Goal: Task Accomplishment & Management: Use online tool/utility

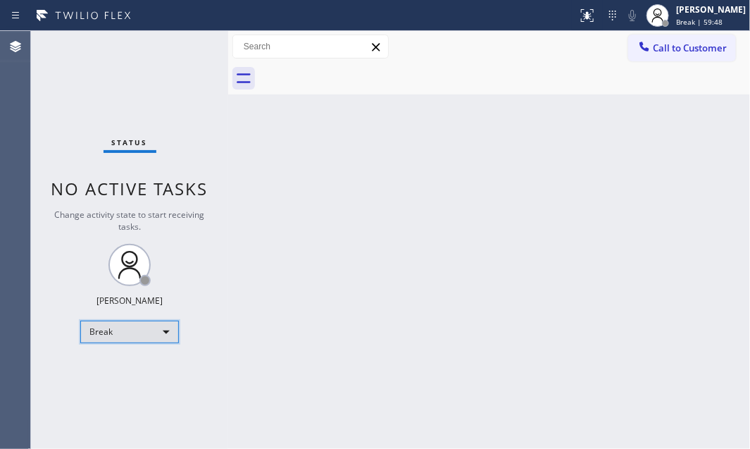
click at [124, 328] on div "Break" at bounding box center [129, 332] width 99 height 23
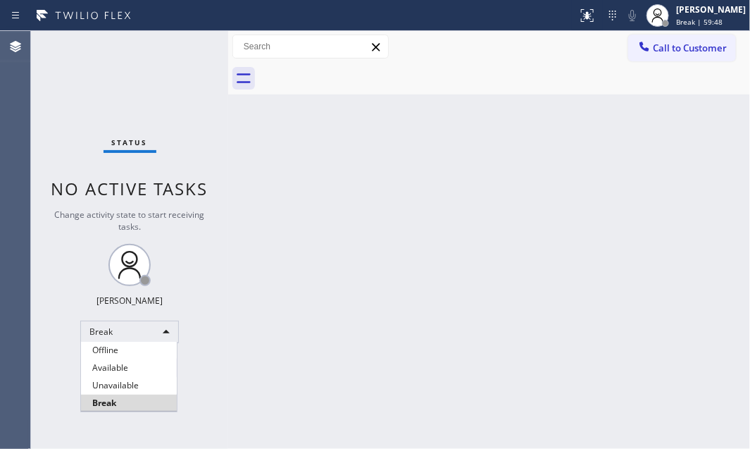
click at [134, 366] on li "Available" at bounding box center [129, 367] width 96 height 17
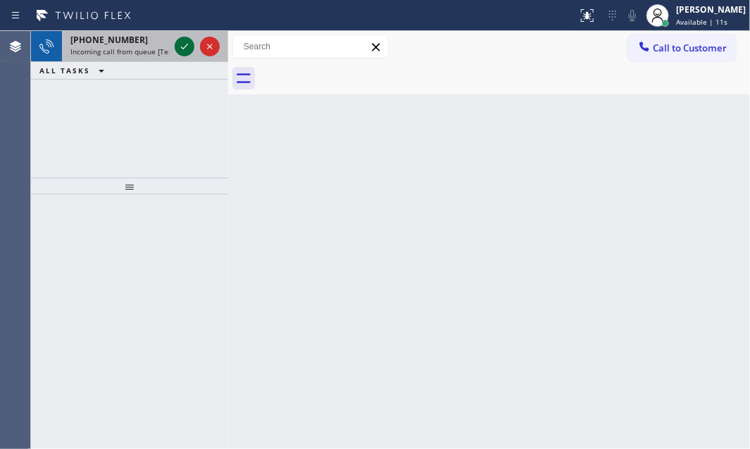
click at [180, 46] on icon at bounding box center [184, 46] width 17 height 17
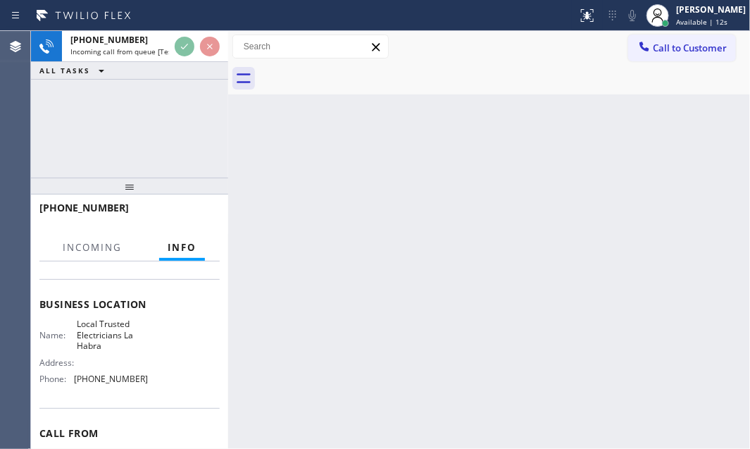
scroll to position [192, 0]
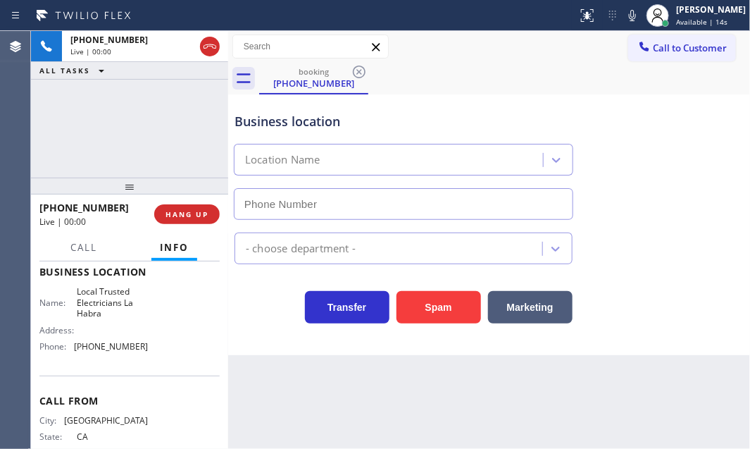
type input "[PHONE_NUMBER]"
click at [81, 307] on span "Local Trusted Electricians La Habra" at bounding box center [112, 302] width 70 height 32
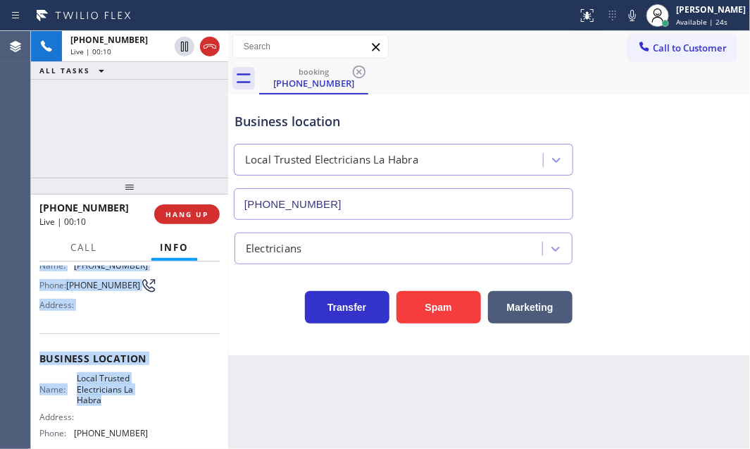
scroll to position [128, 0]
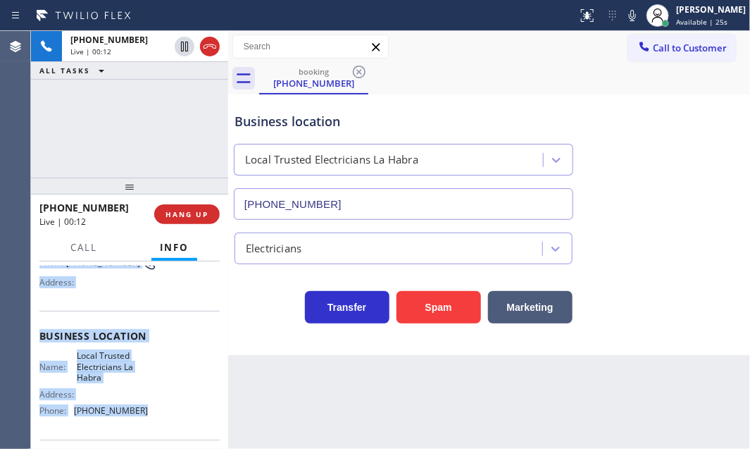
drag, startPoint x: 36, startPoint y: 277, endPoint x: 150, endPoint y: 404, distance: 171.2
click at [148, 404] on div "Context Queue: [Test] All Priority: 2 Customer Name: [PHONE_NUMBER] Phone: [PHO…" at bounding box center [129, 354] width 197 height 187
copy div "Customer Name: [PHONE_NUMBER] Phone: [PHONE_NUMBER] Address: Business location …"
drag, startPoint x: 547, startPoint y: 5, endPoint x: 192, endPoint y: 211, distance: 410.4
click at [192, 211] on span "HANG UP" at bounding box center [187, 214] width 43 height 10
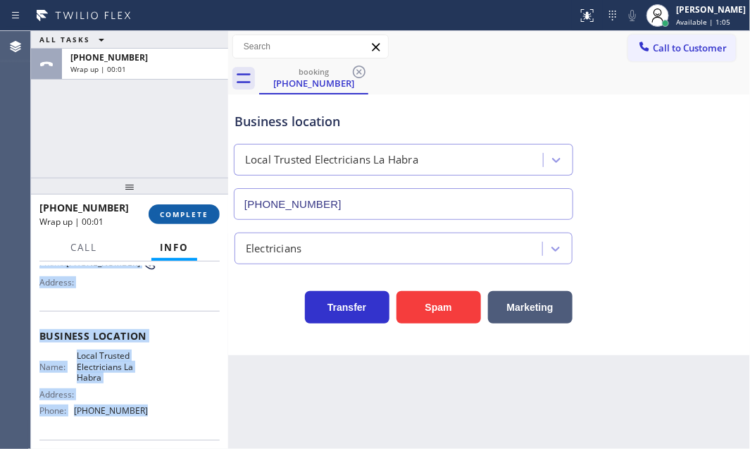
click at [193, 213] on span "COMPLETE" at bounding box center [184, 214] width 49 height 10
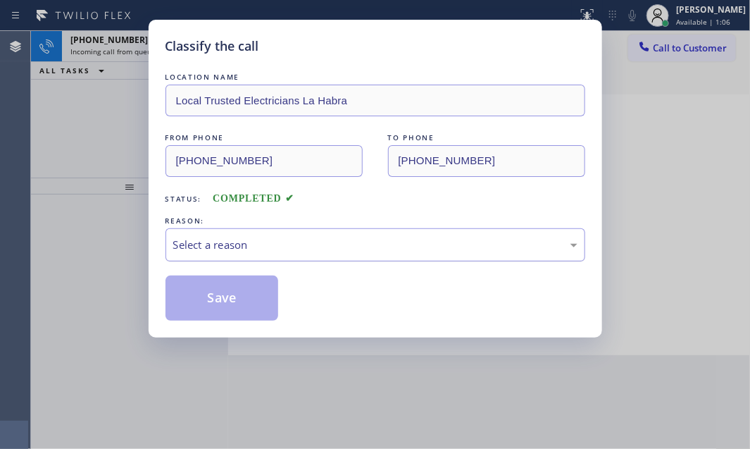
click at [314, 252] on div "Select a reason" at bounding box center [375, 245] width 404 height 16
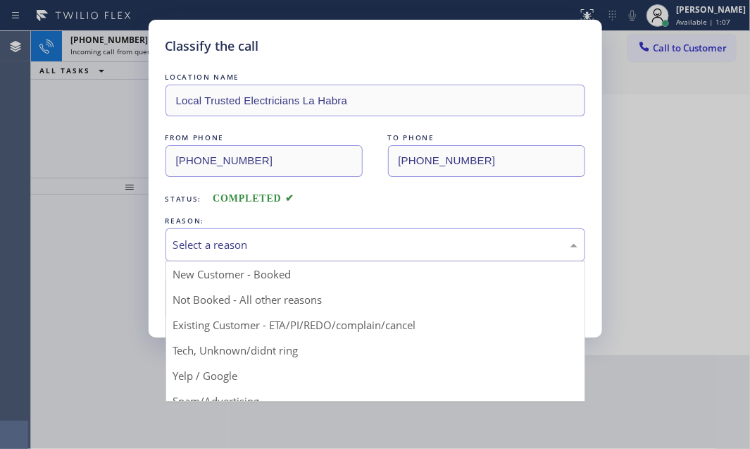
drag, startPoint x: 222, startPoint y: 299, endPoint x: 203, endPoint y: 289, distance: 21.8
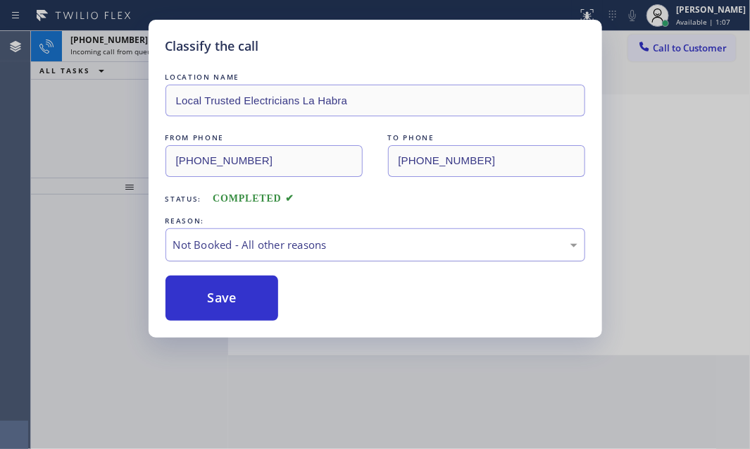
drag, startPoint x: 203, startPoint y: 289, endPoint x: 167, endPoint y: 235, distance: 64.5
click at [201, 287] on button "Save" at bounding box center [222, 297] width 113 height 45
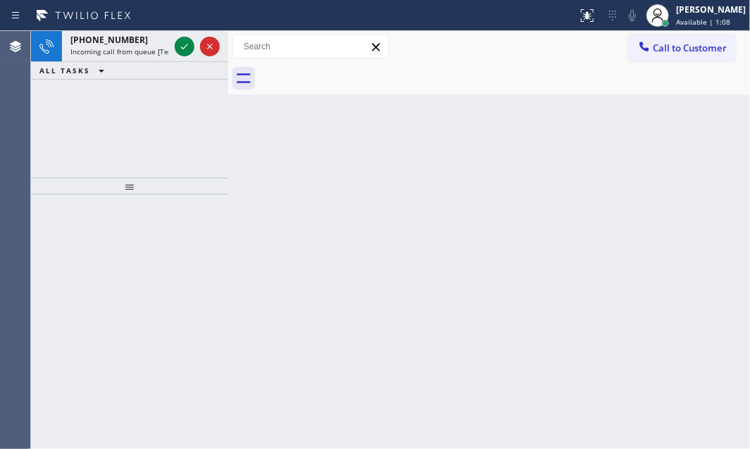
click at [137, 56] on div "[PHONE_NUMBER] Incoming call from queue [Test] All" at bounding box center [117, 46] width 110 height 31
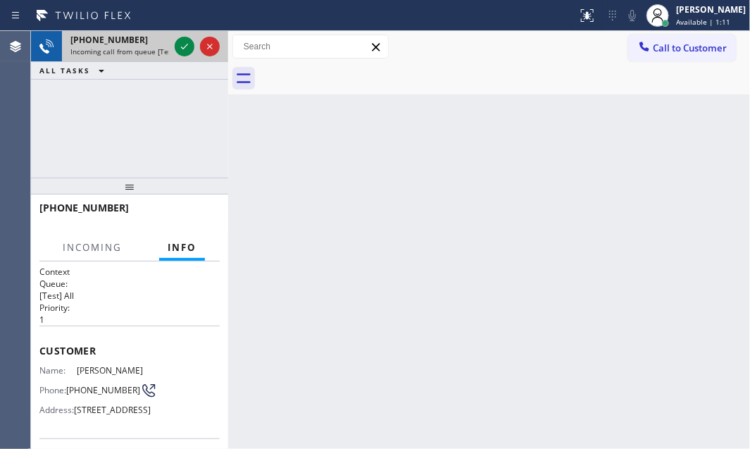
click at [151, 43] on div "[PHONE_NUMBER]" at bounding box center [119, 40] width 99 height 12
click at [182, 48] on icon at bounding box center [184, 47] width 7 height 6
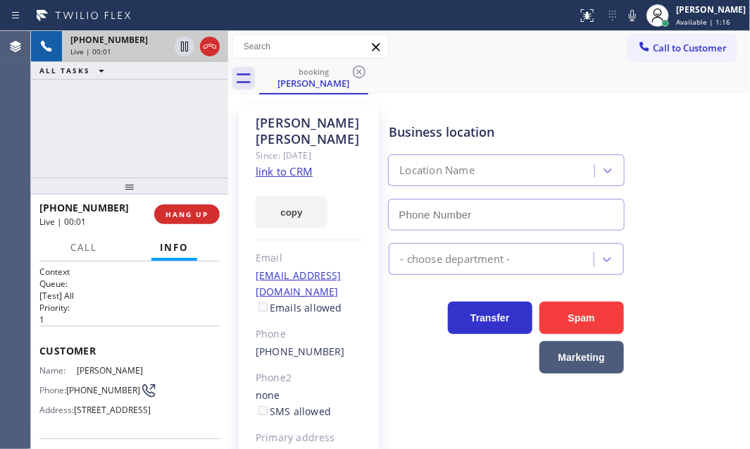
type input "[PHONE_NUMBER]"
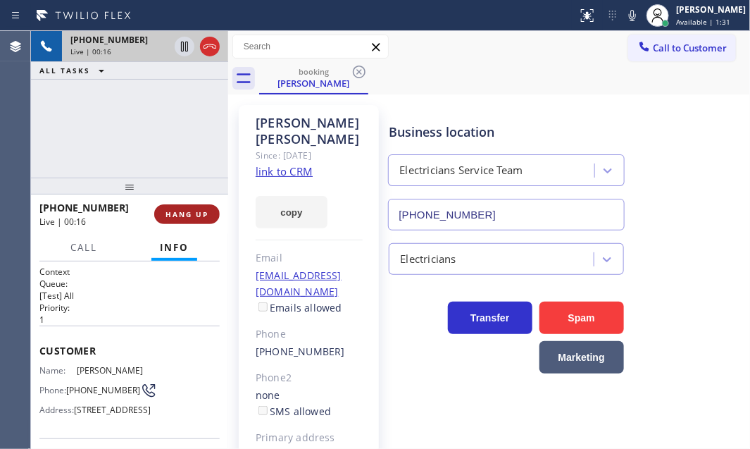
click at [197, 213] on span "HANG UP" at bounding box center [187, 214] width 43 height 10
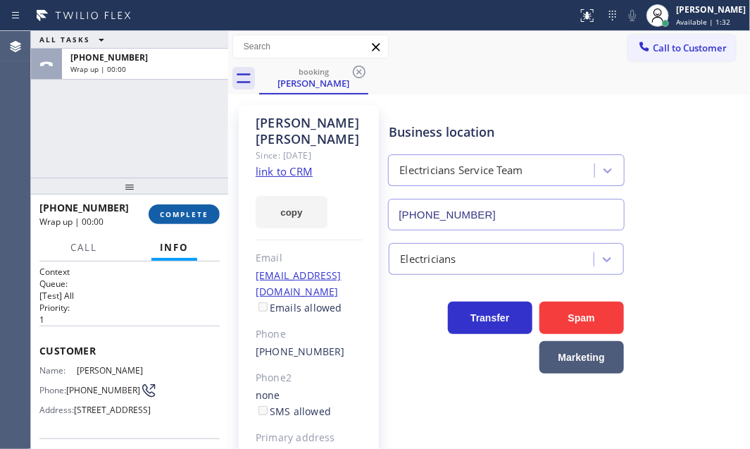
click at [190, 211] on span "COMPLETE" at bounding box center [184, 214] width 49 height 10
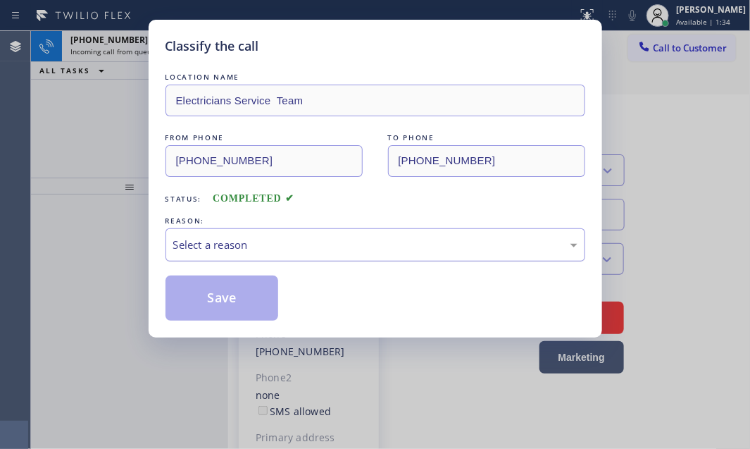
click at [306, 237] on div "Select a reason" at bounding box center [375, 245] width 404 height 16
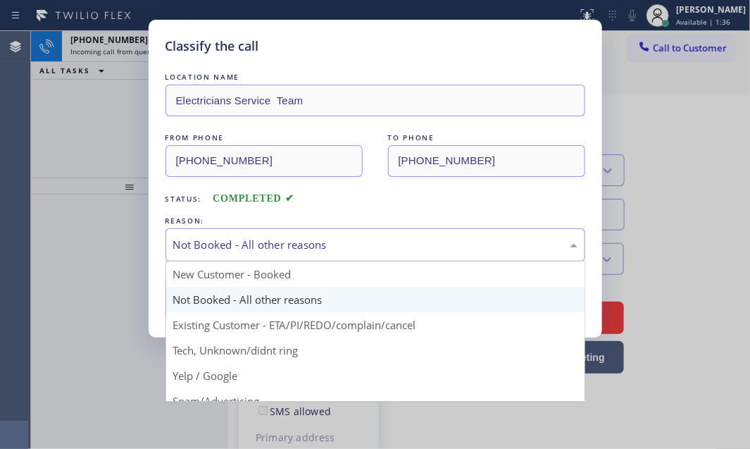
click at [262, 247] on div "Not Booked - All other reasons" at bounding box center [375, 245] width 404 height 16
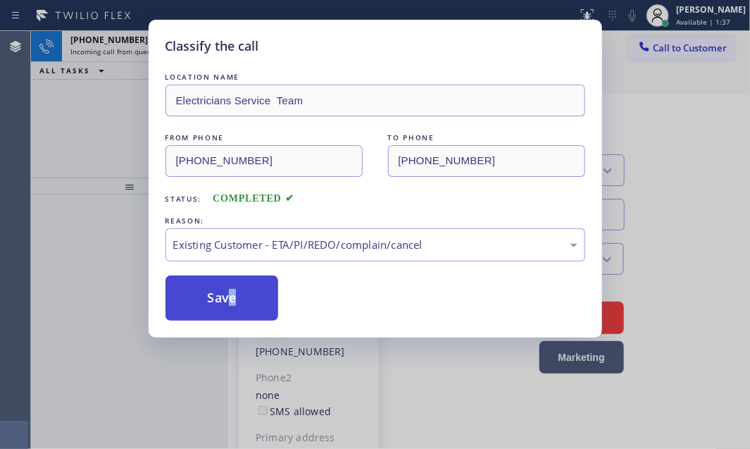
click at [220, 297] on button "Save" at bounding box center [222, 297] width 113 height 45
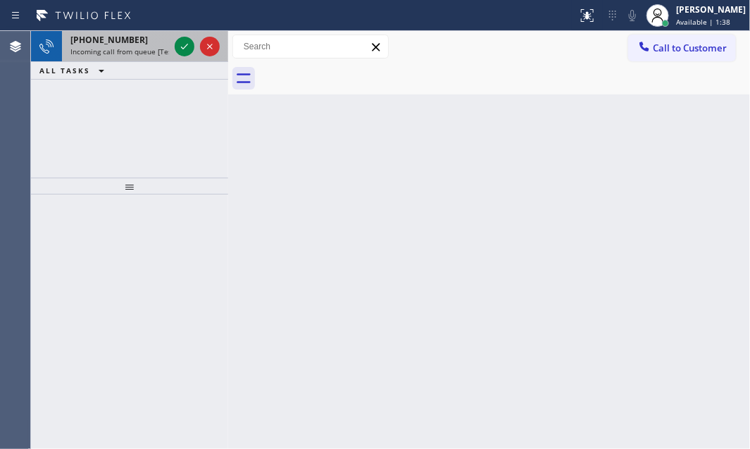
drag, startPoint x: 106, startPoint y: 47, endPoint x: 151, endPoint y: 52, distance: 46.1
click at [106, 47] on span "Incoming call from queue [Test] All" at bounding box center [128, 52] width 117 height 10
click at [182, 47] on icon at bounding box center [184, 46] width 17 height 17
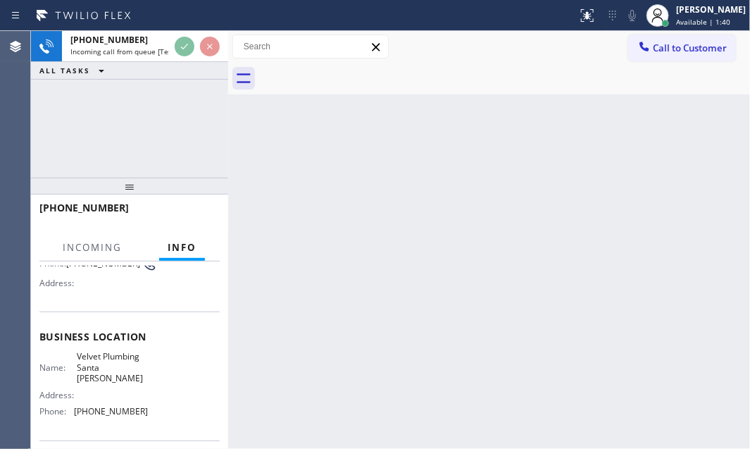
scroll to position [128, 0]
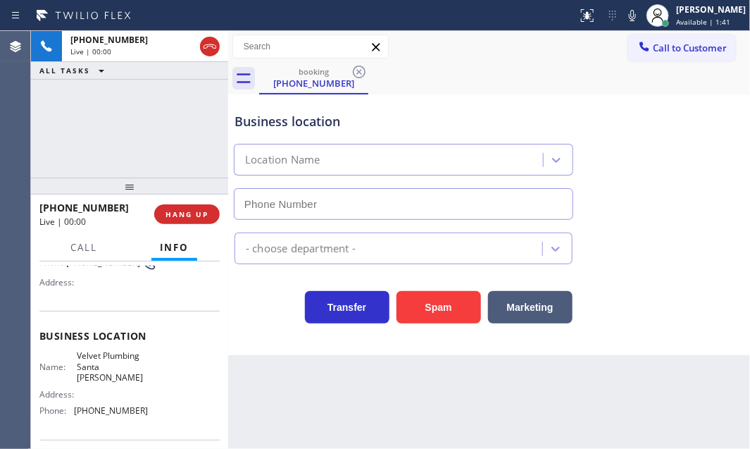
type input "[PHONE_NUMBER]"
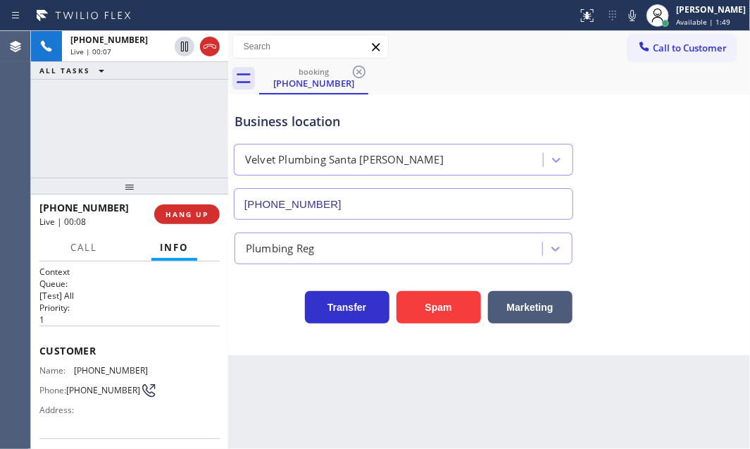
scroll to position [0, 0]
drag, startPoint x: 40, startPoint y: 345, endPoint x: 148, endPoint y: 366, distance: 110.0
click at [148, 366] on div "Customer Name: [PHONE_NUMBER] Phone: [PHONE_NUMBER] Address:" at bounding box center [129, 382] width 180 height 113
click at [163, 326] on div "Customer Name: [PHONE_NUMBER] Phone: [PHONE_NUMBER] Address:" at bounding box center [129, 382] width 180 height 113
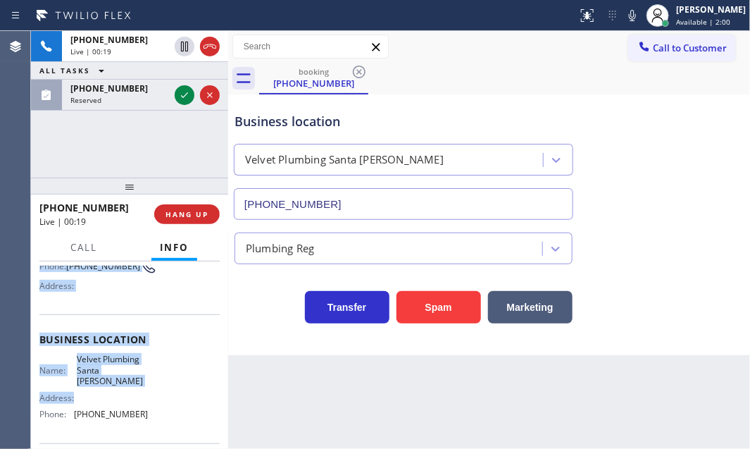
scroll to position [128, 0]
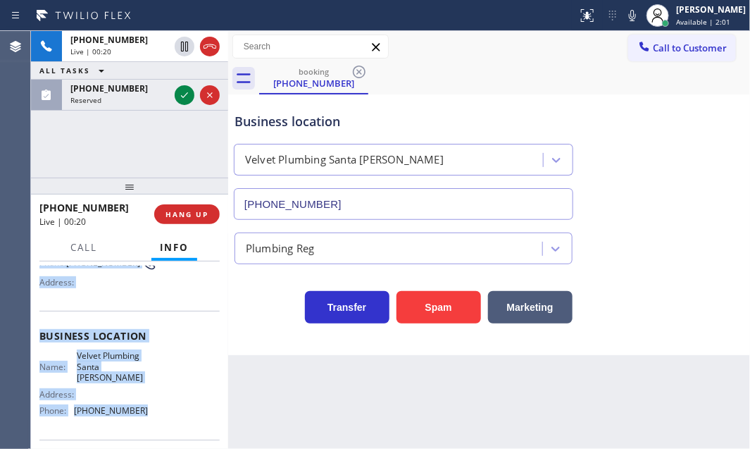
drag, startPoint x: 40, startPoint y: 345, endPoint x: 160, endPoint y: 402, distance: 133.0
click at [160, 402] on div "Context Queue: [Test] All Priority: 1 Customer Name: [PHONE_NUMBER] Phone: [PHO…" at bounding box center [129, 342] width 180 height 408
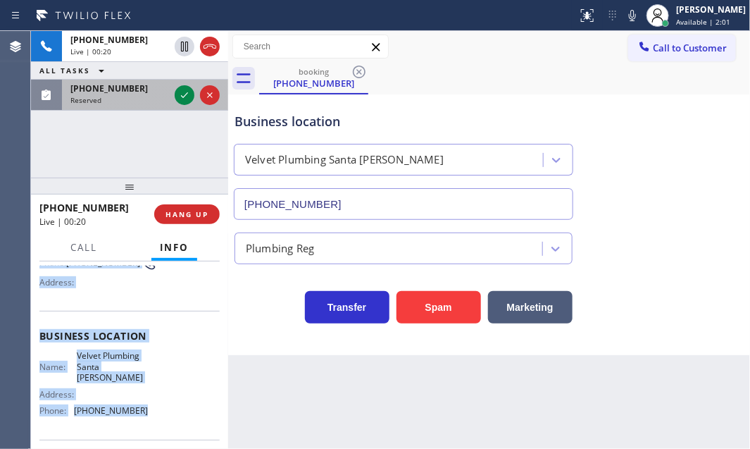
copy div "Customer Name: [PHONE_NUMBER] Phone: [PHONE_NUMBER] Address: Business location …"
click at [188, 97] on icon at bounding box center [184, 95] width 17 height 17
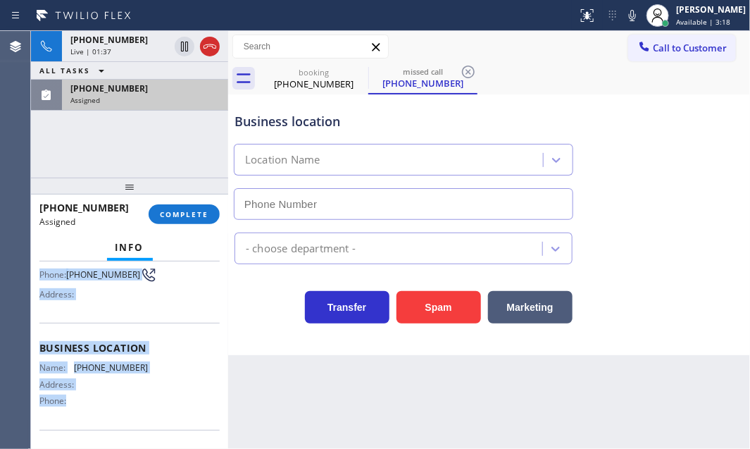
scroll to position [151, 0]
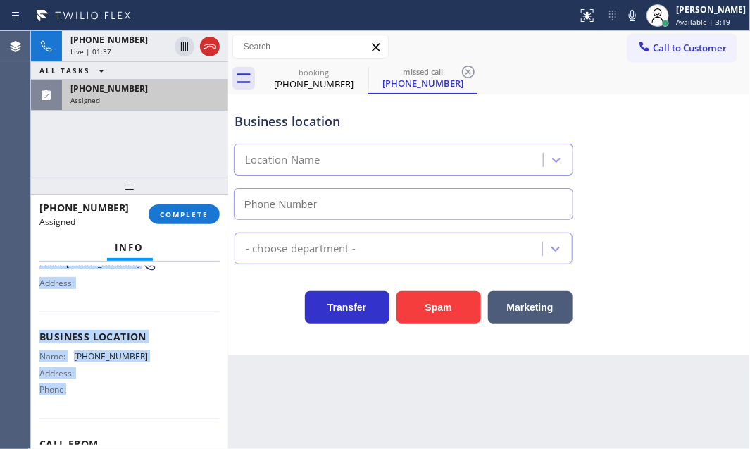
drag, startPoint x: 182, startPoint y: 48, endPoint x: 365, endPoint y: 171, distance: 219.8
click at [183, 48] on icon at bounding box center [184, 46] width 17 height 17
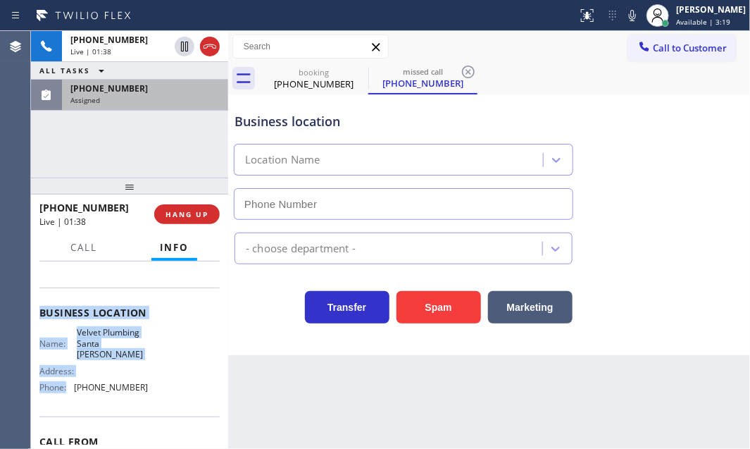
scroll to position [128, 0]
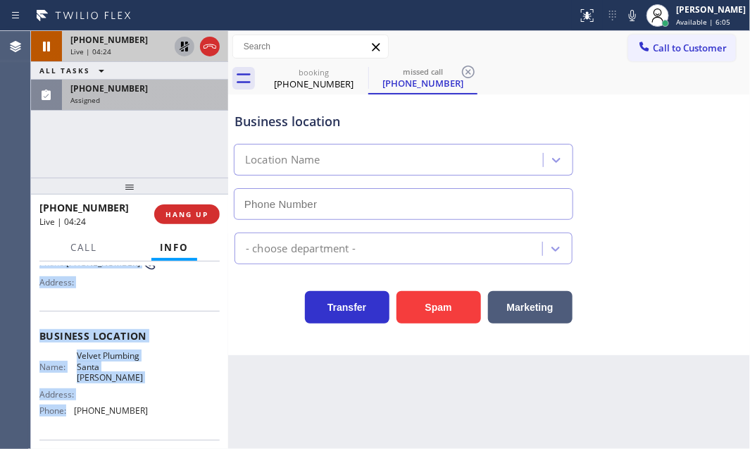
click at [183, 46] on icon at bounding box center [184, 46] width 17 height 17
click at [183, 49] on icon at bounding box center [184, 47] width 7 height 10
click at [181, 44] on icon at bounding box center [185, 47] width 10 height 10
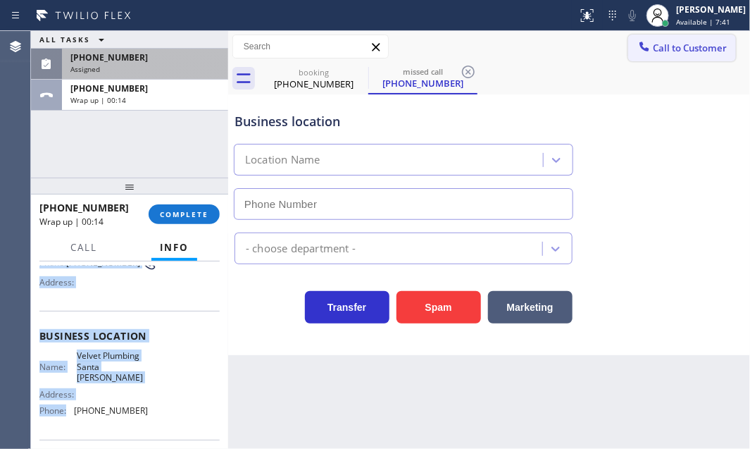
click at [674, 61] on button "Call to Customer" at bounding box center [683, 48] width 108 height 27
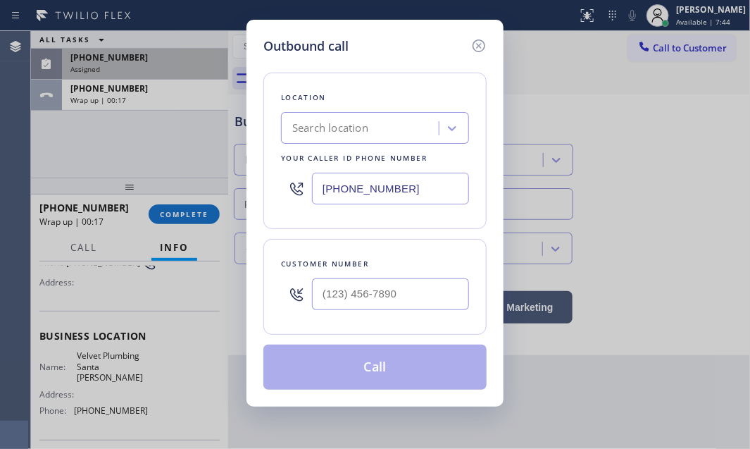
click at [388, 183] on input "[PHONE_NUMBER]" at bounding box center [390, 189] width 157 height 32
paste input "714) 294-2150"
click at [419, 191] on input "[PHONE_NUMBER]" at bounding box center [390, 189] width 157 height 32
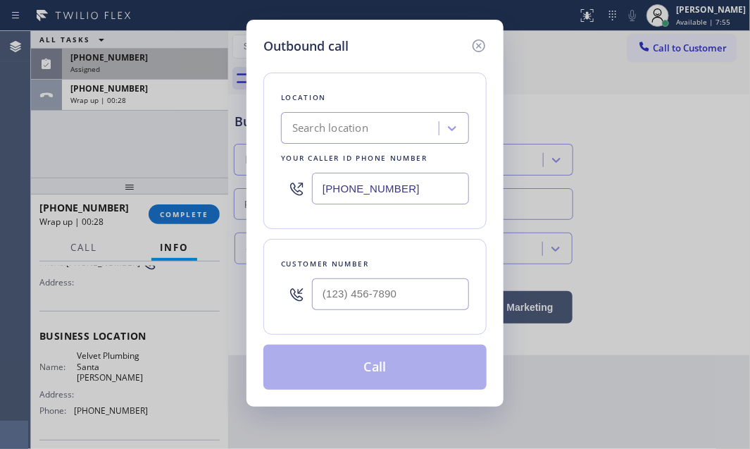
click at [419, 191] on input "[PHONE_NUMBER]" at bounding box center [390, 189] width 157 height 32
paste input "714) 294-2150"
type input "[PHONE_NUMBER]"
click at [426, 190] on input "[PHONE_NUMBER]" at bounding box center [390, 189] width 157 height 32
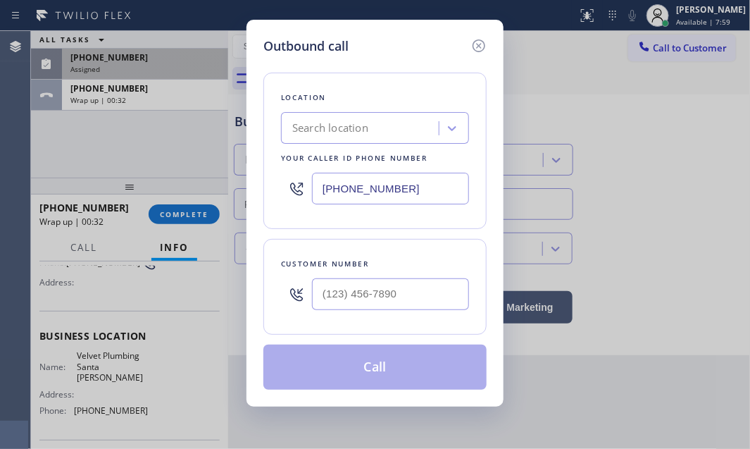
click at [426, 190] on input "[PHONE_NUMBER]" at bounding box center [390, 189] width 157 height 32
click at [414, 285] on input "(___) ___-____" at bounding box center [390, 294] width 157 height 32
paste input "626) 236-6488"
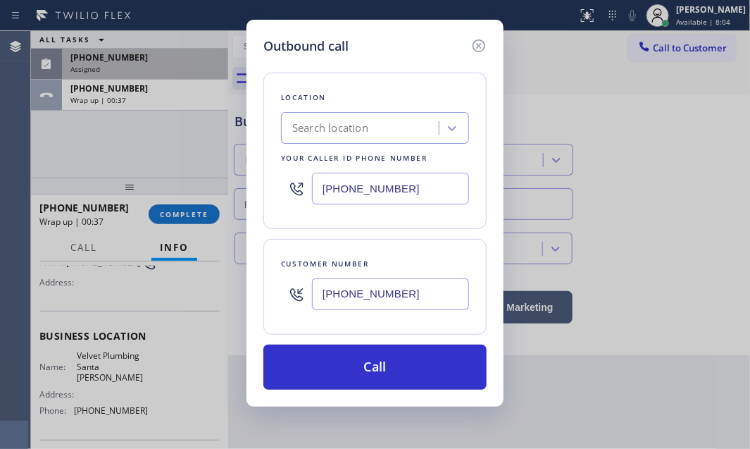
type input "[PHONE_NUMBER]"
click at [425, 184] on input "[PHONE_NUMBER]" at bounding box center [390, 189] width 157 height 32
paste input "714) 294-2150"
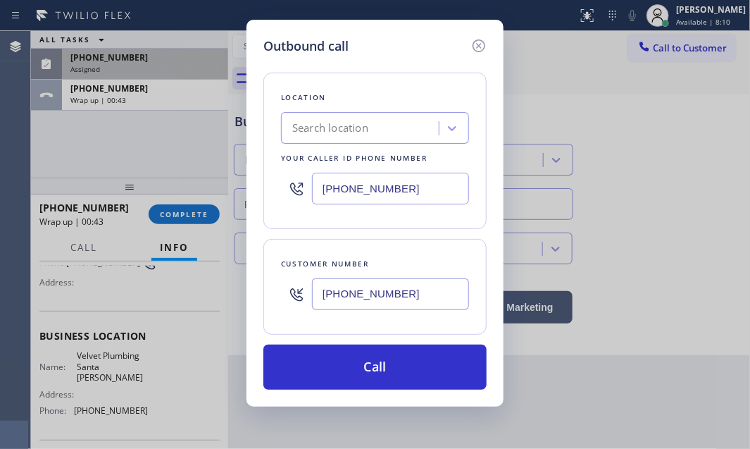
drag, startPoint x: 409, startPoint y: 187, endPoint x: 300, endPoint y: 192, distance: 109.4
click at [300, 192] on div "[PHONE_NUMBER]" at bounding box center [375, 189] width 188 height 46
click at [482, 45] on icon at bounding box center [479, 45] width 17 height 17
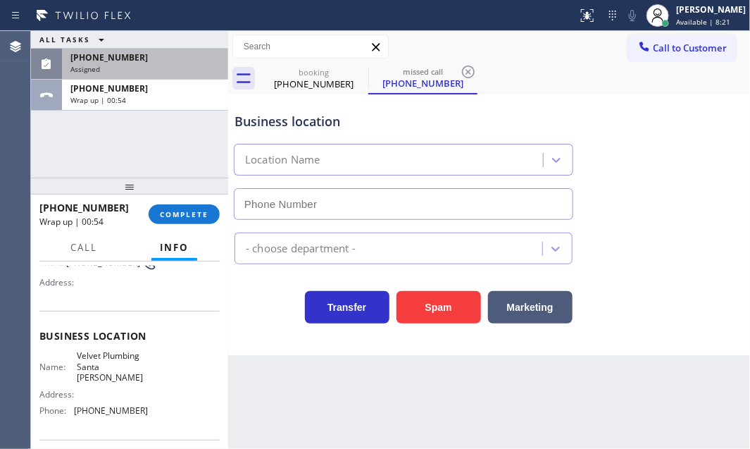
click at [161, 118] on div "ALL TASKS ALL TASKS ACTIVE TASKS TASKS IN WRAP UP [PHONE_NUMBER] Assigned [PHON…" at bounding box center [129, 104] width 197 height 147
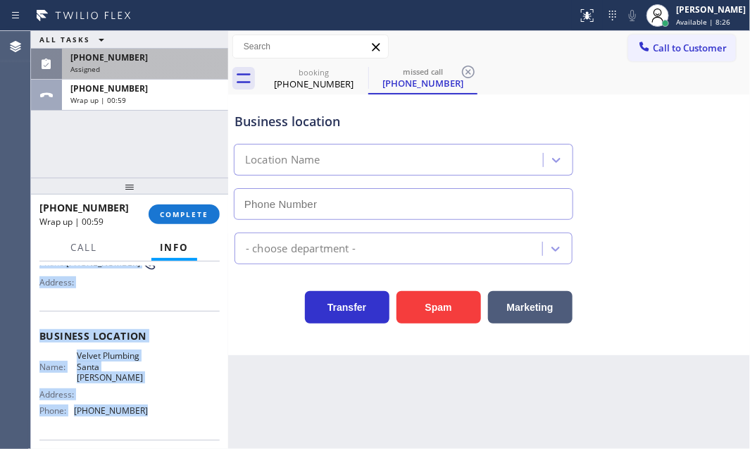
drag, startPoint x: 33, startPoint y: 341, endPoint x: 148, endPoint y: 414, distance: 136.2
click at [148, 414] on div "Context Queue: [Test] All Priority: 1 Customer Name: [PHONE_NUMBER] Phone: [PHO…" at bounding box center [129, 354] width 197 height 187
copy div "Customer Name: [PHONE_NUMBER] Phone: [PHONE_NUMBER] Address: Business location …"
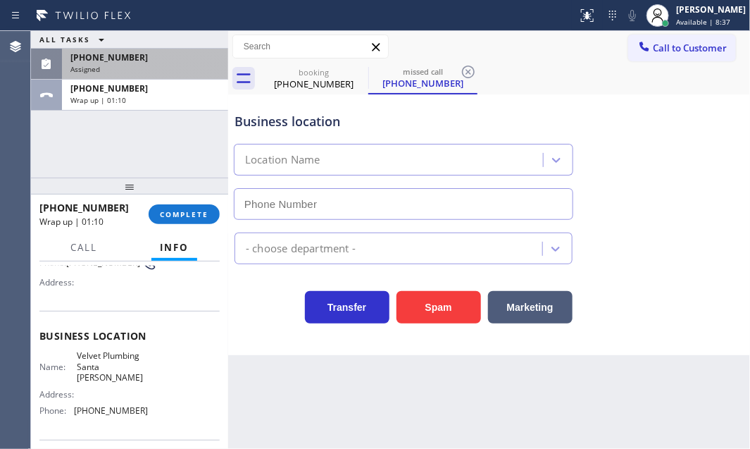
click at [705, 66] on div "booking [PHONE_NUMBER] missed call [PHONE_NUMBER]" at bounding box center [504, 79] width 491 height 32
click at [705, 63] on div "booking [PHONE_NUMBER] missed call [PHONE_NUMBER]" at bounding box center [504, 79] width 491 height 32
click at [711, 58] on button "Call to Customer" at bounding box center [683, 48] width 108 height 27
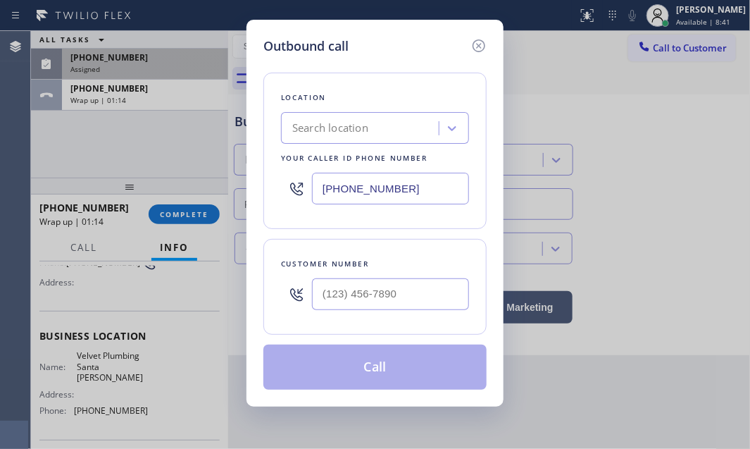
click at [402, 188] on input "[PHONE_NUMBER]" at bounding box center [390, 189] width 157 height 32
paste input "714) 294-2150"
type input "[PHONE_NUMBER]"
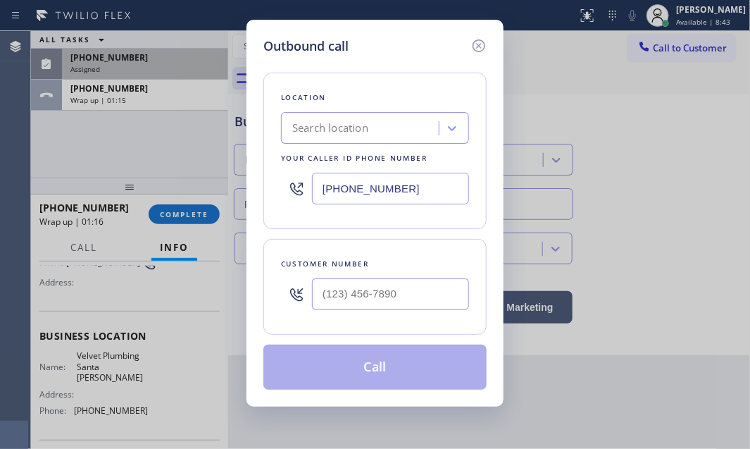
type input "(___) ___-____"
click at [414, 294] on input "(___) ___-____" at bounding box center [390, 294] width 157 height 32
click at [483, 45] on icon at bounding box center [479, 45] width 17 height 17
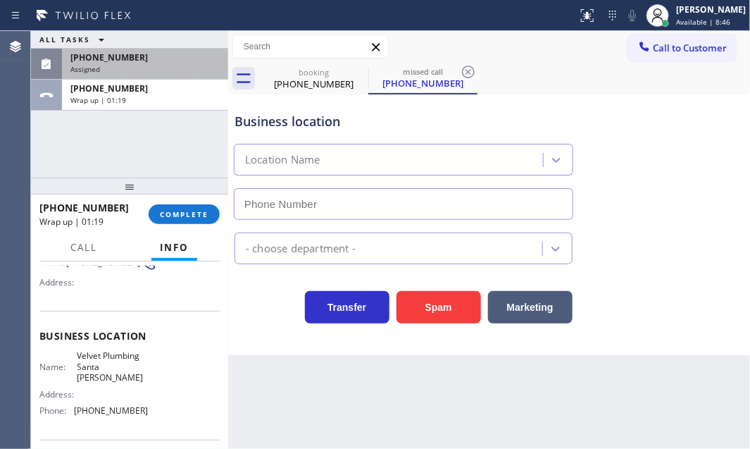
click at [173, 59] on div "[PHONE_NUMBER]" at bounding box center [144, 57] width 149 height 12
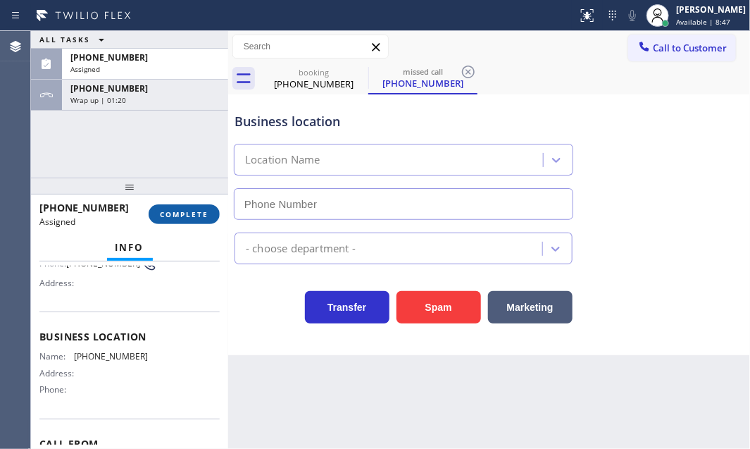
click at [200, 209] on span "COMPLETE" at bounding box center [184, 214] width 49 height 10
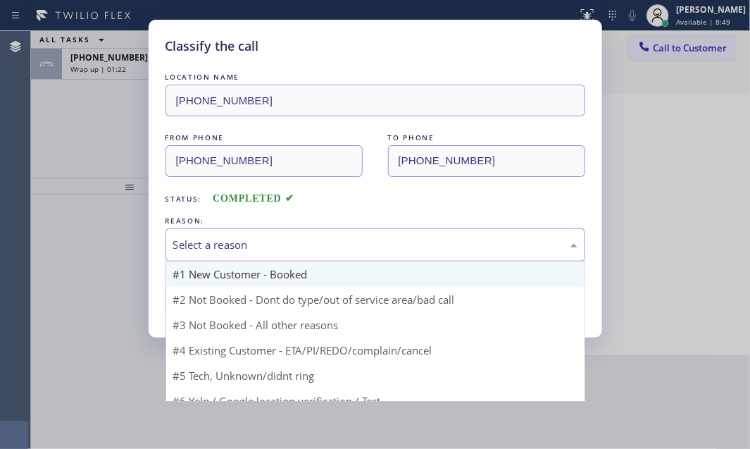
drag, startPoint x: 327, startPoint y: 244, endPoint x: 268, endPoint y: 281, distance: 70.0
click at [326, 244] on div "Select a reason" at bounding box center [375, 245] width 404 height 16
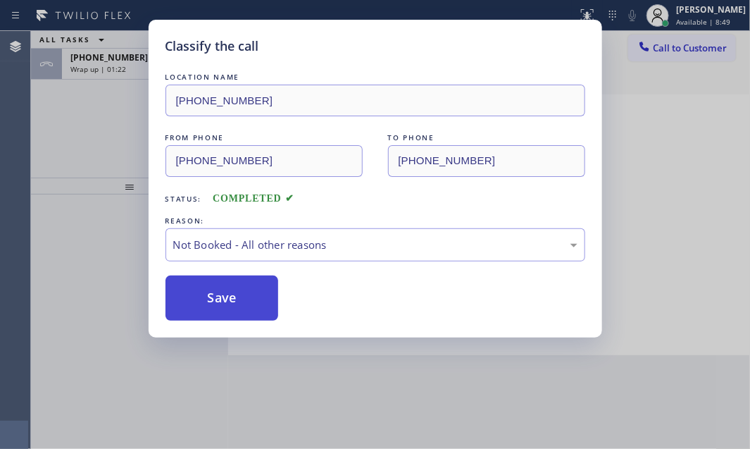
drag, startPoint x: 229, startPoint y: 297, endPoint x: 216, endPoint y: 301, distance: 13.4
click at [207, 302] on button "Save" at bounding box center [222, 297] width 113 height 45
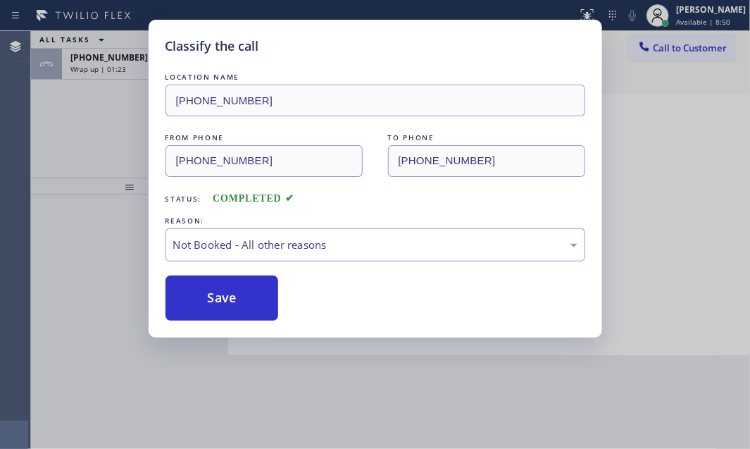
click at [125, 62] on div "Classify the call LOCATION NAME [PHONE_NUMBER] FROM PHONE [PHONE_NUMBER] TO PHO…" at bounding box center [375, 224] width 750 height 449
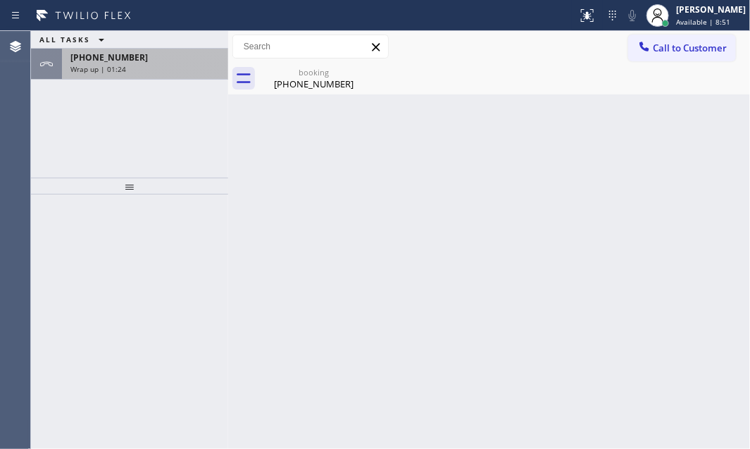
click at [144, 69] on div "Wrap up | 01:24" at bounding box center [144, 69] width 149 height 10
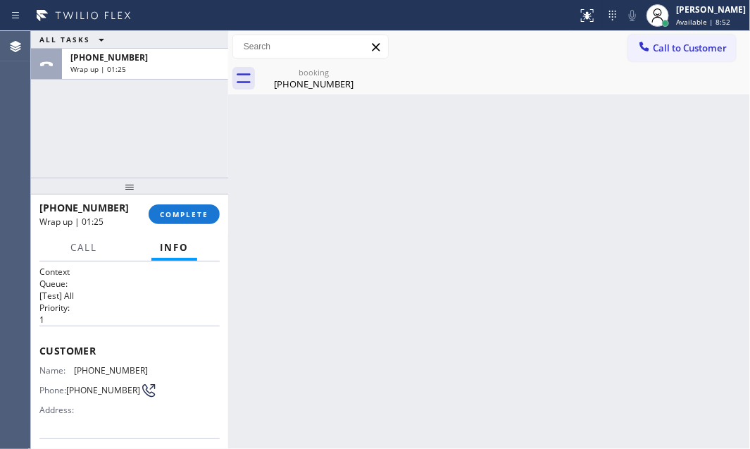
drag, startPoint x: 683, startPoint y: 47, endPoint x: 743, endPoint y: 80, distance: 68.4
click at [687, 48] on span "Call to Customer" at bounding box center [690, 48] width 74 height 13
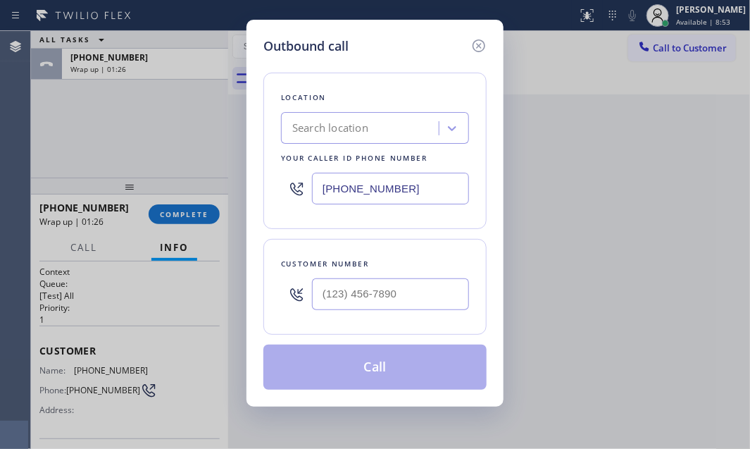
click at [414, 187] on input "[PHONE_NUMBER]" at bounding box center [390, 189] width 157 height 32
paste input "714) 294-2150"
type input "[PHONE_NUMBER]"
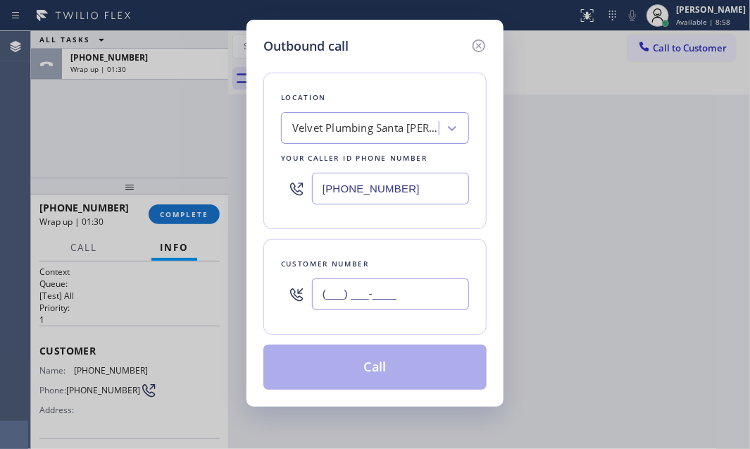
click at [419, 289] on input "(___) ___-____" at bounding box center [390, 294] width 157 height 32
paste input "626) 236-6488"
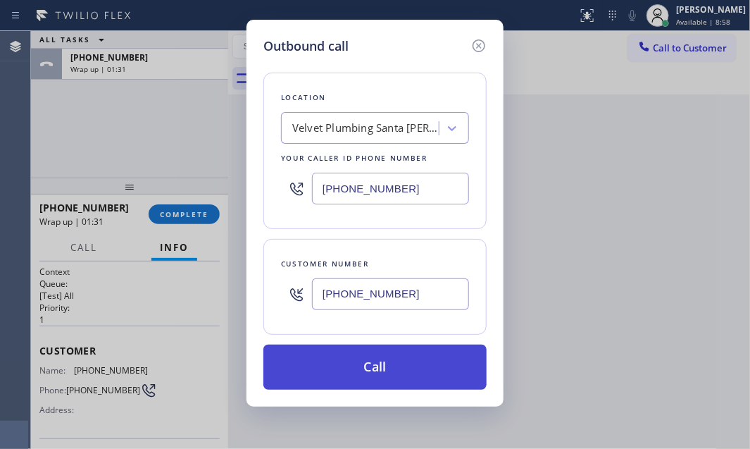
type input "[PHONE_NUMBER]"
click at [378, 358] on button "Call" at bounding box center [375, 367] width 223 height 45
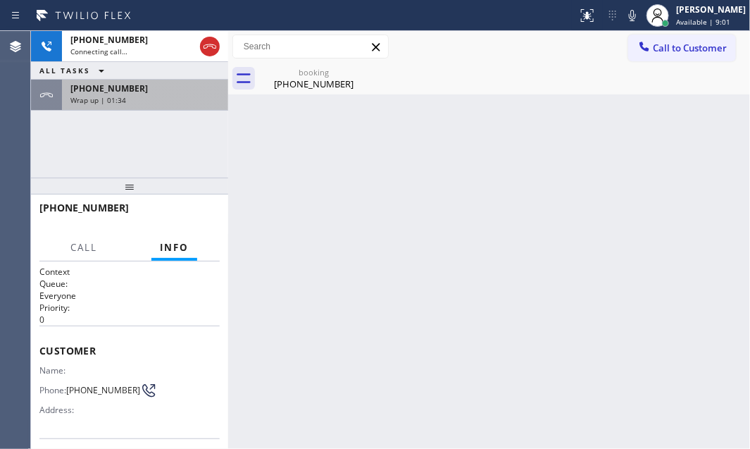
click at [153, 92] on div "[PHONE_NUMBER]" at bounding box center [144, 88] width 149 height 12
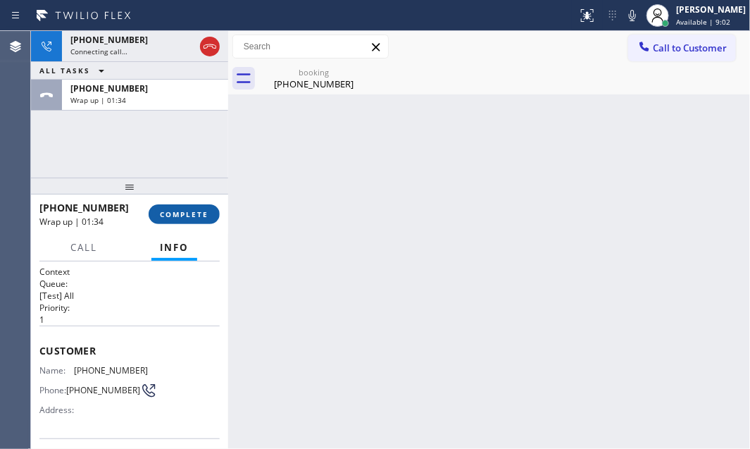
click at [194, 215] on span "COMPLETE" at bounding box center [184, 214] width 49 height 10
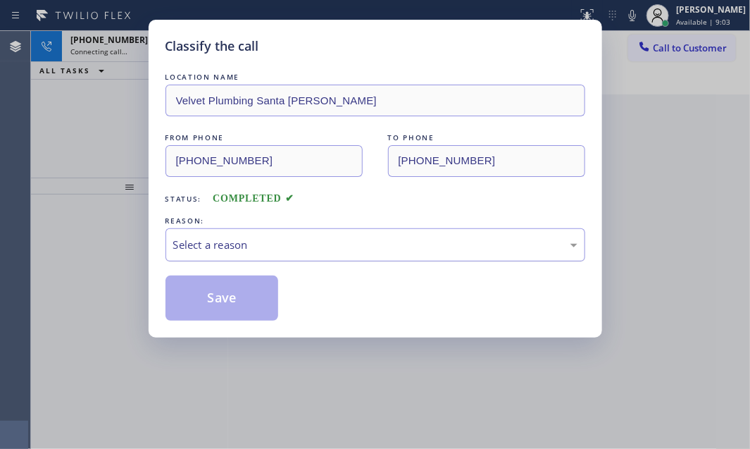
click at [283, 246] on div "Select a reason" at bounding box center [375, 245] width 404 height 16
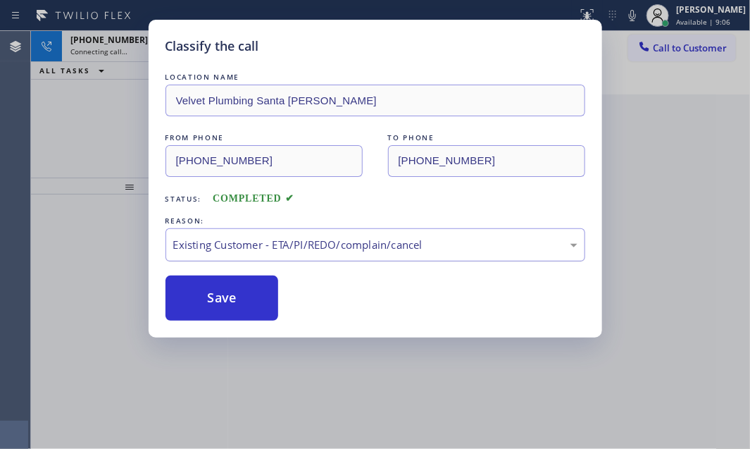
click at [256, 237] on div "Existing Customer - ETA/PI/REDO/complain/cancel" at bounding box center [375, 245] width 404 height 16
drag, startPoint x: 205, startPoint y: 292, endPoint x: 199, endPoint y: 259, distance: 33.7
click at [205, 291] on button "Save" at bounding box center [222, 297] width 113 height 45
click at [134, 51] on div "Classify the call LOCATION NAME E Appliance Repair and HVAC Hollywood FROM PHON…" at bounding box center [390, 240] width 719 height 418
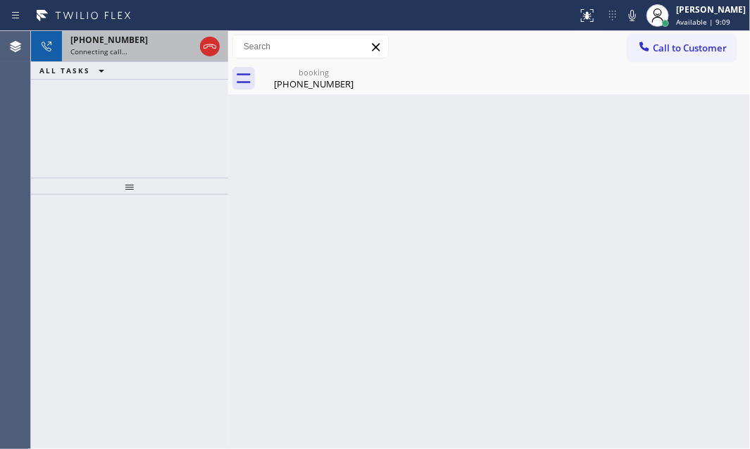
click at [137, 50] on div "Connecting call…" at bounding box center [132, 52] width 124 height 10
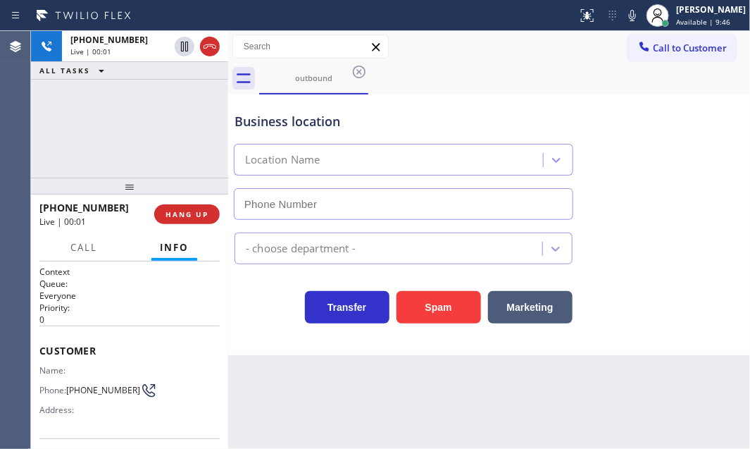
type input "[PHONE_NUMBER]"
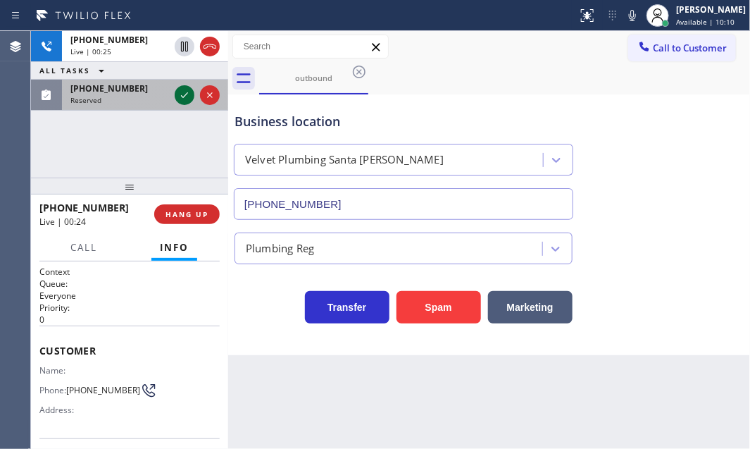
click at [181, 94] on icon at bounding box center [184, 95] width 17 height 17
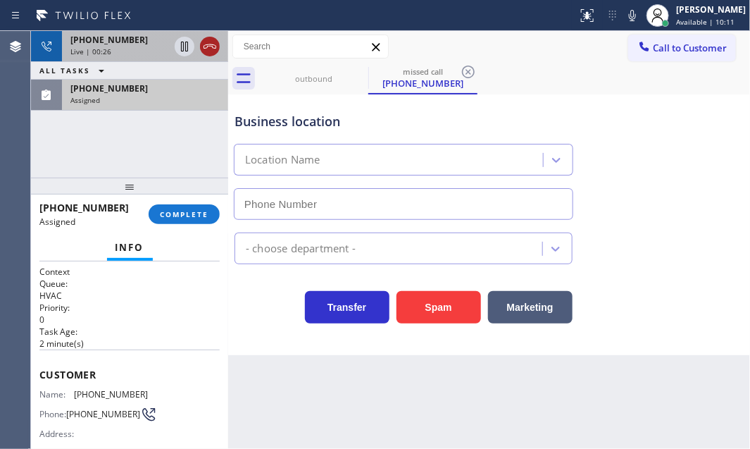
type input "[PHONE_NUMBER]"
click at [211, 47] on icon at bounding box center [210, 46] width 17 height 17
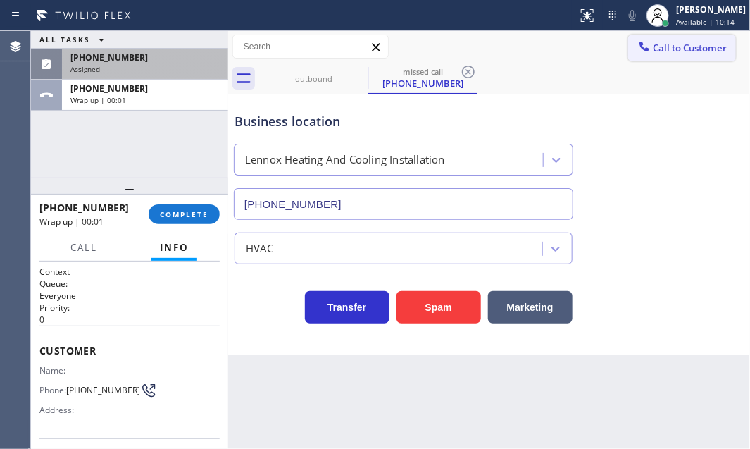
click at [683, 51] on span "Call to Customer" at bounding box center [690, 48] width 74 height 13
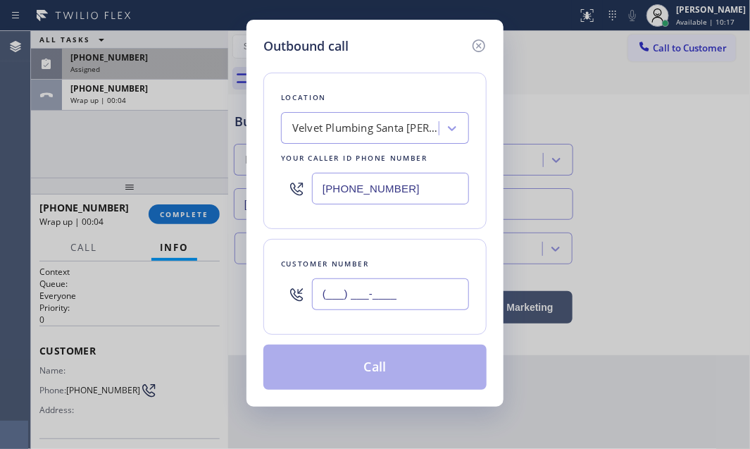
click at [377, 278] on input "(___) ___-____" at bounding box center [390, 294] width 157 height 32
paste input "626) 236-6488"
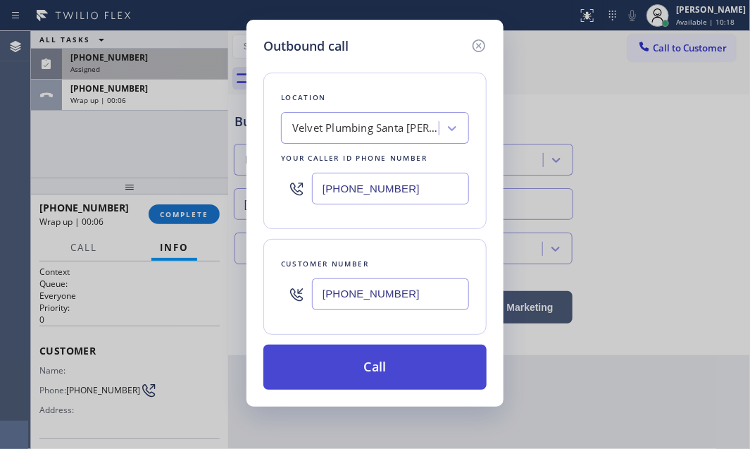
type input "[PHONE_NUMBER]"
click at [392, 358] on button "Call" at bounding box center [375, 367] width 223 height 45
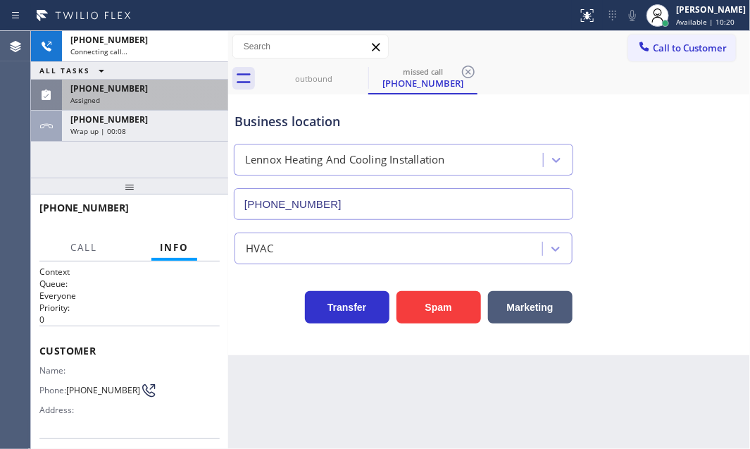
click at [157, 96] on div "Assigned" at bounding box center [144, 100] width 149 height 10
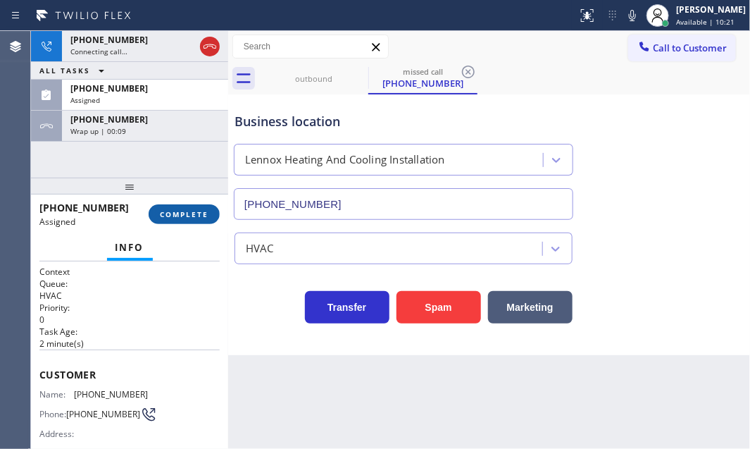
click at [192, 217] on span "COMPLETE" at bounding box center [184, 214] width 49 height 10
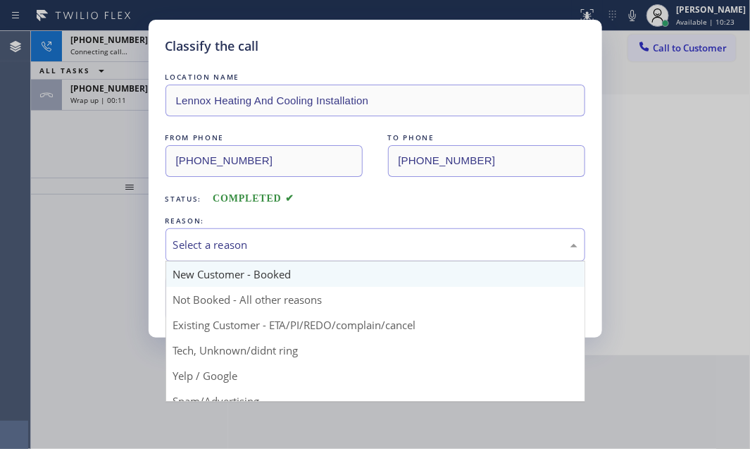
drag, startPoint x: 373, startPoint y: 240, endPoint x: 275, endPoint y: 266, distance: 101.3
click at [372, 240] on div "Select a reason" at bounding box center [375, 245] width 404 height 16
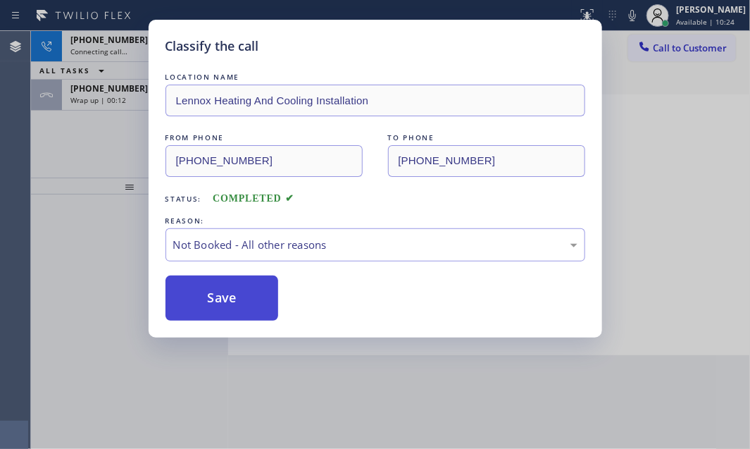
click at [217, 302] on button "Save" at bounding box center [222, 297] width 113 height 45
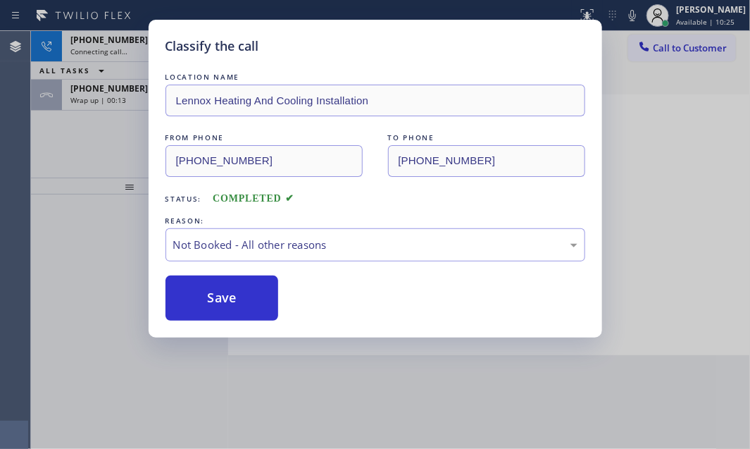
click at [118, 98] on div "Classify the call LOCATION NAME Lennox Heating And Cooling Installation FROM PH…" at bounding box center [375, 224] width 750 height 449
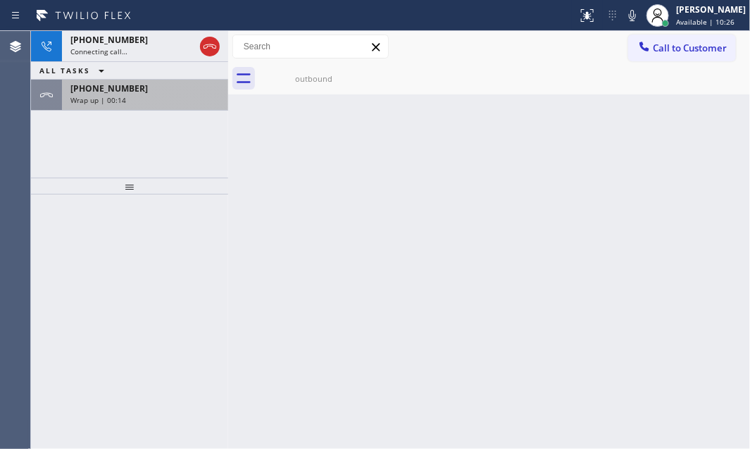
click at [132, 104] on div "[PHONE_NUMBER] Wrap up | 00:14" at bounding box center [142, 95] width 161 height 31
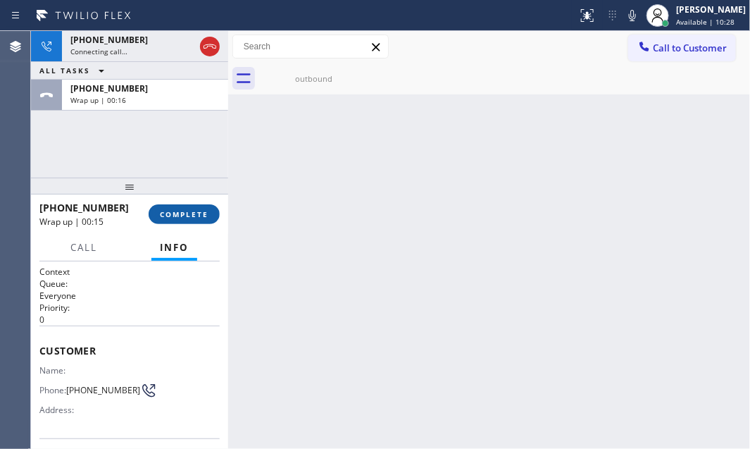
click at [190, 213] on span "COMPLETE" at bounding box center [184, 214] width 49 height 10
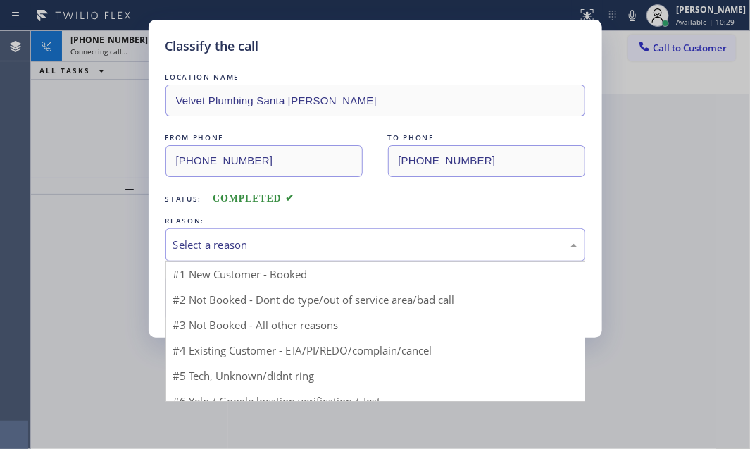
drag, startPoint x: 357, startPoint y: 238, endPoint x: 279, endPoint y: 264, distance: 81.6
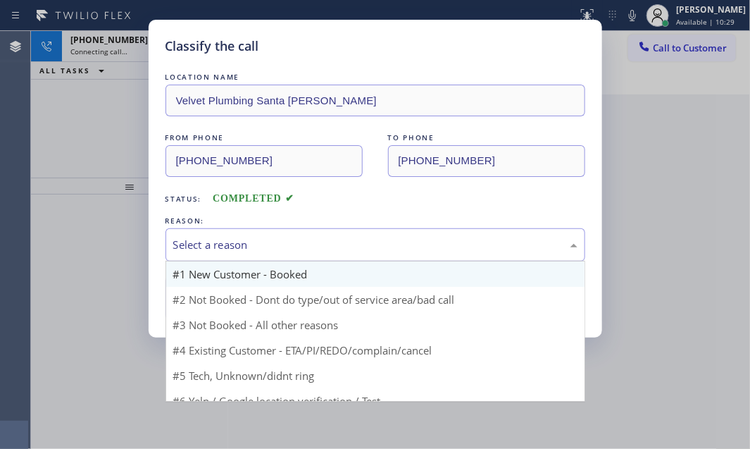
click at [355, 239] on div "Select a reason" at bounding box center [375, 245] width 404 height 16
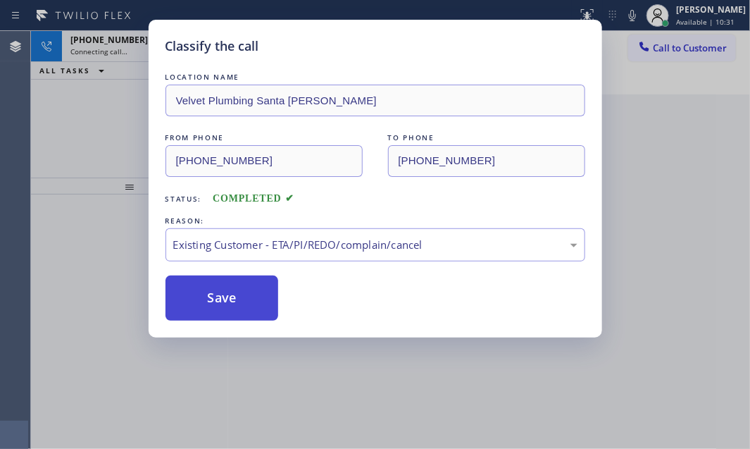
drag, startPoint x: 233, startPoint y: 324, endPoint x: 221, endPoint y: 303, distance: 24.3
click at [220, 291] on button "Save" at bounding box center [222, 297] width 113 height 45
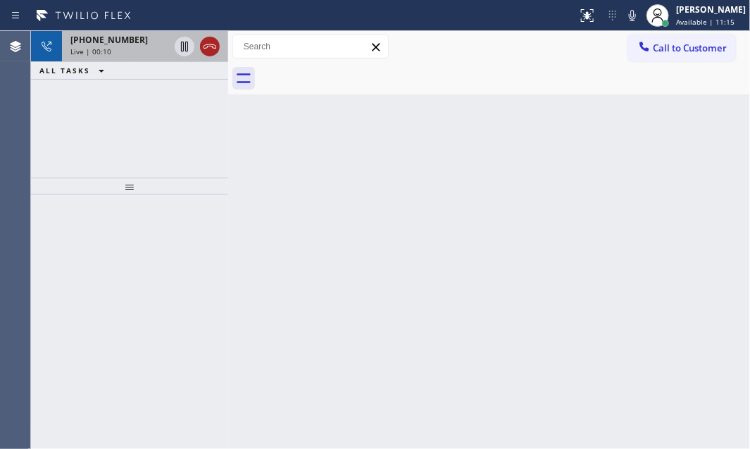
click at [211, 51] on icon at bounding box center [210, 46] width 17 height 17
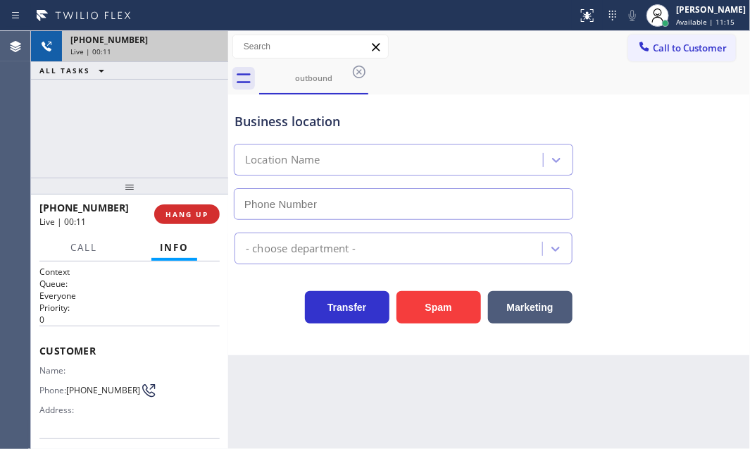
click at [379, 339] on div "Business location Location Name - choose department - Transfer Spam Marketing" at bounding box center [489, 224] width 522 height 261
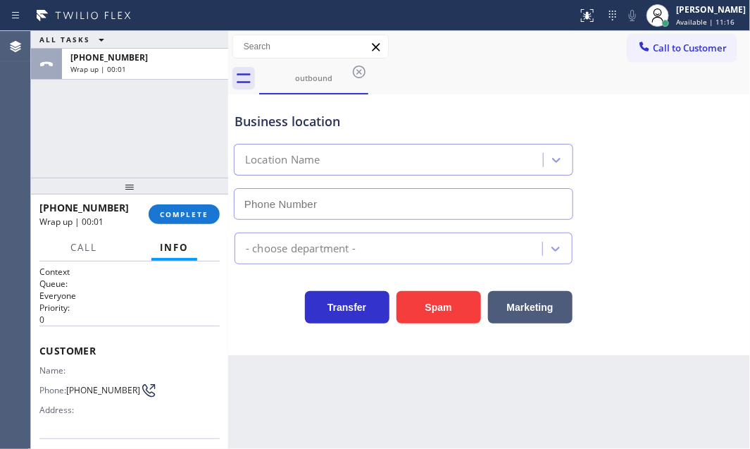
type input "[PHONE_NUMBER]"
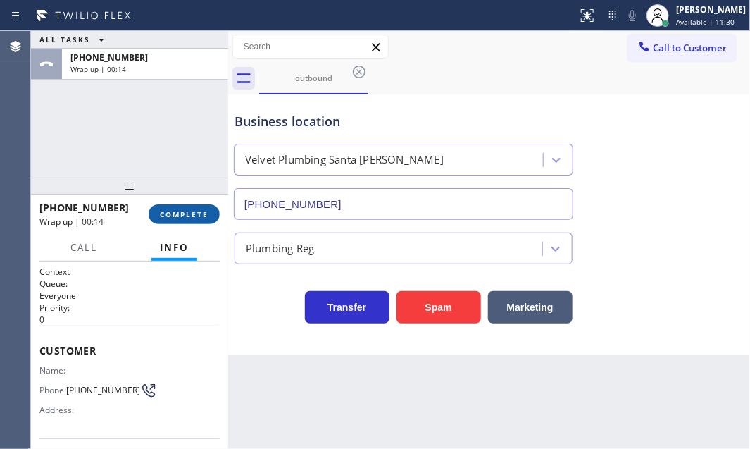
click at [185, 218] on button "COMPLETE" at bounding box center [184, 214] width 71 height 20
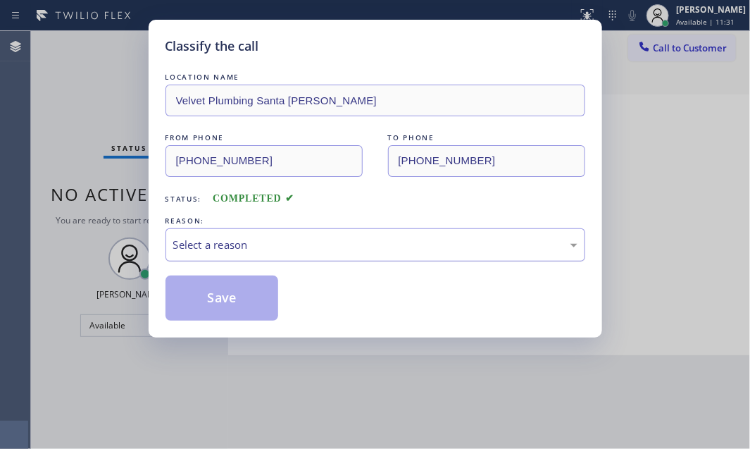
click at [333, 249] on div "Select a reason" at bounding box center [375, 245] width 404 height 16
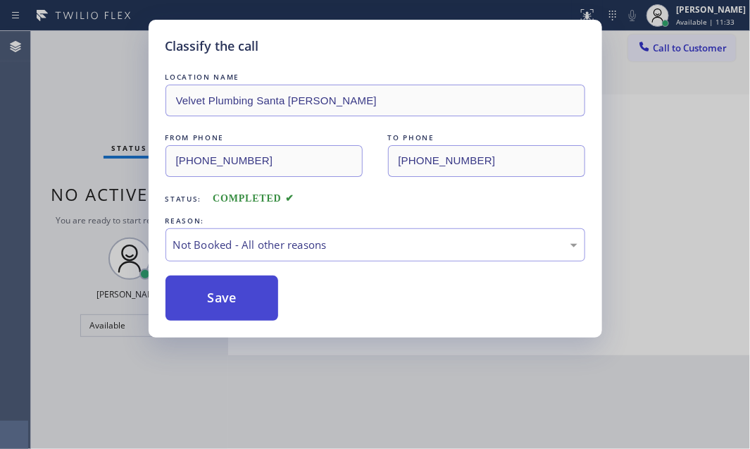
drag, startPoint x: 275, startPoint y: 300, endPoint x: 218, endPoint y: 286, distance: 58.8
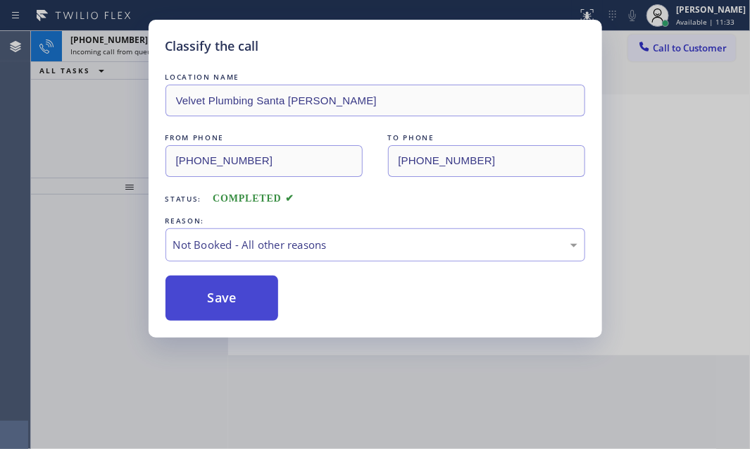
click at [218, 286] on button "Save" at bounding box center [222, 297] width 113 height 45
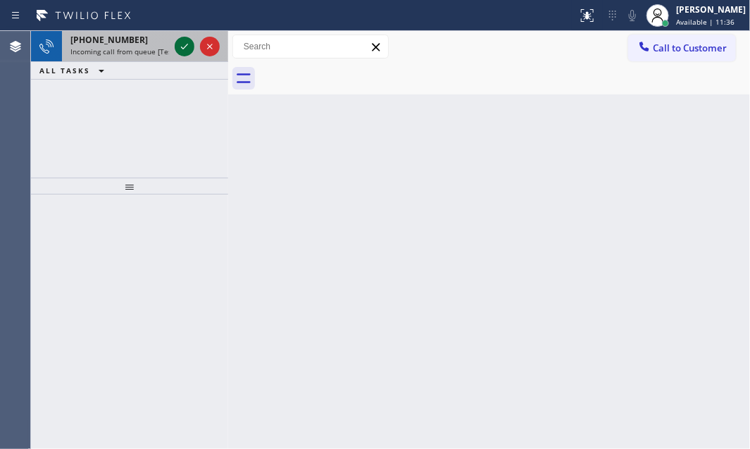
click at [176, 44] on icon at bounding box center [184, 46] width 17 height 17
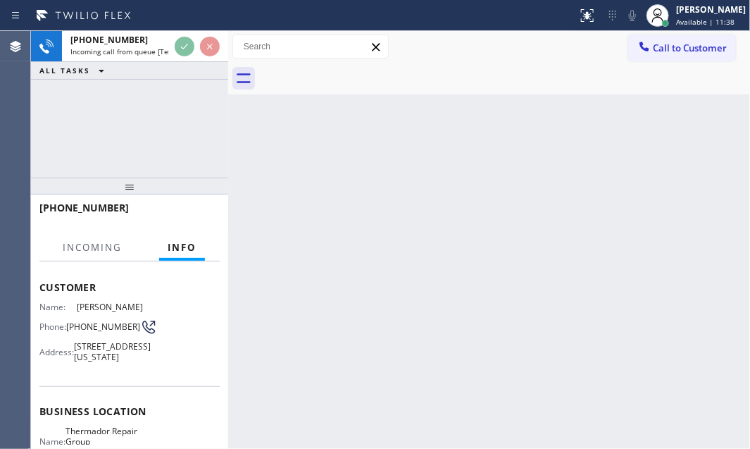
scroll to position [128, 0]
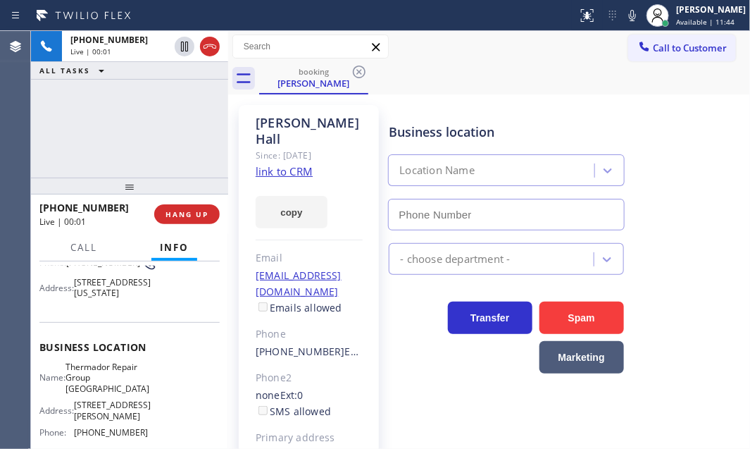
type input "[PHONE_NUMBER]"
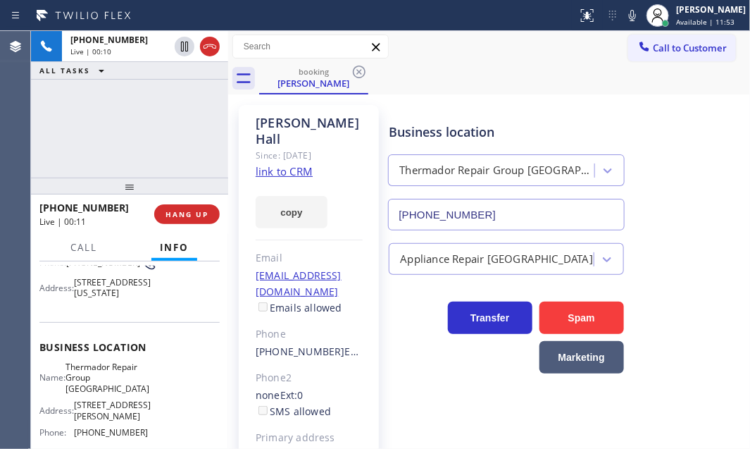
click at [290, 164] on link "link to CRM" at bounding box center [284, 171] width 57 height 14
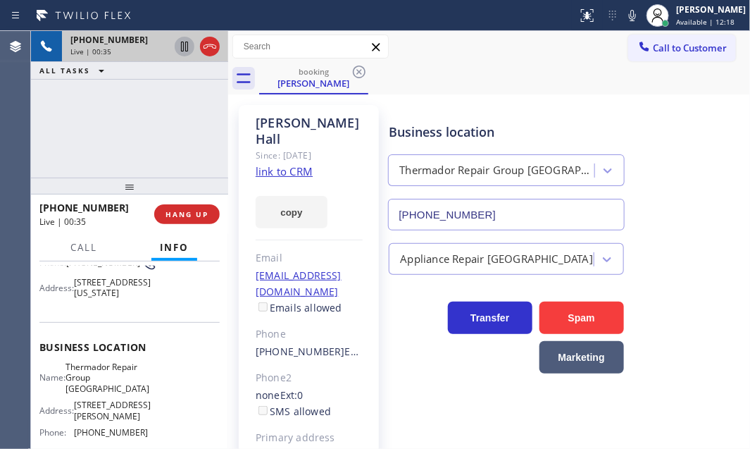
click at [187, 49] on icon at bounding box center [184, 46] width 17 height 17
click at [185, 50] on icon at bounding box center [185, 47] width 10 height 10
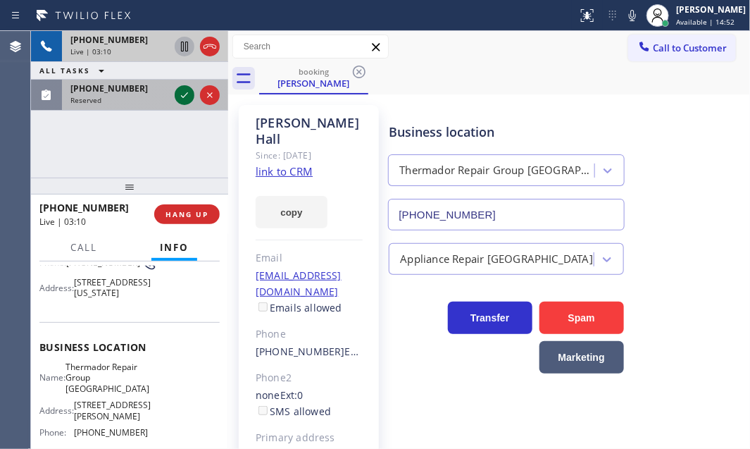
click at [178, 94] on icon at bounding box center [184, 95] width 17 height 17
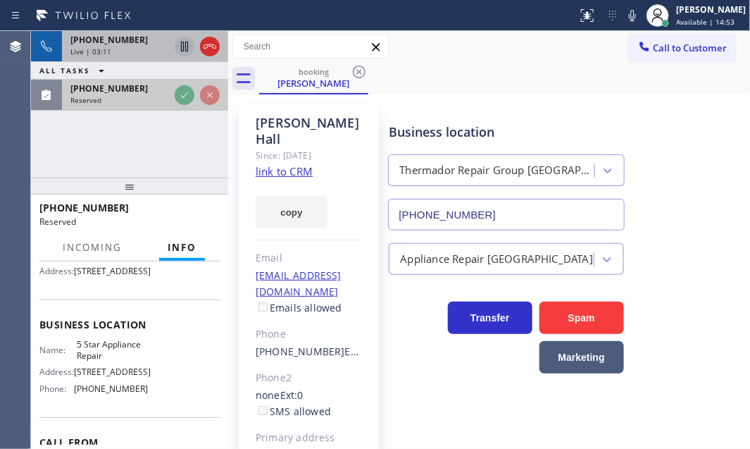
scroll to position [140, 0]
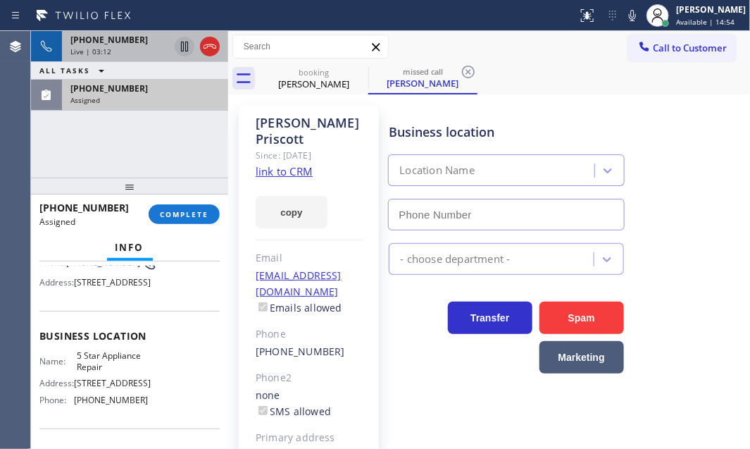
type input "[PHONE_NUMBER]"
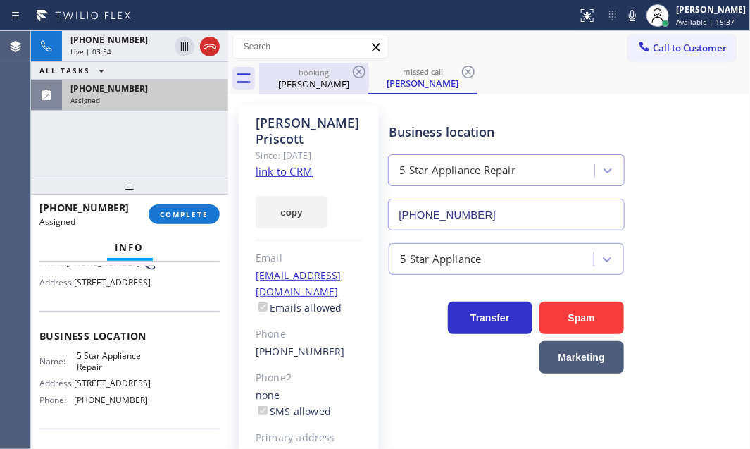
click at [305, 84] on div "[PERSON_NAME]" at bounding box center [314, 84] width 106 height 13
type input "[PHONE_NUMBER]"
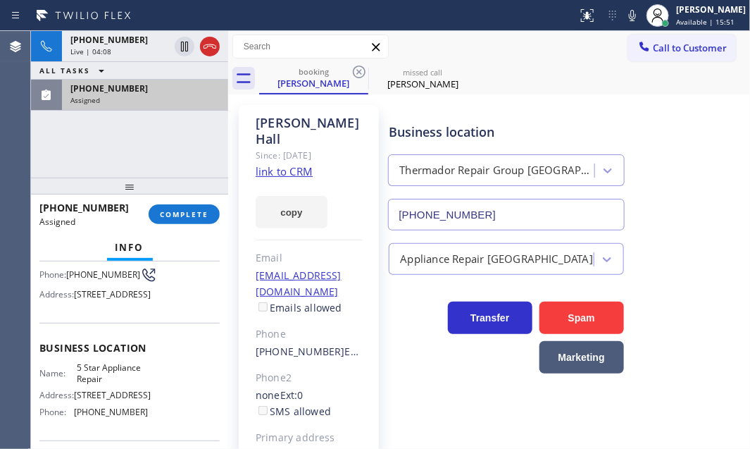
scroll to position [151, 0]
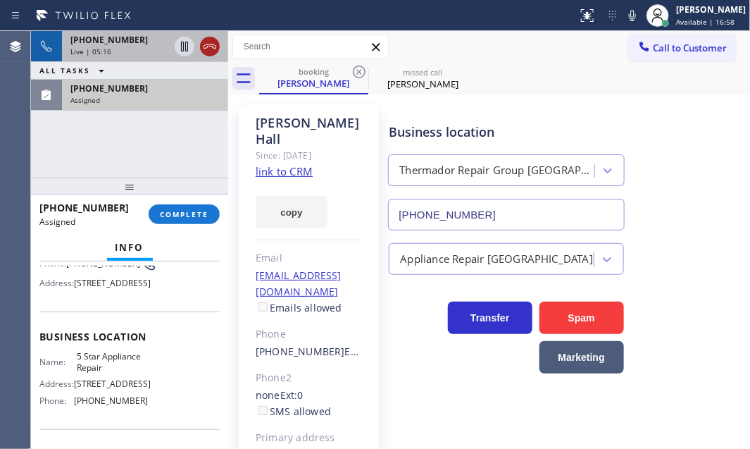
click at [211, 51] on icon at bounding box center [210, 46] width 17 height 17
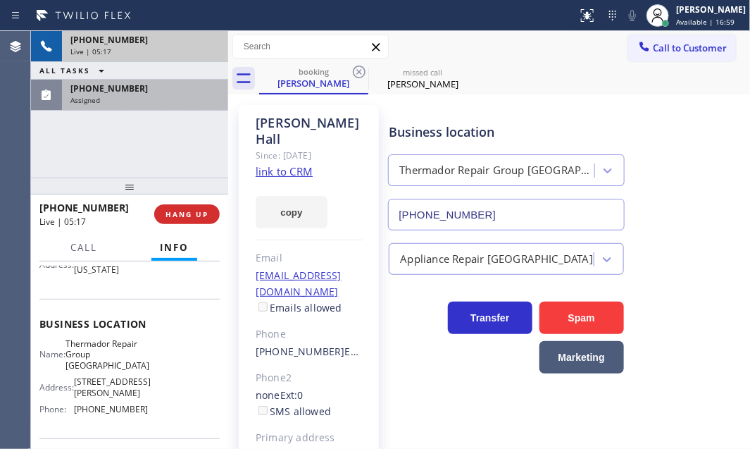
scroll to position [128, 0]
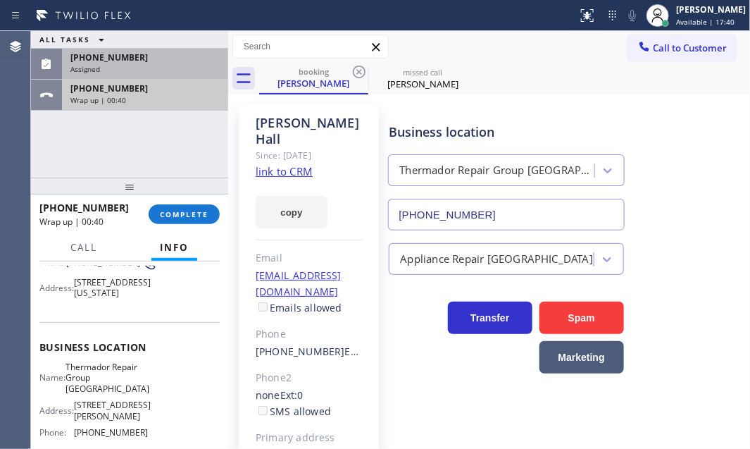
click at [159, 81] on div "[PHONE_NUMBER] Wrap up | 00:40" at bounding box center [142, 95] width 161 height 31
click at [187, 87] on div "[PHONE_NUMBER]" at bounding box center [144, 88] width 149 height 12
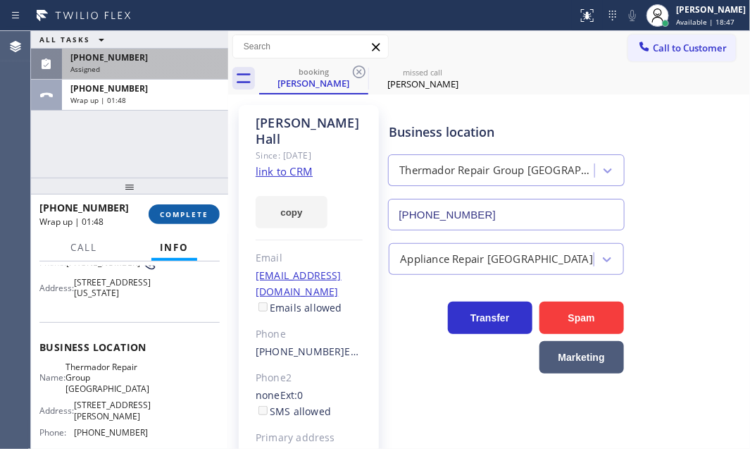
click at [180, 213] on span "COMPLETE" at bounding box center [184, 214] width 49 height 10
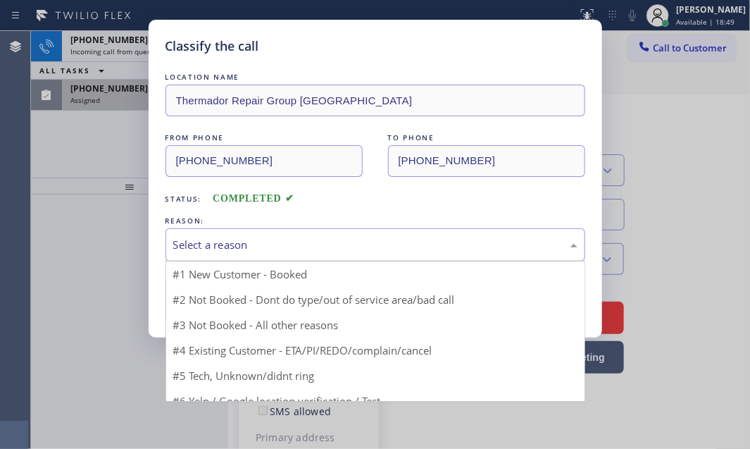
click at [323, 233] on div "Select a reason" at bounding box center [376, 244] width 420 height 33
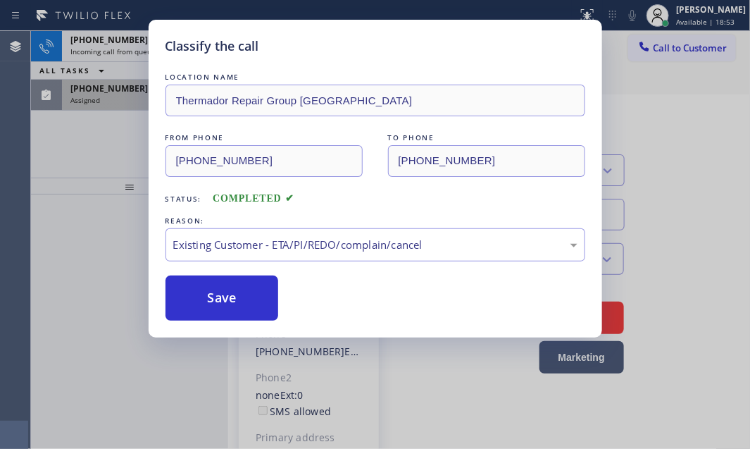
drag, startPoint x: 230, startPoint y: 295, endPoint x: 158, endPoint y: 210, distance: 112.0
click at [230, 295] on button "Save" at bounding box center [222, 297] width 113 height 45
type input "[PHONE_NUMBER]"
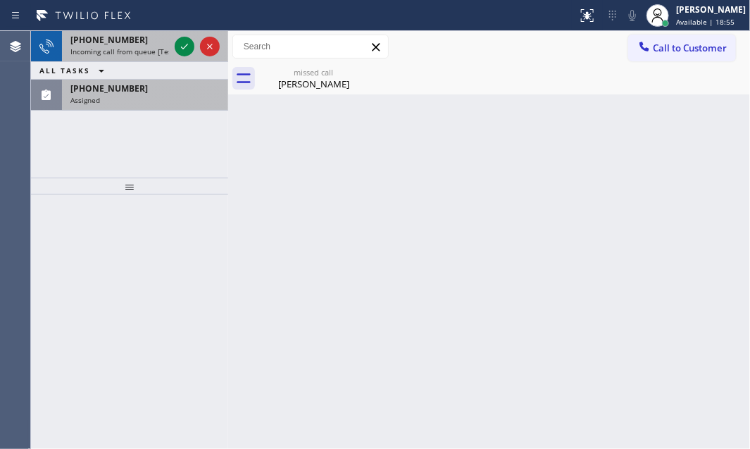
click at [126, 54] on span "Incoming call from queue [Test] All" at bounding box center [128, 52] width 117 height 10
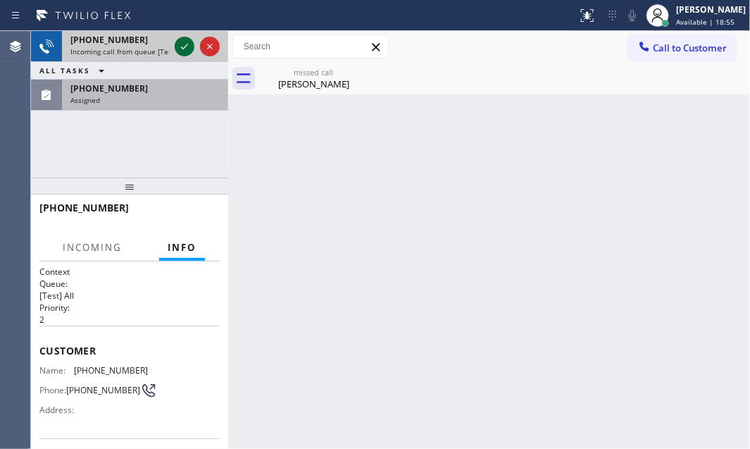
drag, startPoint x: 187, startPoint y: 45, endPoint x: 182, endPoint y: 55, distance: 10.7
click at [186, 45] on icon at bounding box center [184, 47] width 7 height 6
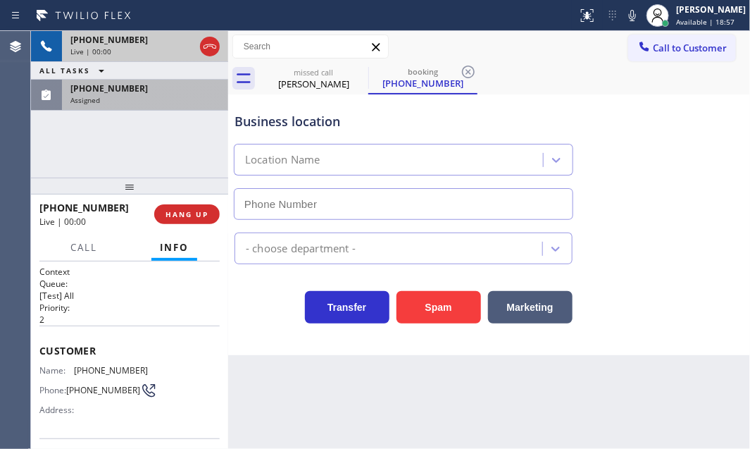
type input "[PHONE_NUMBER]"
click at [142, 97] on div "Assigned" at bounding box center [144, 100] width 149 height 10
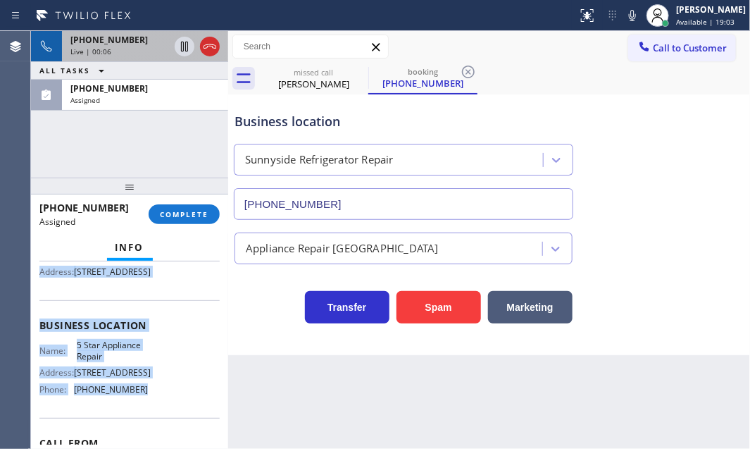
scroll to position [192, 0]
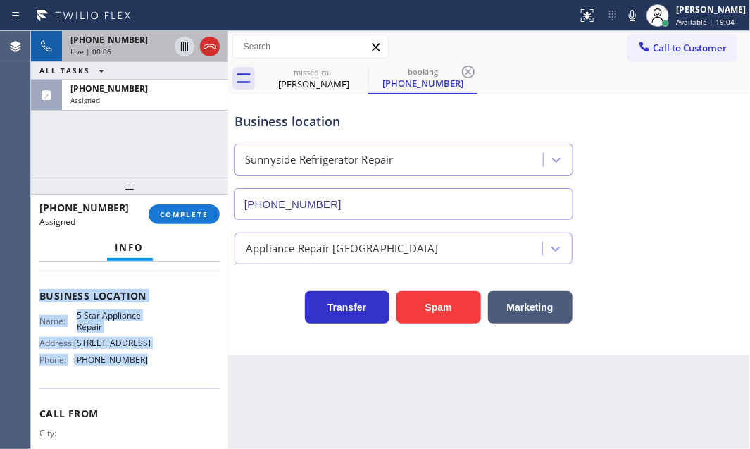
drag, startPoint x: 61, startPoint y: 372, endPoint x: 148, endPoint y: 409, distance: 94.4
click at [148, 409] on div "Context Queue: 5 Star Appliance Priority: 0 Task Age: [DEMOGRAPHIC_DATA] minute…" at bounding box center [129, 354] width 197 height 187
click at [179, 218] on button "COMPLETE" at bounding box center [184, 214] width 71 height 20
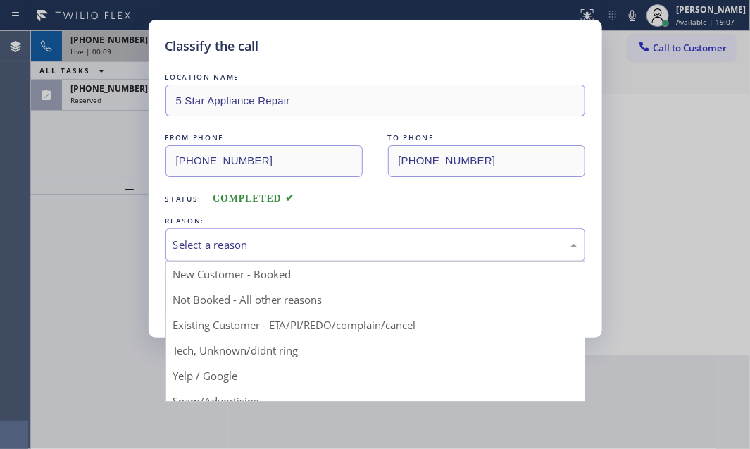
click at [323, 240] on div "Select a reason" at bounding box center [375, 245] width 404 height 16
drag, startPoint x: 234, startPoint y: 352, endPoint x: 230, endPoint y: 340, distance: 13.2
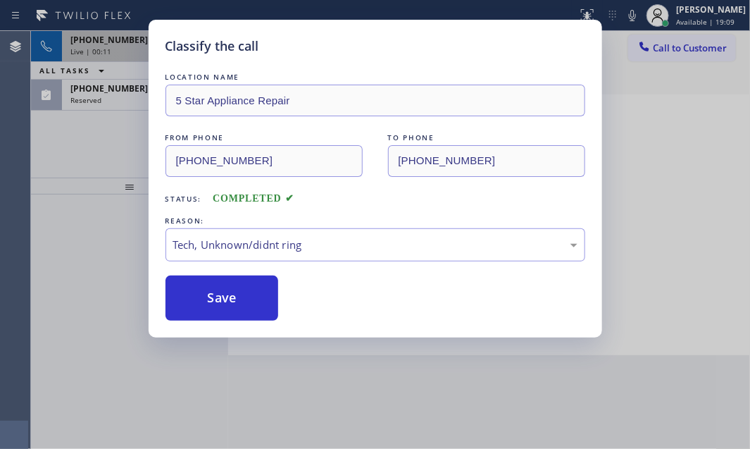
drag, startPoint x: 223, startPoint y: 299, endPoint x: 624, endPoint y: 296, distance: 400.9
click at [232, 297] on button "Save" at bounding box center [222, 297] width 113 height 45
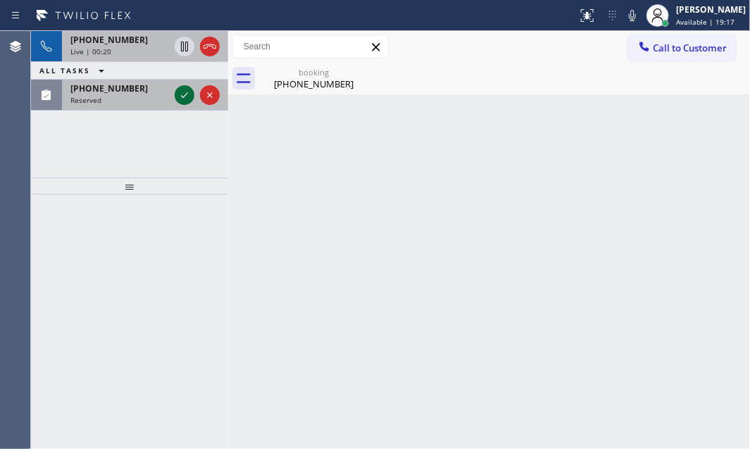
click at [180, 94] on icon at bounding box center [184, 95] width 17 height 17
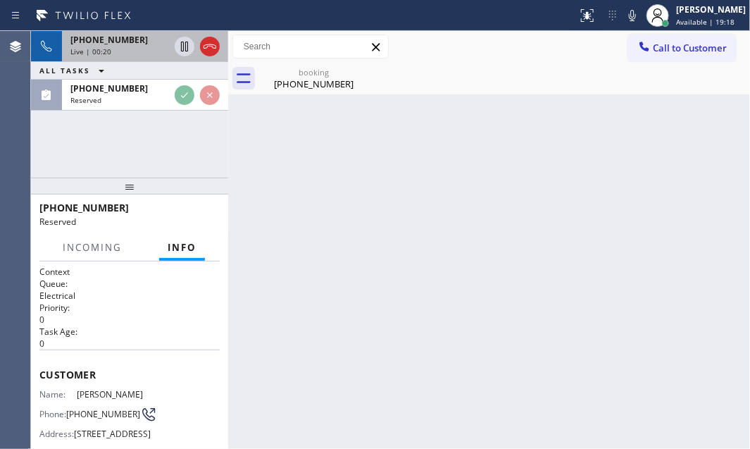
drag, startPoint x: 149, startPoint y: 42, endPoint x: 247, endPoint y: 70, distance: 101.2
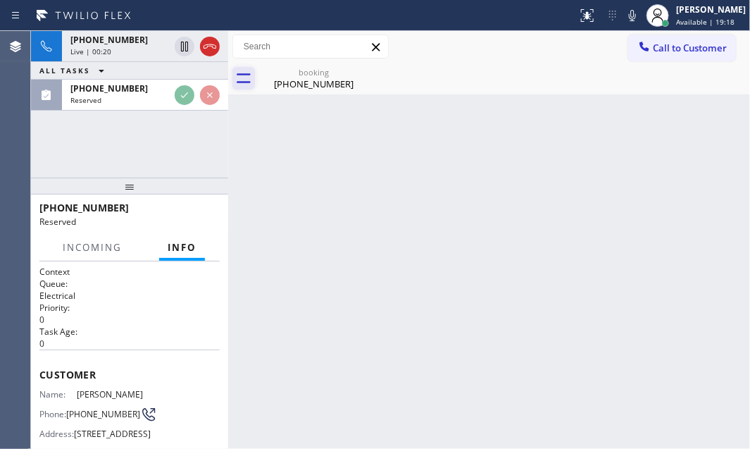
click at [149, 42] on div "[PHONE_NUMBER]" at bounding box center [119, 40] width 99 height 12
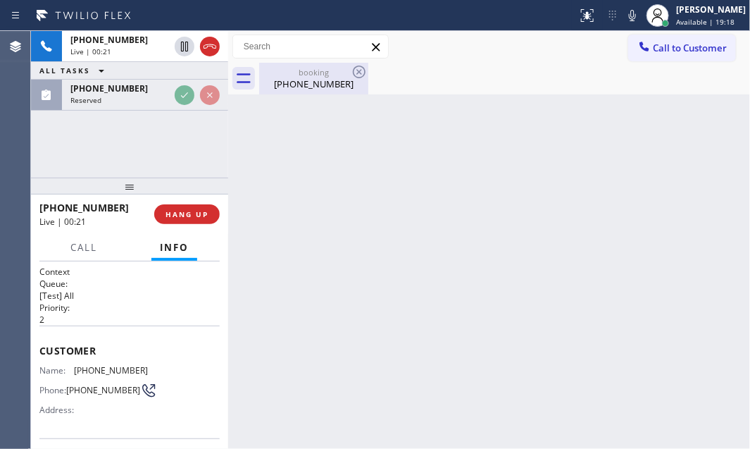
click at [308, 81] on div "[PHONE_NUMBER]" at bounding box center [314, 84] width 106 height 13
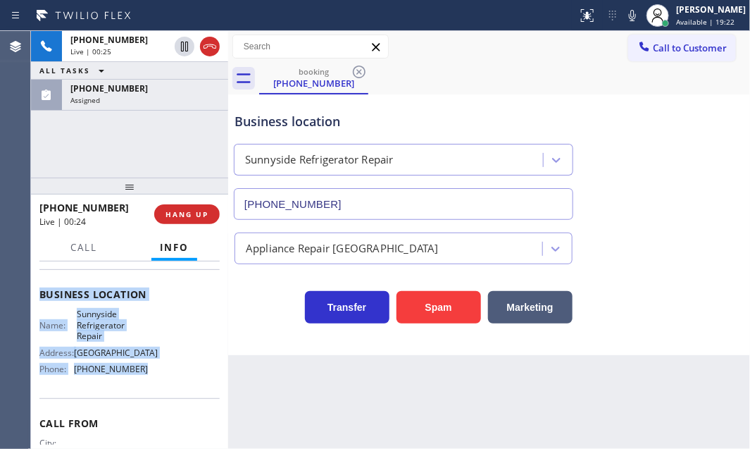
scroll to position [192, 0]
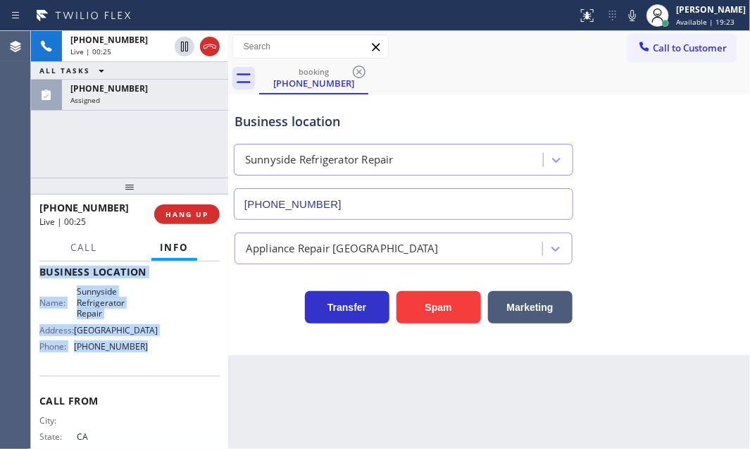
drag, startPoint x: 37, startPoint y: 346, endPoint x: 148, endPoint y: 383, distance: 117.2
click at [148, 383] on div "Context Queue: [Test] All Priority: 2 Customer Name: [PHONE_NUMBER] Phone: [PHO…" at bounding box center [129, 354] width 197 height 187
copy div "Customer Name: [PHONE_NUMBER] Phone: [PHONE_NUMBER] Address: Business location …"
click at [216, 49] on icon at bounding box center [210, 46] width 17 height 17
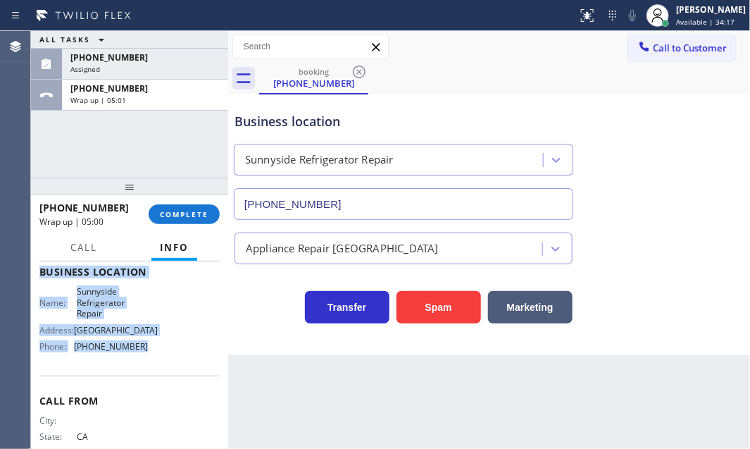
drag, startPoint x: 692, startPoint y: 20, endPoint x: 690, endPoint y: 37, distance: 17.0
click at [691, 20] on span "Available | 34:17" at bounding box center [705, 22] width 58 height 10
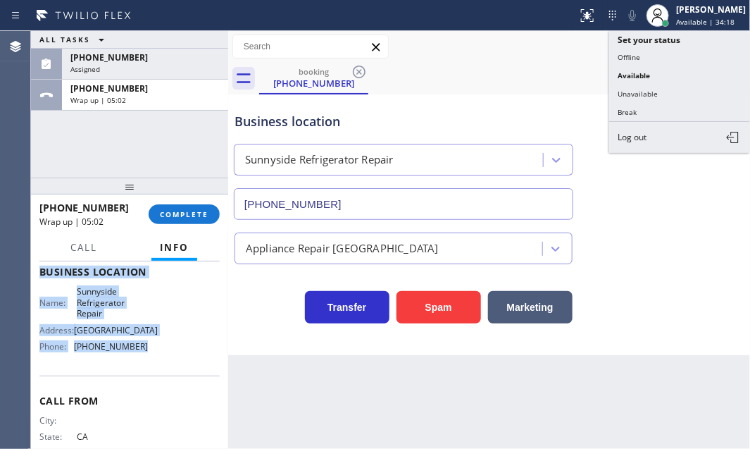
drag, startPoint x: 643, startPoint y: 93, endPoint x: 676, endPoint y: 98, distance: 33.5
click at [643, 93] on button "Unavailable" at bounding box center [679, 94] width 141 height 18
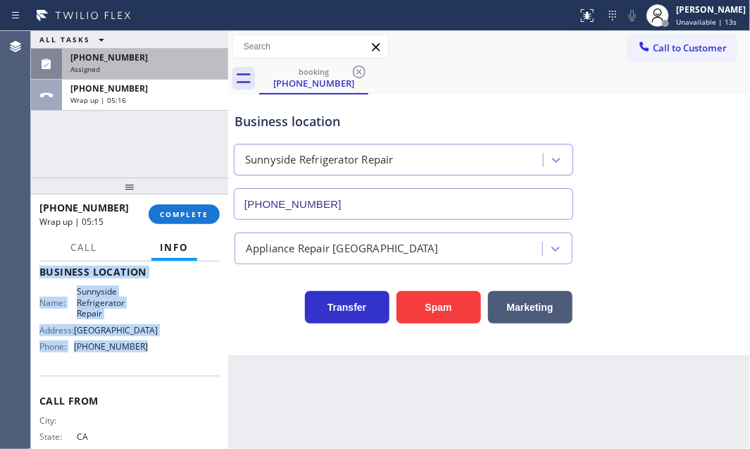
click at [181, 70] on div "Assigned" at bounding box center [144, 69] width 149 height 10
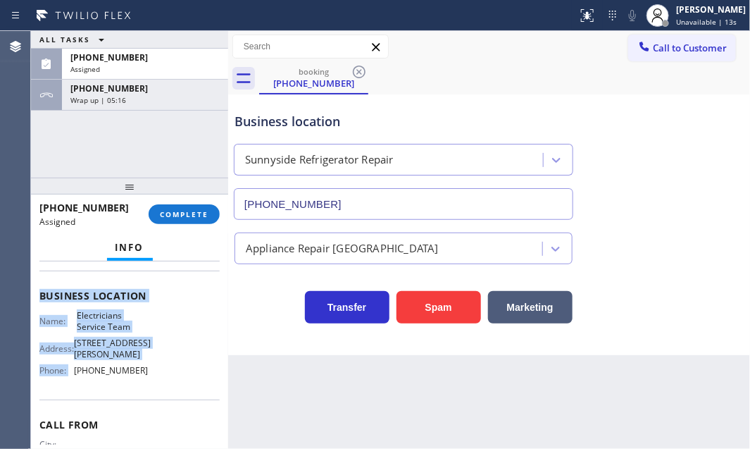
scroll to position [237, 0]
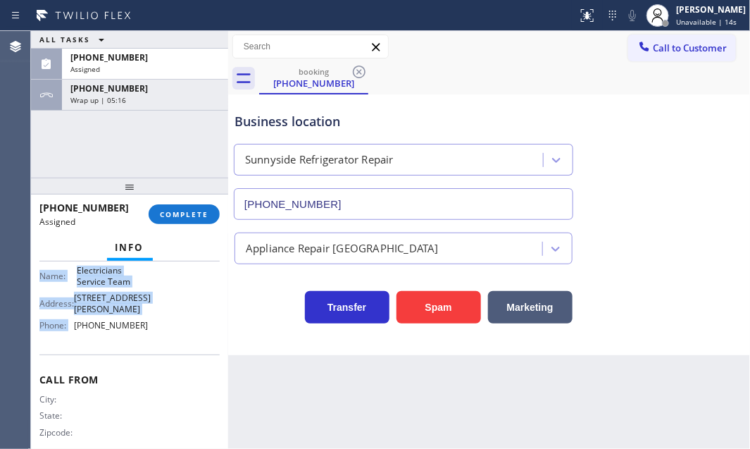
drag, startPoint x: 175, startPoint y: 215, endPoint x: 214, endPoint y: 233, distance: 42.6
click at [175, 213] on span "COMPLETE" at bounding box center [184, 214] width 49 height 10
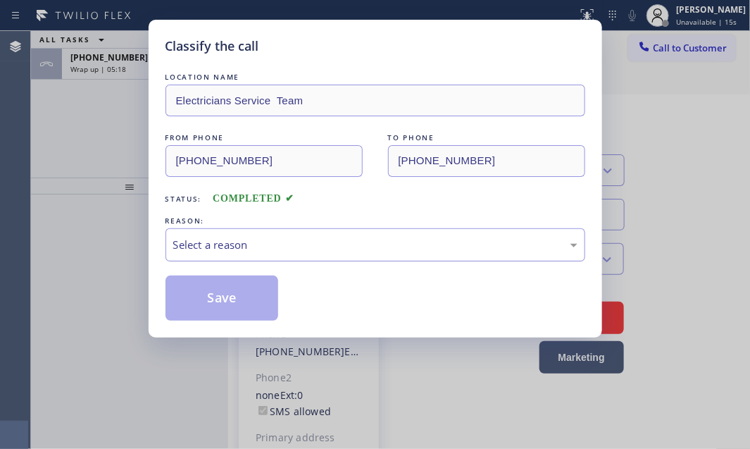
type input "[PHONE_NUMBER]"
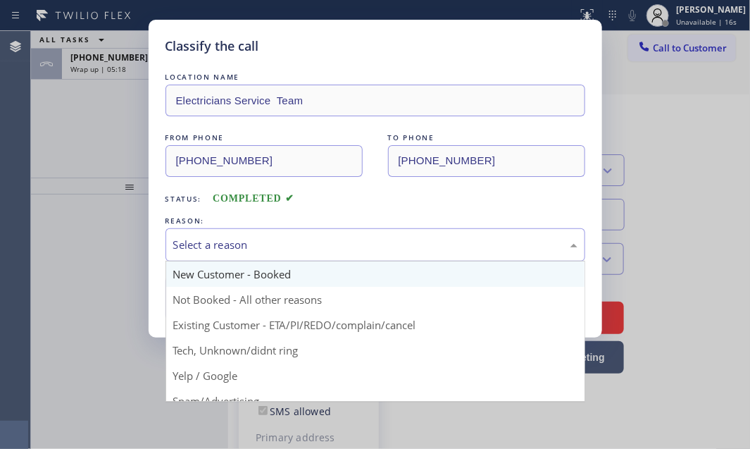
drag, startPoint x: 309, startPoint y: 231, endPoint x: 296, endPoint y: 261, distance: 32.8
click at [308, 234] on div "Select a reason" at bounding box center [376, 244] width 420 height 33
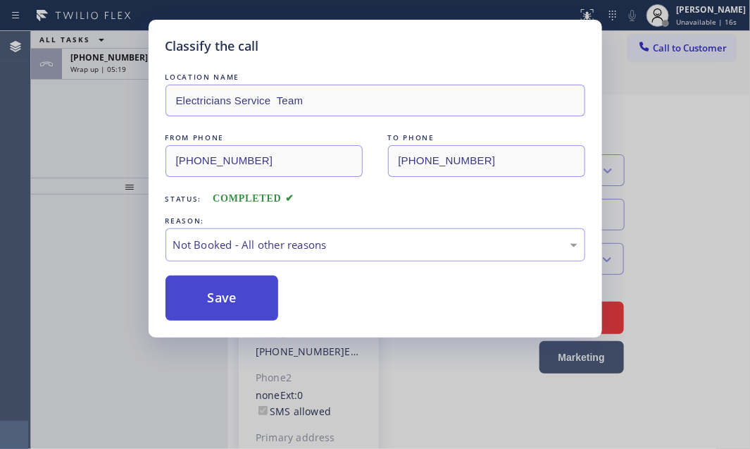
drag, startPoint x: 244, startPoint y: 295, endPoint x: 211, endPoint y: 301, distance: 34.3
click at [211, 301] on button "Save" at bounding box center [222, 297] width 113 height 45
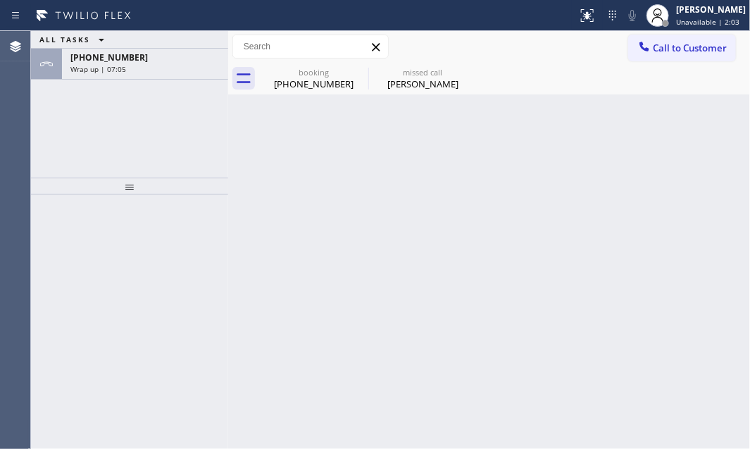
drag, startPoint x: 173, startPoint y: 68, endPoint x: 175, endPoint y: 80, distance: 12.2
click at [173, 68] on div "Wrap up | 07:05" at bounding box center [144, 69] width 149 height 10
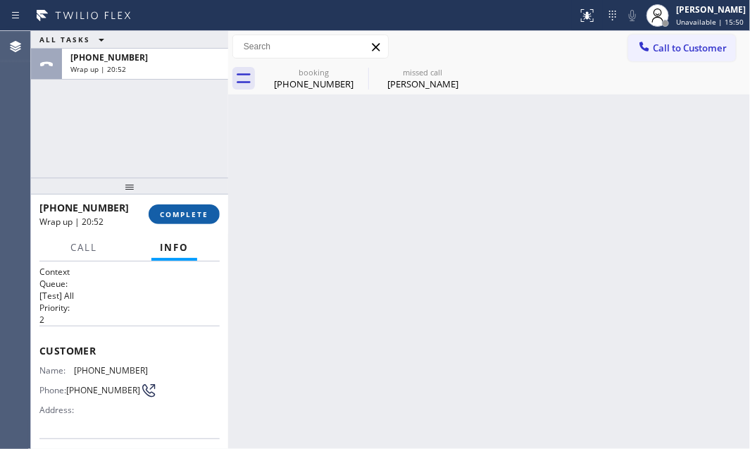
click at [183, 210] on span "COMPLETE" at bounding box center [184, 214] width 49 height 10
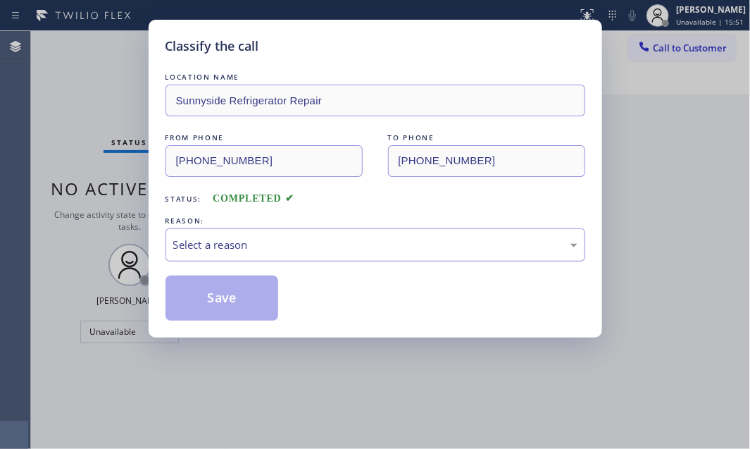
click at [321, 239] on div "Select a reason" at bounding box center [375, 245] width 404 height 16
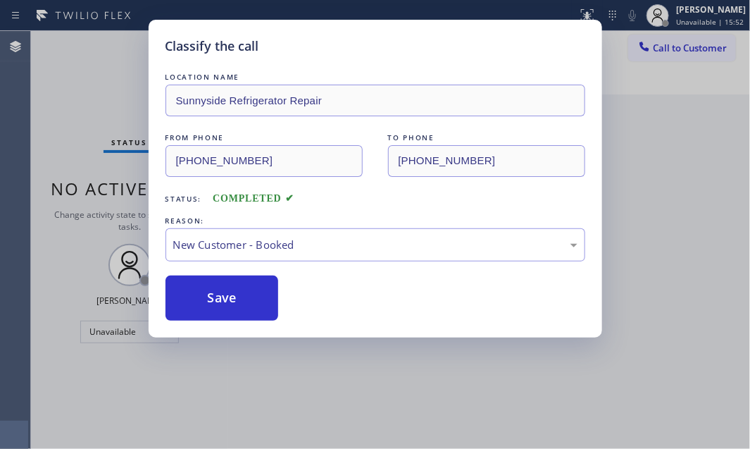
drag, startPoint x: 213, startPoint y: 290, endPoint x: 330, endPoint y: 280, distance: 118.1
click at [221, 289] on button "Save" at bounding box center [222, 297] width 113 height 45
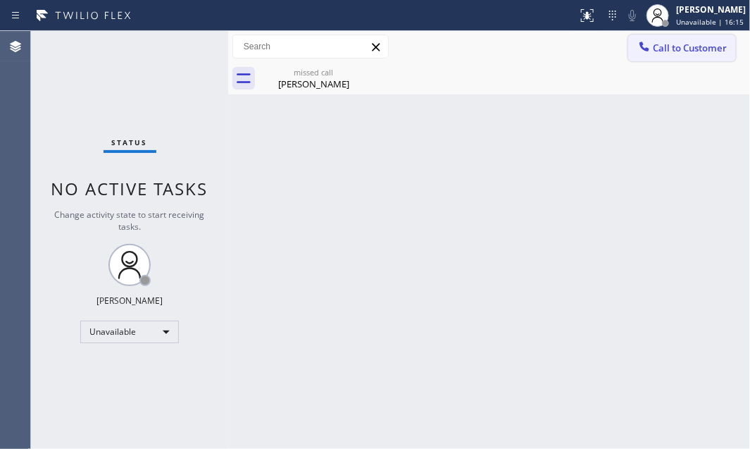
click at [688, 57] on button "Call to Customer" at bounding box center [683, 48] width 108 height 27
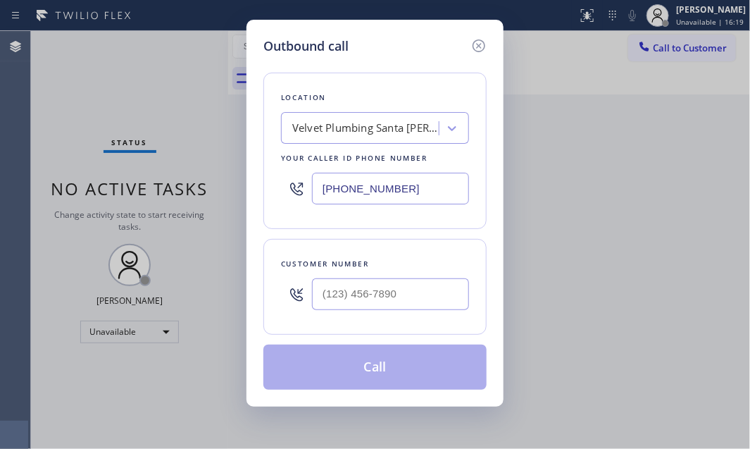
click at [400, 186] on input "[PHONE_NUMBER]" at bounding box center [390, 189] width 157 height 32
paste input "510) 781-9599"
type input "[PHONE_NUMBER]"
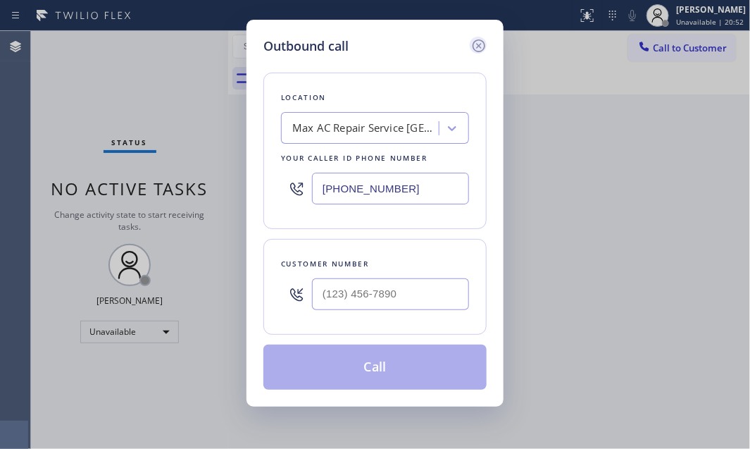
click at [482, 51] on icon at bounding box center [479, 45] width 17 height 17
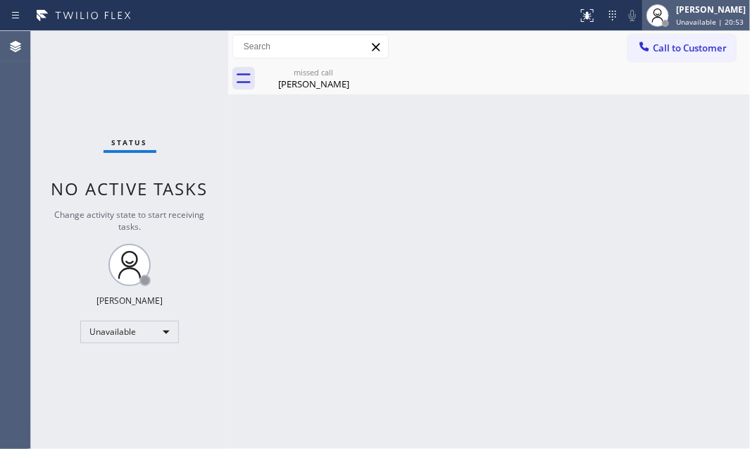
drag, startPoint x: 686, startPoint y: 17, endPoint x: 685, endPoint y: 53, distance: 35.9
click at [685, 17] on span "Unavailable | 20:53" at bounding box center [710, 22] width 68 height 10
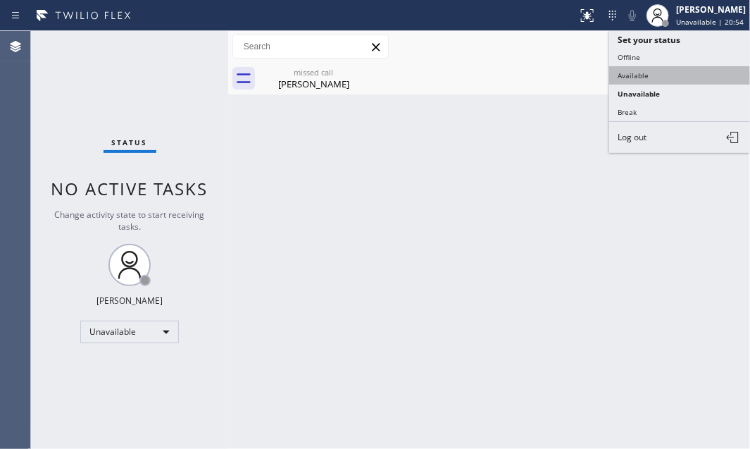
click at [638, 72] on button "Available" at bounding box center [679, 75] width 141 height 18
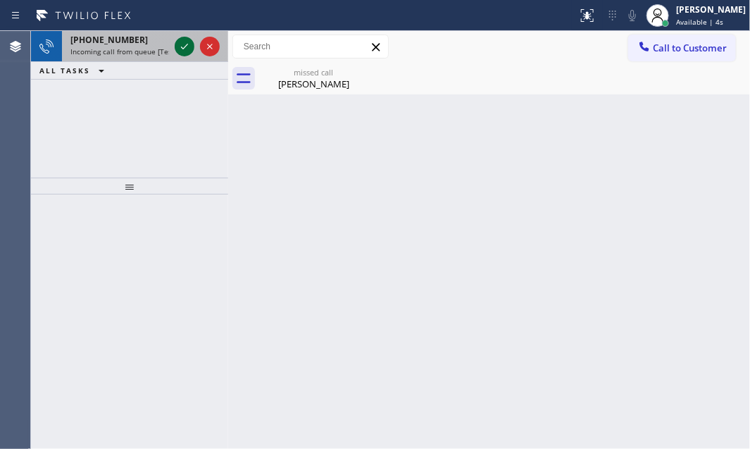
click at [182, 49] on icon at bounding box center [184, 47] width 7 height 6
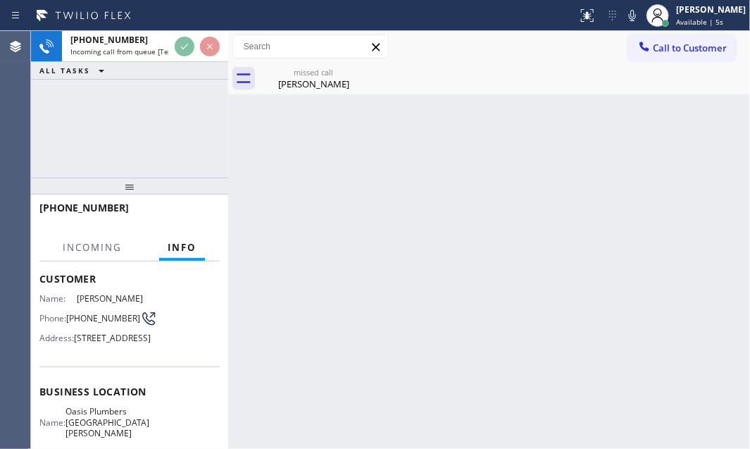
scroll to position [192, 0]
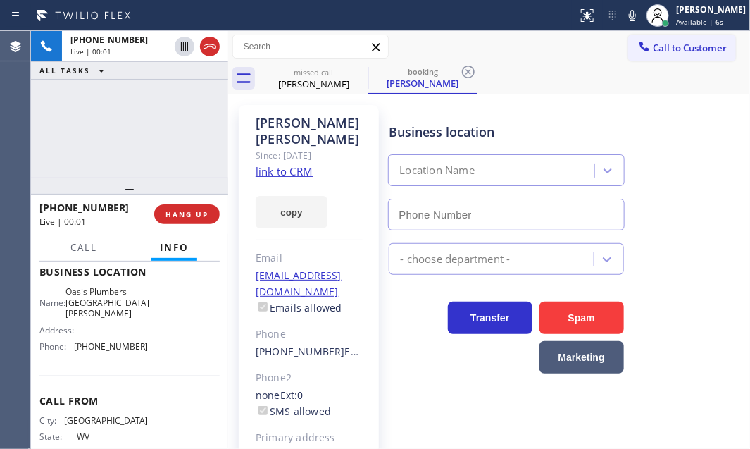
type input "[PHONE_NUMBER]"
click at [298, 164] on link "link to CRM" at bounding box center [284, 171] width 57 height 14
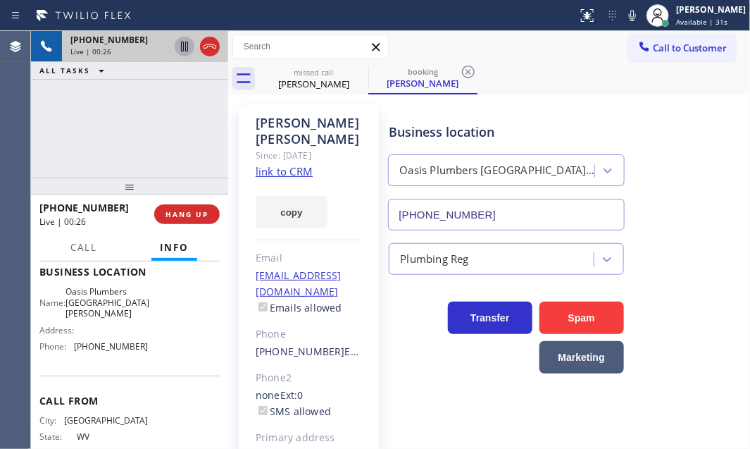
click at [182, 46] on icon at bounding box center [184, 46] width 17 height 17
click at [302, 164] on link "link to CRM" at bounding box center [284, 171] width 57 height 14
click at [189, 42] on icon at bounding box center [184, 46] width 17 height 17
click at [327, 78] on div "[PERSON_NAME]" at bounding box center [314, 84] width 106 height 13
type input "[PHONE_NUMBER]"
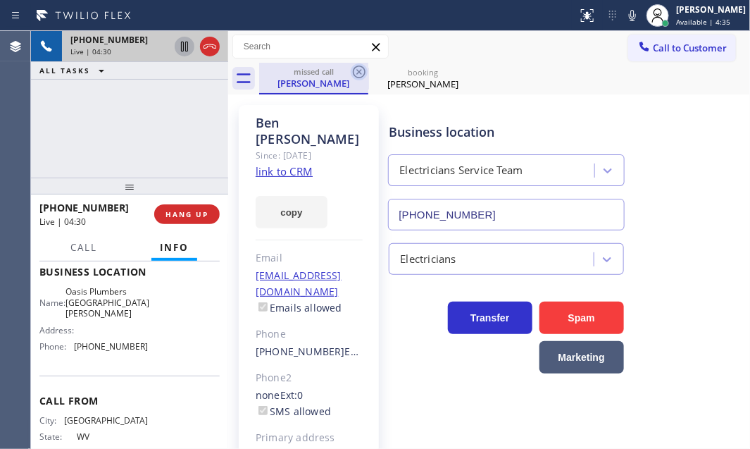
click at [357, 71] on icon at bounding box center [359, 71] width 17 height 17
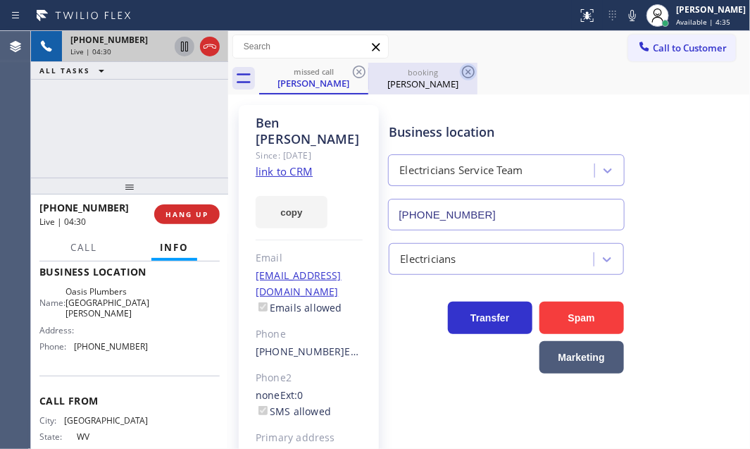
type input "[PHONE_NUMBER]"
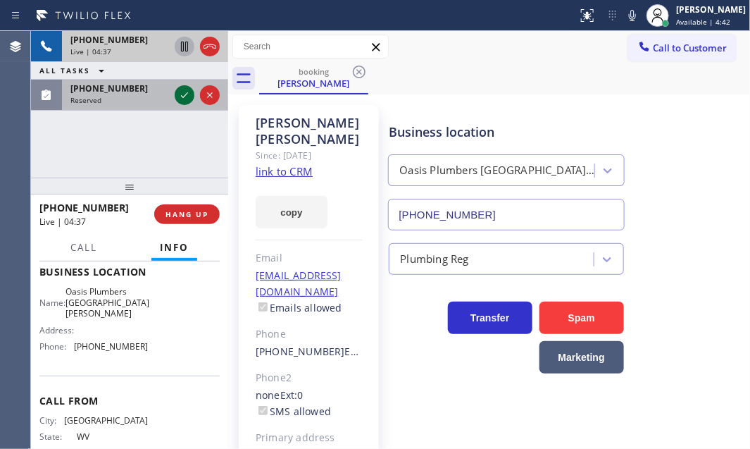
click at [182, 93] on icon at bounding box center [184, 95] width 17 height 17
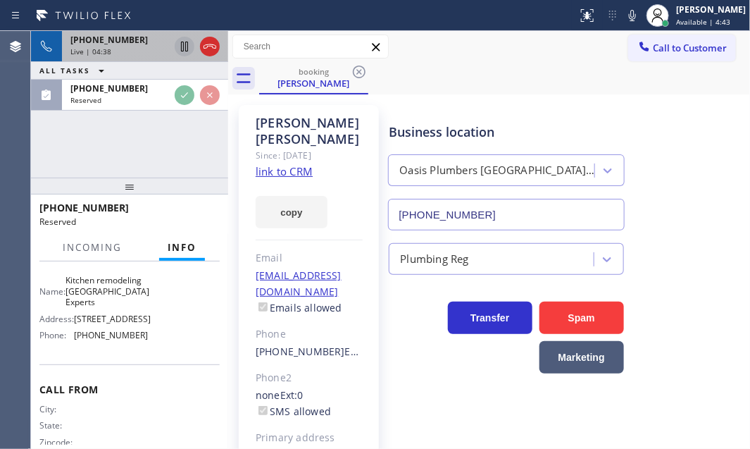
scroll to position [204, 0]
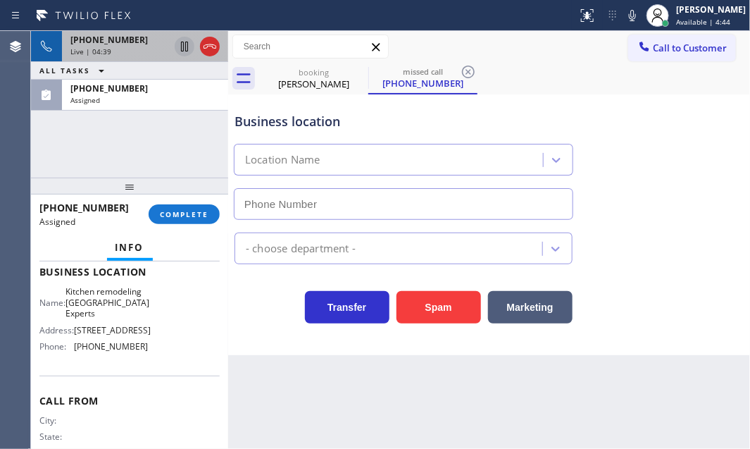
type input "[PHONE_NUMBER]"
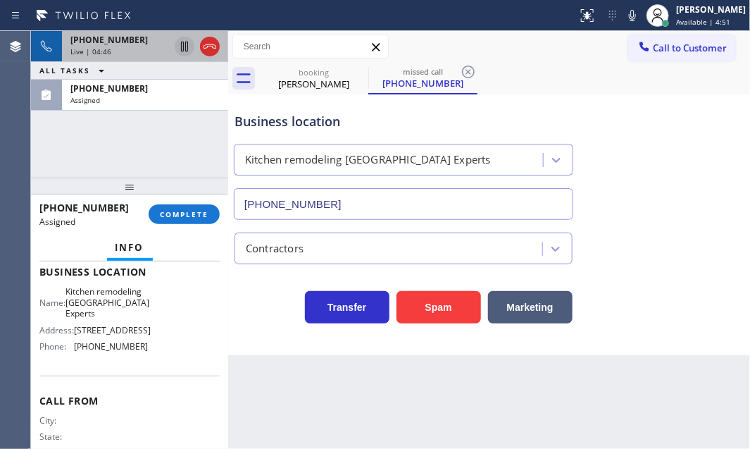
click at [528, 70] on div "booking [PERSON_NAME] missed call [PHONE_NUMBER]" at bounding box center [504, 79] width 491 height 32
click at [347, 81] on div "[PERSON_NAME]" at bounding box center [314, 84] width 106 height 13
type input "[PHONE_NUMBER]"
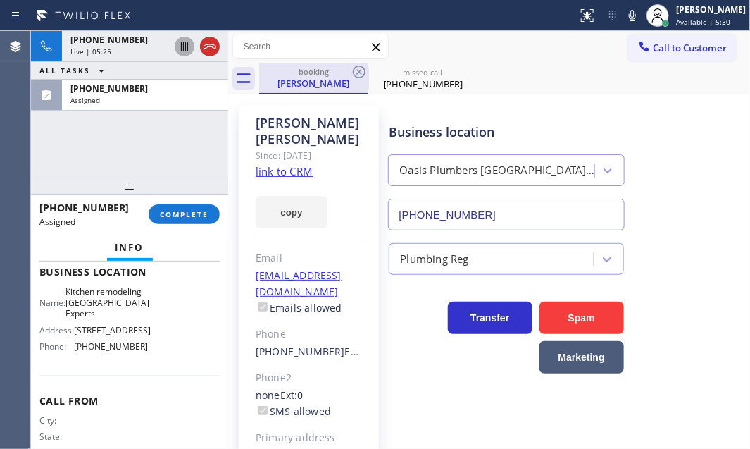
drag, startPoint x: 211, startPoint y: 51, endPoint x: 275, endPoint y: 84, distance: 72.2
click at [216, 51] on icon at bounding box center [210, 46] width 17 height 17
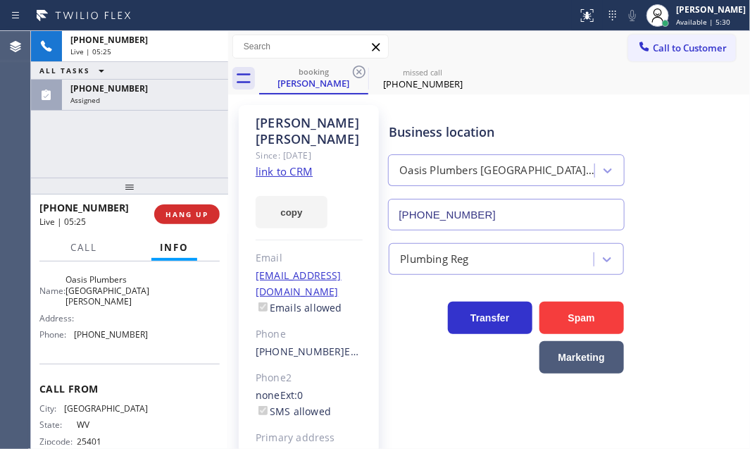
scroll to position [192, 0]
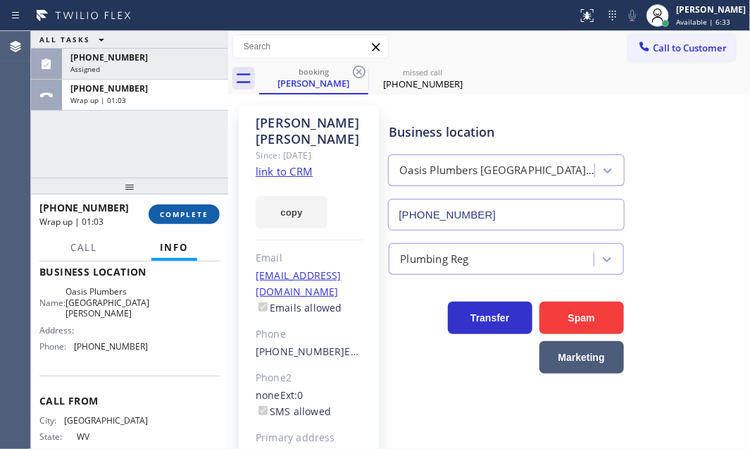
click at [180, 210] on span "COMPLETE" at bounding box center [184, 214] width 49 height 10
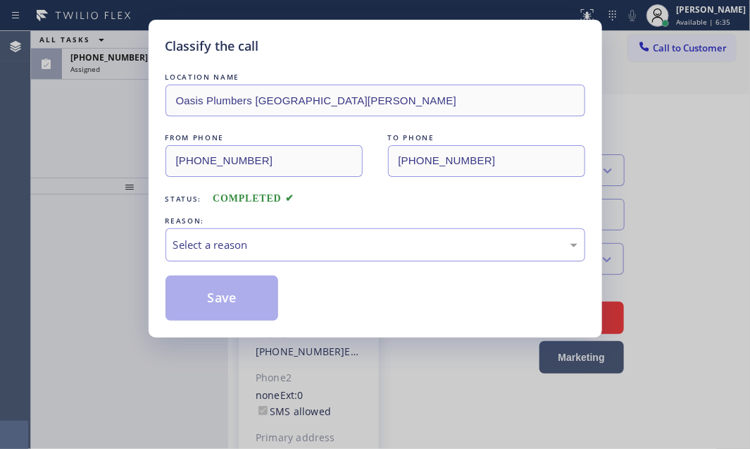
click at [300, 252] on div "Select a reason" at bounding box center [376, 244] width 420 height 33
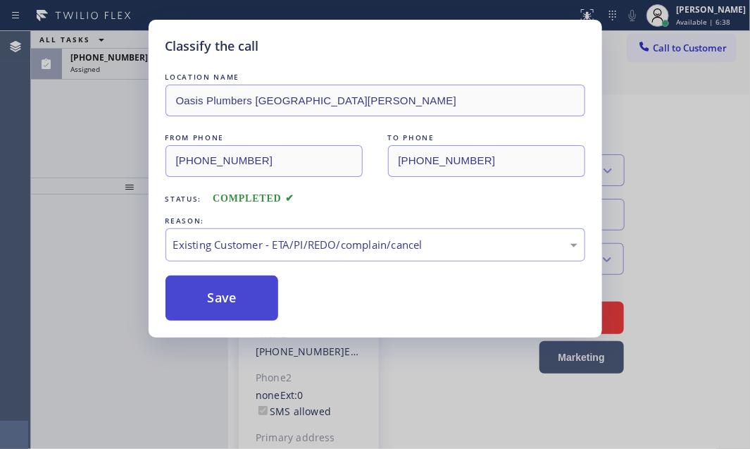
click at [242, 309] on button "Save" at bounding box center [222, 297] width 113 height 45
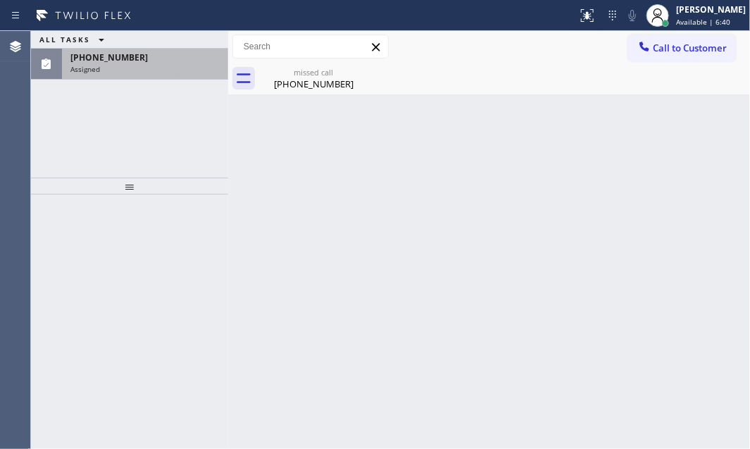
click at [160, 63] on div "[PHONE_NUMBER]" at bounding box center [144, 57] width 149 height 12
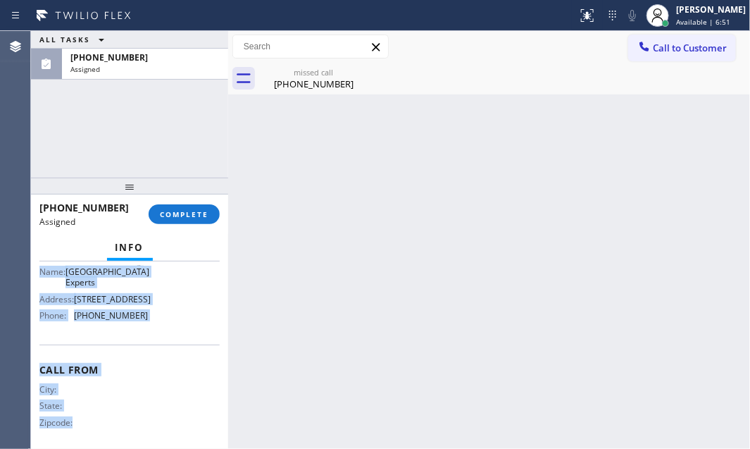
scroll to position [249, 0]
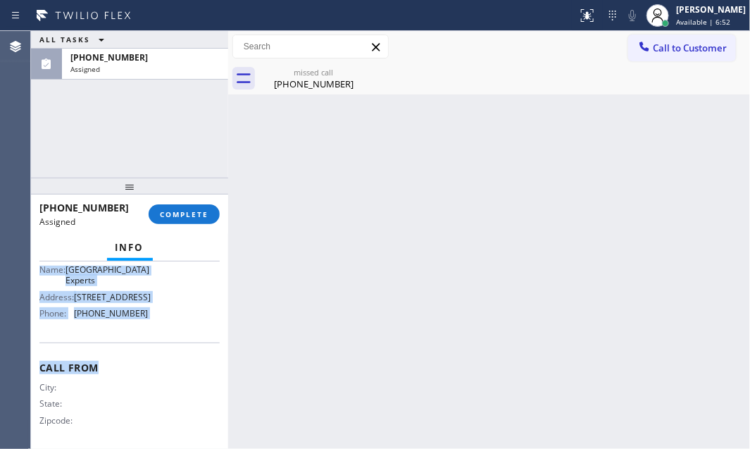
drag, startPoint x: 92, startPoint y: 389, endPoint x: 153, endPoint y: 356, distance: 69.1
click at [153, 356] on div "Context Queue: Contractors Priority: 0 Task Age: [DEMOGRAPHIC_DATA] minute(s) C…" at bounding box center [129, 354] width 197 height 187
copy div "Customer Name: [PHONE_NUMBER] Phone: [PHONE_NUMBER] Address: Business location …"
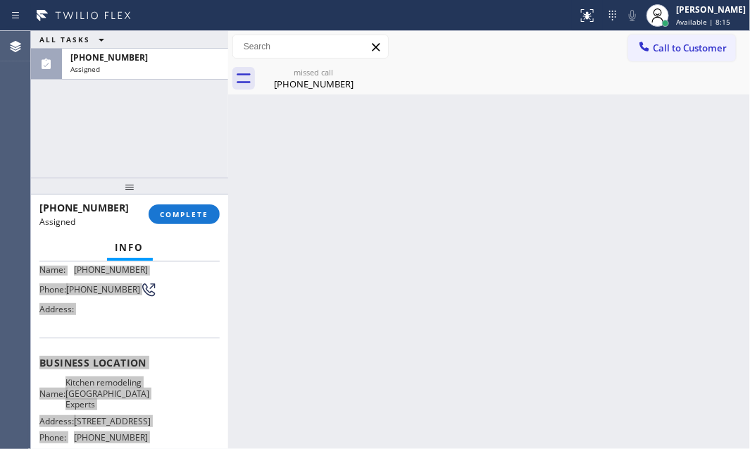
scroll to position [120, 0]
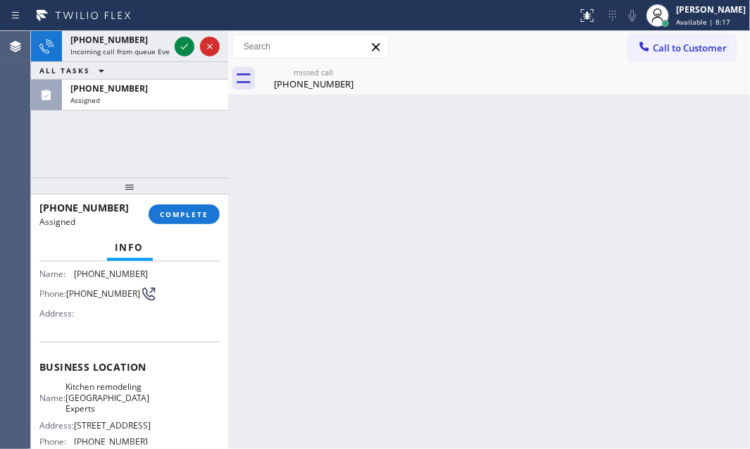
drag, startPoint x: 92, startPoint y: 392, endPoint x: 339, endPoint y: 131, distance: 359.3
click at [359, 137] on div "Back to Dashboard Change Sender ID Customers Technicians Select a contact Outbo…" at bounding box center [489, 240] width 522 height 418
drag, startPoint x: 181, startPoint y: 213, endPoint x: 228, endPoint y: 230, distance: 49.7
click at [182, 212] on span "COMPLETE" at bounding box center [184, 214] width 49 height 10
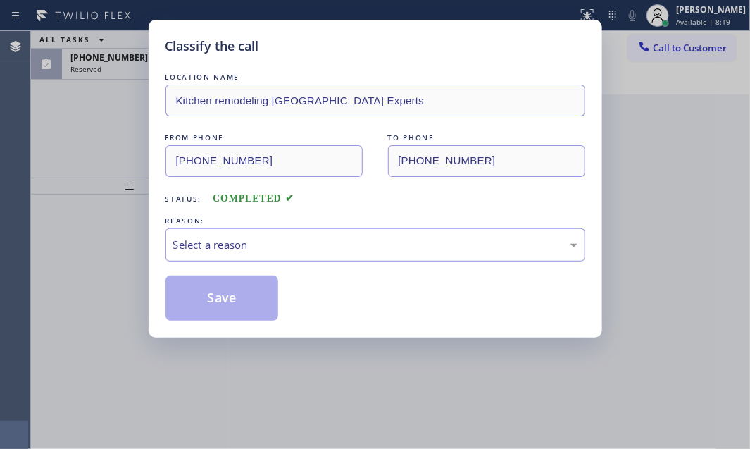
drag, startPoint x: 285, startPoint y: 243, endPoint x: 275, endPoint y: 256, distance: 17.1
click at [285, 244] on div "Select a reason" at bounding box center [375, 245] width 404 height 16
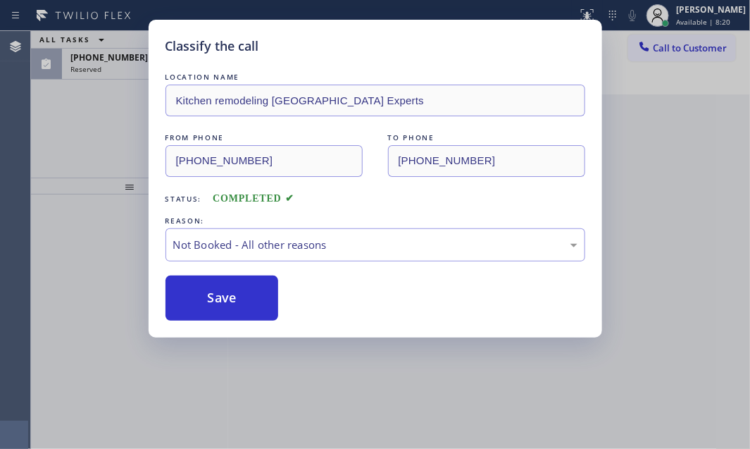
drag, startPoint x: 206, startPoint y: 296, endPoint x: 149, endPoint y: 140, distance: 165.6
click at [206, 295] on button "Save" at bounding box center [222, 297] width 113 height 45
click at [118, 52] on div "Classify the call LOCATION NAME Kitchen remodeling [GEOGRAPHIC_DATA] Experts FR…" at bounding box center [375, 224] width 750 height 449
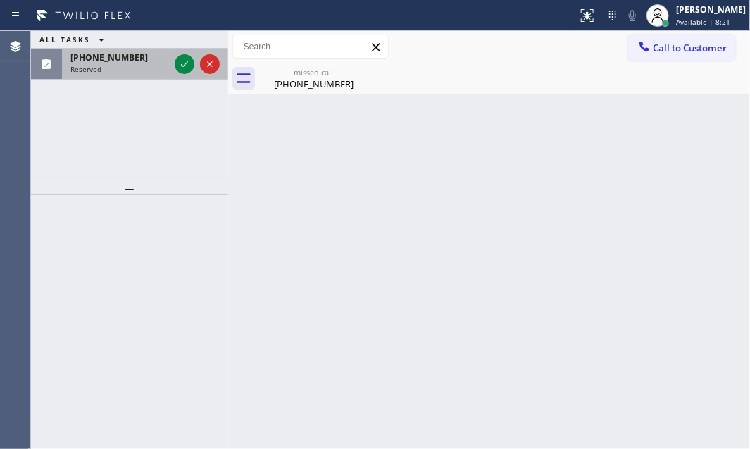
drag, startPoint x: 132, startPoint y: 60, endPoint x: 154, endPoint y: 68, distance: 23.2
click at [134, 61] on div "[PHONE_NUMBER]" at bounding box center [119, 57] width 99 height 12
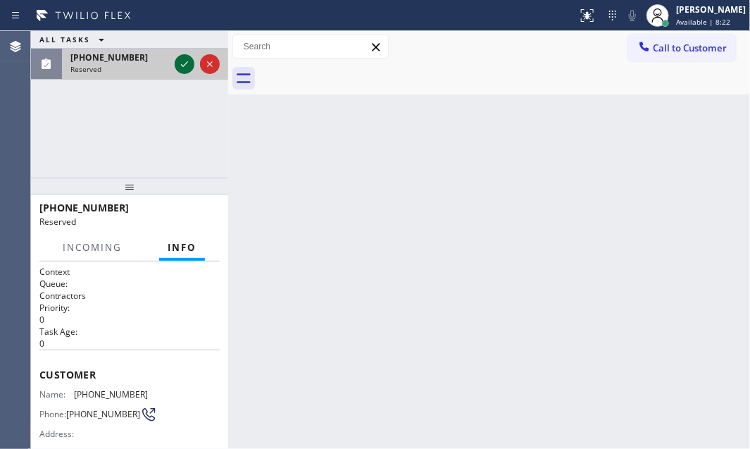
click at [183, 61] on icon at bounding box center [184, 64] width 17 height 17
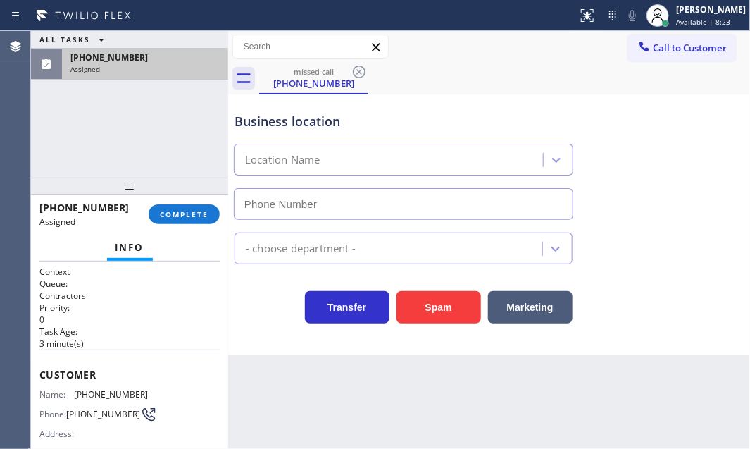
scroll to position [128, 0]
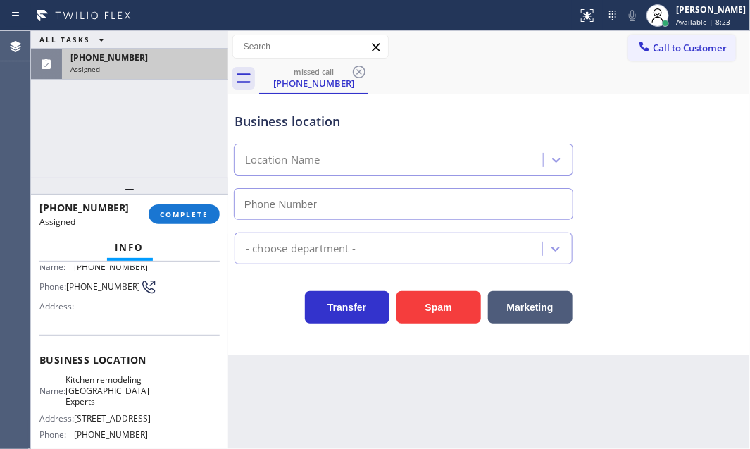
type input "[PHONE_NUMBER]"
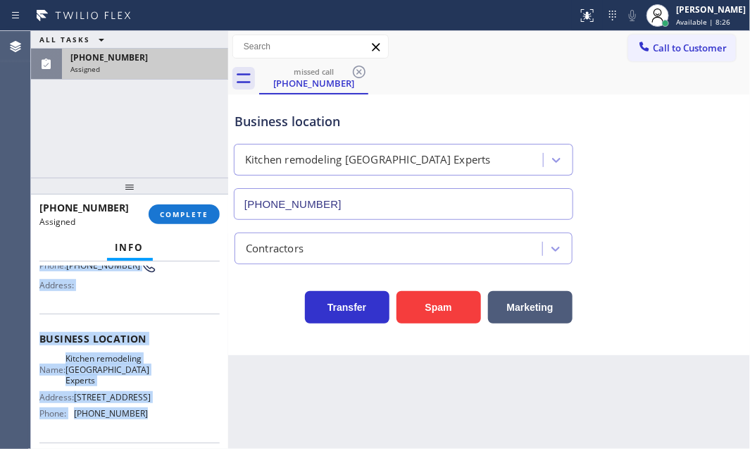
scroll to position [192, 0]
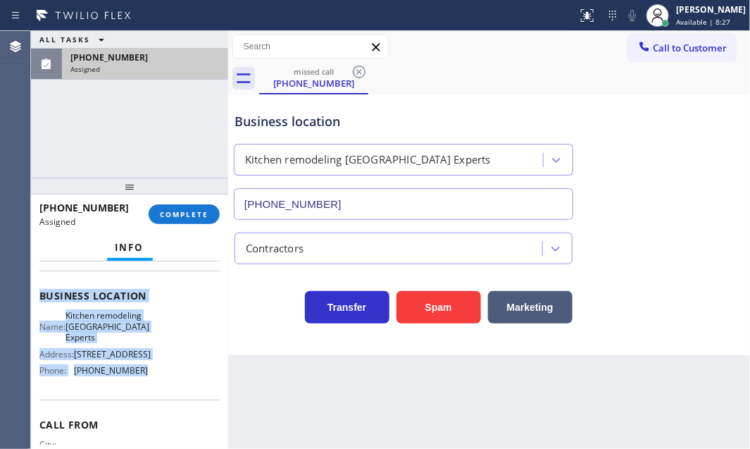
drag, startPoint x: 42, startPoint y: 302, endPoint x: 170, endPoint y: 395, distance: 158.8
click at [170, 395] on div "Context Queue: Contractors Priority: 0 Task Age: [DEMOGRAPHIC_DATA] minute(s) C…" at bounding box center [129, 290] width 180 height 432
copy div "Customer Name: [PHONE_NUMBER] Phone: [PHONE_NUMBER] Address: Business location …"
click at [196, 204] on button "COMPLETE" at bounding box center [184, 214] width 71 height 20
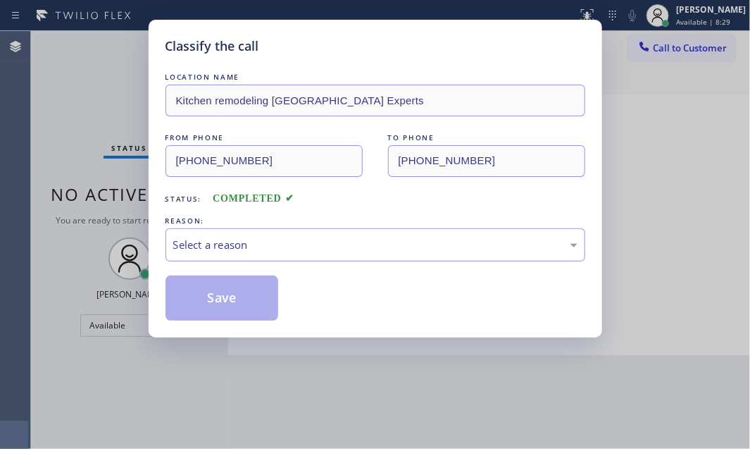
click at [284, 246] on div "Select a reason" at bounding box center [375, 245] width 404 height 16
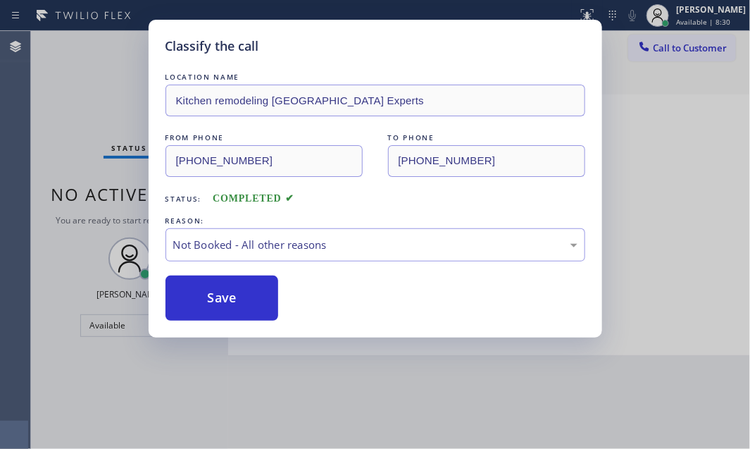
drag, startPoint x: 236, startPoint y: 296, endPoint x: 205, endPoint y: 297, distance: 31.0
drag, startPoint x: 205, startPoint y: 297, endPoint x: 306, endPoint y: 310, distance: 101.6
click at [205, 296] on button "Save" at bounding box center [222, 297] width 113 height 45
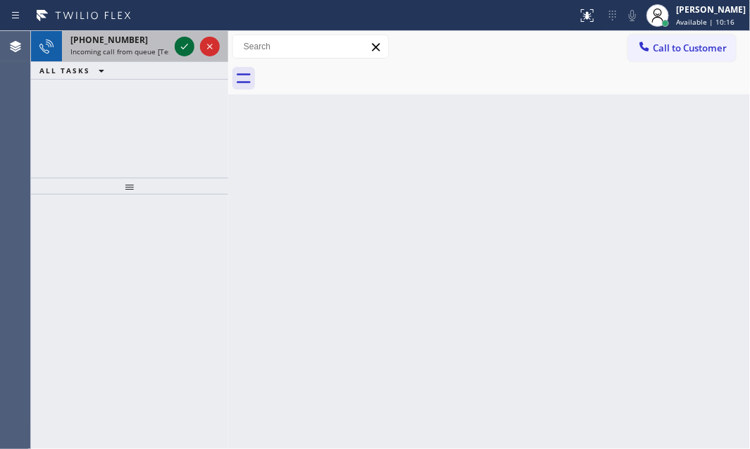
click at [190, 45] on icon at bounding box center [184, 46] width 17 height 17
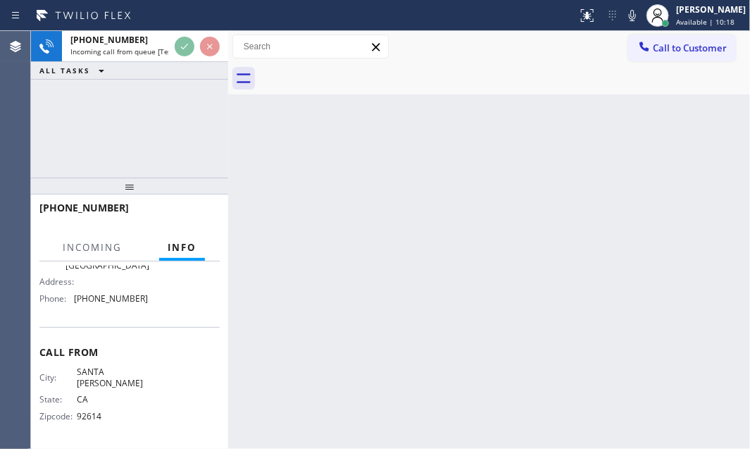
scroll to position [167, 0]
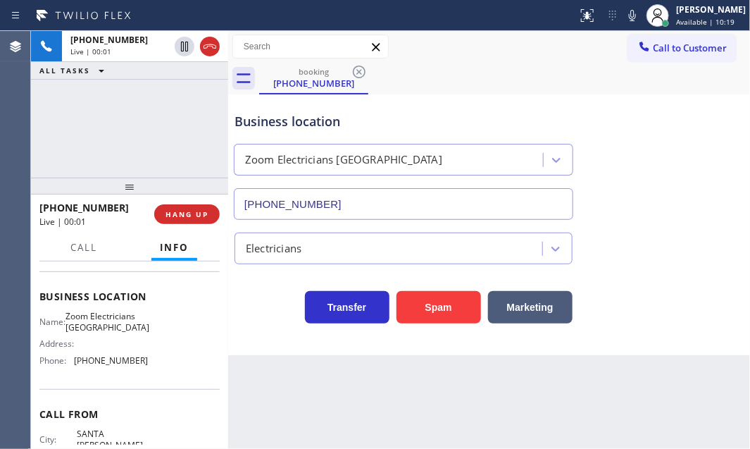
type input "[PHONE_NUMBER]"
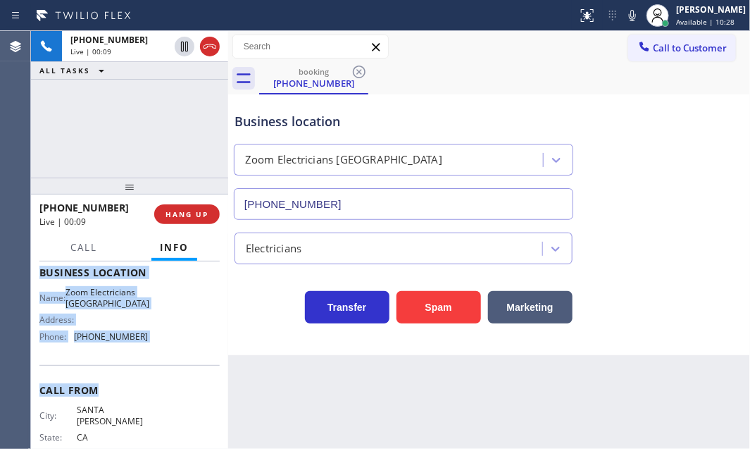
scroll to position [192, 0]
drag, startPoint x: 37, startPoint y: 343, endPoint x: 166, endPoint y: 366, distance: 130.3
click at [166, 366] on div "Context Queue: [Test] All Priority: 1 Customer Name: [PHONE_NUMBER] Phone: [PHO…" at bounding box center [129, 354] width 197 height 187
copy div "Customer Name: [PHONE_NUMBER] Phone: [PHONE_NUMBER] Address: Business location …"
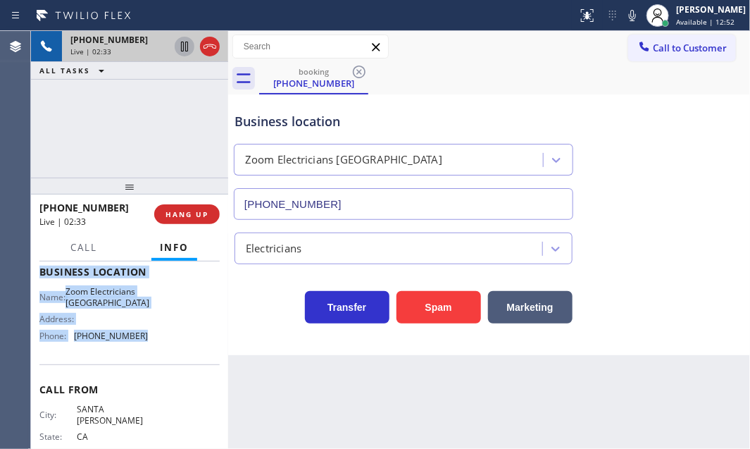
click at [187, 49] on icon at bounding box center [184, 46] width 17 height 17
click at [184, 43] on icon at bounding box center [184, 46] width 17 height 17
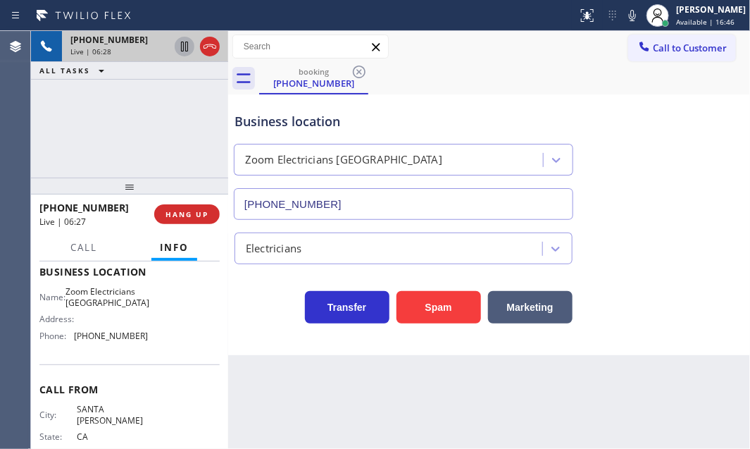
click at [213, 113] on div "[PHONE_NUMBER] Live | 06:28 ALL TASKS ALL TASKS ACTIVE TASKS TASKS IN WRAP UP" at bounding box center [129, 104] width 197 height 147
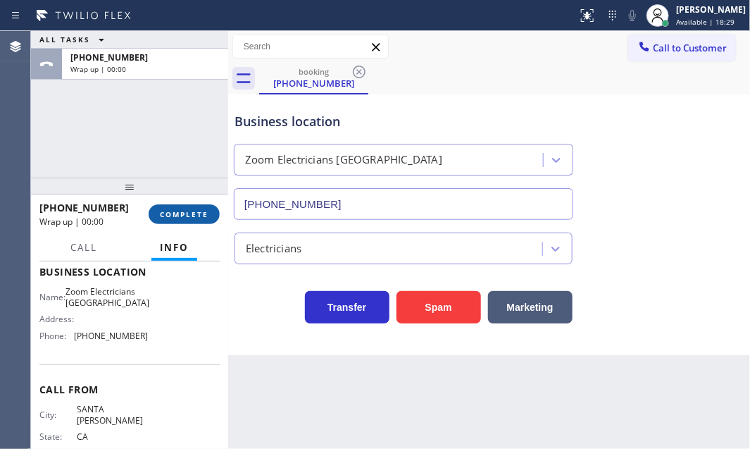
click at [194, 212] on span "COMPLETE" at bounding box center [184, 214] width 49 height 10
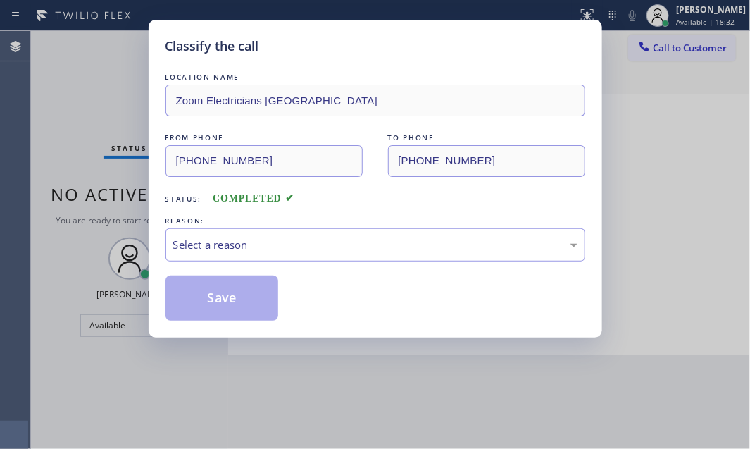
click at [618, 180] on div "Classify the call LOCATION NAME Zoom Electricians [GEOGRAPHIC_DATA] FROM PHONE …" at bounding box center [375, 224] width 750 height 449
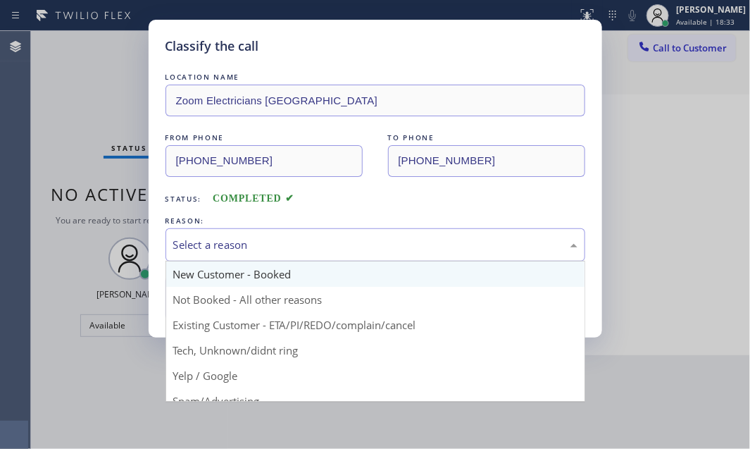
drag, startPoint x: 454, startPoint y: 247, endPoint x: 350, endPoint y: 263, distance: 104.8
click at [451, 247] on div "Select a reason" at bounding box center [375, 245] width 404 height 16
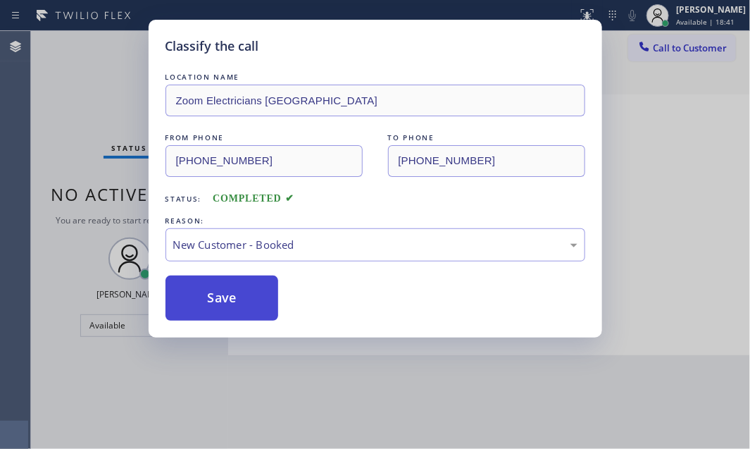
drag, startPoint x: 215, startPoint y: 294, endPoint x: 268, endPoint y: 307, distance: 54.5
click at [216, 292] on button "Save" at bounding box center [222, 297] width 113 height 45
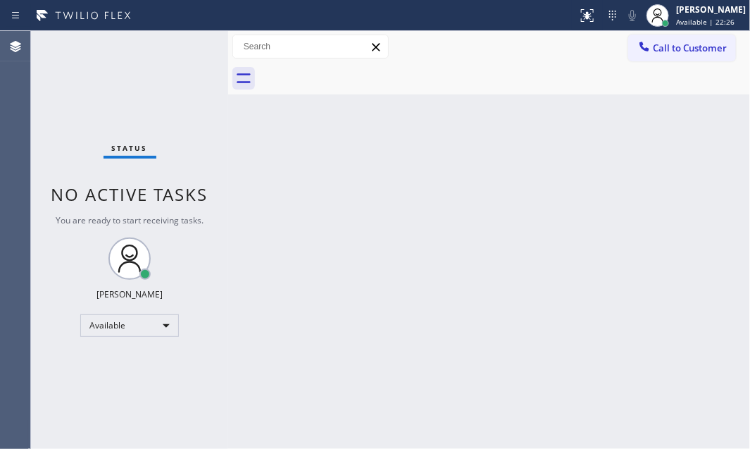
click at [358, 239] on div "Back to Dashboard Change Sender ID Customers Technicians Select a contact Outbo…" at bounding box center [489, 240] width 522 height 418
click at [175, 40] on div "Status No active tasks You are ready to start receiving tasks. [PERSON_NAME] Av…" at bounding box center [129, 240] width 197 height 418
click at [172, 49] on div "Status No active tasks You are ready to start receiving tasks. [PERSON_NAME] Av…" at bounding box center [129, 240] width 197 height 418
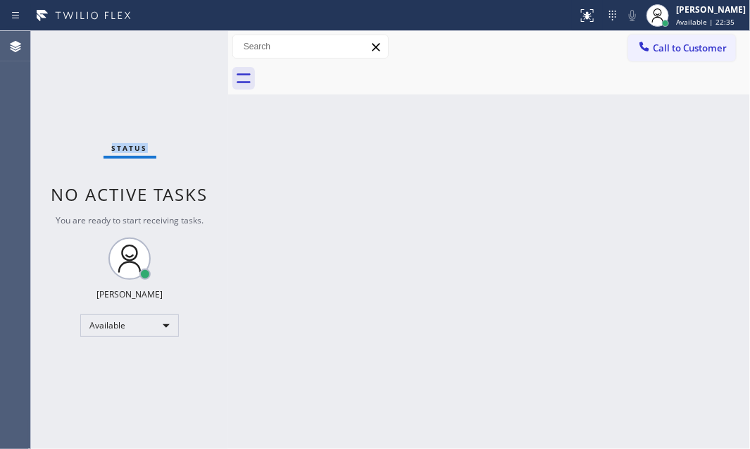
click at [185, 49] on div "Status No active tasks You are ready to start receiving tasks. [PERSON_NAME] Av…" at bounding box center [129, 240] width 197 height 418
click at [192, 49] on div "Status No active tasks You are ready to start receiving tasks. [PERSON_NAME] Av…" at bounding box center [129, 240] width 197 height 418
click at [197, 48] on div "Status No active tasks You are ready to start receiving tasks. [PERSON_NAME] Av…" at bounding box center [129, 240] width 197 height 418
click at [187, 48] on div "Status No active tasks You are ready to start receiving tasks. [PERSON_NAME] Av…" at bounding box center [129, 240] width 197 height 418
click at [189, 47] on div "Status No active tasks You are ready to start receiving tasks. [PERSON_NAME] Av…" at bounding box center [129, 240] width 197 height 418
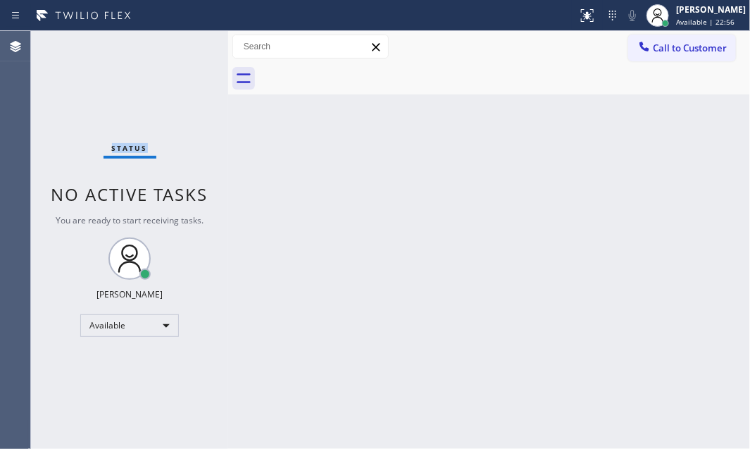
click at [189, 47] on div "Status No active tasks You are ready to start receiving tasks. [PERSON_NAME] Av…" at bounding box center [129, 240] width 197 height 418
click at [174, 51] on div "Status No active tasks You are ready to start receiving tasks. [PERSON_NAME] Av…" at bounding box center [129, 240] width 197 height 418
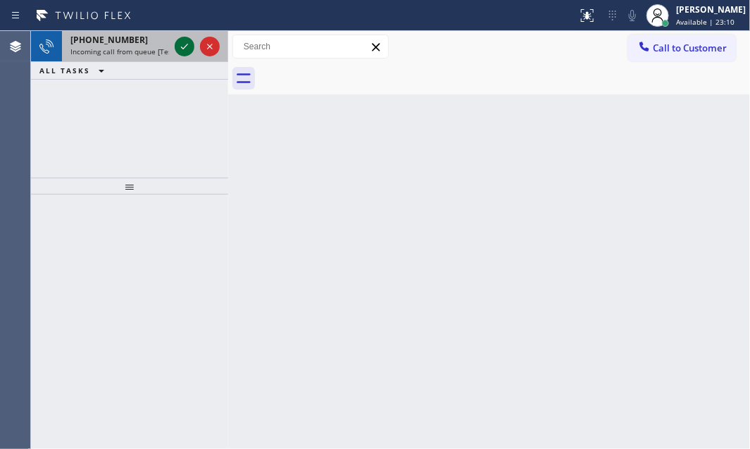
click at [190, 47] on icon at bounding box center [184, 46] width 17 height 17
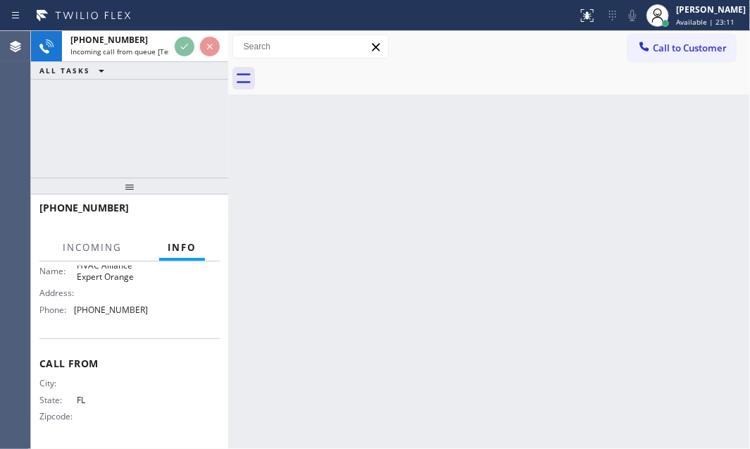
scroll to position [156, 0]
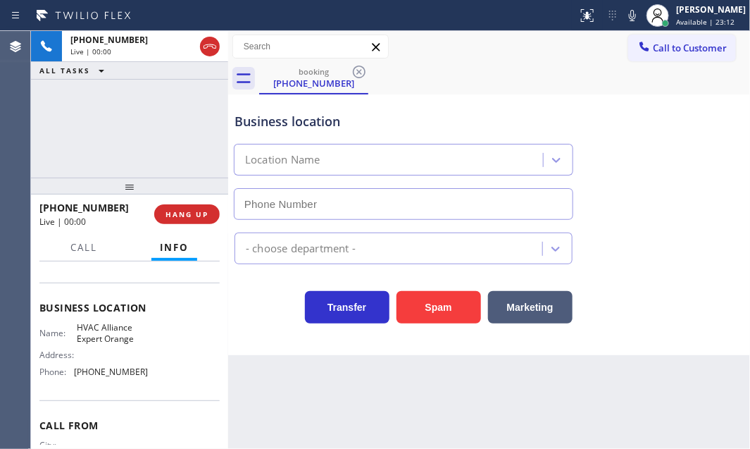
type input "[PHONE_NUMBER]"
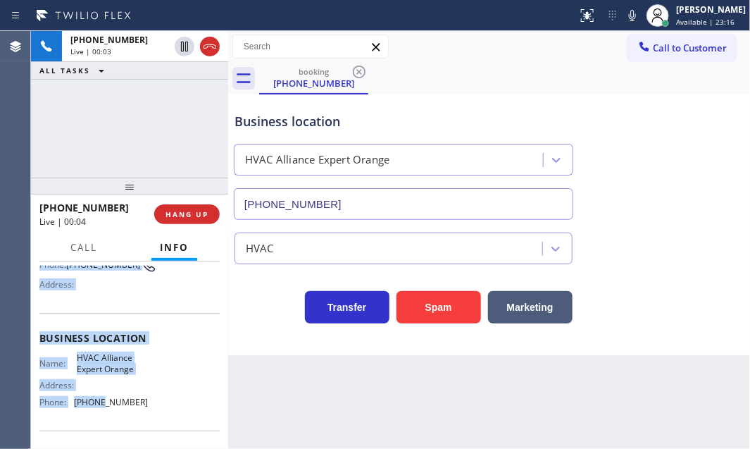
scroll to position [128, 0]
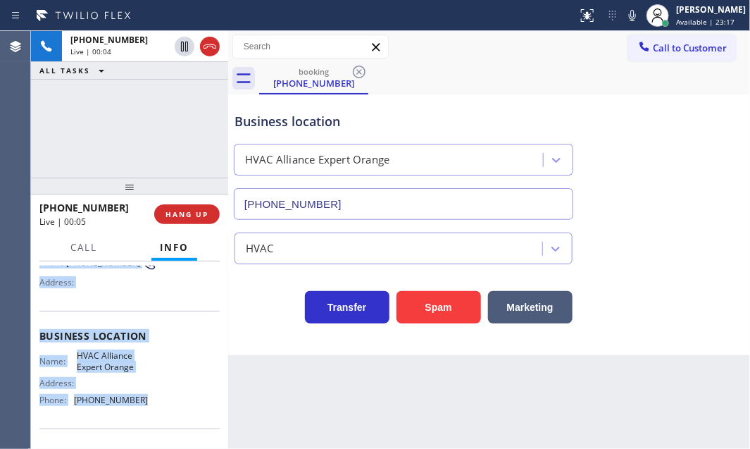
drag, startPoint x: 38, startPoint y: 345, endPoint x: 352, endPoint y: 430, distance: 324.9
click at [151, 406] on div "Context Queue: [Test] All Priority: 1 Customer Name: [PHONE_NUMBER] Phone: [PHO…" at bounding box center [129, 354] width 197 height 187
copy div "Customer Name: [PHONE_NUMBER] Phone: [PHONE_NUMBER] Address: Business location …"
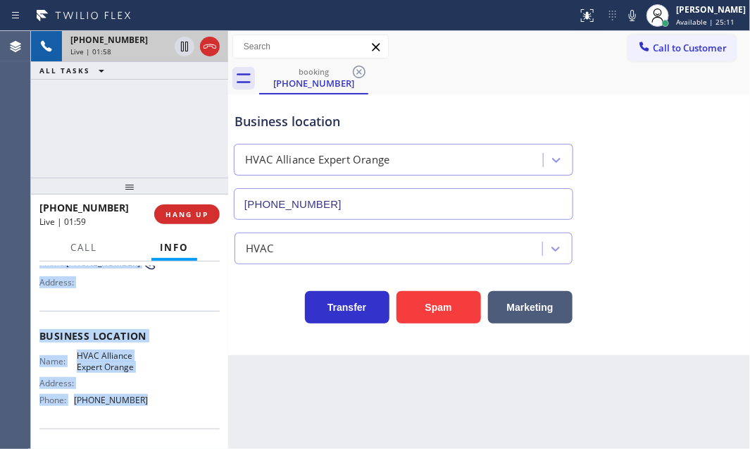
click at [142, 49] on div "Live | 01:58" at bounding box center [119, 52] width 99 height 10
click at [184, 49] on icon at bounding box center [184, 46] width 17 height 17
click at [184, 48] on icon at bounding box center [184, 46] width 17 height 17
click at [185, 47] on icon at bounding box center [184, 46] width 17 height 17
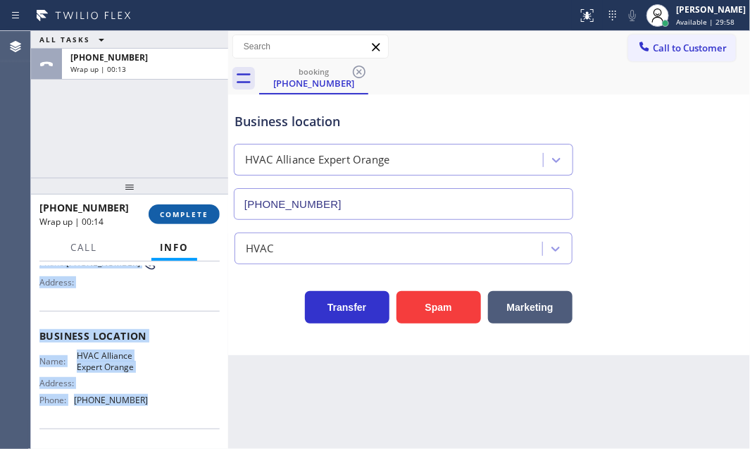
click at [197, 208] on button "COMPLETE" at bounding box center [184, 214] width 71 height 20
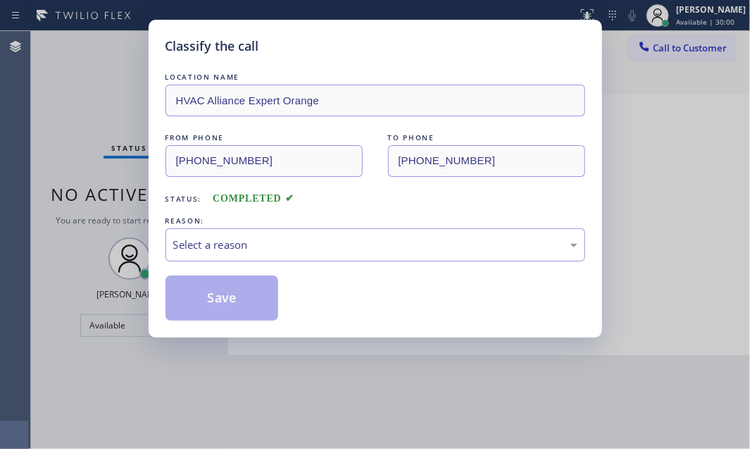
click at [311, 240] on div "Select a reason" at bounding box center [375, 245] width 404 height 16
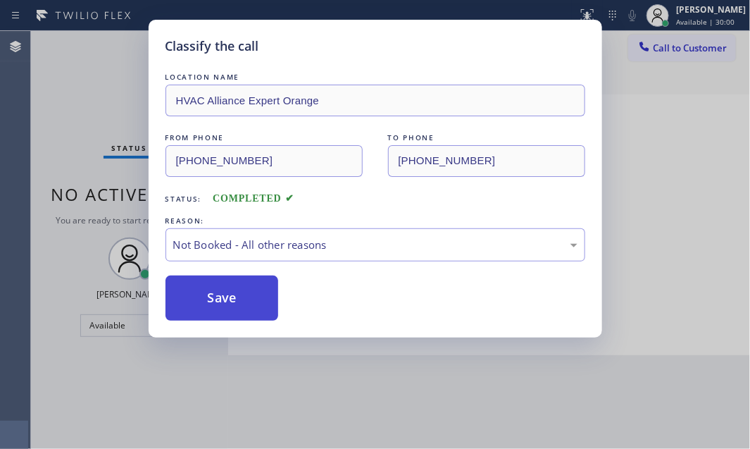
click at [211, 297] on button "Save" at bounding box center [222, 297] width 113 height 45
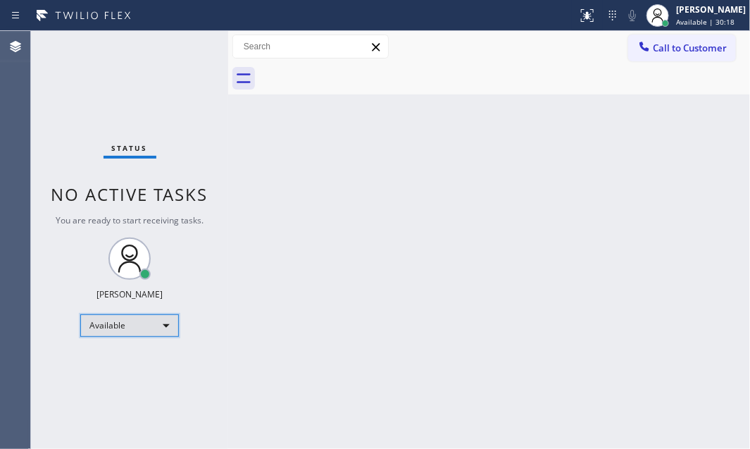
click at [141, 331] on div "Available" at bounding box center [129, 325] width 99 height 23
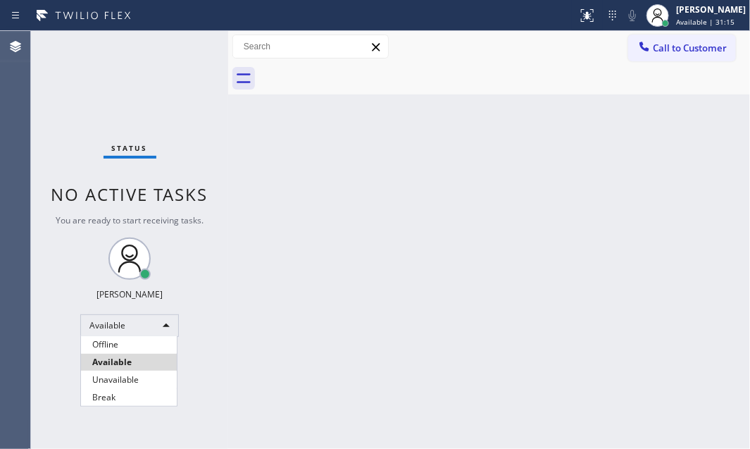
click at [376, 307] on div at bounding box center [375, 224] width 750 height 449
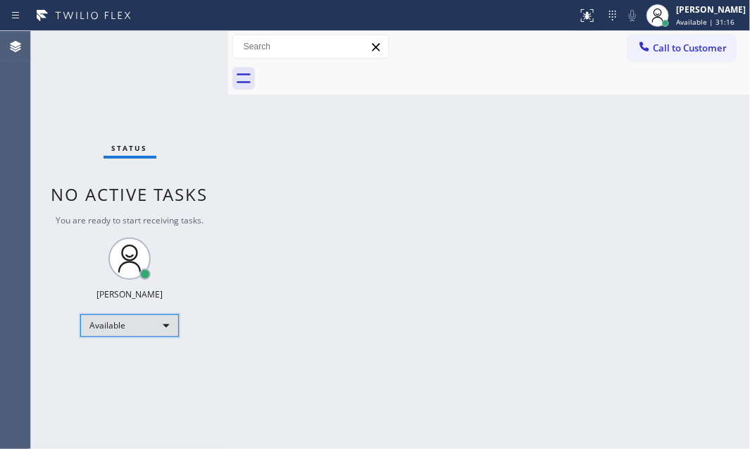
click at [143, 323] on div "Available" at bounding box center [129, 325] width 99 height 23
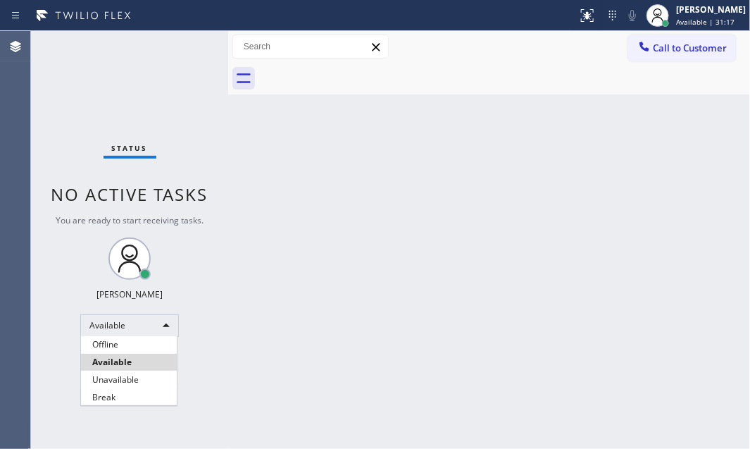
drag, startPoint x: 116, startPoint y: 392, endPoint x: 483, endPoint y: 354, distance: 369.1
click at [128, 394] on li "Break" at bounding box center [129, 397] width 96 height 17
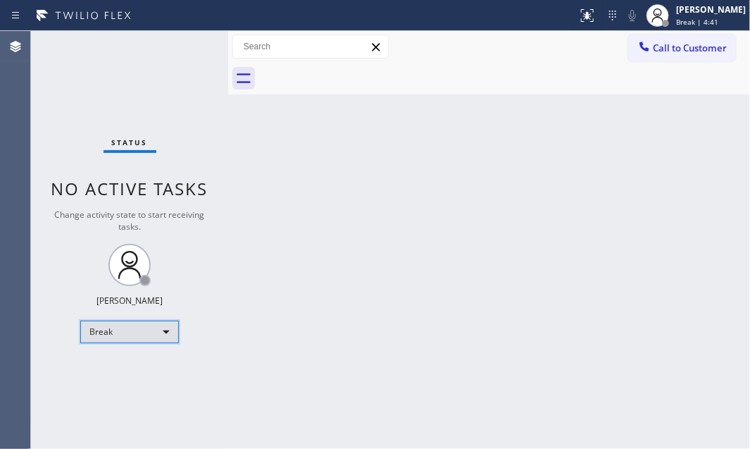
click at [161, 332] on div "Break" at bounding box center [129, 332] width 99 height 23
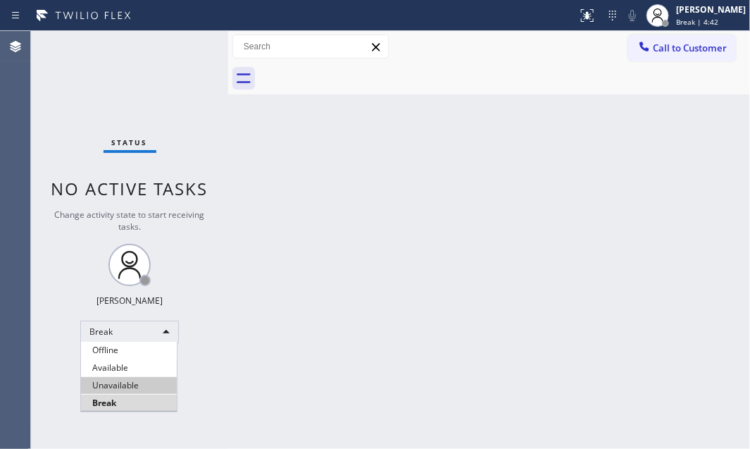
drag, startPoint x: 135, startPoint y: 367, endPoint x: 144, endPoint y: 367, distance: 8.5
click at [140, 368] on li "Available" at bounding box center [129, 367] width 96 height 17
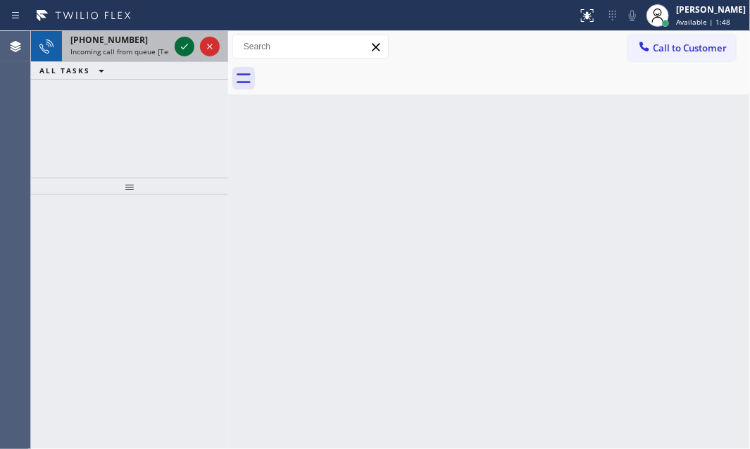
click at [182, 44] on icon at bounding box center [184, 46] width 17 height 17
click at [183, 45] on icon at bounding box center [184, 46] width 17 height 17
click at [183, 49] on icon at bounding box center [184, 46] width 17 height 17
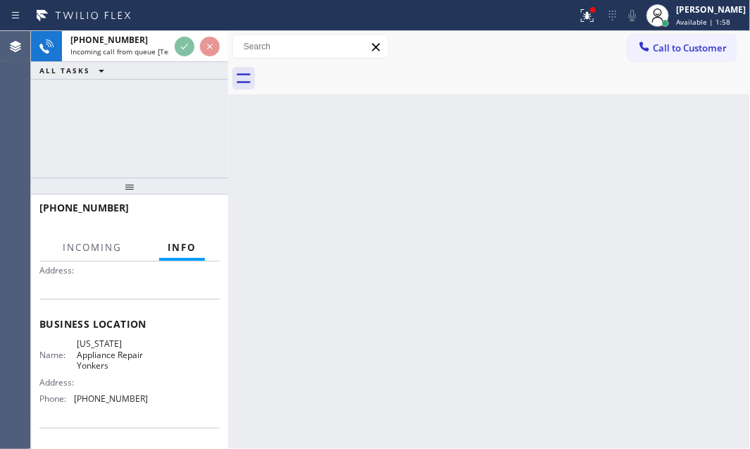
scroll to position [192, 0]
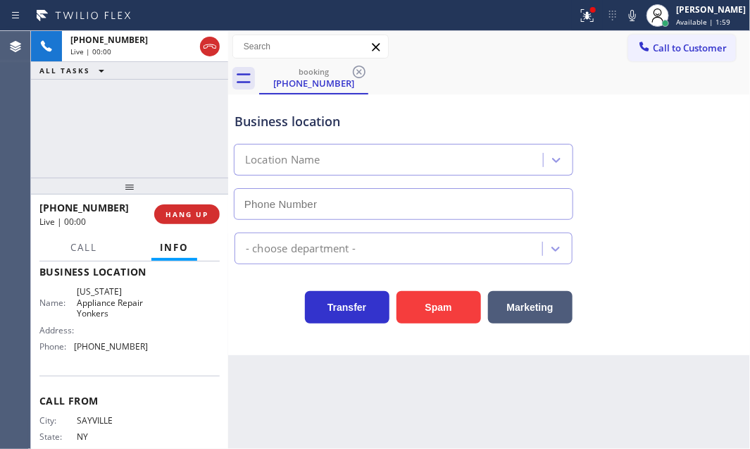
type input "[PHONE_NUMBER]"
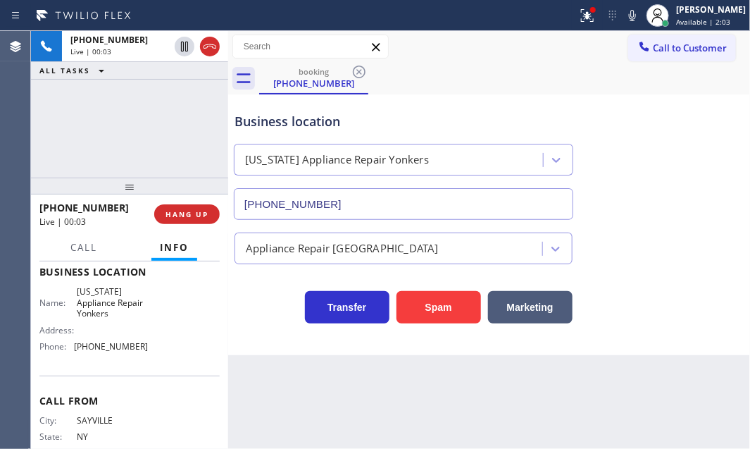
scroll to position [63, 0]
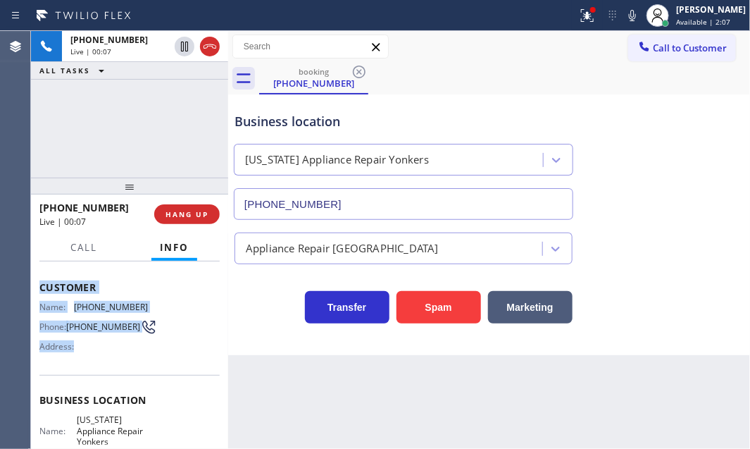
drag, startPoint x: 38, startPoint y: 278, endPoint x: 160, endPoint y: 366, distance: 150.8
click at [153, 374] on div "Context Queue: [Test] All Priority: 1 Customer Name: [PHONE_NUMBER] Phone: [PHO…" at bounding box center [129, 354] width 197 height 187
click at [204, 213] on span "HANG UP" at bounding box center [187, 214] width 43 height 10
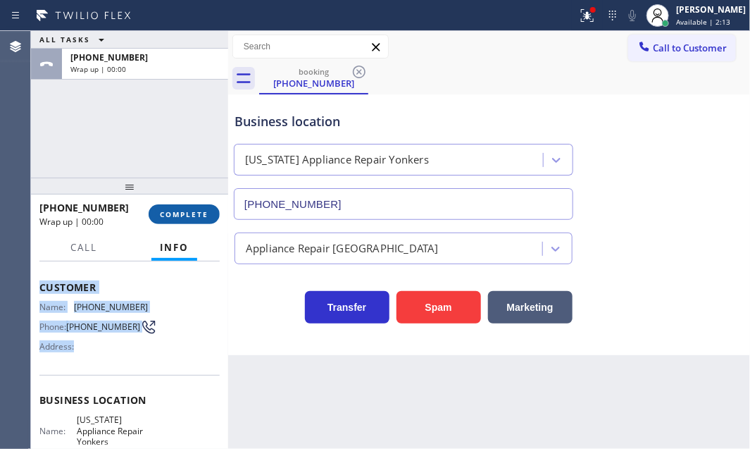
click at [181, 219] on button "COMPLETE" at bounding box center [184, 214] width 71 height 20
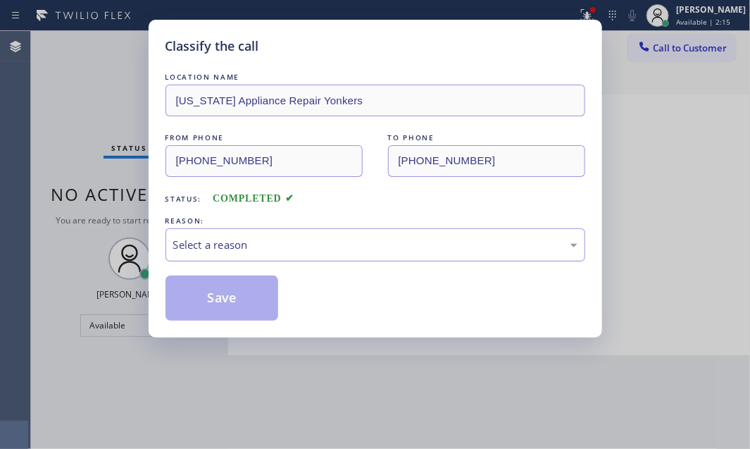
click at [335, 237] on div "Select a reason" at bounding box center [375, 245] width 404 height 16
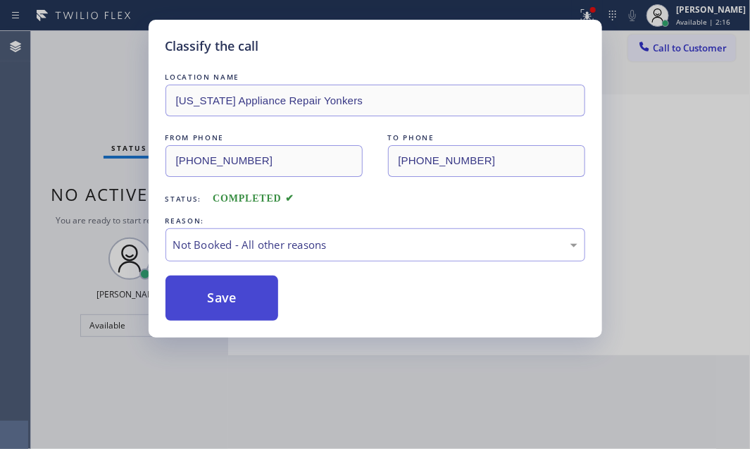
click at [231, 291] on button "Save" at bounding box center [222, 297] width 113 height 45
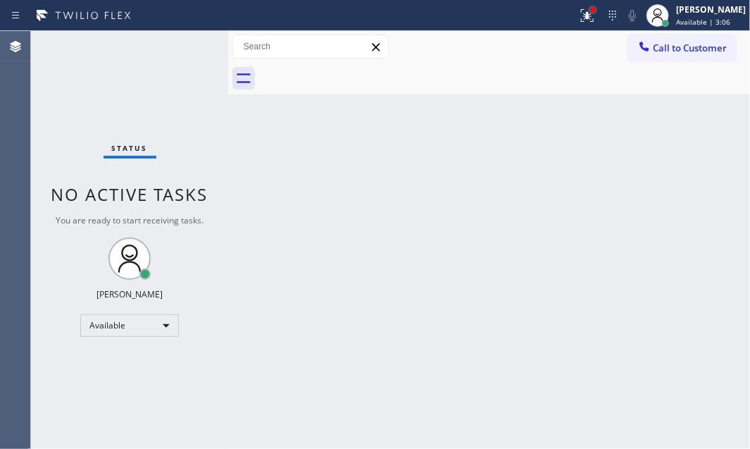
click at [589, 9] on div at bounding box center [593, 10] width 8 height 8
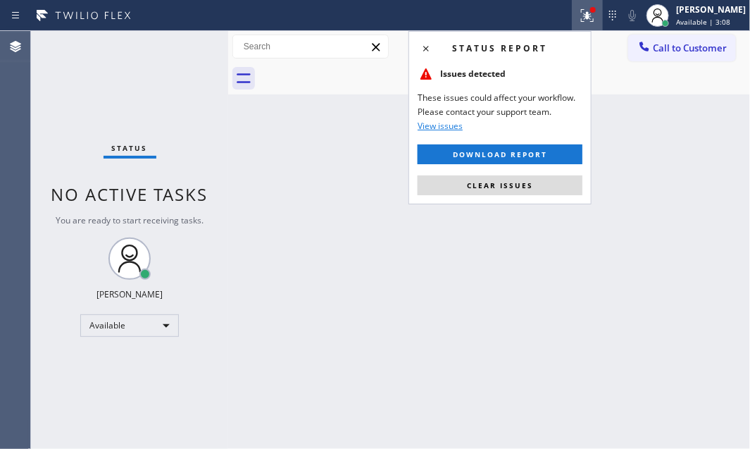
click at [507, 184] on span "Clear issues" at bounding box center [500, 185] width 66 height 10
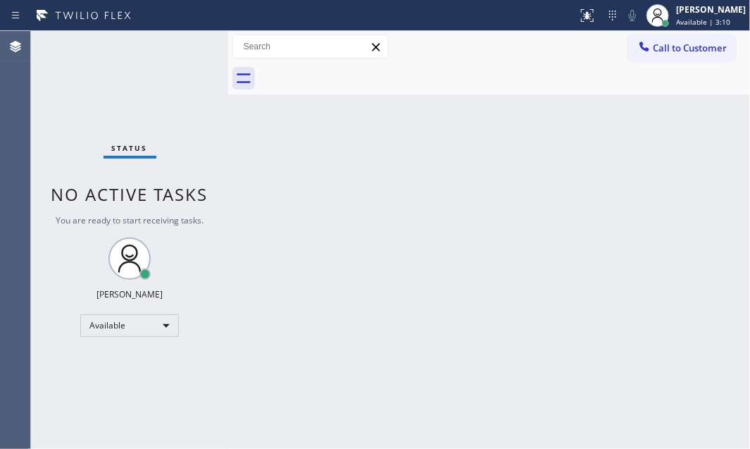
click at [179, 44] on div "Status No active tasks You are ready to start receiving tasks. [PERSON_NAME] Av…" at bounding box center [129, 240] width 197 height 418
click at [183, 50] on div "Status No active tasks You are ready to start receiving tasks. [PERSON_NAME] Av…" at bounding box center [129, 240] width 197 height 418
click at [188, 58] on div "Status No active tasks You are ready to start receiving tasks. [PERSON_NAME] Av…" at bounding box center [129, 240] width 197 height 418
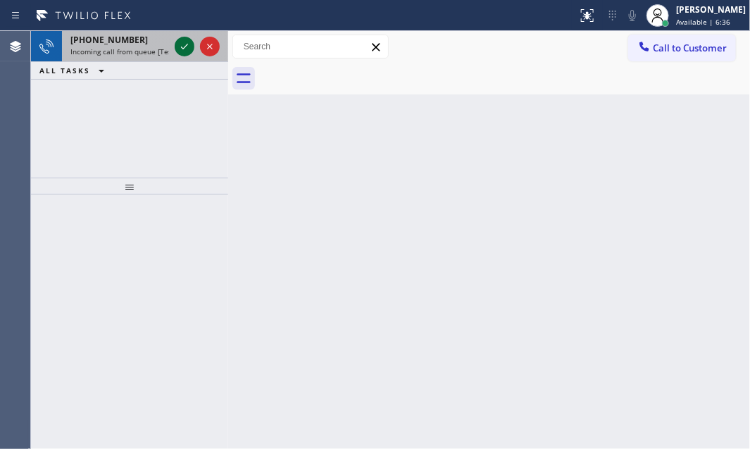
click at [183, 42] on icon at bounding box center [184, 46] width 17 height 17
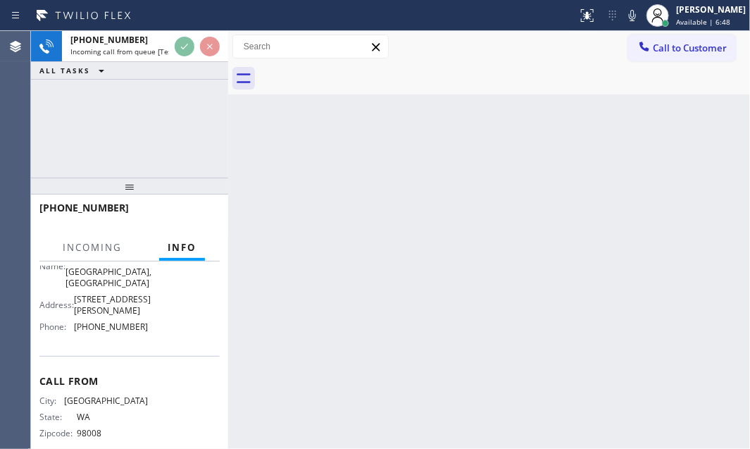
scroll to position [256, 0]
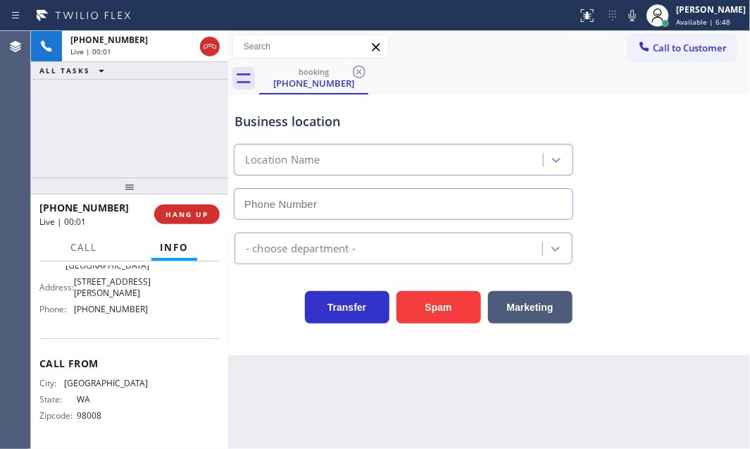
type input "[PHONE_NUMBER]"
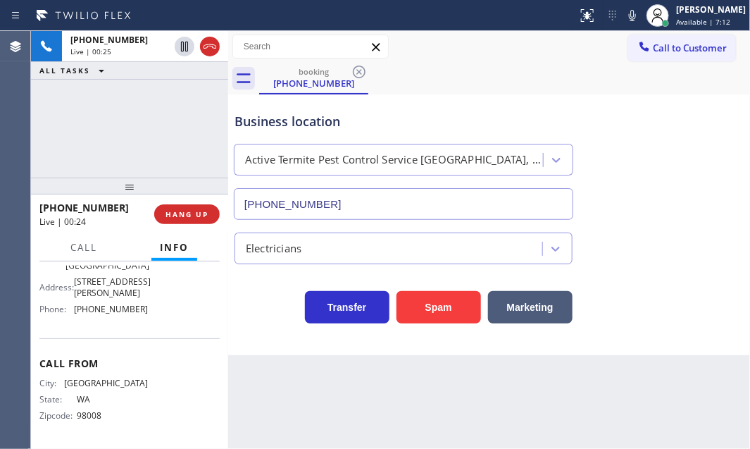
click at [183, 135] on div "[PHONE_NUMBER] Live | 00:25 ALL TASKS ALL TASKS ACTIVE TASKS TASKS IN WRAP UP" at bounding box center [129, 104] width 197 height 147
drag, startPoint x: 199, startPoint y: 219, endPoint x: 195, endPoint y: 212, distance: 7.9
click at [197, 218] on button "HANG UP" at bounding box center [187, 214] width 66 height 20
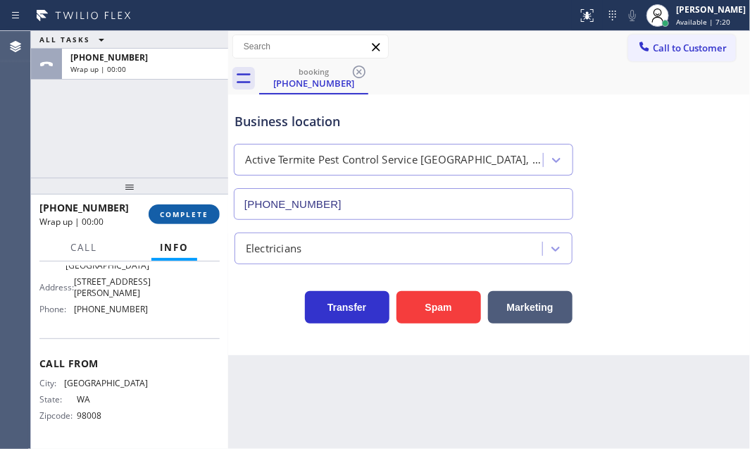
click at [194, 217] on span "COMPLETE" at bounding box center [184, 214] width 49 height 10
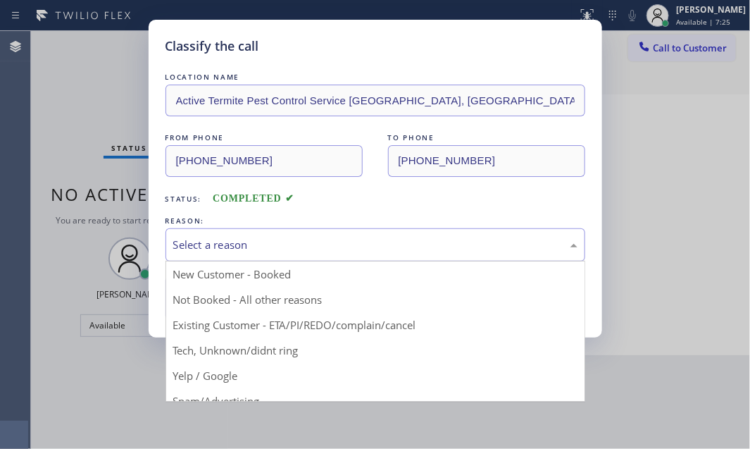
click at [369, 248] on div "Select a reason" at bounding box center [375, 245] width 404 height 16
drag, startPoint x: 248, startPoint y: 354, endPoint x: 247, endPoint y: 347, distance: 7.9
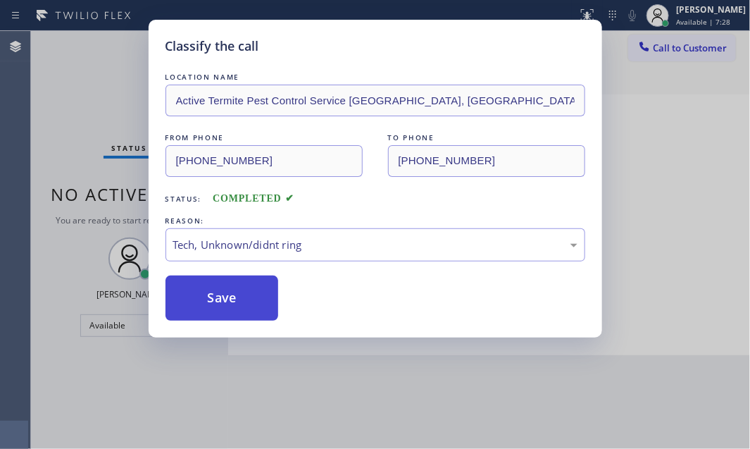
click at [232, 307] on button "Save" at bounding box center [222, 297] width 113 height 45
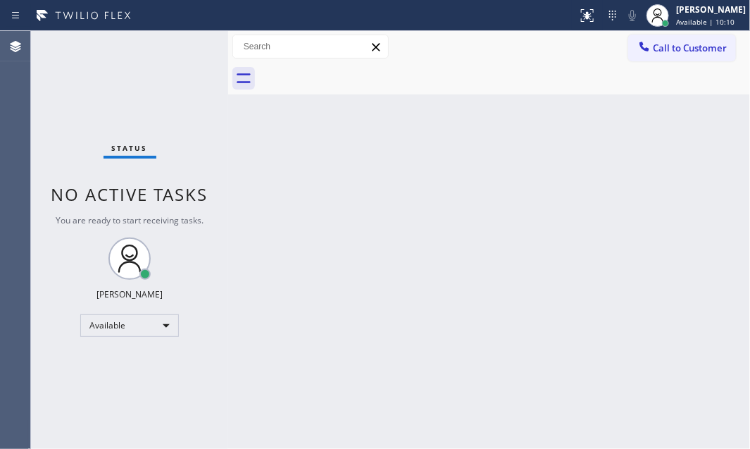
drag, startPoint x: 648, startPoint y: 318, endPoint x: 650, endPoint y: 335, distance: 17.0
click at [650, 333] on div "Back to Dashboard Change Sender ID Customers Technicians Select a contact Outbo…" at bounding box center [489, 240] width 522 height 418
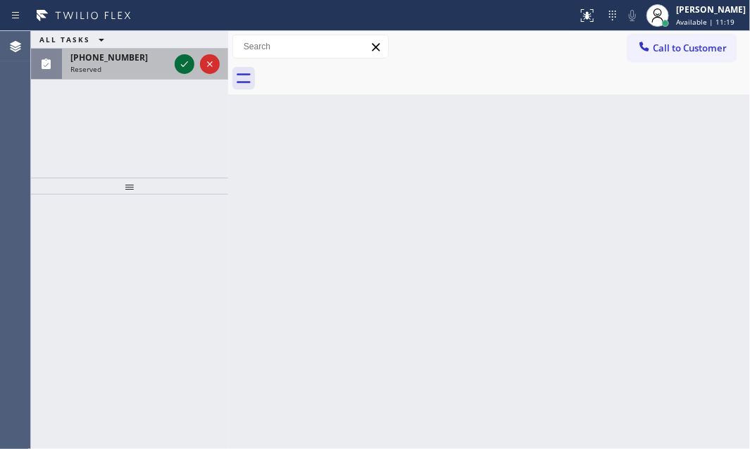
drag, startPoint x: 177, startPoint y: 65, endPoint x: 156, endPoint y: 75, distance: 22.7
click at [176, 65] on icon at bounding box center [184, 64] width 17 height 17
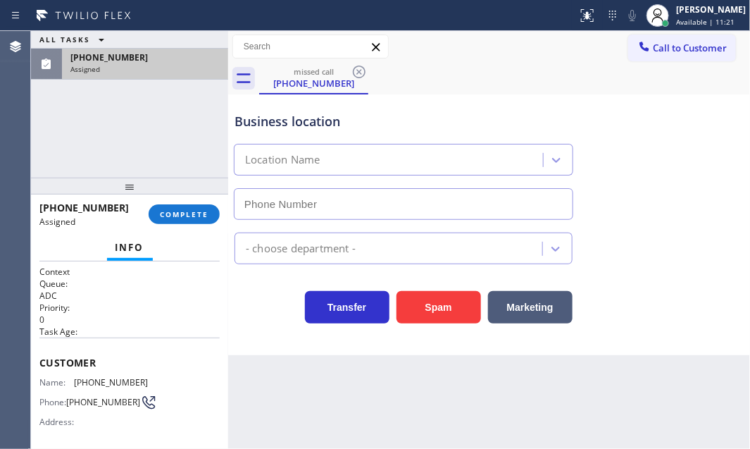
type input "[PHONE_NUMBER]"
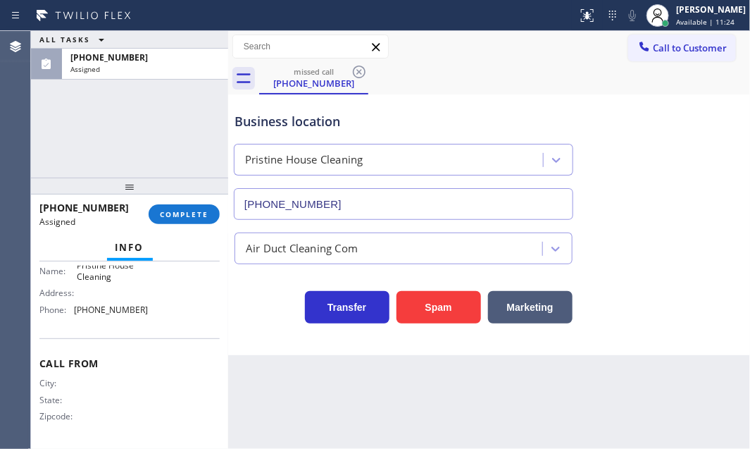
scroll to position [232, 0]
drag, startPoint x: 136, startPoint y: 316, endPoint x: 72, endPoint y: 316, distance: 64.1
click at [71, 316] on div "Name: Pristine House Cleaning Address: Phone: [PHONE_NUMBER]" at bounding box center [93, 290] width 109 height 61
copy div "[PHONE_NUMBER]"
click at [667, 49] on span "Call to Customer" at bounding box center [690, 48] width 74 height 13
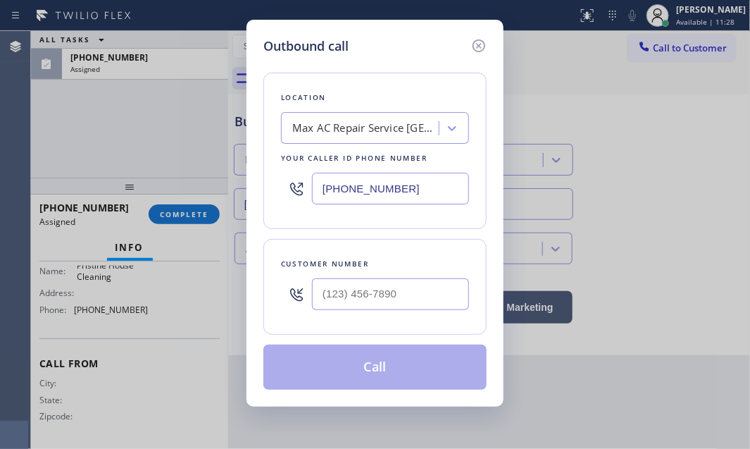
click at [431, 193] on input "[PHONE_NUMBER]" at bounding box center [390, 189] width 157 height 32
paste input "626) 548-3326"
type input "[PHONE_NUMBER]"
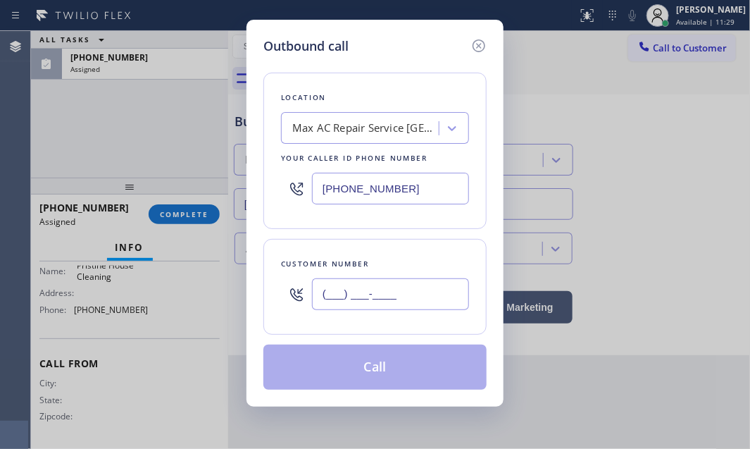
click at [392, 285] on input "(___) ___-____" at bounding box center [390, 294] width 157 height 32
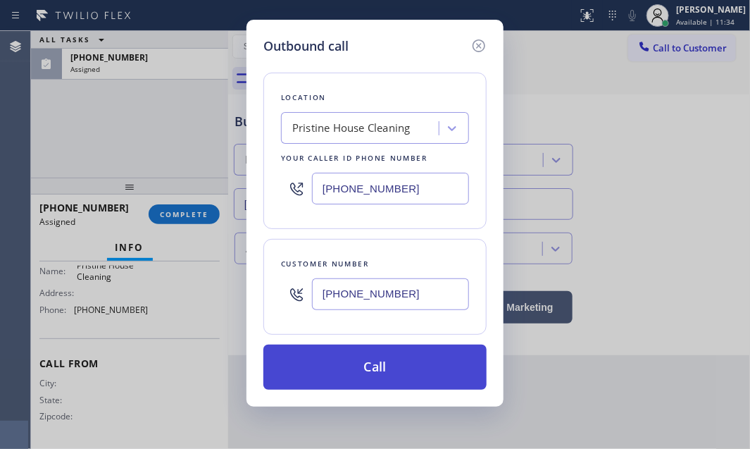
type input "[PHONE_NUMBER]"
click at [359, 364] on button "Call" at bounding box center [375, 367] width 223 height 45
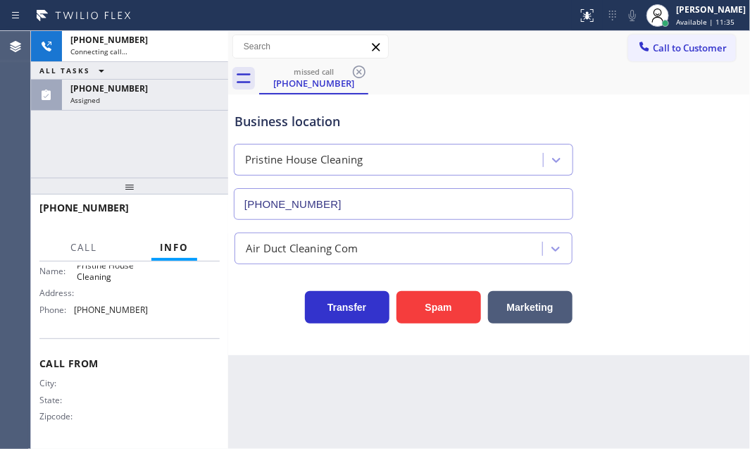
scroll to position [220, 0]
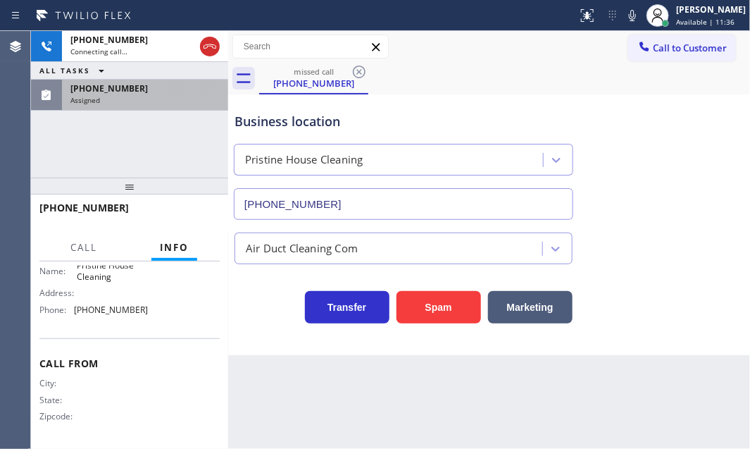
click at [194, 101] on div "Assigned" at bounding box center [144, 100] width 149 height 10
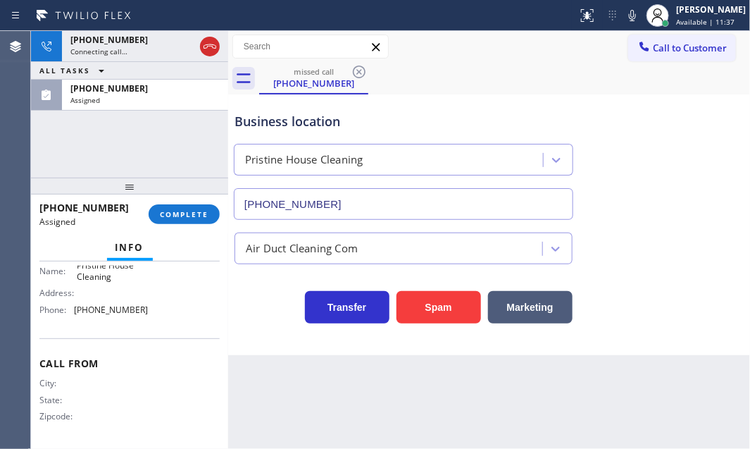
scroll to position [232, 0]
click at [198, 211] on span "COMPLETE" at bounding box center [184, 214] width 49 height 10
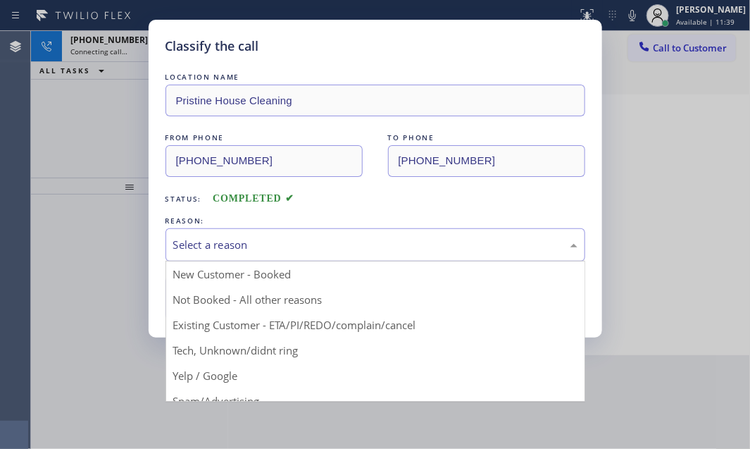
click at [347, 256] on div "Select a reason" at bounding box center [376, 244] width 420 height 33
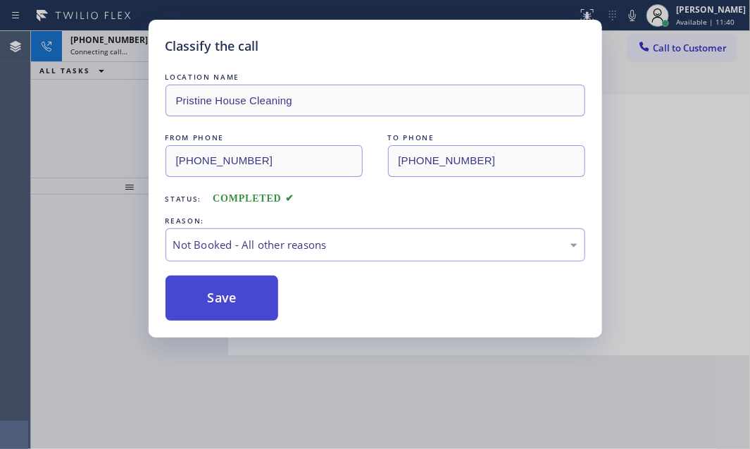
drag, startPoint x: 265, startPoint y: 302, endPoint x: 227, endPoint y: 297, distance: 38.3
click at [227, 297] on button "Save" at bounding box center [222, 297] width 113 height 45
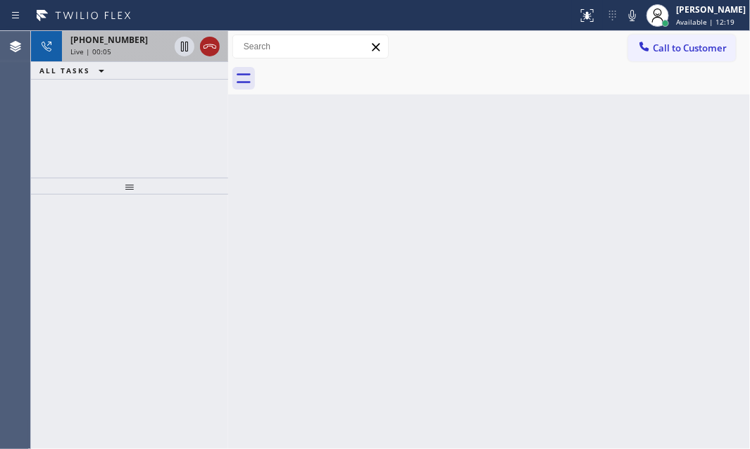
click at [213, 49] on icon at bounding box center [210, 46] width 17 height 17
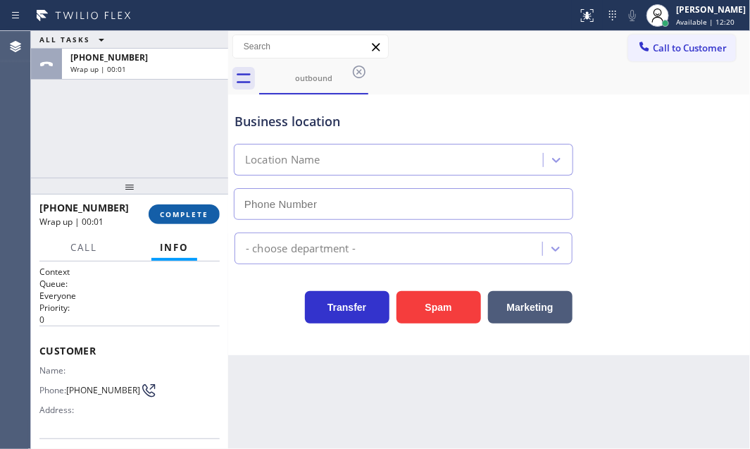
click at [175, 204] on button "COMPLETE" at bounding box center [184, 214] width 71 height 20
type input "[PHONE_NUMBER]"
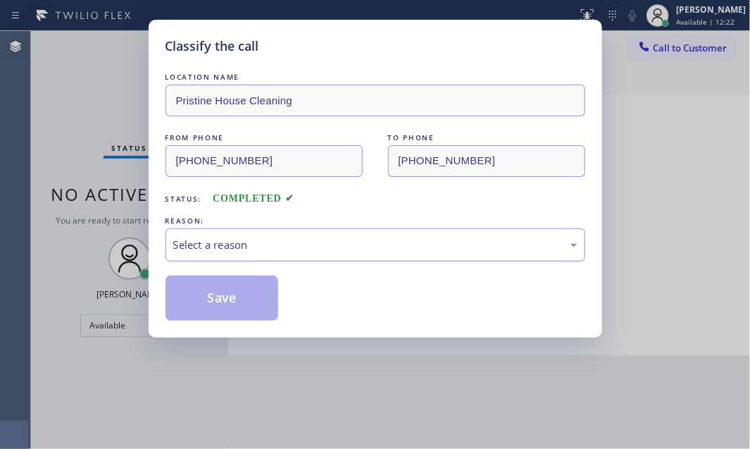
click at [346, 259] on div "Select a reason" at bounding box center [376, 244] width 420 height 33
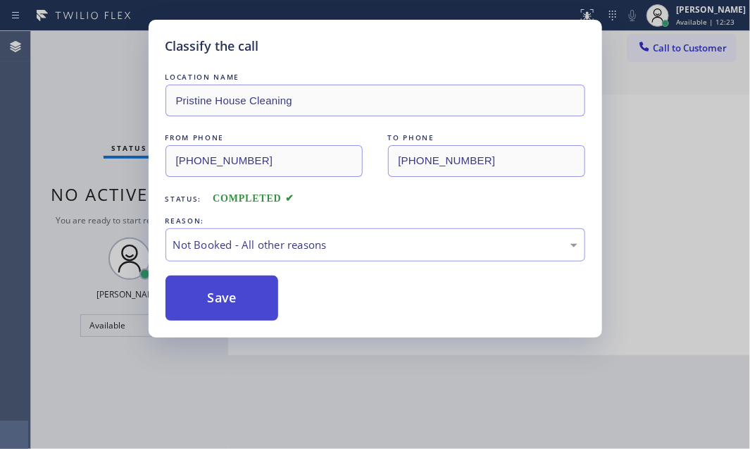
drag, startPoint x: 222, startPoint y: 286, endPoint x: 240, endPoint y: 299, distance: 21.7
click at [222, 287] on button "Save" at bounding box center [222, 297] width 113 height 45
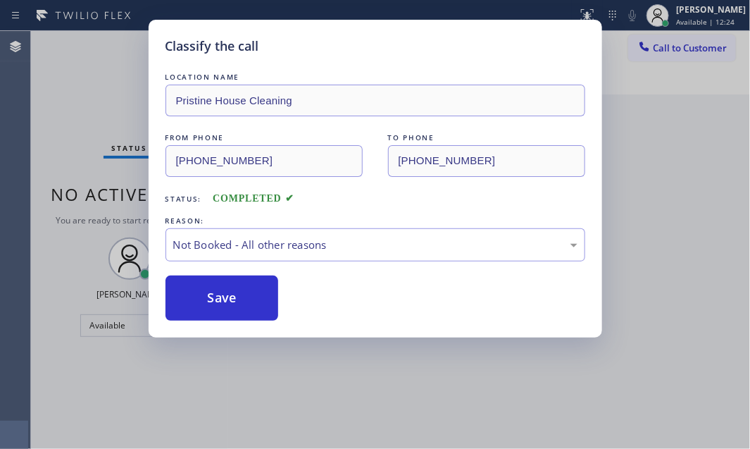
click at [710, 361] on div "Classify the call LOCATION NAME Pristine House Cleaning FROM PHONE [PHONE_NUMBE…" at bounding box center [375, 224] width 750 height 449
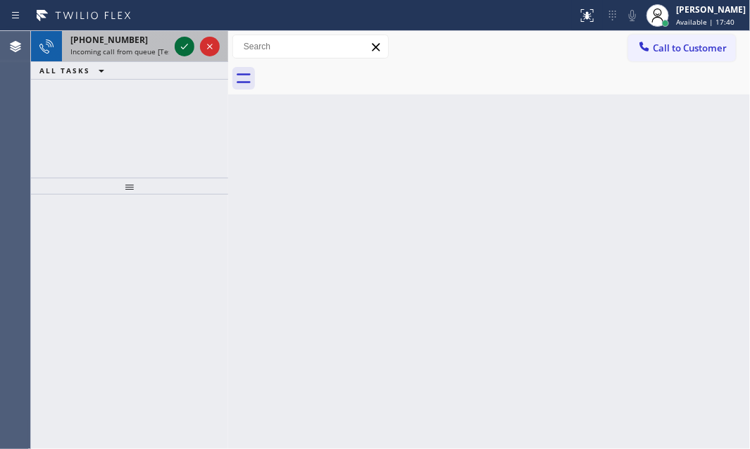
click at [182, 48] on icon at bounding box center [184, 47] width 7 height 6
click at [185, 42] on icon at bounding box center [184, 46] width 17 height 17
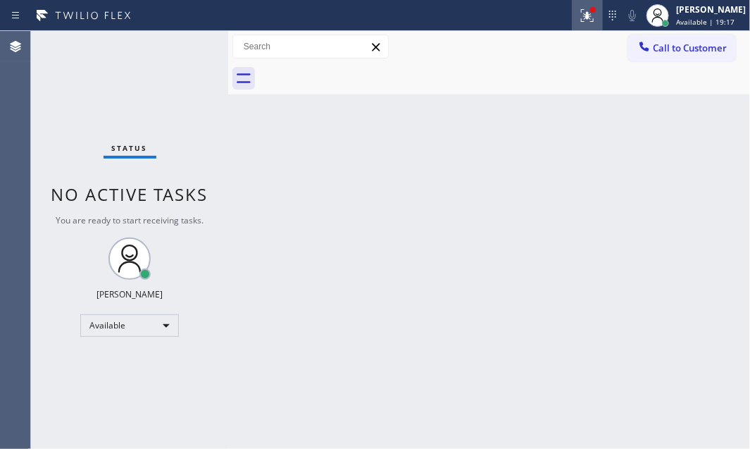
click at [581, 18] on icon at bounding box center [587, 15] width 13 height 13
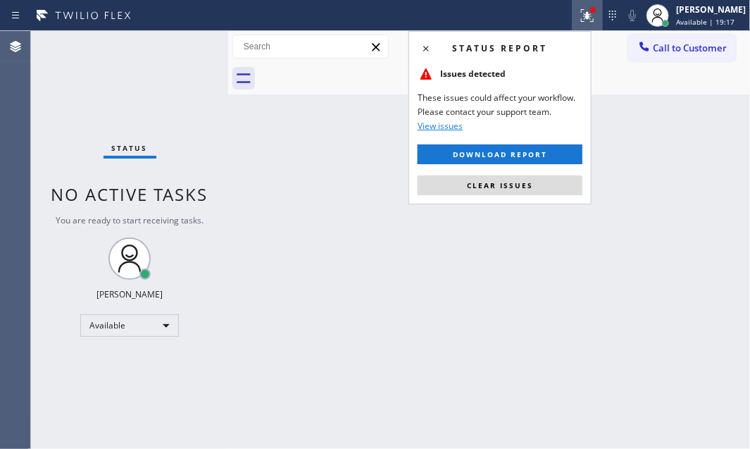
drag, startPoint x: 469, startPoint y: 182, endPoint x: 451, endPoint y: 80, distance: 103.8
click at [470, 179] on button "Clear issues" at bounding box center [500, 185] width 165 height 20
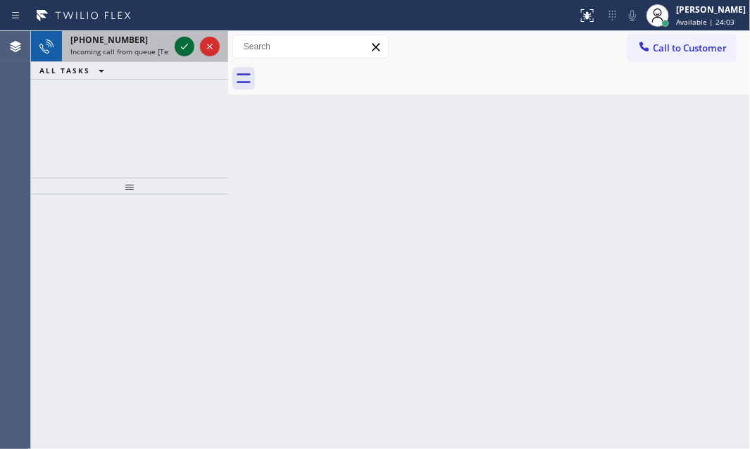
click at [187, 45] on icon at bounding box center [184, 47] width 7 height 6
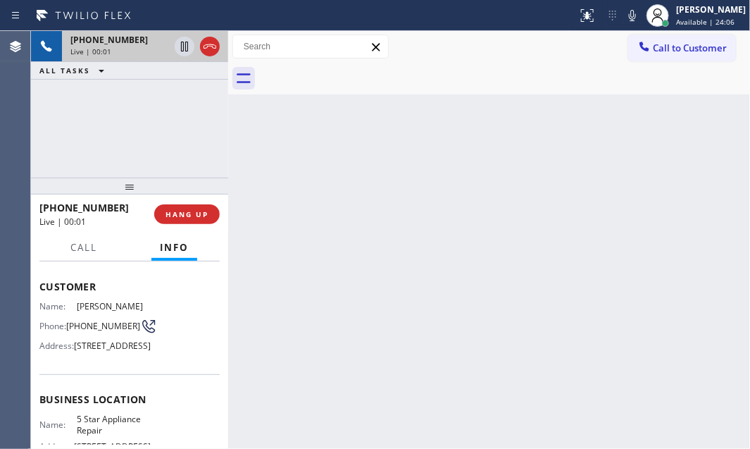
scroll to position [192, 0]
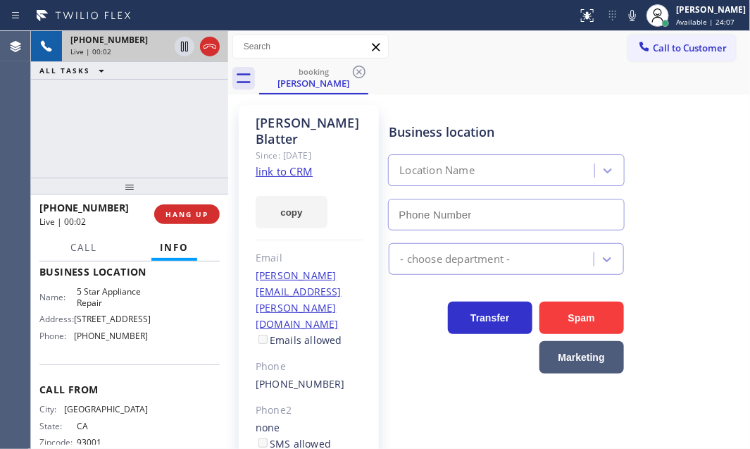
type input "[PHONE_NUMBER]"
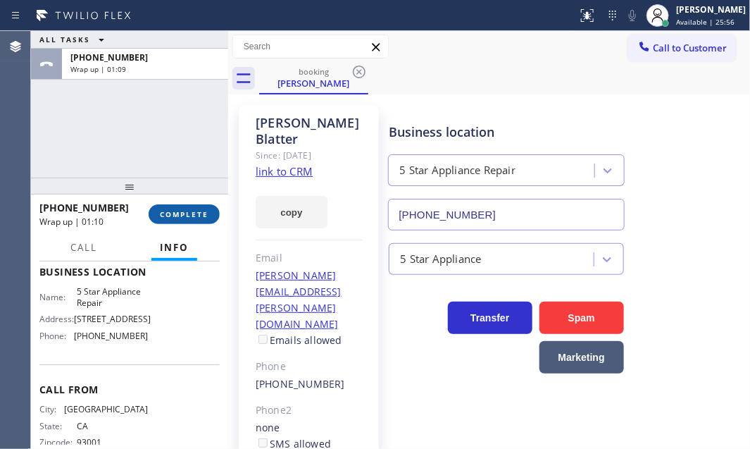
click at [203, 213] on span "COMPLETE" at bounding box center [184, 214] width 49 height 10
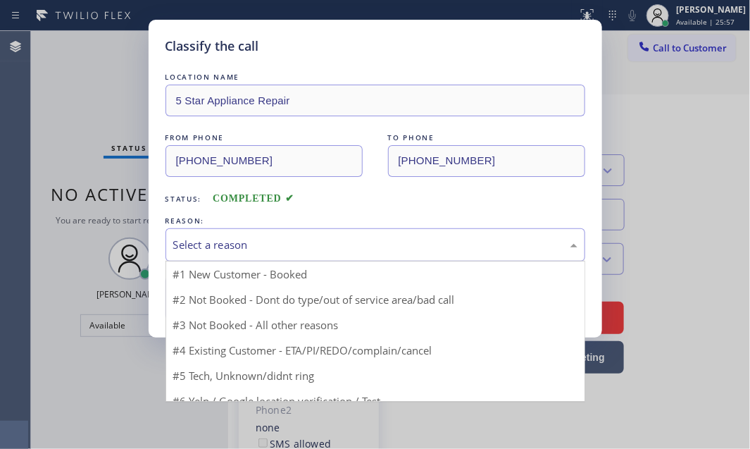
click at [268, 249] on div "Select a reason" at bounding box center [375, 245] width 404 height 16
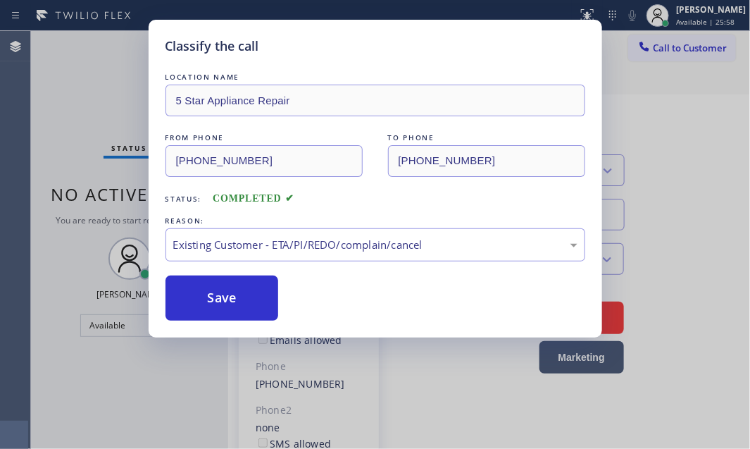
drag, startPoint x: 244, startPoint y: 322, endPoint x: 289, endPoint y: 292, distance: 54.3
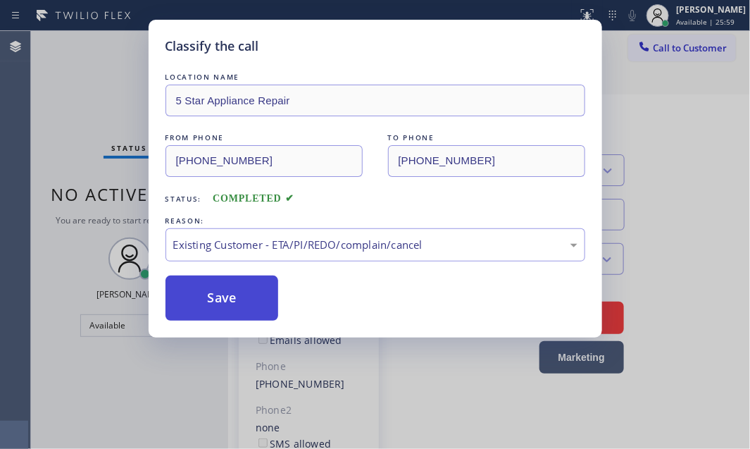
click at [218, 300] on button "Save" at bounding box center [222, 297] width 113 height 45
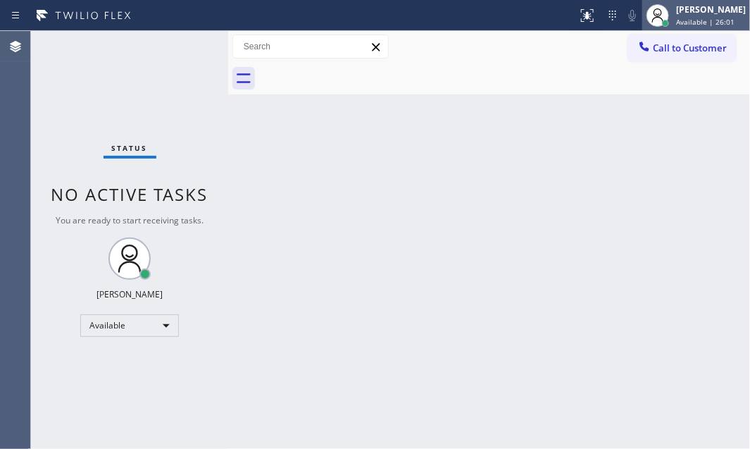
click at [688, 16] on div "[PERSON_NAME] Available | 26:01" at bounding box center [712, 15] width 77 height 25
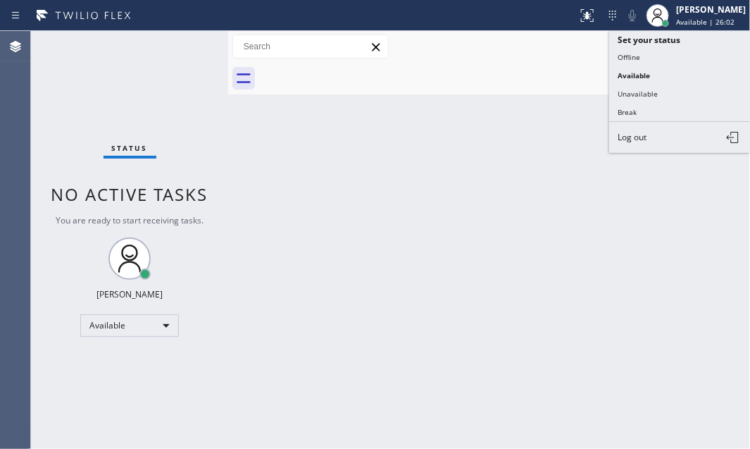
drag, startPoint x: 657, startPoint y: 107, endPoint x: 665, endPoint y: 111, distance: 9.5
click at [661, 110] on button "Break" at bounding box center [679, 112] width 141 height 18
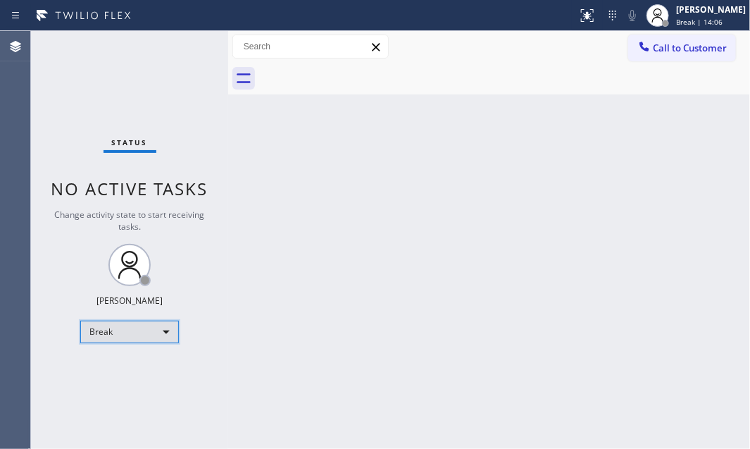
click at [152, 331] on div "Break" at bounding box center [129, 332] width 99 height 23
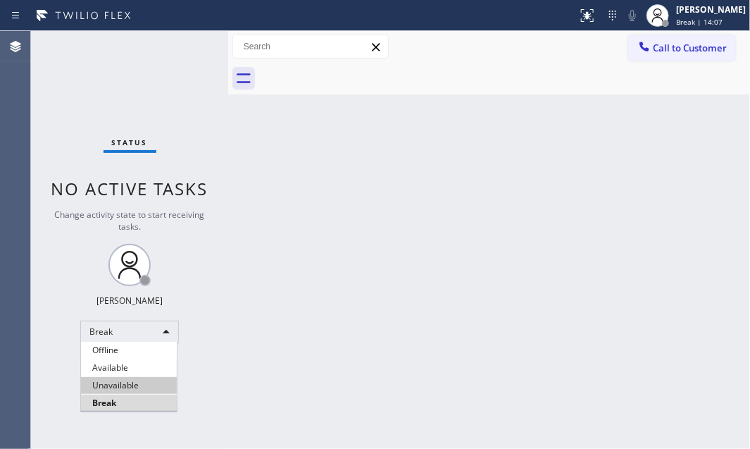
click at [127, 363] on li "Available" at bounding box center [129, 367] width 96 height 17
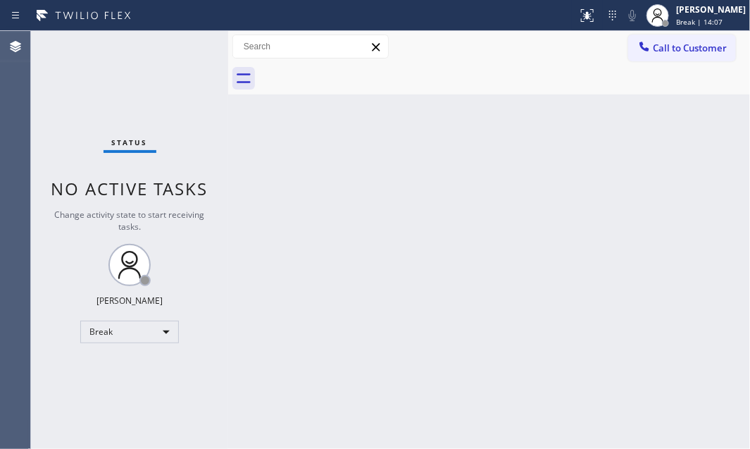
click at [402, 209] on div "Back to Dashboard Change Sender ID Customers Technicians Select a contact Outbo…" at bounding box center [489, 240] width 522 height 418
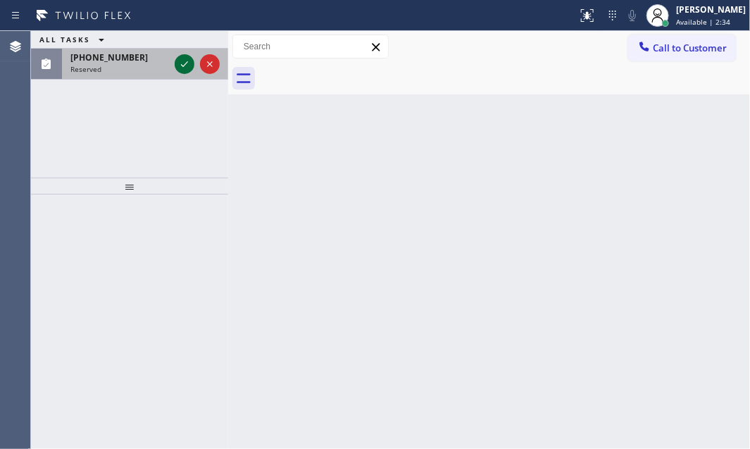
click at [184, 61] on icon at bounding box center [184, 64] width 17 height 17
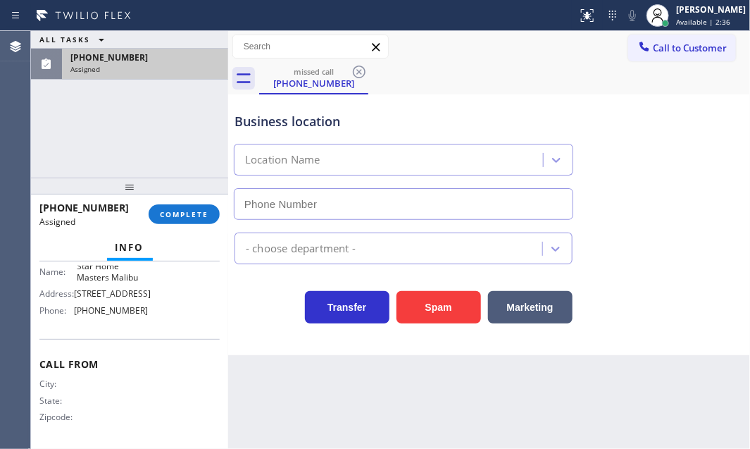
type input "[PHONE_NUMBER]"
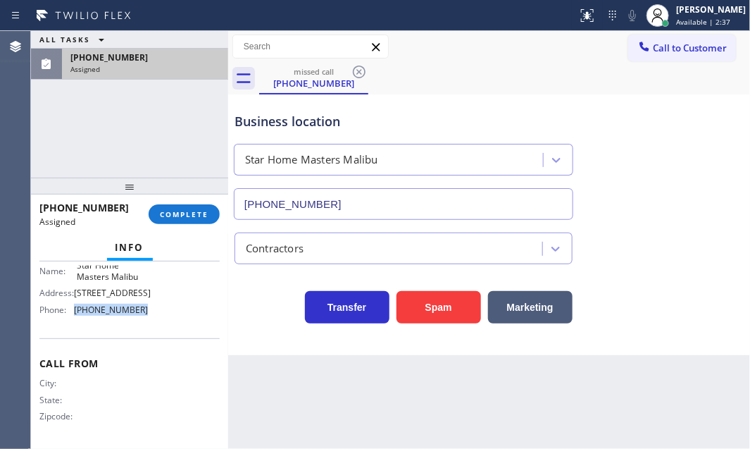
drag, startPoint x: 104, startPoint y: 306, endPoint x: 359, endPoint y: 395, distance: 271.0
click at [74, 309] on div "Phone: [PHONE_NUMBER]" at bounding box center [93, 309] width 109 height 11
copy div "[PHONE_NUMBER]"
drag, startPoint x: 669, startPoint y: 51, endPoint x: 652, endPoint y: 63, distance: 20.6
click at [668, 51] on span "Call to Customer" at bounding box center [690, 48] width 74 height 13
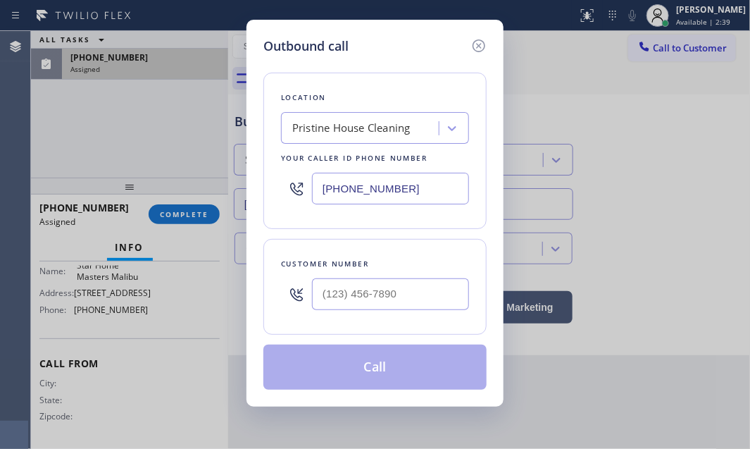
click at [409, 189] on input "[PHONE_NUMBER]" at bounding box center [390, 189] width 157 height 32
paste input "310) 660-7578"
type input "[PHONE_NUMBER]"
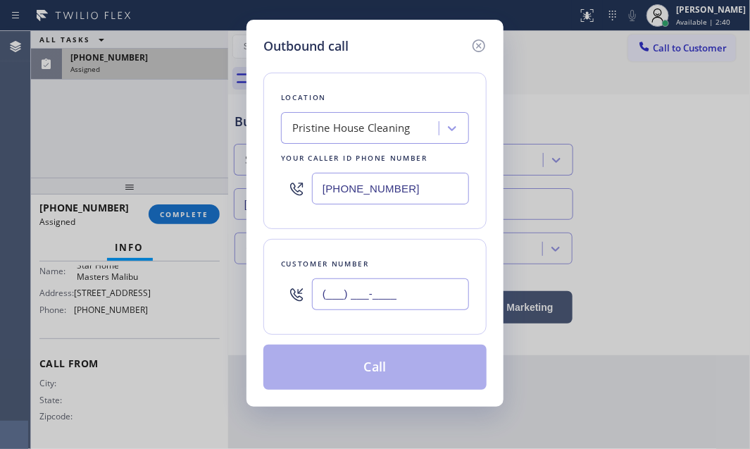
click at [373, 294] on input "(___) ___-____" at bounding box center [390, 294] width 157 height 32
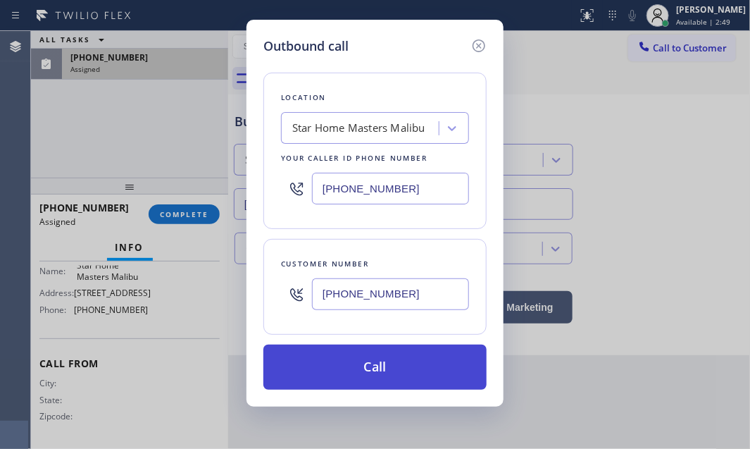
type input "[PHONE_NUMBER]"
click at [360, 372] on button "Call" at bounding box center [375, 367] width 223 height 45
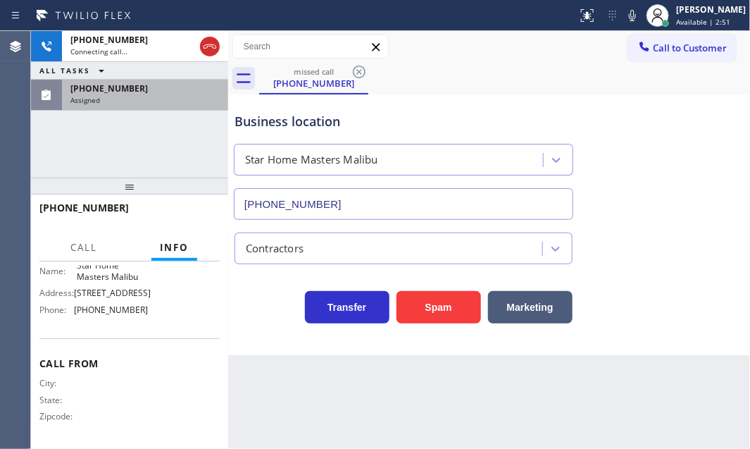
click at [139, 95] on div "Assigned" at bounding box center [144, 100] width 149 height 10
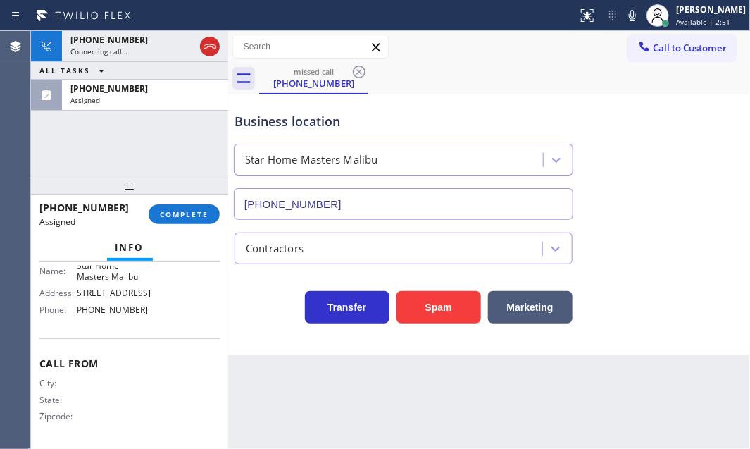
scroll to position [242, 0]
click at [182, 218] on span "COMPLETE" at bounding box center [184, 214] width 49 height 10
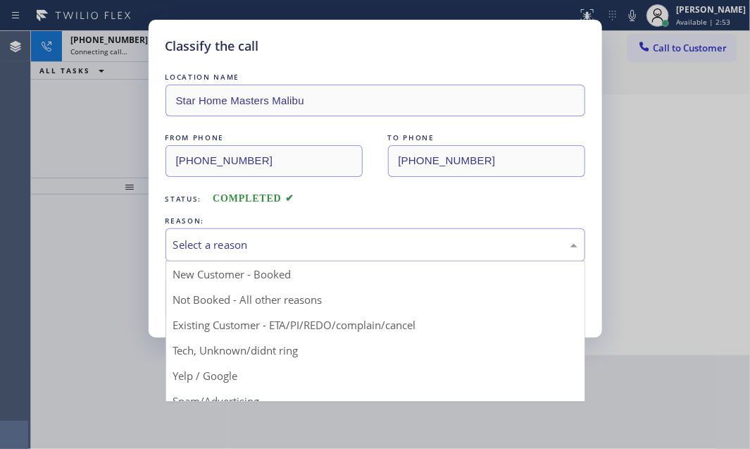
click at [309, 240] on div "Select a reason" at bounding box center [375, 245] width 404 height 16
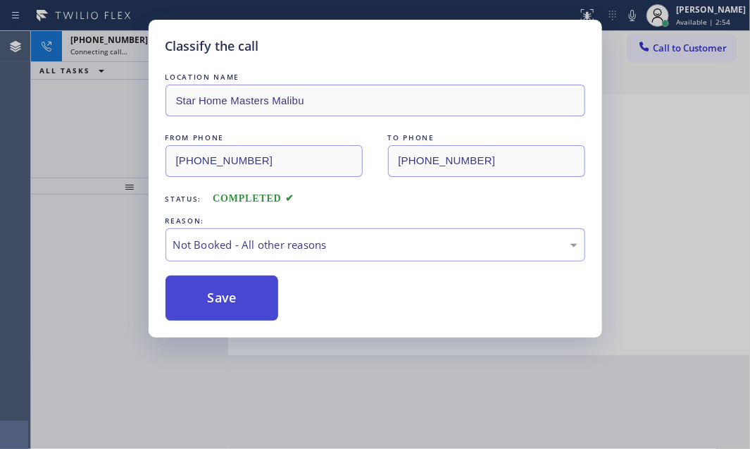
click at [208, 296] on button "Save" at bounding box center [222, 297] width 113 height 45
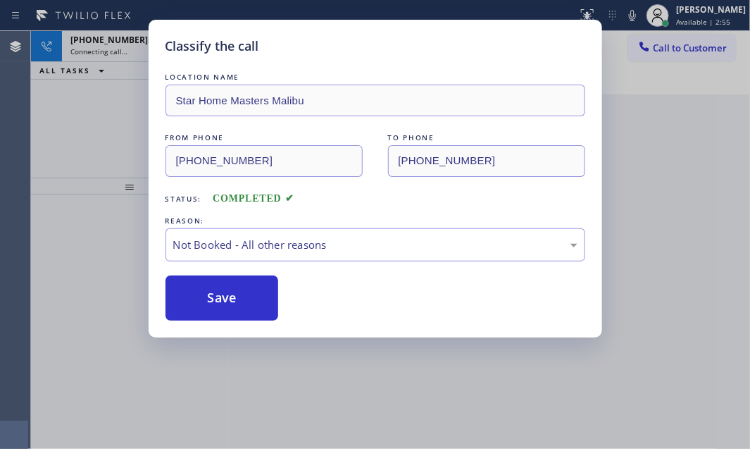
click at [106, 47] on div "Classify the call LOCATION NAME Star Home Masters Malibu FROM PHONE [PHONE_NUMB…" at bounding box center [375, 224] width 750 height 449
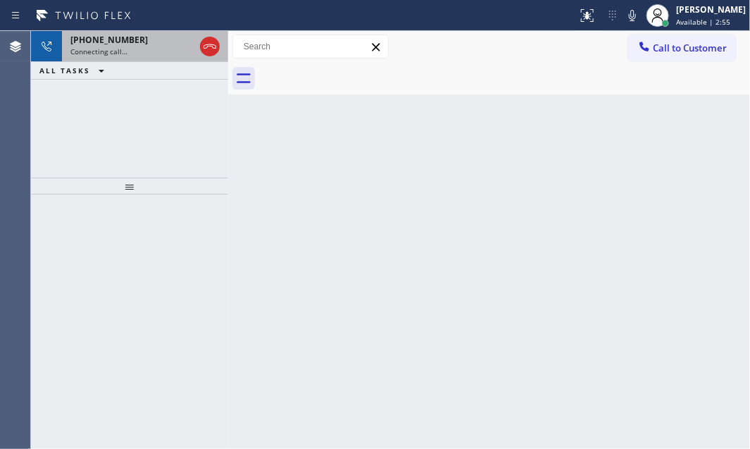
click at [123, 47] on span "Connecting call…" at bounding box center [98, 52] width 57 height 10
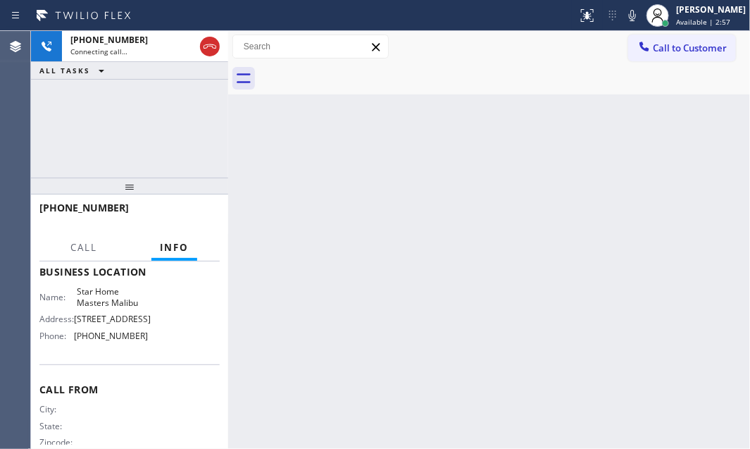
scroll to position [128, 0]
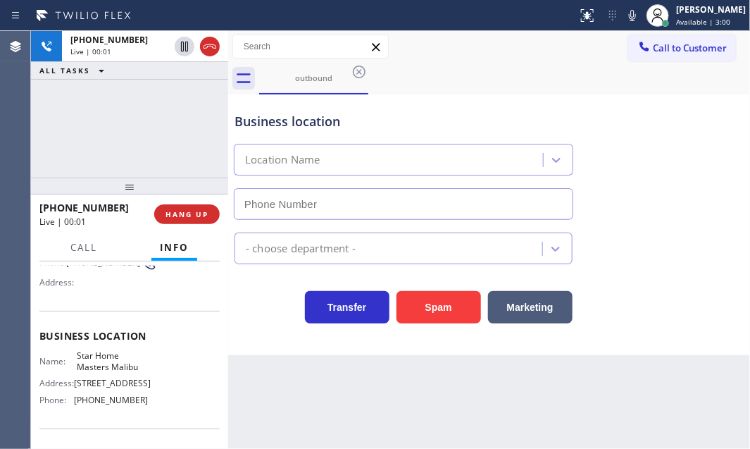
type input "[PHONE_NUMBER]"
click at [176, 216] on span "HANG UP" at bounding box center [187, 214] width 43 height 10
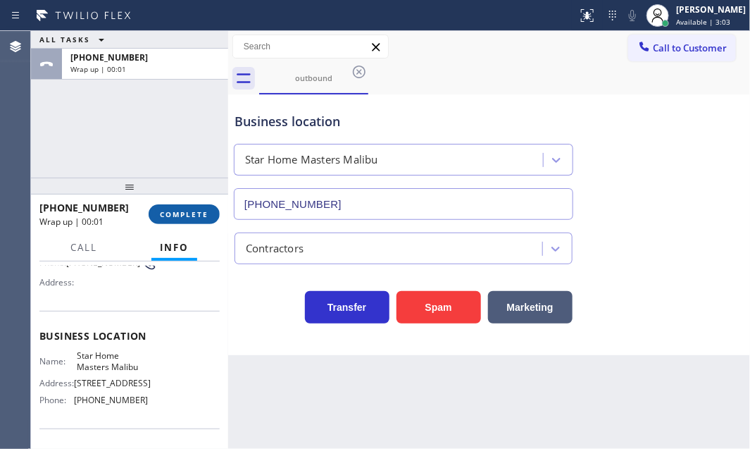
click at [187, 217] on span "COMPLETE" at bounding box center [184, 214] width 49 height 10
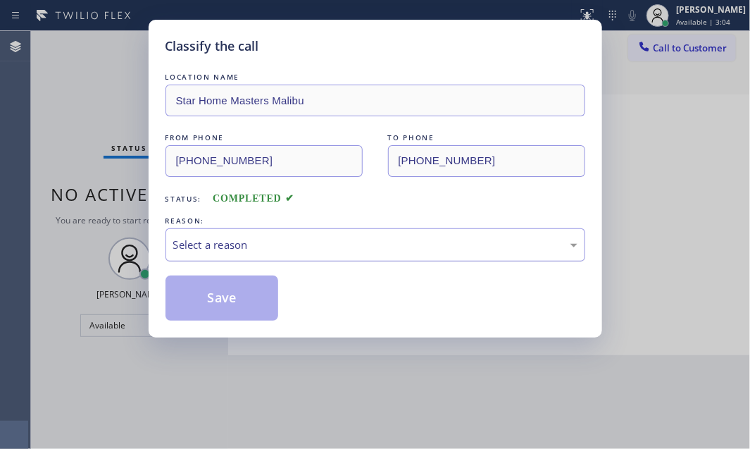
click at [268, 247] on div "Select a reason" at bounding box center [375, 245] width 404 height 16
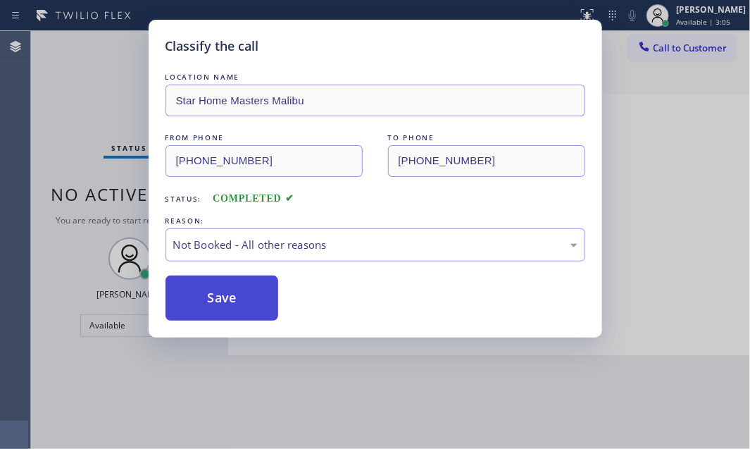
click at [235, 302] on button "Save" at bounding box center [222, 297] width 113 height 45
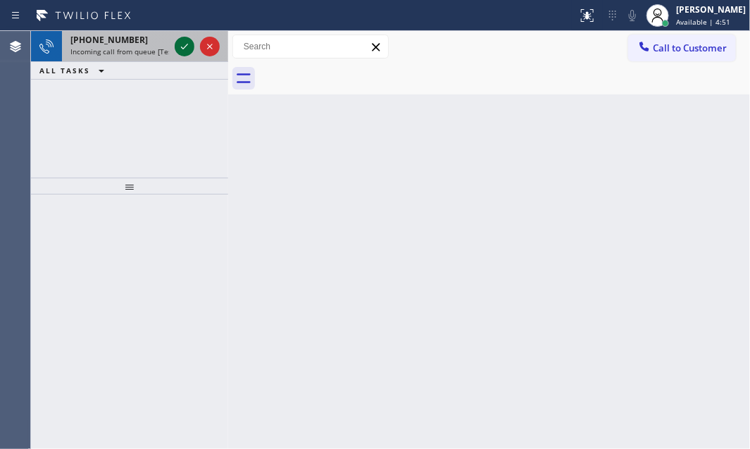
click at [179, 44] on icon at bounding box center [184, 46] width 17 height 17
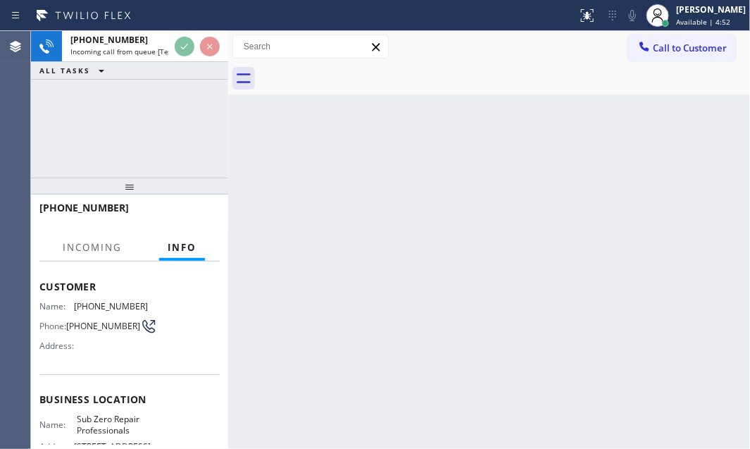
scroll to position [192, 0]
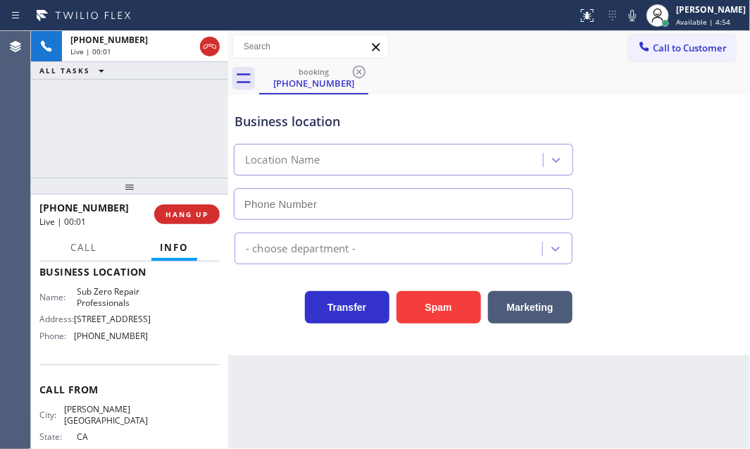
type input "[PHONE_NUMBER]"
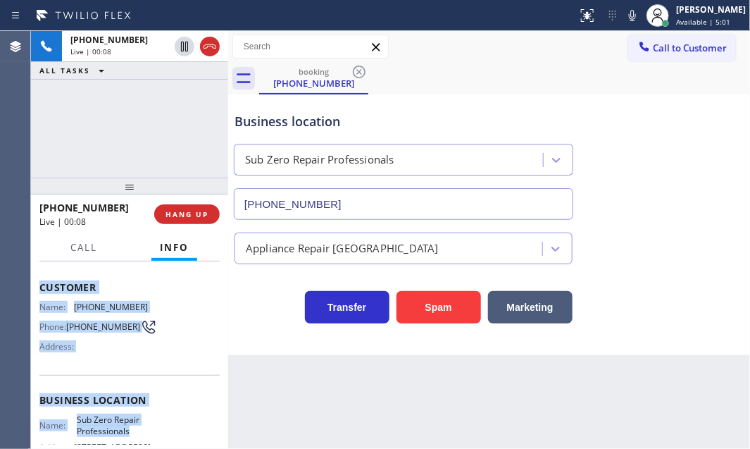
scroll to position [128, 0]
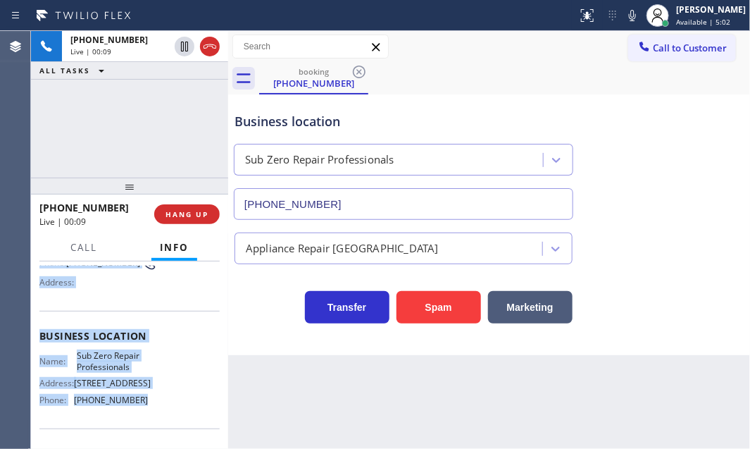
drag, startPoint x: 39, startPoint y: 343, endPoint x: 146, endPoint y: 405, distance: 123.8
click at [146, 405] on div "Context Queue: [Test] All Priority: 1 Customer Name: [PHONE_NUMBER] Phone: [PHO…" at bounding box center [129, 342] width 180 height 408
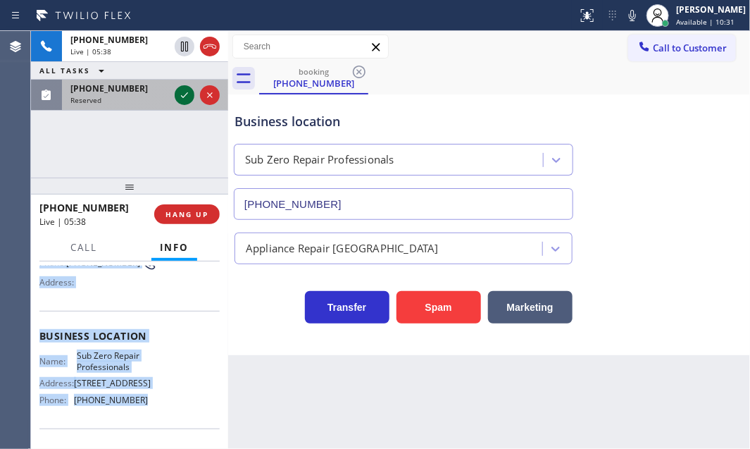
click at [182, 94] on icon at bounding box center [184, 95] width 17 height 17
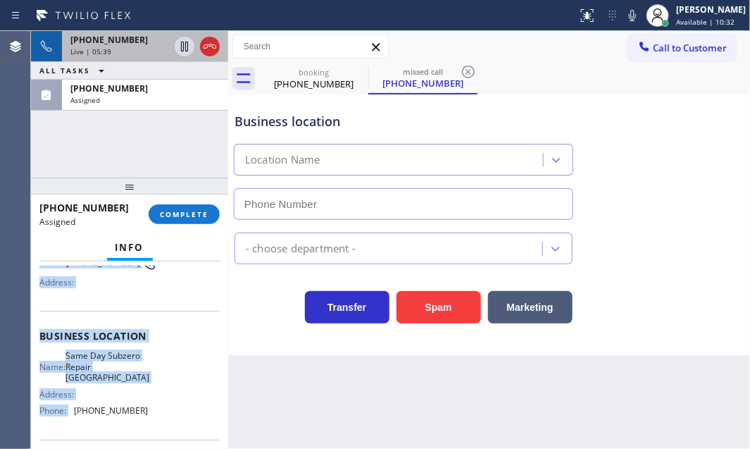
click at [149, 47] on div "Live | 05:39" at bounding box center [119, 52] width 99 height 10
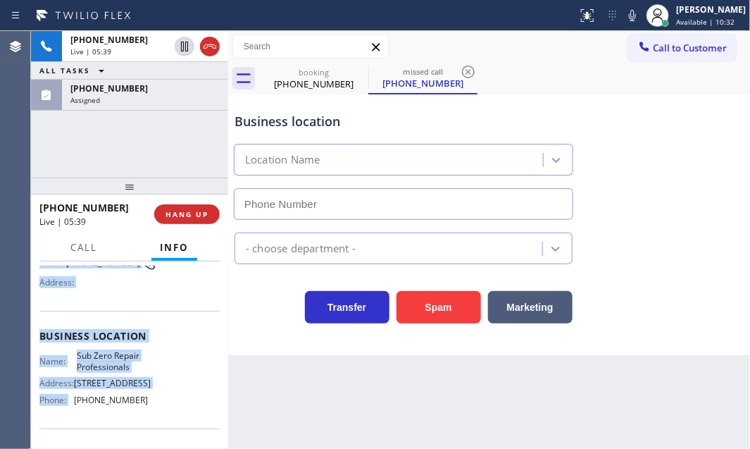
type input "[PHONE_NUMBER]"
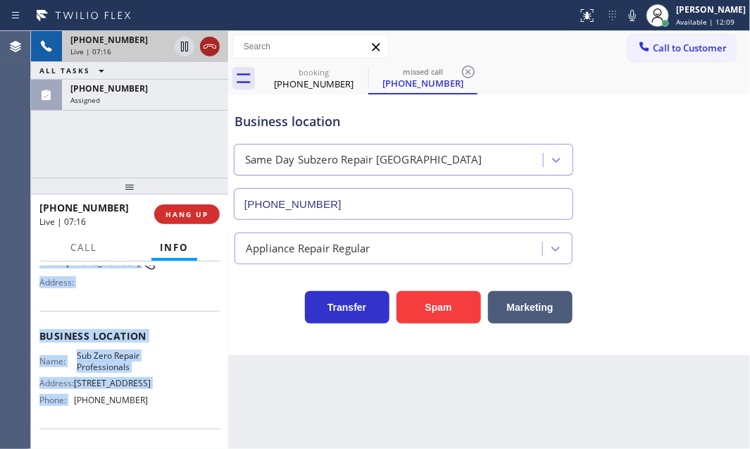
click at [208, 49] on icon at bounding box center [210, 46] width 17 height 17
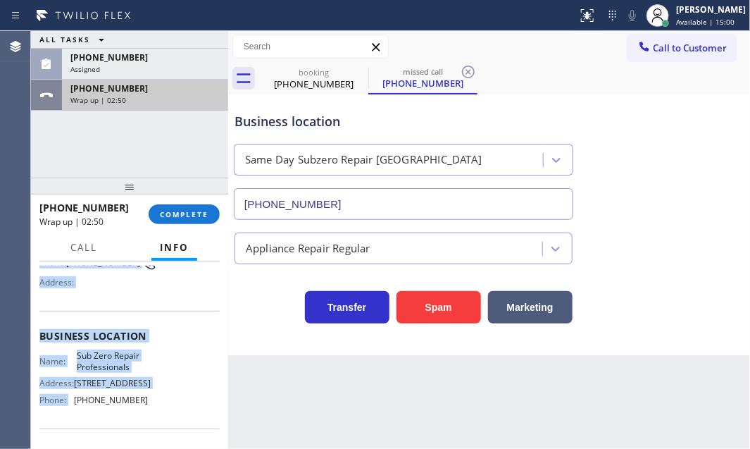
click at [151, 92] on div "[PHONE_NUMBER]" at bounding box center [144, 88] width 149 height 12
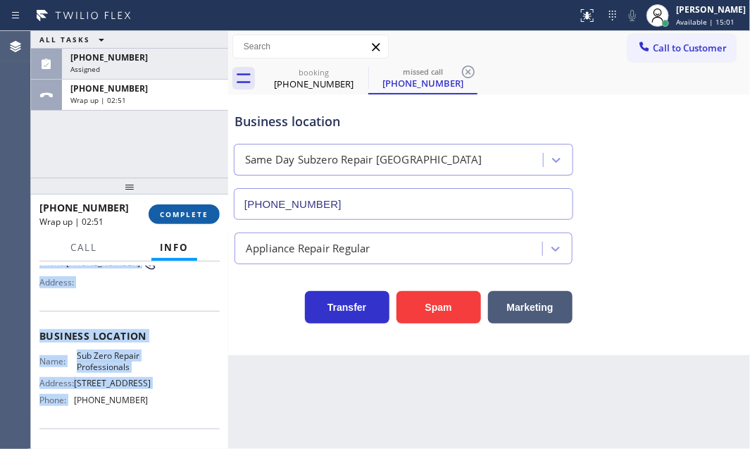
click at [195, 213] on span "COMPLETE" at bounding box center [184, 214] width 49 height 10
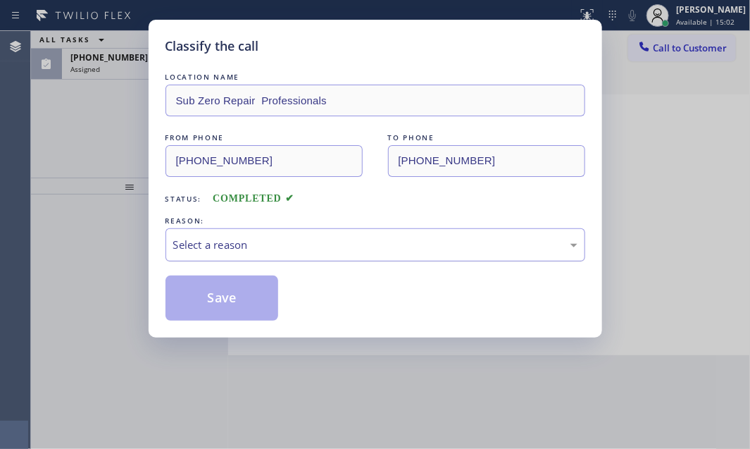
click at [271, 250] on div "Select a reason" at bounding box center [375, 245] width 404 height 16
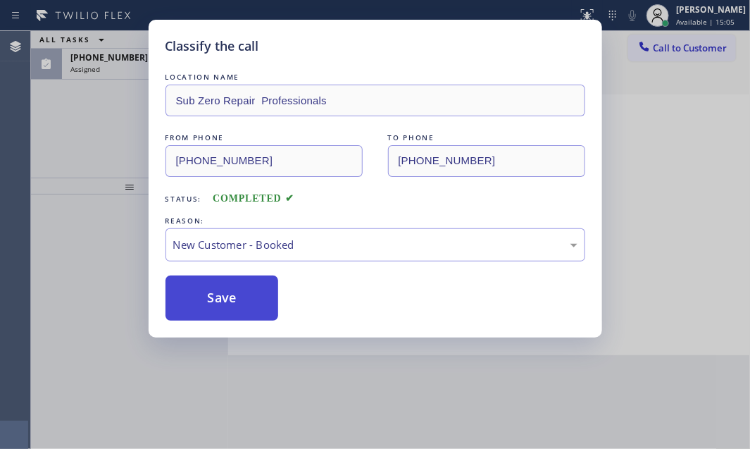
click at [207, 291] on button "Save" at bounding box center [222, 297] width 113 height 45
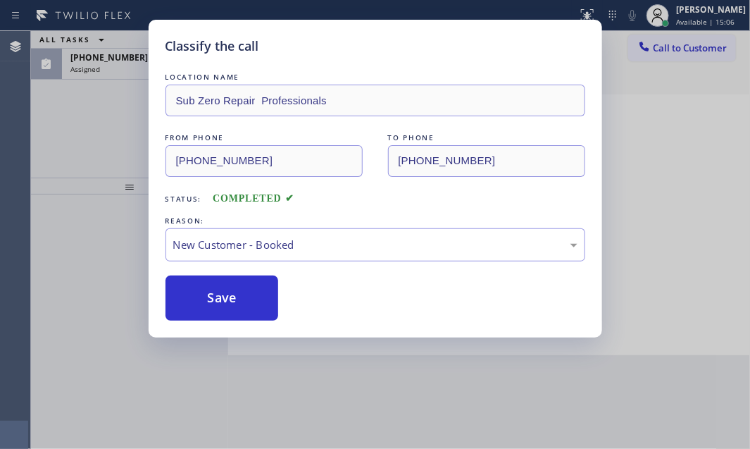
click at [134, 67] on div "Classify the call LOCATION NAME Sub Zero Repair Professionals FROM PHONE [PHONE…" at bounding box center [375, 224] width 750 height 449
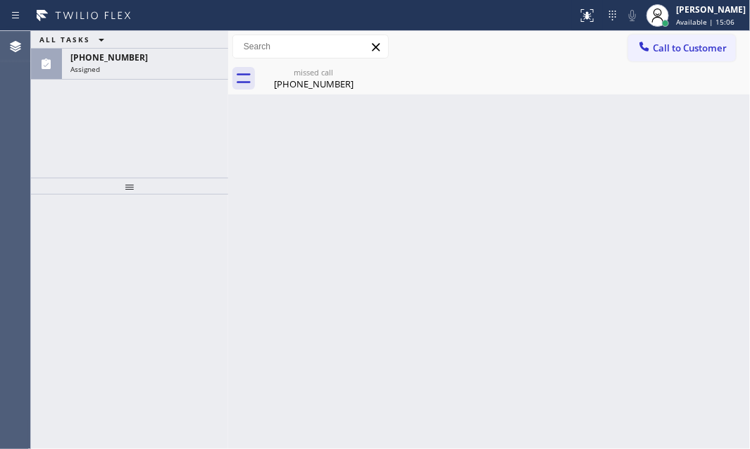
click at [135, 64] on div "Assigned" at bounding box center [144, 69] width 149 height 10
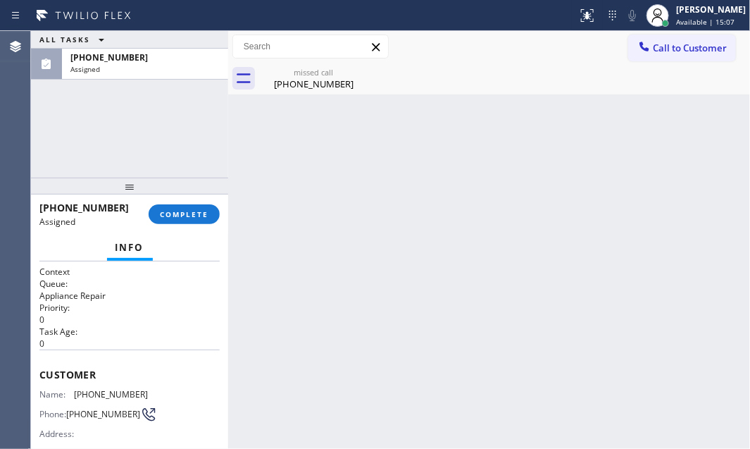
click at [135, 64] on div "Assigned" at bounding box center [144, 69] width 149 height 10
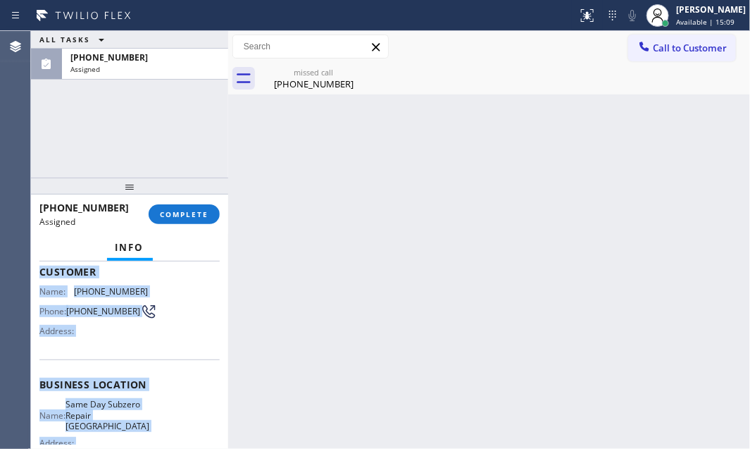
scroll to position [192, 0]
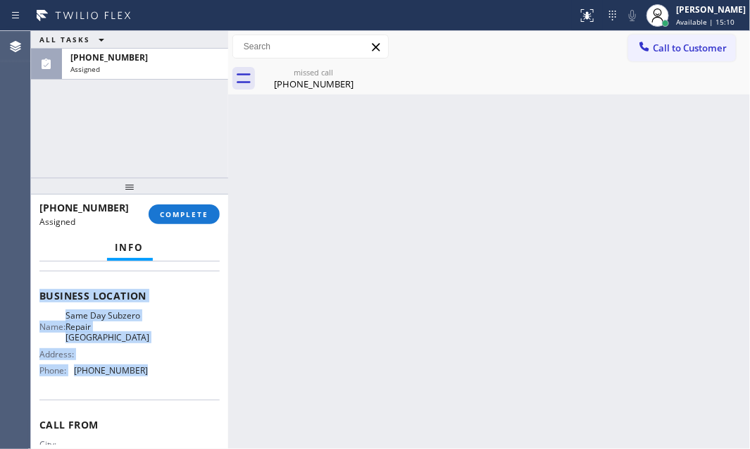
drag, startPoint x: 42, startPoint y: 302, endPoint x: 154, endPoint y: 383, distance: 137.9
click at [154, 383] on div "Context Queue: Appliance Repair Priority: 0 Task Age: [DEMOGRAPHIC_DATA] minute…" at bounding box center [129, 354] width 197 height 187
click at [154, 366] on div "Name: Same Day Subzero Repair Calabasas Address: Phone: [PHONE_NUMBER]" at bounding box center [129, 345] width 180 height 71
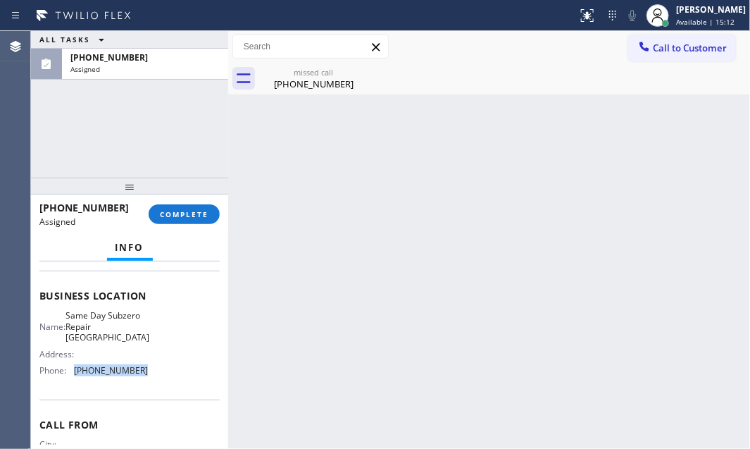
drag, startPoint x: 137, startPoint y: 373, endPoint x: 75, endPoint y: 373, distance: 61.3
click at [75, 373] on span "[PHONE_NUMBER]" at bounding box center [111, 370] width 74 height 11
drag, startPoint x: 692, startPoint y: 51, endPoint x: 583, endPoint y: 109, distance: 122.9
click at [686, 53] on span "Call to Customer" at bounding box center [690, 48] width 74 height 13
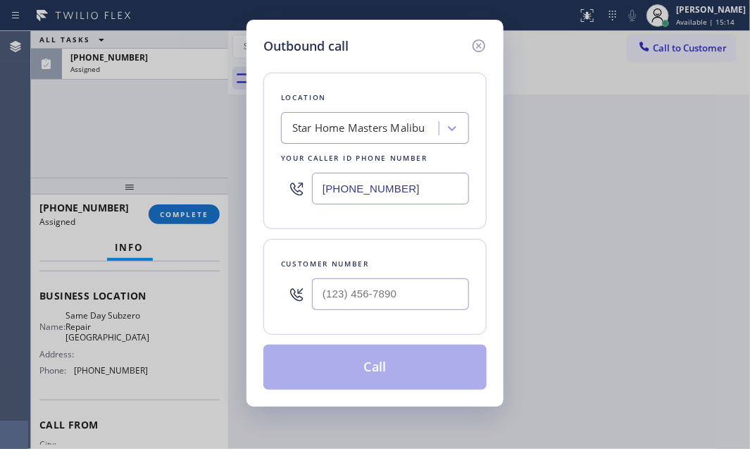
click at [450, 185] on input "[PHONE_NUMBER]" at bounding box center [390, 189] width 157 height 32
paste input "818) 477-1273"
type input "[PHONE_NUMBER]"
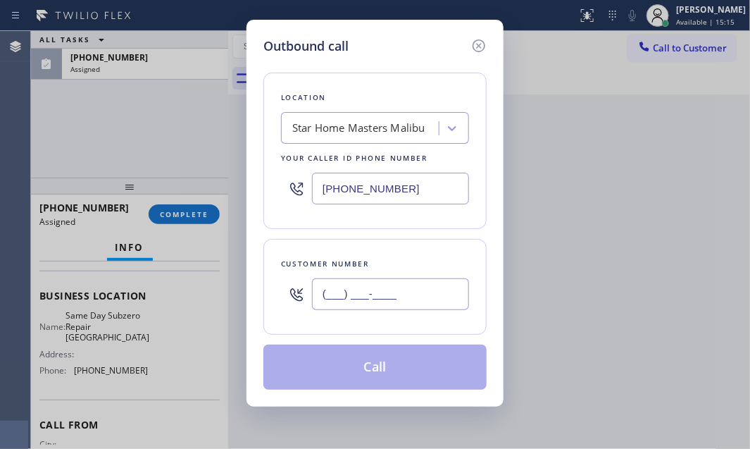
click at [397, 283] on input "(___) ___-____" at bounding box center [390, 294] width 157 height 32
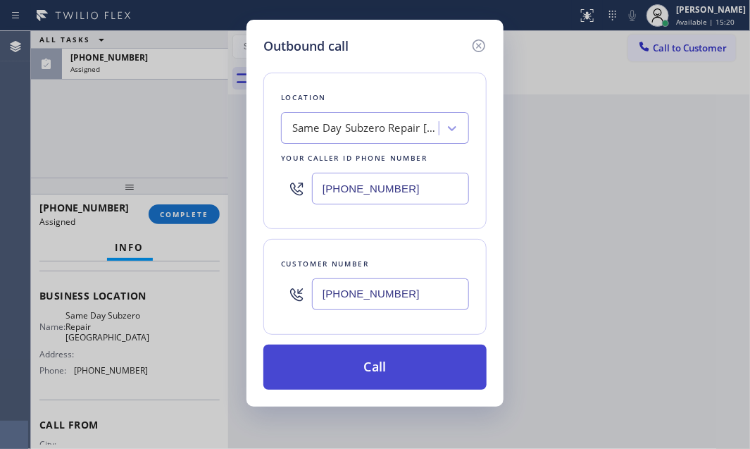
type input "[PHONE_NUMBER]"
click at [397, 361] on button "Call" at bounding box center [375, 367] width 223 height 45
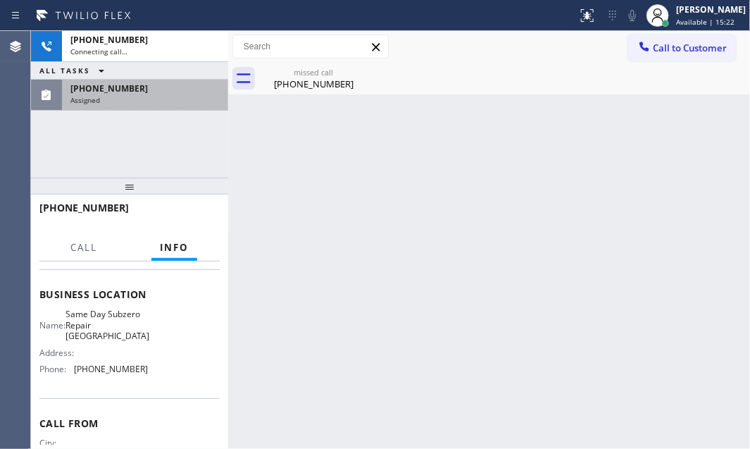
drag, startPoint x: 167, startPoint y: 81, endPoint x: 167, endPoint y: 101, distance: 20.4
click at [167, 81] on div "[PHONE_NUMBER] Assigned" at bounding box center [142, 95] width 161 height 31
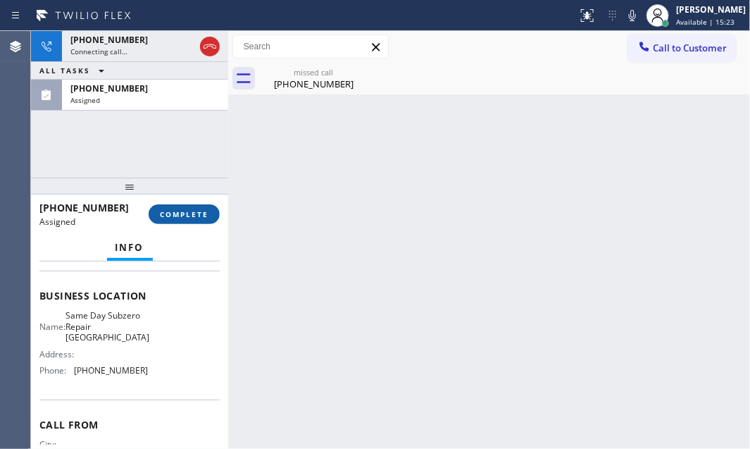
click at [181, 214] on span "COMPLETE" at bounding box center [184, 214] width 49 height 10
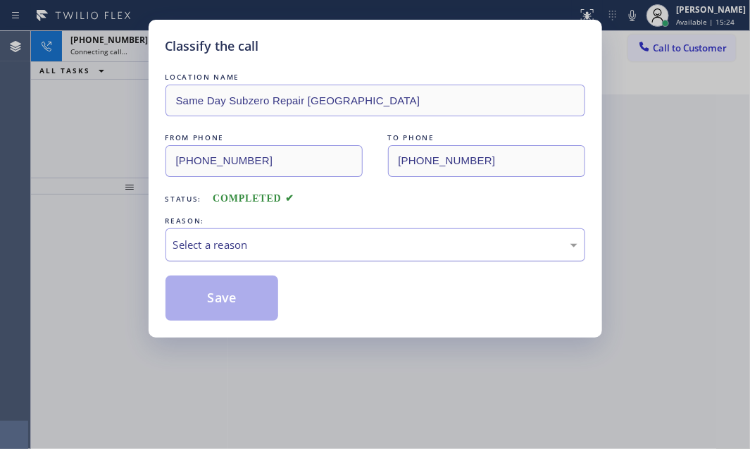
click at [292, 241] on div "Select a reason" at bounding box center [375, 245] width 404 height 16
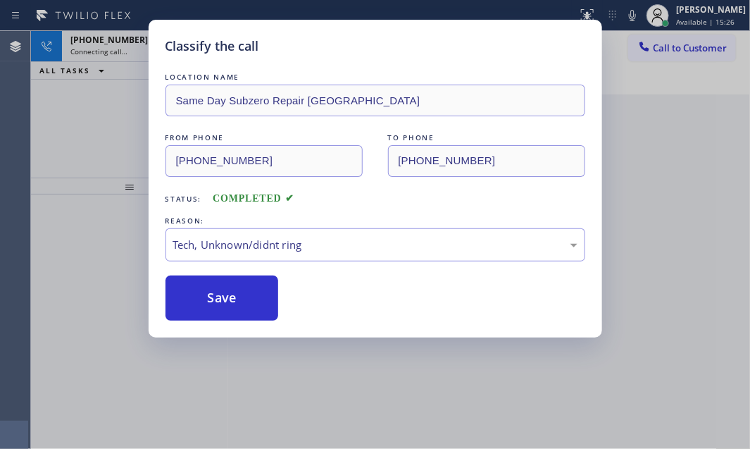
drag, startPoint x: 213, startPoint y: 351, endPoint x: 215, endPoint y: 330, distance: 21.2
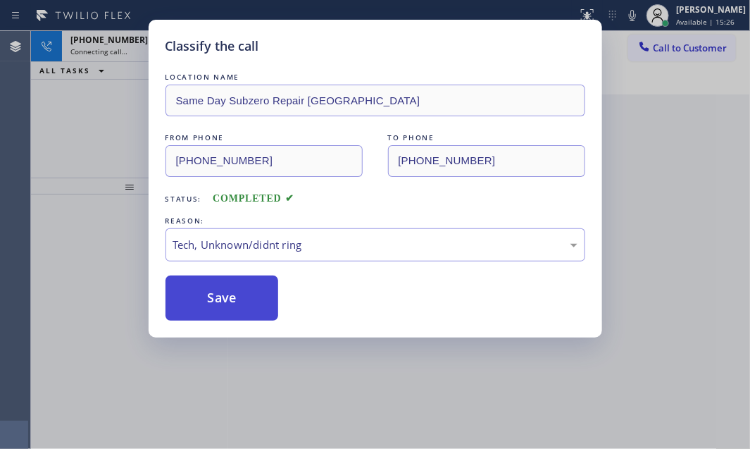
click at [218, 292] on button "Save" at bounding box center [222, 297] width 113 height 45
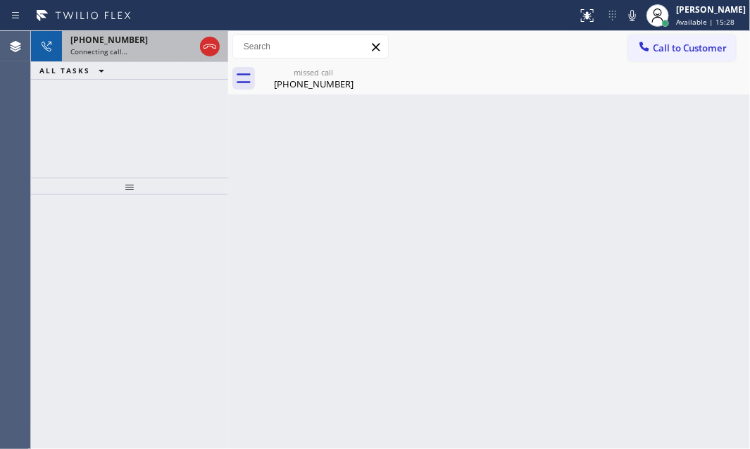
click at [135, 51] on div "Connecting call…" at bounding box center [132, 52] width 124 height 10
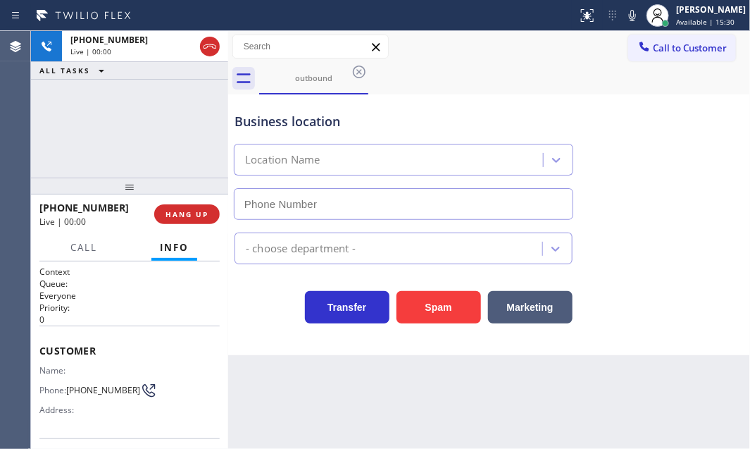
type input "[PHONE_NUMBER]"
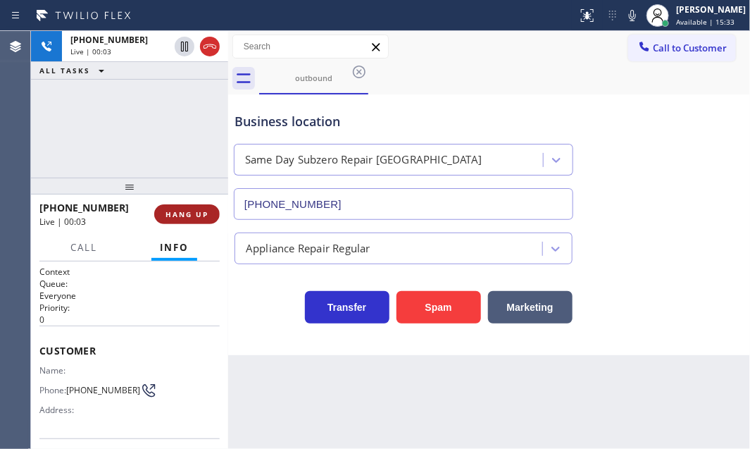
click at [179, 210] on span "HANG UP" at bounding box center [187, 214] width 43 height 10
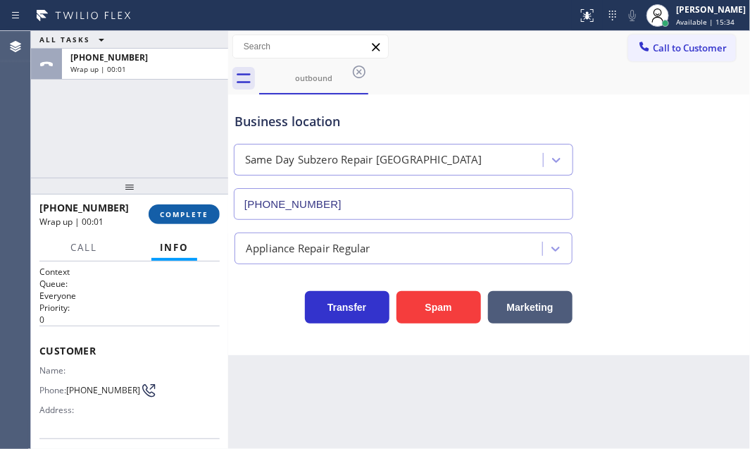
click at [199, 206] on button "COMPLETE" at bounding box center [184, 214] width 71 height 20
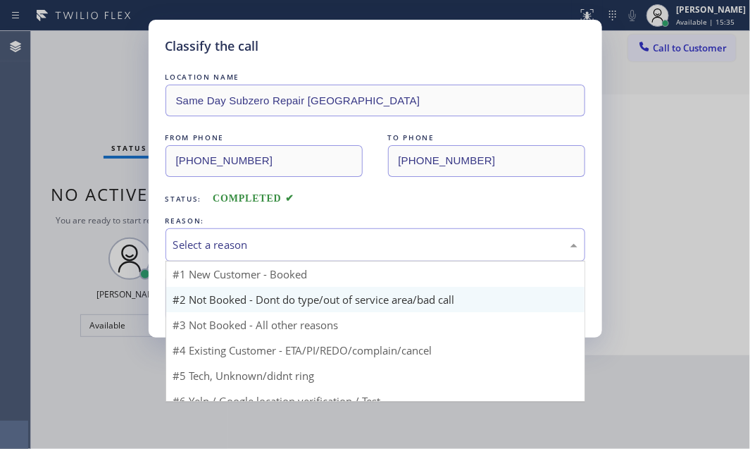
drag, startPoint x: 366, startPoint y: 239, endPoint x: 341, endPoint y: 300, distance: 66.3
click at [366, 240] on div "Select a reason" at bounding box center [375, 245] width 404 height 16
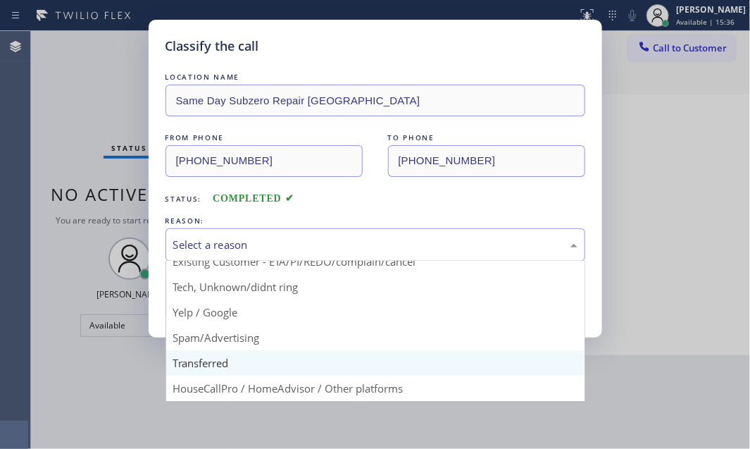
scroll to position [94, 0]
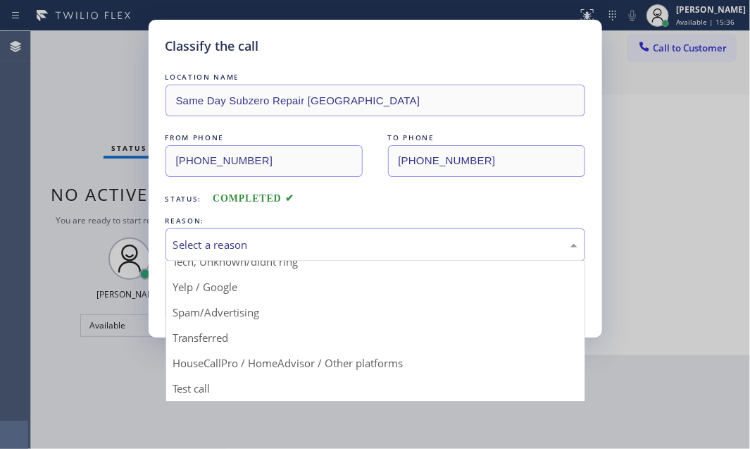
drag, startPoint x: 326, startPoint y: 359, endPoint x: 261, endPoint y: 333, distance: 70.5
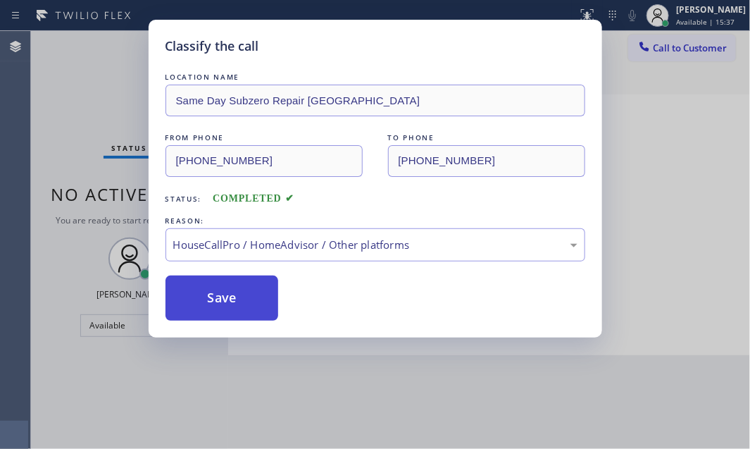
click at [221, 296] on button "Save" at bounding box center [222, 297] width 113 height 45
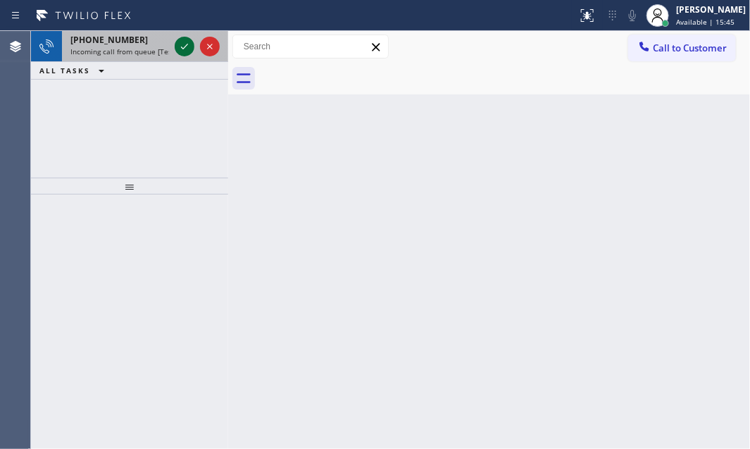
click at [188, 46] on icon at bounding box center [184, 46] width 17 height 17
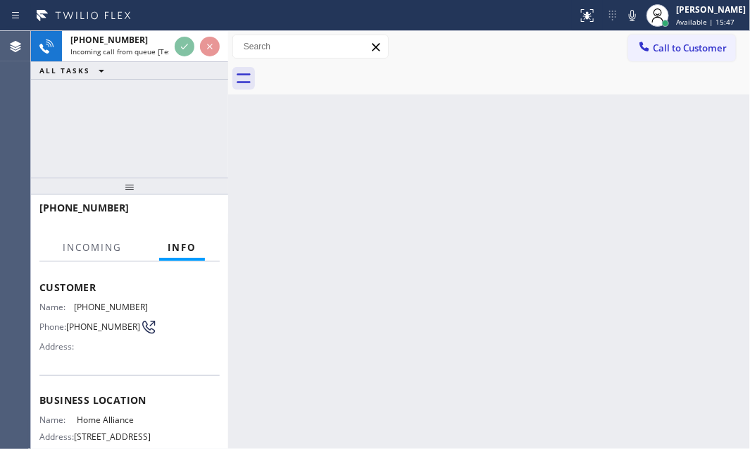
scroll to position [128, 0]
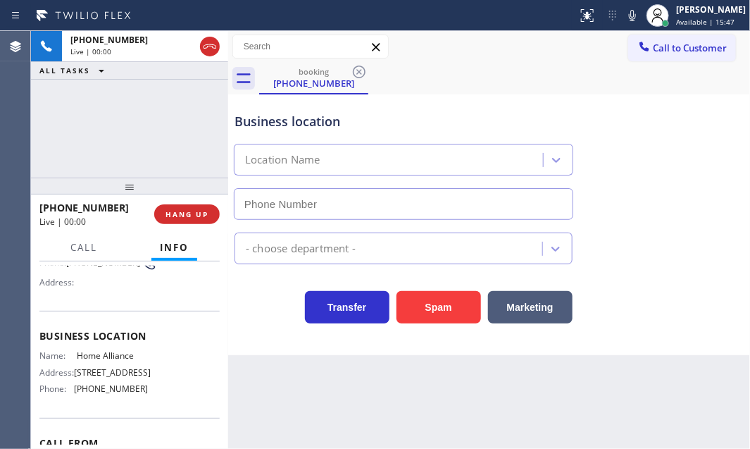
type input "[PHONE_NUMBER]"
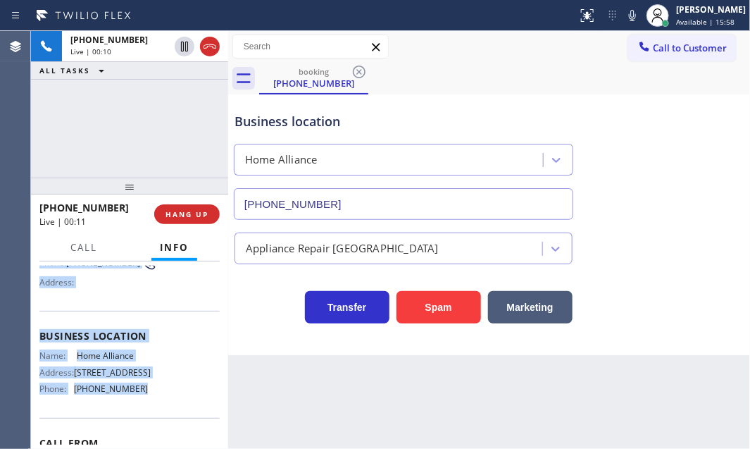
drag, startPoint x: 38, startPoint y: 281, endPoint x: 147, endPoint y: 421, distance: 177.7
click at [149, 415] on div "Context Queue: [Test] All Priority: 1 Customer Name: [PHONE_NUMBER] Phone: [PHO…" at bounding box center [129, 354] width 197 height 187
click at [136, 309] on div "Customer Name: [PHONE_NUMBER] Phone: [PHONE_NUMBER] Address:" at bounding box center [129, 254] width 180 height 113
click at [172, 292] on div "Name: [PHONE_NUMBER] Phone: [PHONE_NUMBER] Address:" at bounding box center [129, 265] width 180 height 56
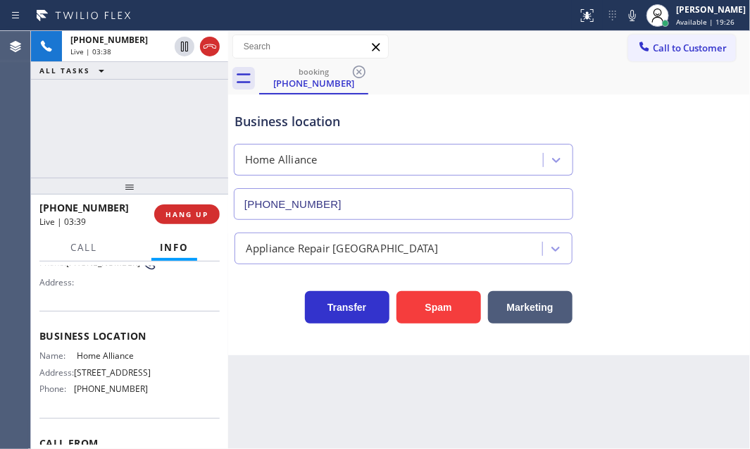
scroll to position [0, 0]
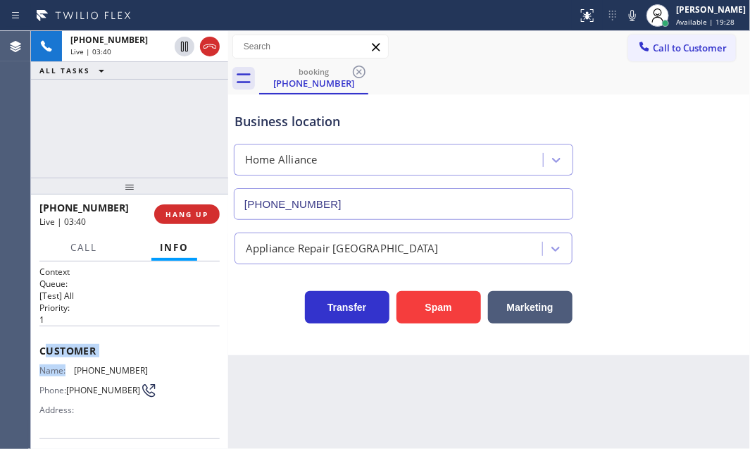
drag, startPoint x: 46, startPoint y: 338, endPoint x: 84, endPoint y: 351, distance: 40.3
click at [70, 359] on div "Customer Name: [PHONE_NUMBER] Phone: [PHONE_NUMBER] Address:" at bounding box center [129, 382] width 180 height 113
click at [107, 340] on div "Customer Name: [PHONE_NUMBER] Phone: [PHONE_NUMBER] Address:" at bounding box center [129, 382] width 180 height 113
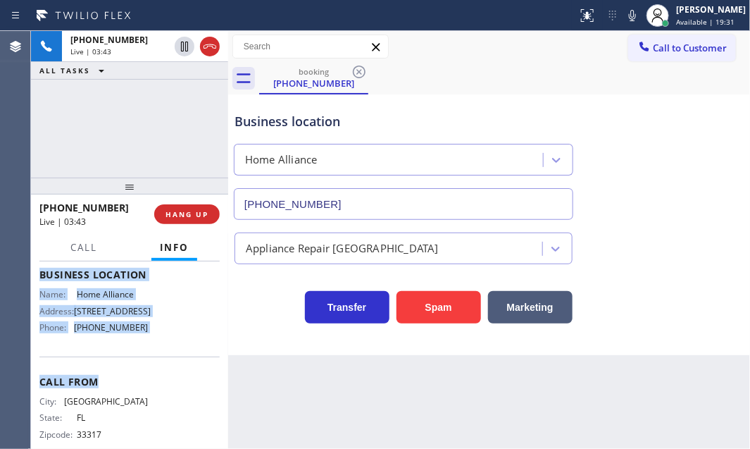
scroll to position [192, 0]
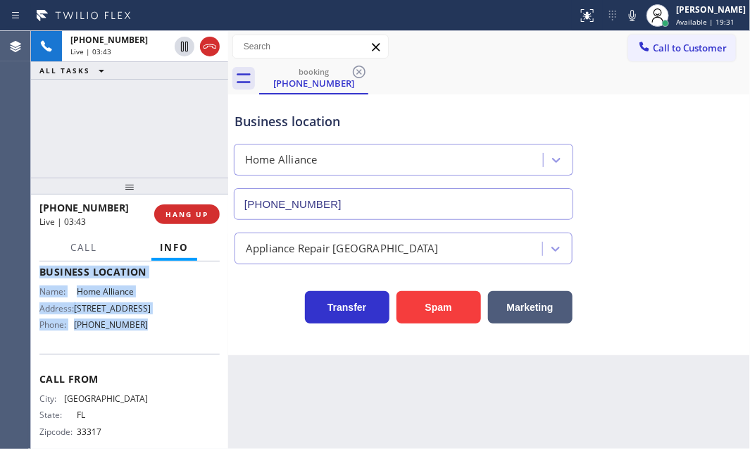
drag, startPoint x: 36, startPoint y: 347, endPoint x: 147, endPoint y: 352, distance: 110.7
click at [147, 352] on div "Context Queue: [Test] All Priority: 1 Customer Name: [PHONE_NUMBER] Phone: [PHO…" at bounding box center [129, 354] width 197 height 187
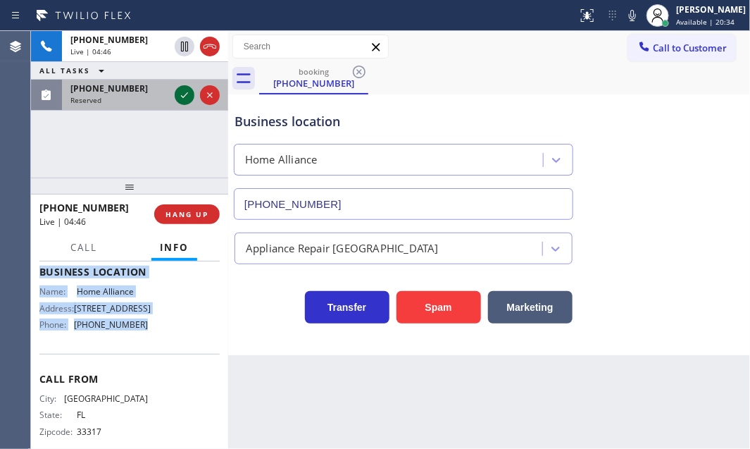
click at [183, 94] on icon at bounding box center [184, 95] width 17 height 17
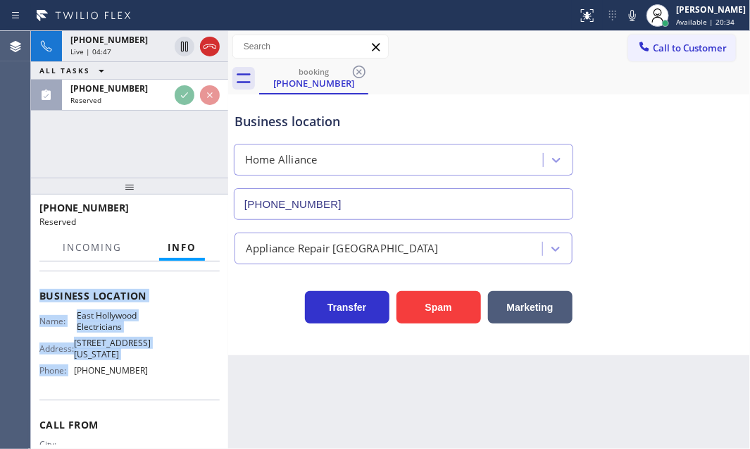
scroll to position [215, 0]
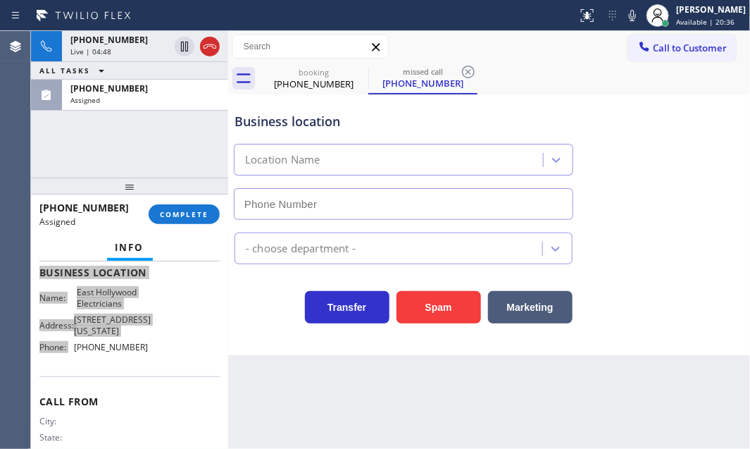
type input "[PHONE_NUMBER]"
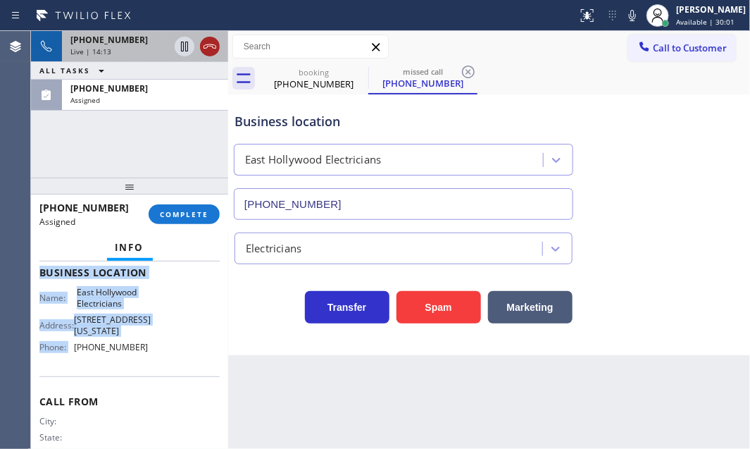
click at [206, 49] on icon at bounding box center [210, 46] width 17 height 17
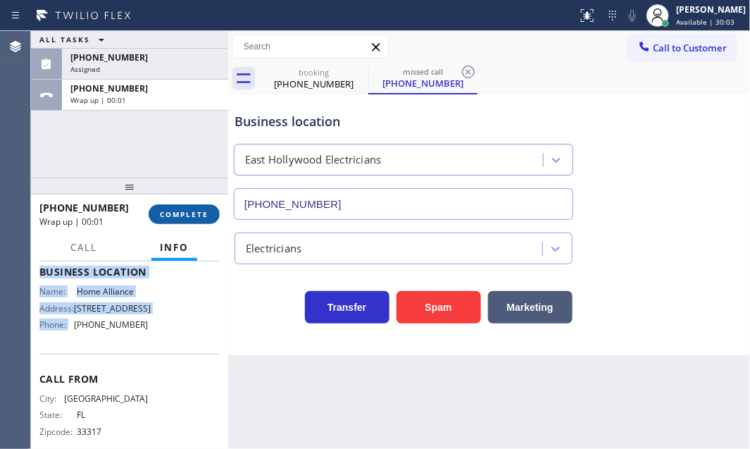
click at [194, 212] on span "COMPLETE" at bounding box center [184, 214] width 49 height 10
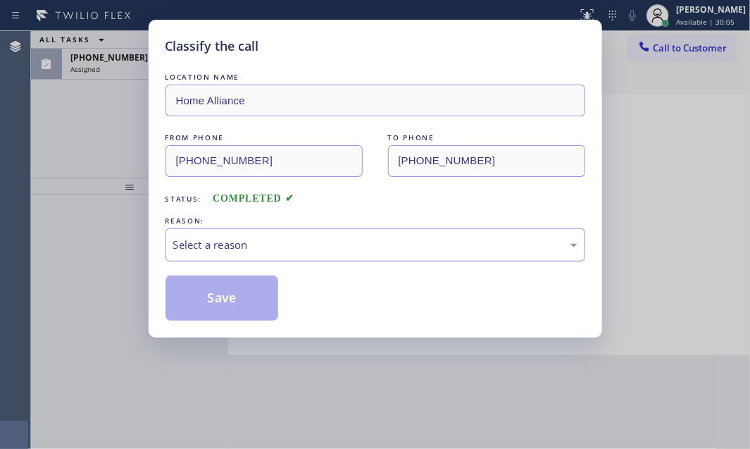
drag, startPoint x: 378, startPoint y: 246, endPoint x: 372, endPoint y: 249, distance: 7.3
click at [376, 247] on div "Select a reason" at bounding box center [375, 245] width 404 height 16
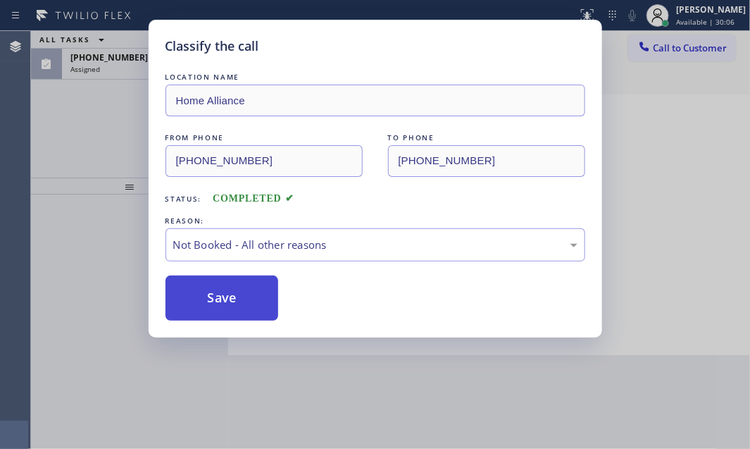
click at [206, 296] on button "Save" at bounding box center [222, 297] width 113 height 45
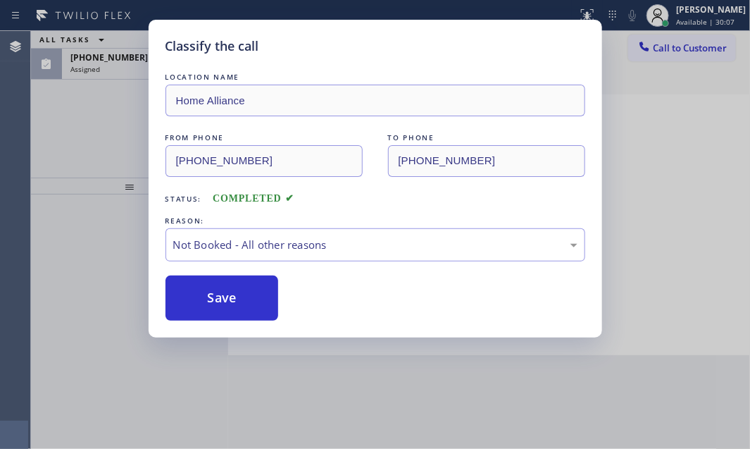
click at [108, 59] on div "Classify the call LOCATION NAME Home Alliance FROM PHONE [PHONE_NUMBER] TO PHON…" at bounding box center [375, 224] width 750 height 449
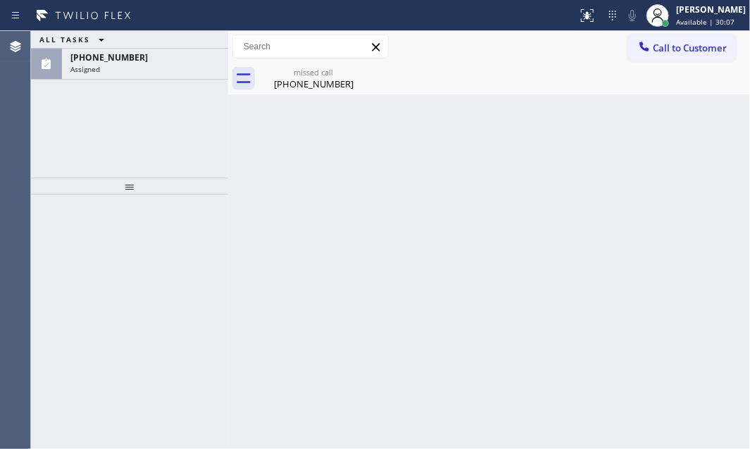
drag, startPoint x: 134, startPoint y: 71, endPoint x: 137, endPoint y: 82, distance: 11.1
click at [134, 72] on div "Assigned" at bounding box center [144, 69] width 149 height 10
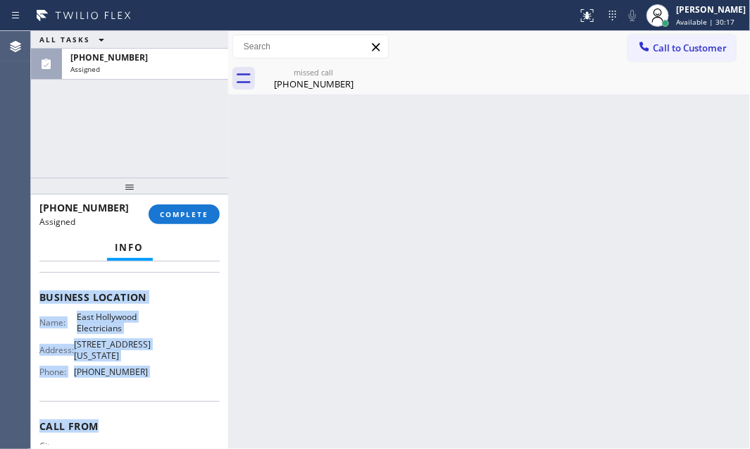
scroll to position [192, 0]
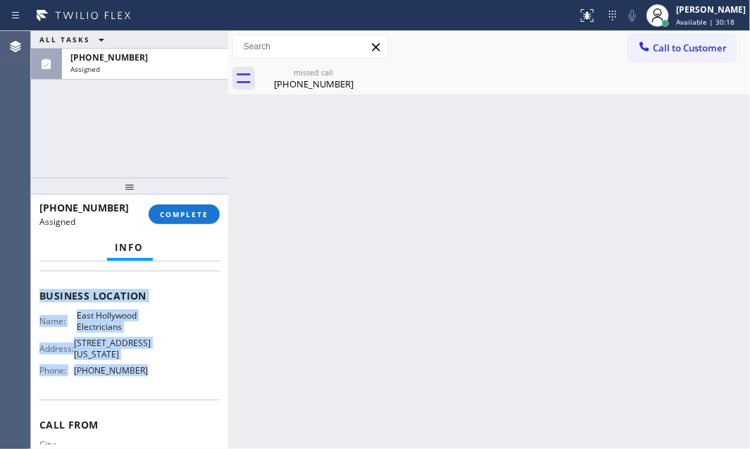
drag, startPoint x: 80, startPoint y: 375, endPoint x: 162, endPoint y: 387, distance: 82.6
click at [162, 387] on div "Context Queue: Electrical Priority: 0 Task Age: [DEMOGRAPHIC_DATA] minute(s) Cu…" at bounding box center [129, 354] width 197 height 187
click at [176, 212] on span "COMPLETE" at bounding box center [184, 214] width 49 height 10
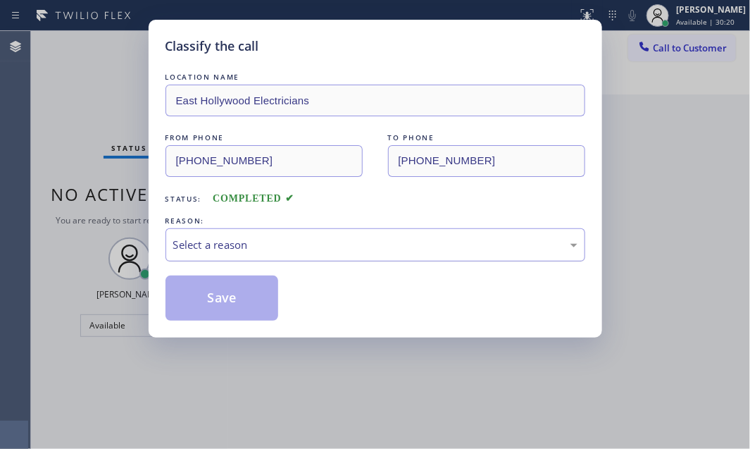
click at [383, 242] on div "Select a reason" at bounding box center [375, 245] width 404 height 16
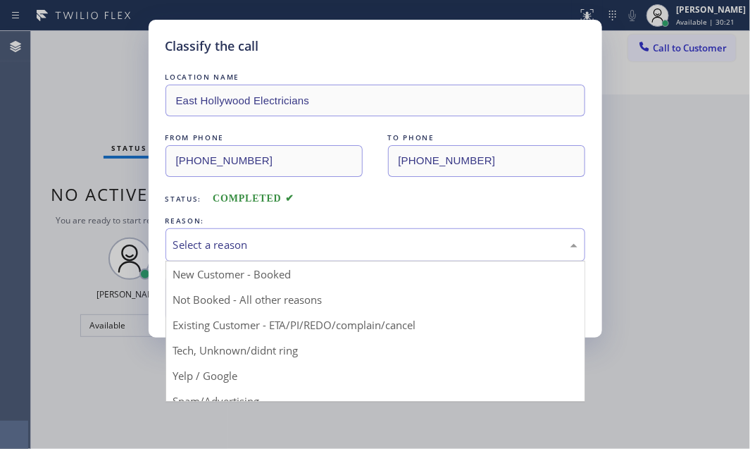
drag, startPoint x: 254, startPoint y: 296, endPoint x: 223, endPoint y: 300, distance: 31.3
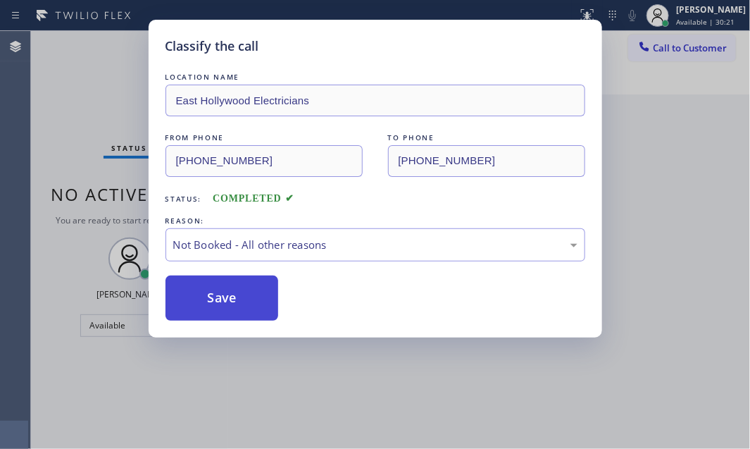
click at [223, 300] on button "Save" at bounding box center [222, 297] width 113 height 45
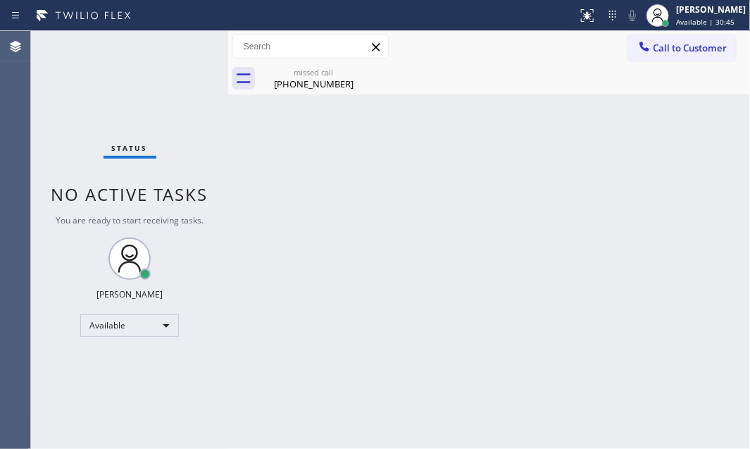
drag, startPoint x: 423, startPoint y: 147, endPoint x: 363, endPoint y: 102, distance: 74.5
click at [419, 147] on div "Back to Dashboard Change Sender ID Customers Technicians Select a contact Outbo…" at bounding box center [489, 240] width 522 height 418
click at [335, 78] on div "[PHONE_NUMBER]" at bounding box center [314, 84] width 106 height 13
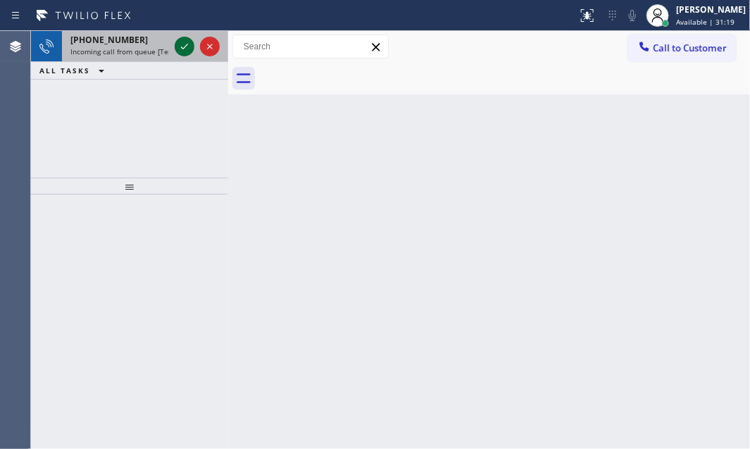
click at [181, 49] on icon at bounding box center [184, 46] width 17 height 17
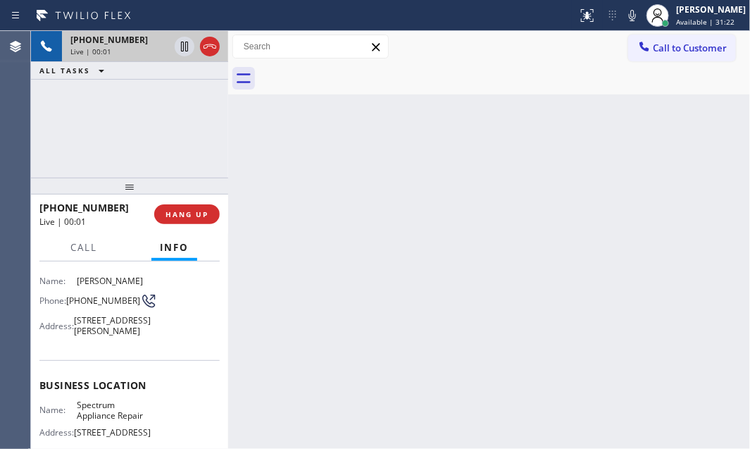
scroll to position [192, 0]
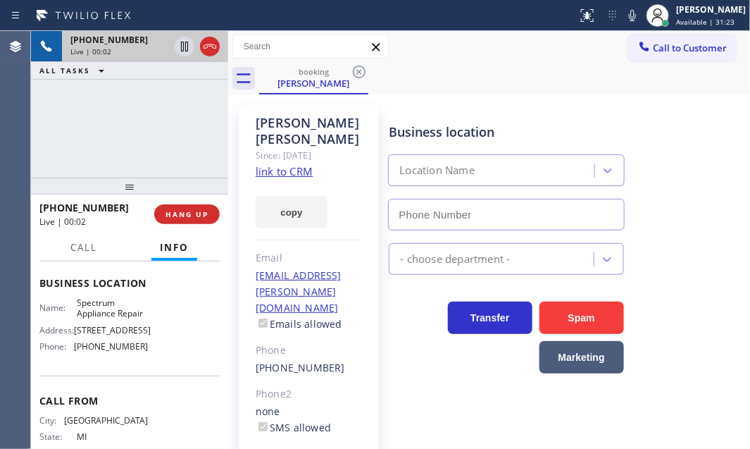
type input "[PHONE_NUMBER]"
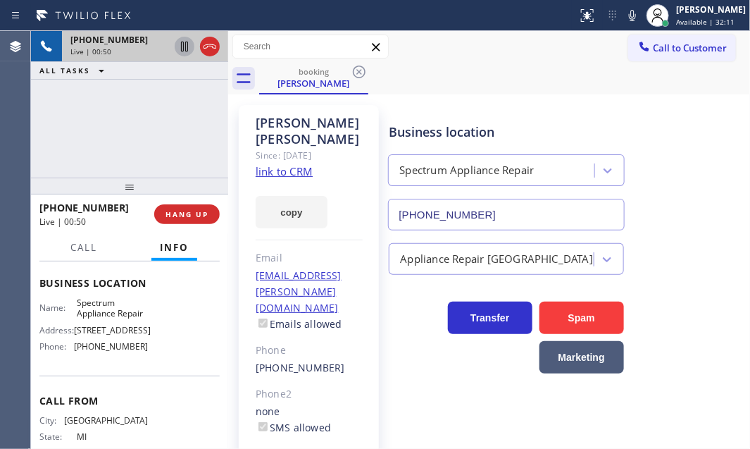
click at [182, 47] on icon at bounding box center [184, 46] width 17 height 17
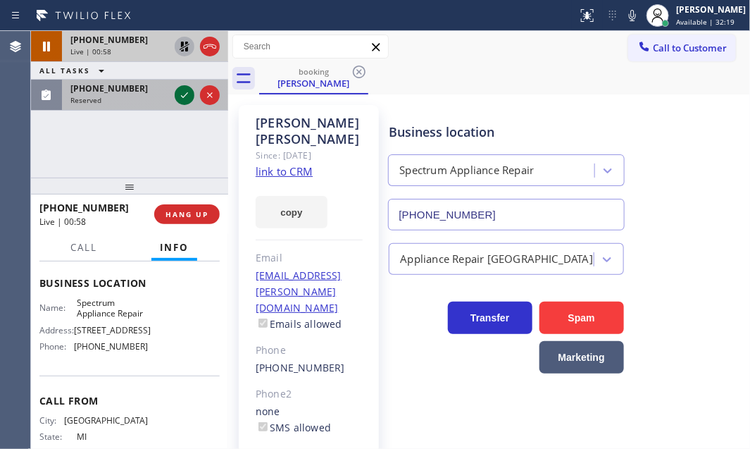
click at [176, 92] on icon at bounding box center [184, 95] width 17 height 17
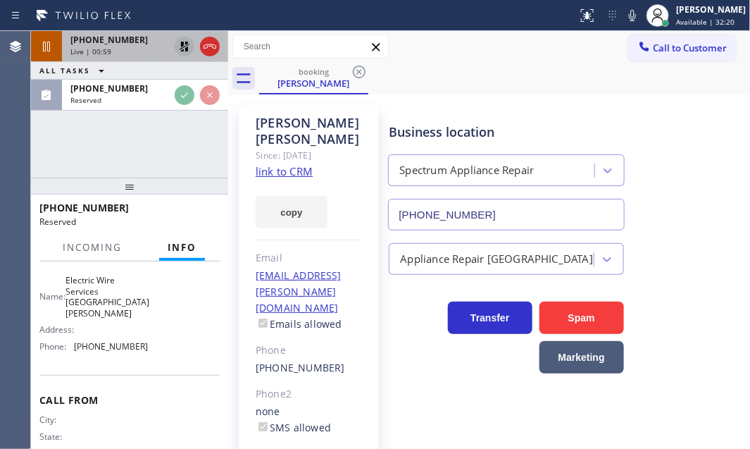
scroll to position [204, 0]
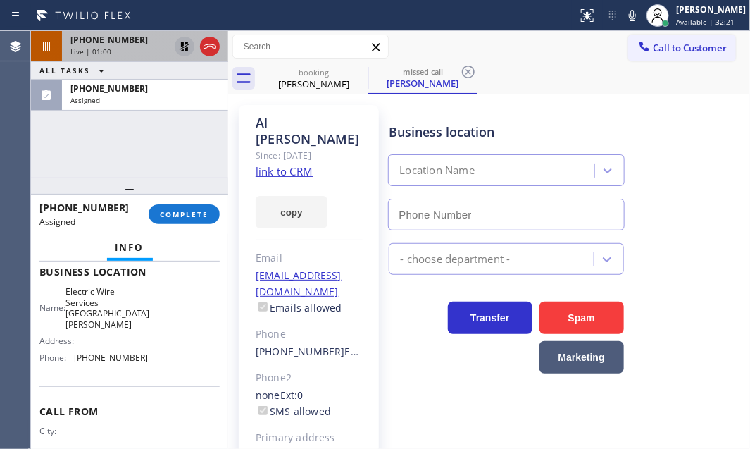
type input "[PHONE_NUMBER]"
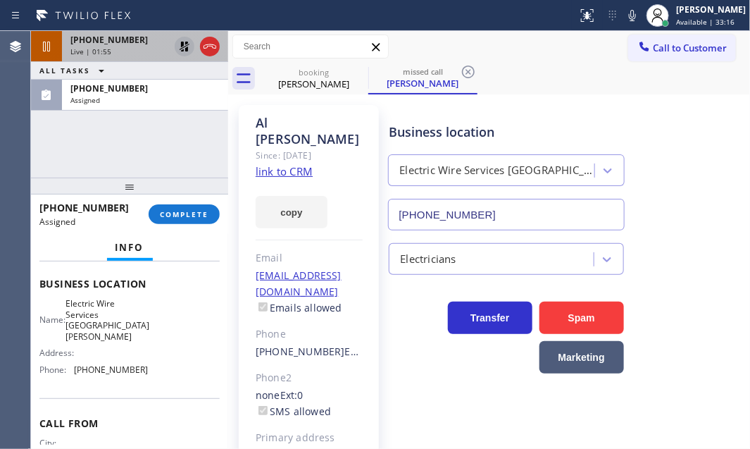
scroll to position [215, 0]
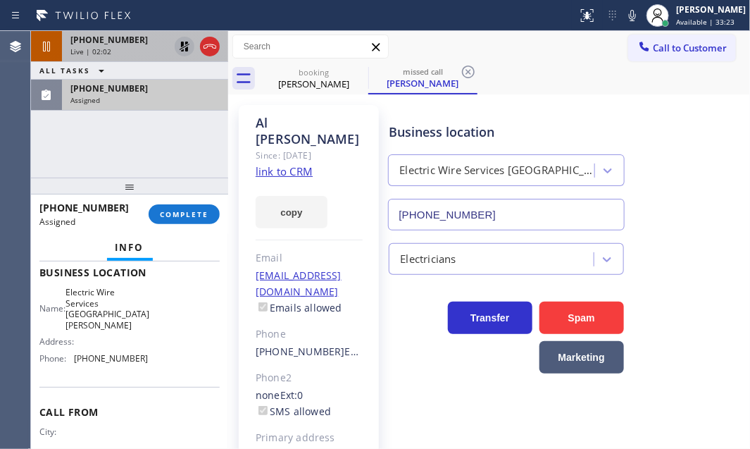
click at [137, 103] on div "Assigned" at bounding box center [144, 100] width 149 height 10
click at [161, 99] on div "Assigned" at bounding box center [144, 100] width 149 height 10
click at [160, 97] on div "Assigned" at bounding box center [144, 100] width 149 height 10
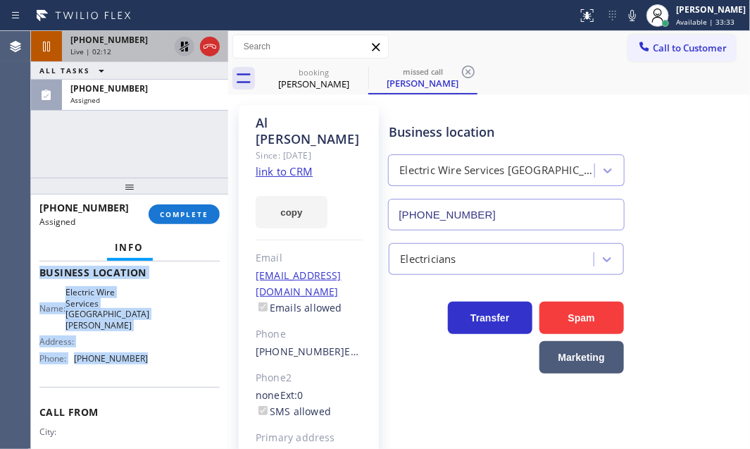
drag, startPoint x: 39, startPoint y: 279, endPoint x: 154, endPoint y: 367, distance: 144.7
click at [154, 368] on div "Context Queue: Electrical Priority: 0 Task Age: [DEMOGRAPHIC_DATA] minute(s) Cu…" at bounding box center [129, 272] width 180 height 442
click at [190, 216] on span "COMPLETE" at bounding box center [184, 214] width 49 height 10
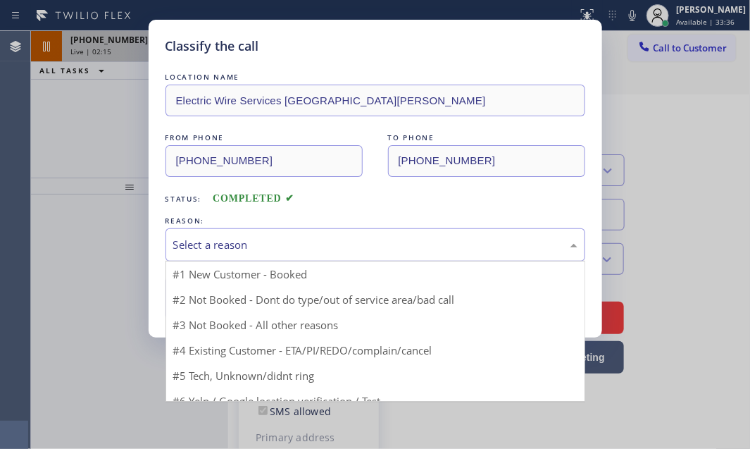
click at [310, 237] on div "Select a reason" at bounding box center [375, 245] width 404 height 16
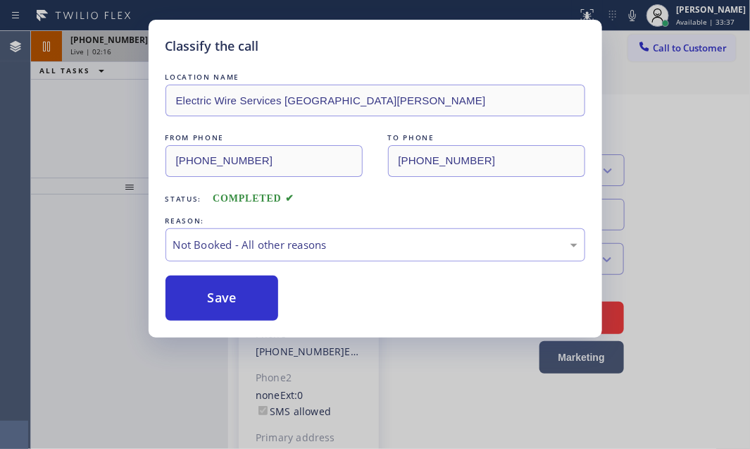
drag, startPoint x: 204, startPoint y: 298, endPoint x: 558, endPoint y: 308, distance: 354.6
click at [206, 298] on button "Save" at bounding box center [222, 297] width 113 height 45
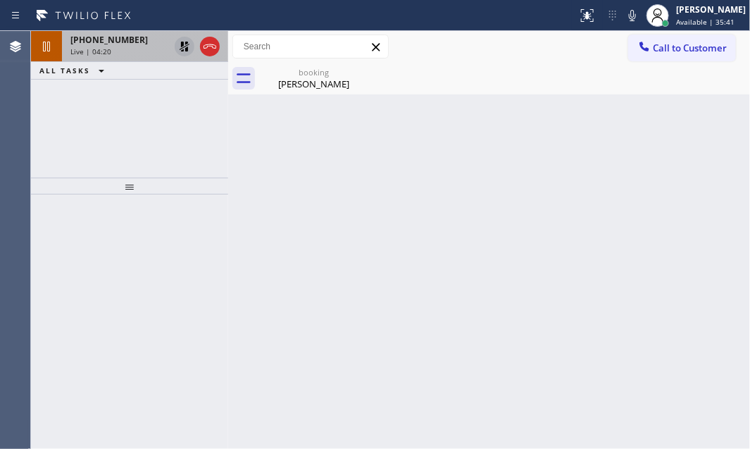
drag, startPoint x: 184, startPoint y: 48, endPoint x: 192, endPoint y: 54, distance: 10.2
click at [185, 48] on icon at bounding box center [184, 46] width 17 height 17
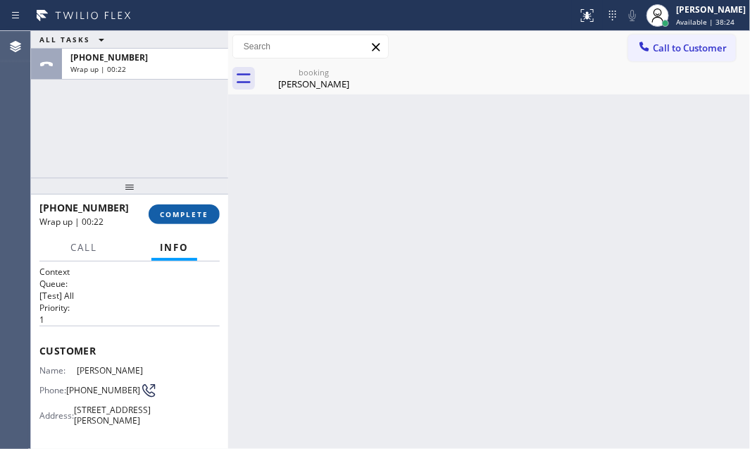
click at [189, 215] on span "COMPLETE" at bounding box center [184, 214] width 49 height 10
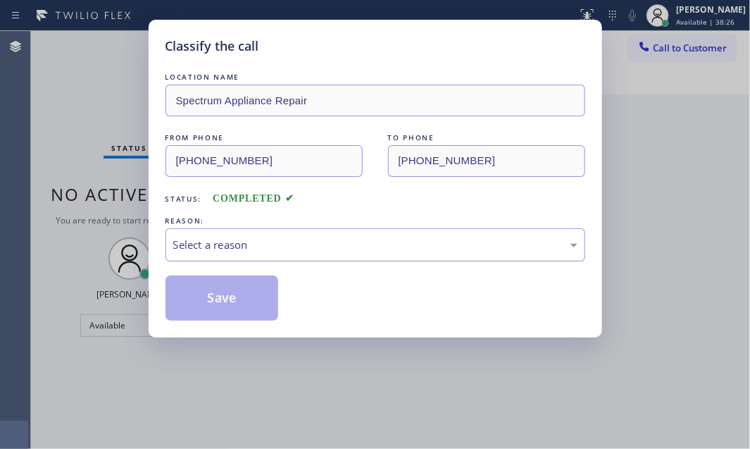
click at [324, 251] on div "Select a reason" at bounding box center [375, 245] width 404 height 16
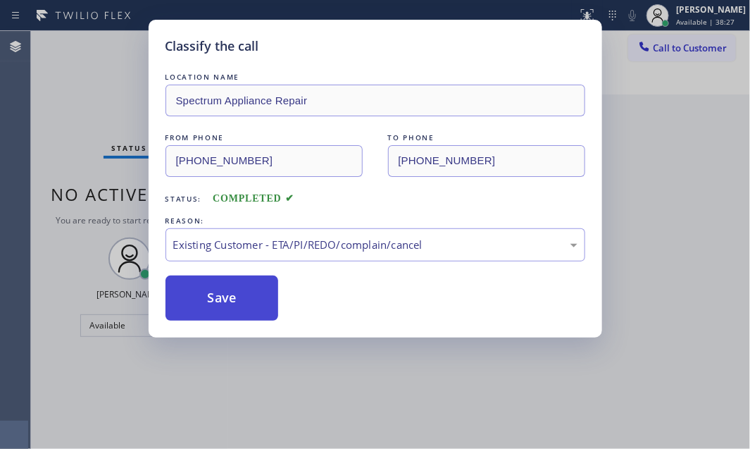
drag, startPoint x: 226, startPoint y: 292, endPoint x: 273, endPoint y: 306, distance: 49.3
click at [240, 292] on button "Save" at bounding box center [222, 297] width 113 height 45
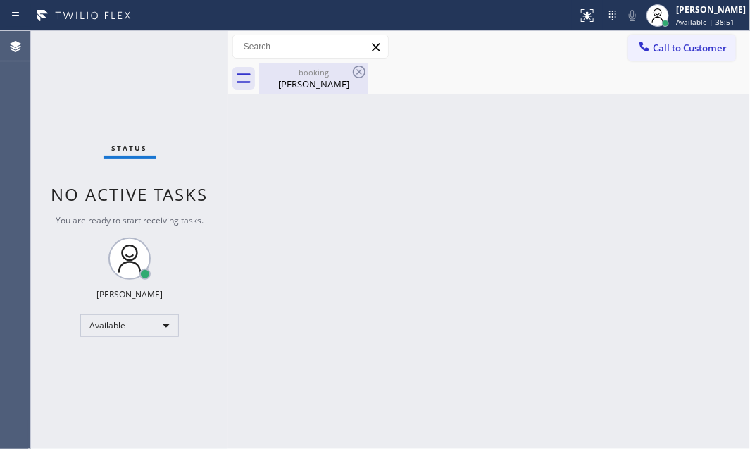
click at [306, 70] on div "booking" at bounding box center [314, 72] width 106 height 11
drag, startPoint x: 261, startPoint y: 142, endPoint x: 255, endPoint y: 149, distance: 9.6
click at [261, 142] on div "Back to Dashboard Change Sender ID Customers Technicians Select a contact Outbo…" at bounding box center [489, 240] width 522 height 418
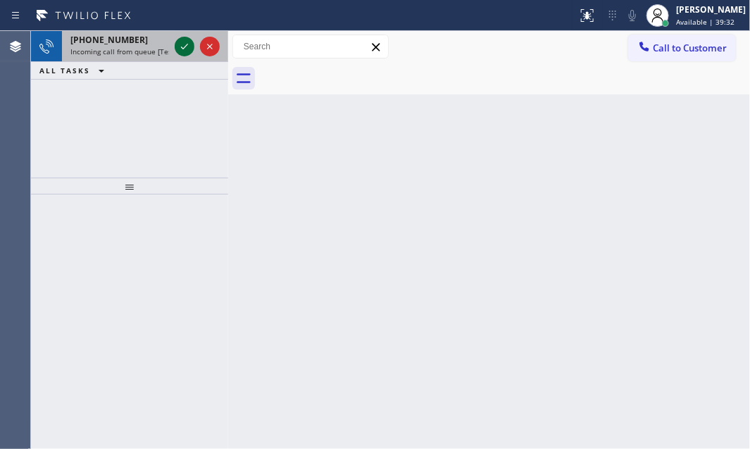
click at [185, 42] on icon at bounding box center [184, 46] width 17 height 17
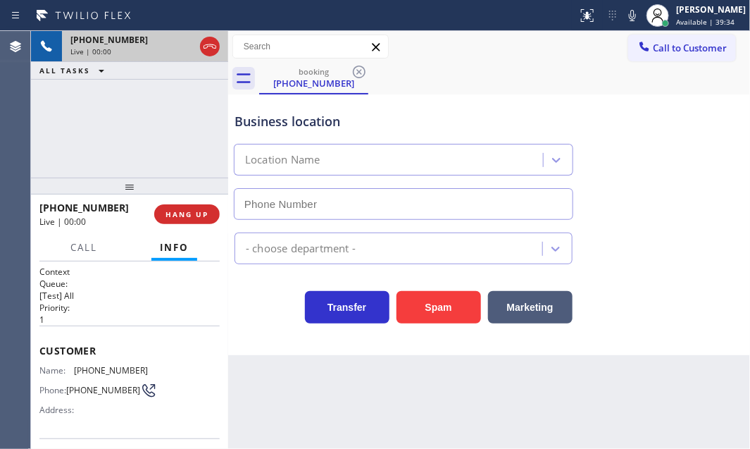
type input "[PHONE_NUMBER]"
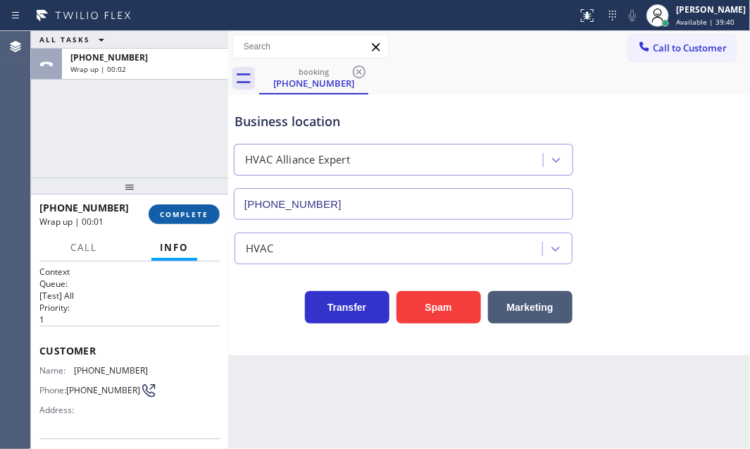
click at [188, 211] on span "COMPLETE" at bounding box center [184, 214] width 49 height 10
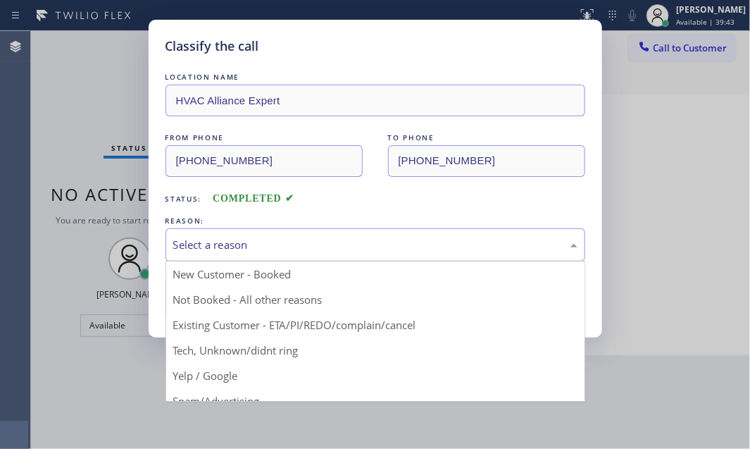
click at [240, 241] on div "Select a reason" at bounding box center [375, 245] width 404 height 16
drag, startPoint x: 203, startPoint y: 295, endPoint x: 189, endPoint y: 289, distance: 15.2
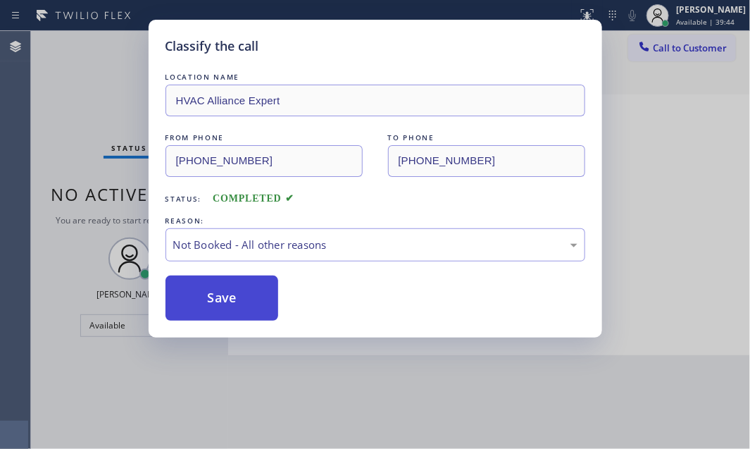
click at [189, 287] on button "Save" at bounding box center [222, 297] width 113 height 45
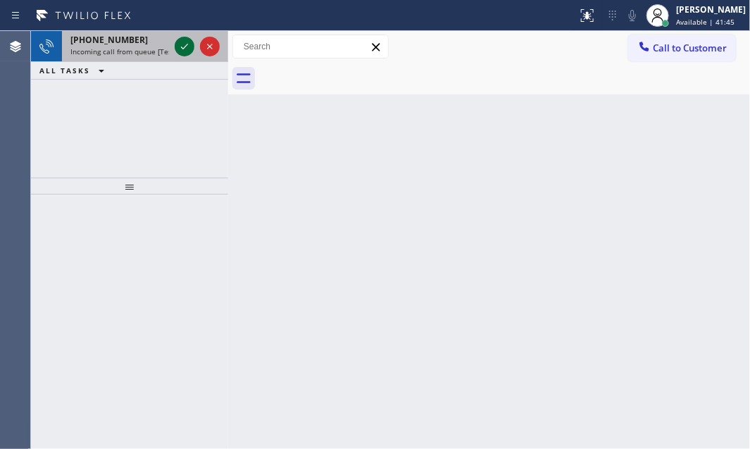
click at [186, 43] on icon at bounding box center [184, 46] width 17 height 17
click at [183, 47] on icon at bounding box center [184, 46] width 17 height 17
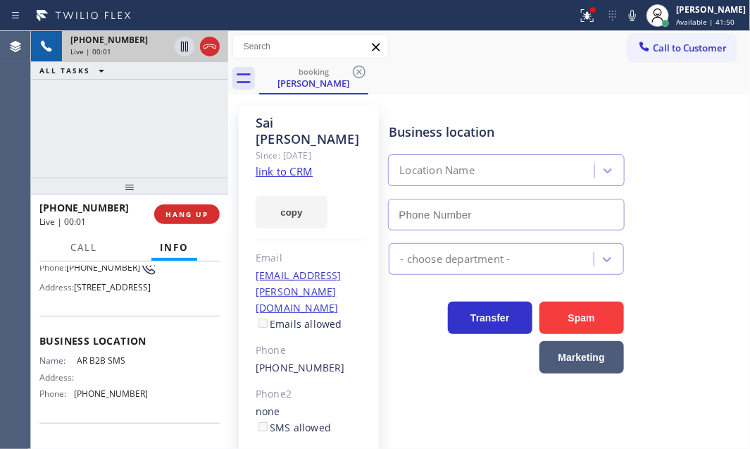
scroll to position [128, 0]
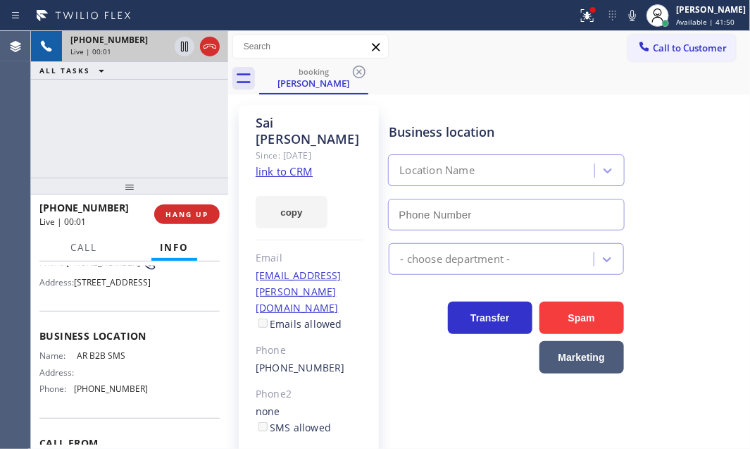
type input "[PHONE_NUMBER]"
click at [280, 164] on link "link to CRM" at bounding box center [284, 171] width 57 height 14
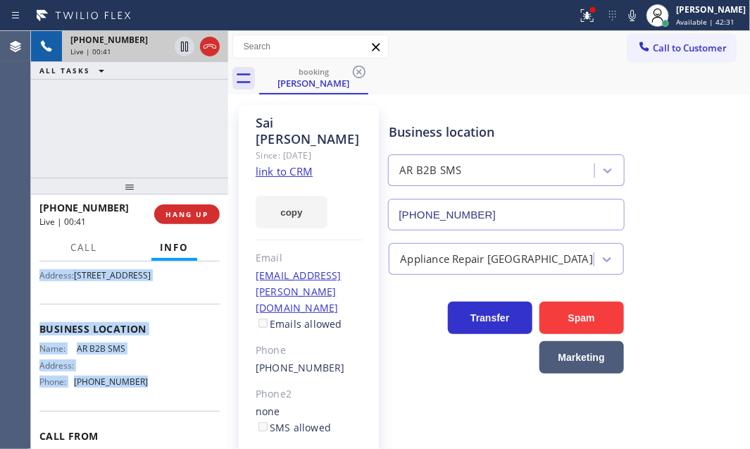
scroll to position [167, 0]
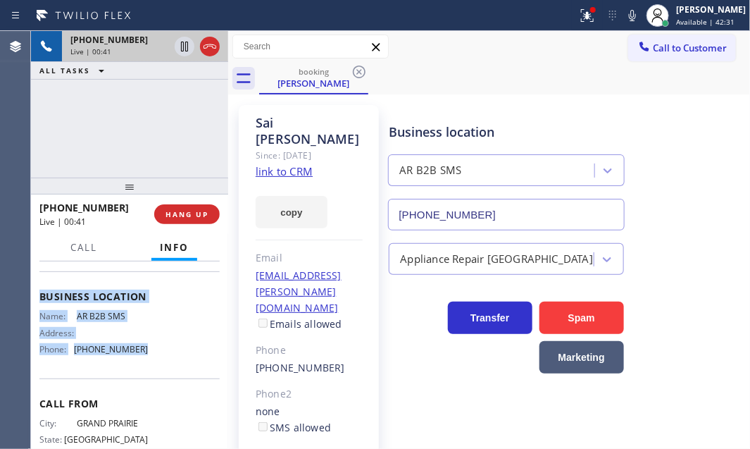
drag, startPoint x: 38, startPoint y: 304, endPoint x: 161, endPoint y: 396, distance: 153.5
click at [161, 396] on div "Context Queue: [Test] All Priority: 1 Customer Name: [PERSON_NAME] Phone: [PHON…" at bounding box center [129, 354] width 197 height 187
click at [209, 45] on icon at bounding box center [210, 46] width 17 height 17
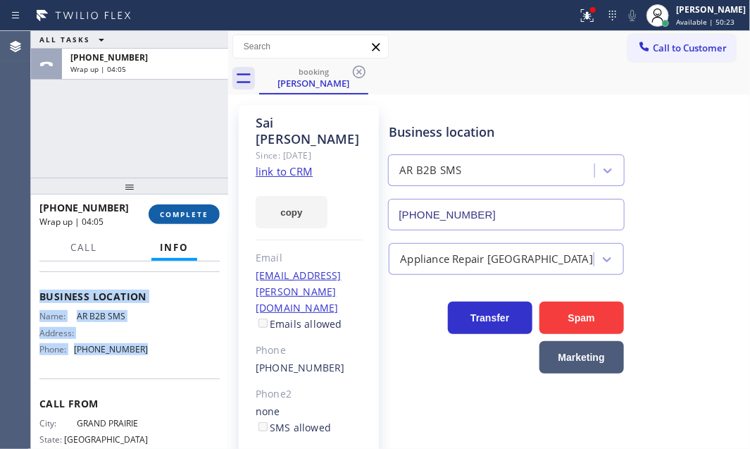
click at [185, 218] on button "COMPLETE" at bounding box center [184, 214] width 71 height 20
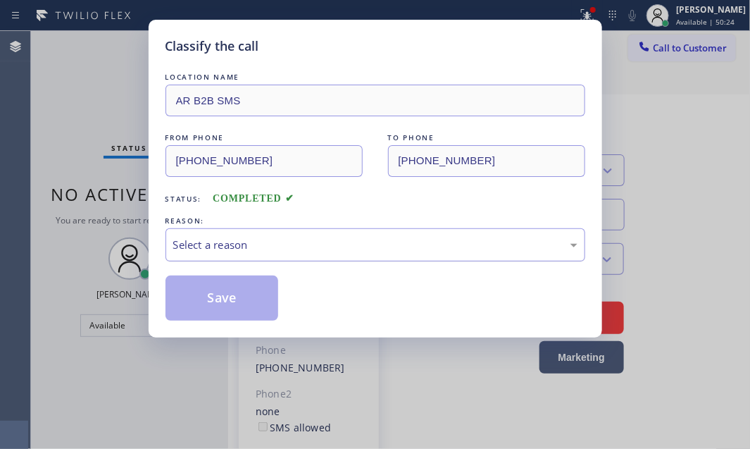
click at [286, 245] on div "Select a reason" at bounding box center [375, 245] width 404 height 16
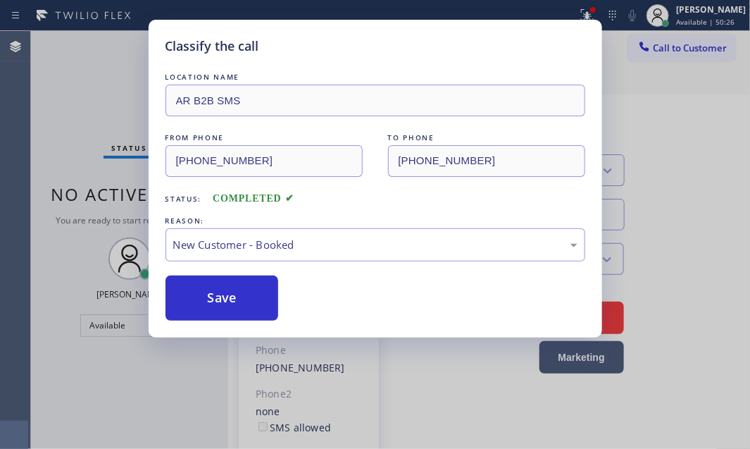
drag, startPoint x: 217, startPoint y: 293, endPoint x: 543, endPoint y: 309, distance: 325.9
click at [218, 293] on button "Save" at bounding box center [222, 297] width 113 height 45
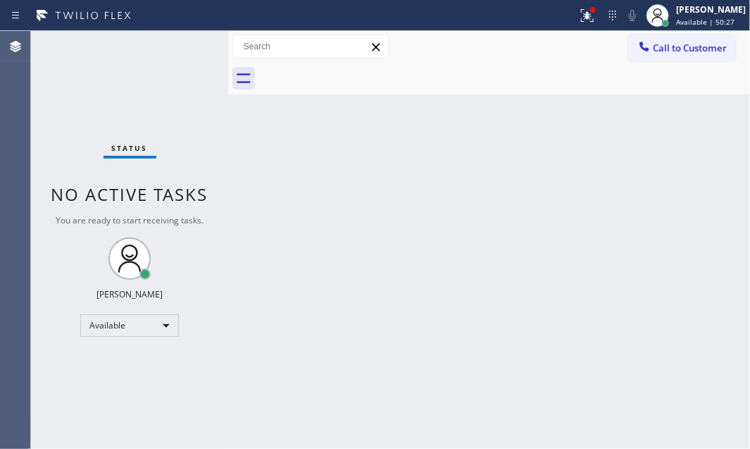
drag, startPoint x: 576, startPoint y: 18, endPoint x: 578, endPoint y: 61, distance: 43.7
click at [579, 19] on icon at bounding box center [587, 15] width 17 height 17
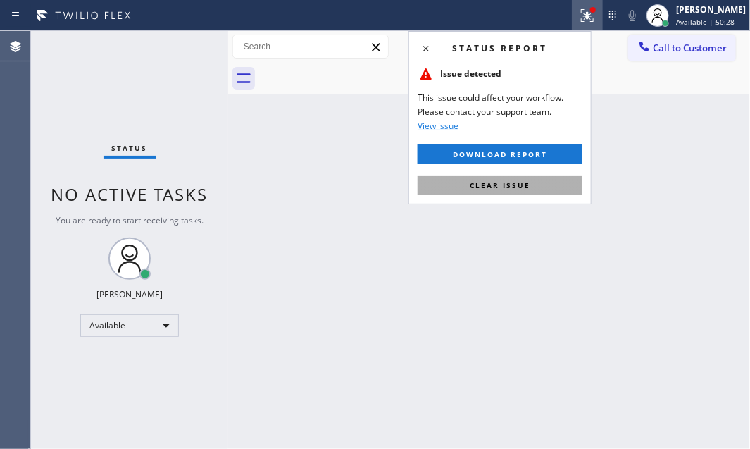
drag, startPoint x: 522, startPoint y: 187, endPoint x: 746, endPoint y: 200, distance: 224.5
click at [522, 187] on span "Clear issue" at bounding box center [500, 185] width 61 height 10
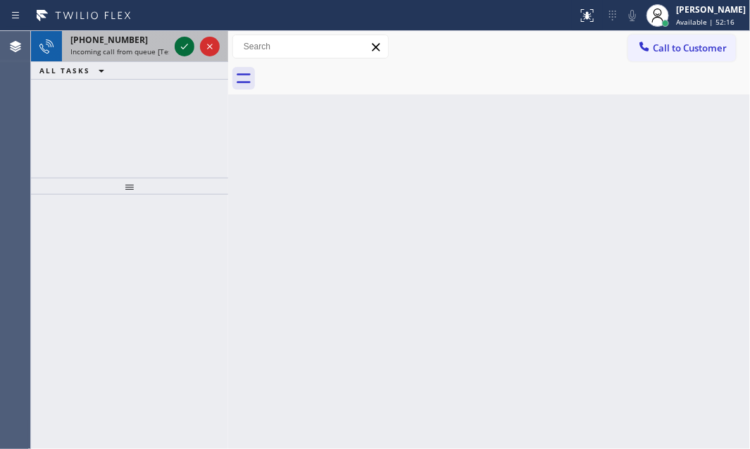
click at [183, 47] on icon at bounding box center [184, 46] width 17 height 17
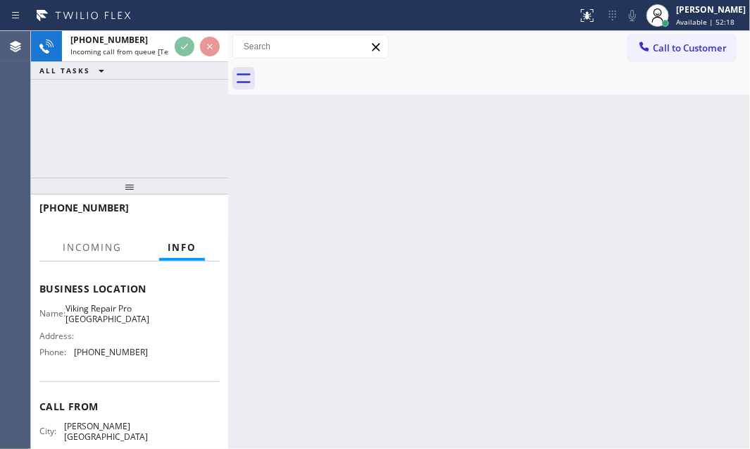
scroll to position [192, 0]
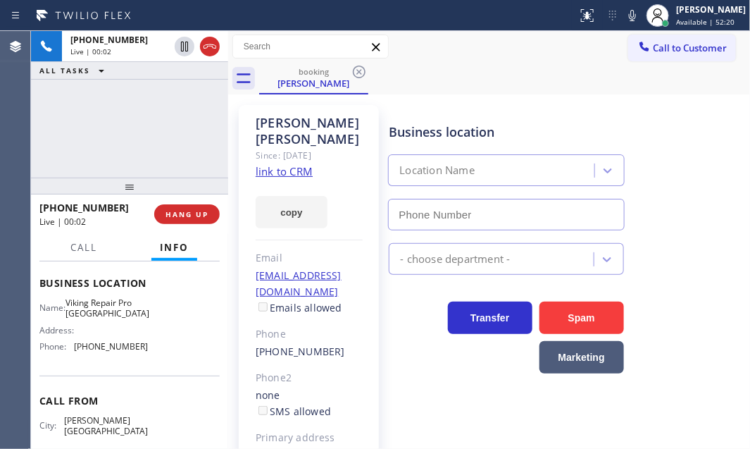
type input "[PHONE_NUMBER]"
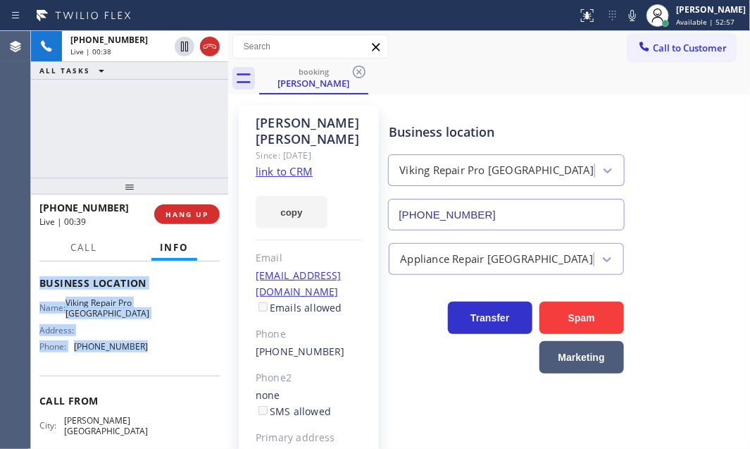
drag, startPoint x: 38, startPoint y: 280, endPoint x: 163, endPoint y: 370, distance: 154.1
click at [163, 370] on div "Context Queue: [Test] All Priority: 1 Customer Name: [PERSON_NAME] Phone: [PHON…" at bounding box center [129, 354] width 197 height 187
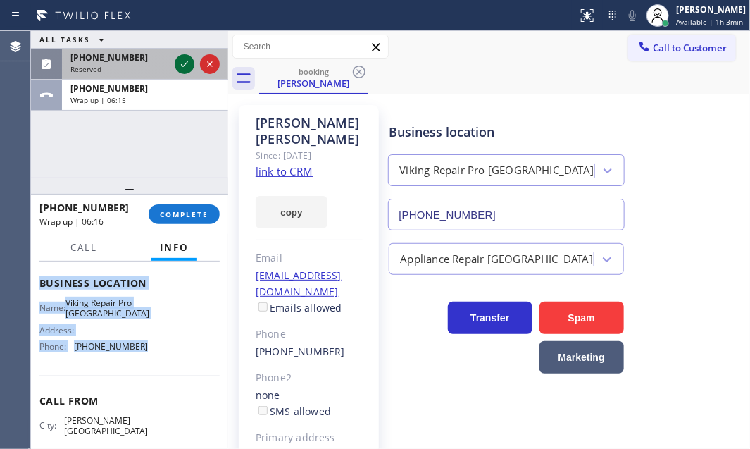
click at [176, 68] on icon at bounding box center [184, 64] width 17 height 17
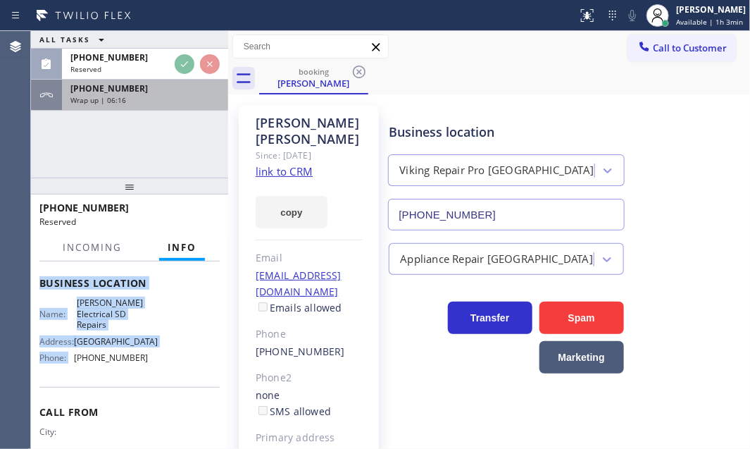
click at [167, 97] on div "Wrap up | 06:16" at bounding box center [144, 100] width 149 height 10
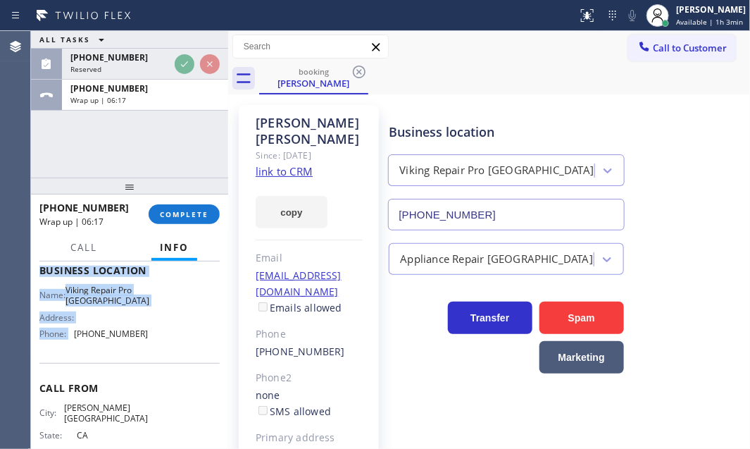
scroll to position [192, 0]
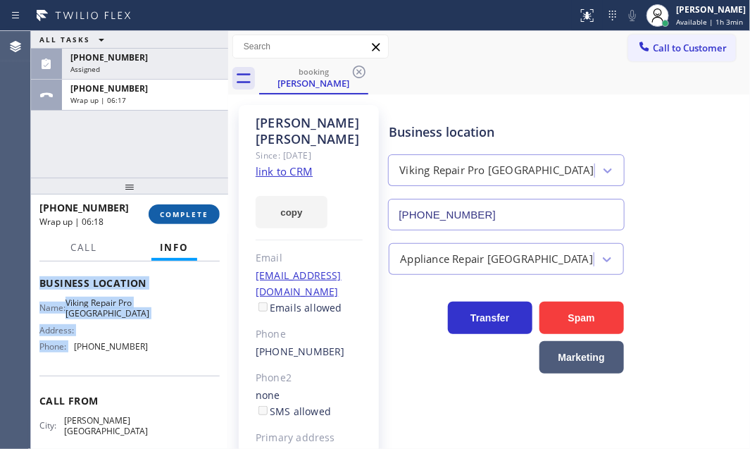
click at [190, 213] on span "COMPLETE" at bounding box center [184, 214] width 49 height 10
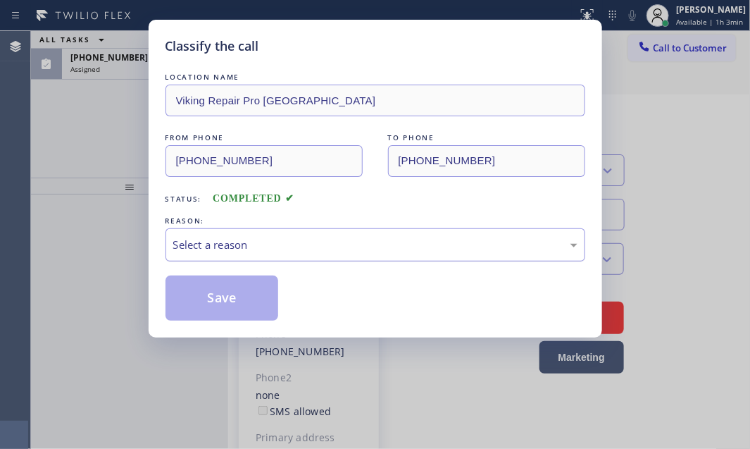
click at [299, 240] on div "Select a reason" at bounding box center [375, 245] width 404 height 16
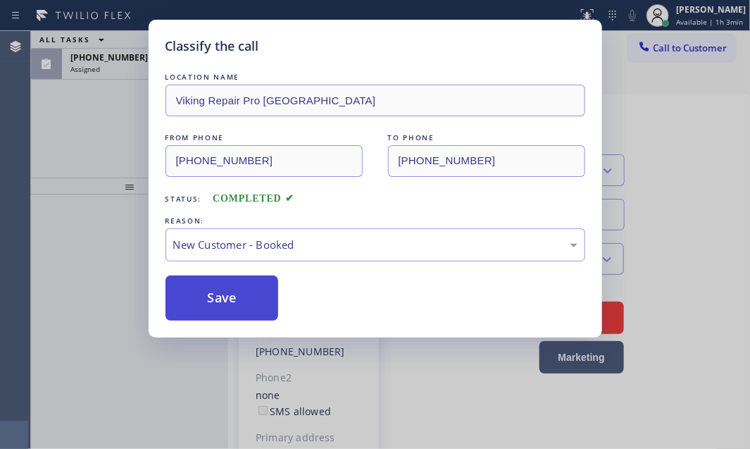
click at [219, 301] on button "Save" at bounding box center [222, 297] width 113 height 45
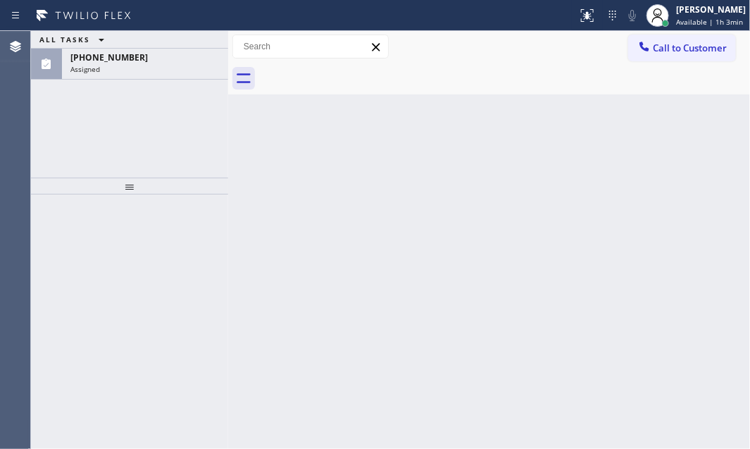
click at [121, 55] on span "[PHONE_NUMBER]" at bounding box center [109, 57] width 78 height 12
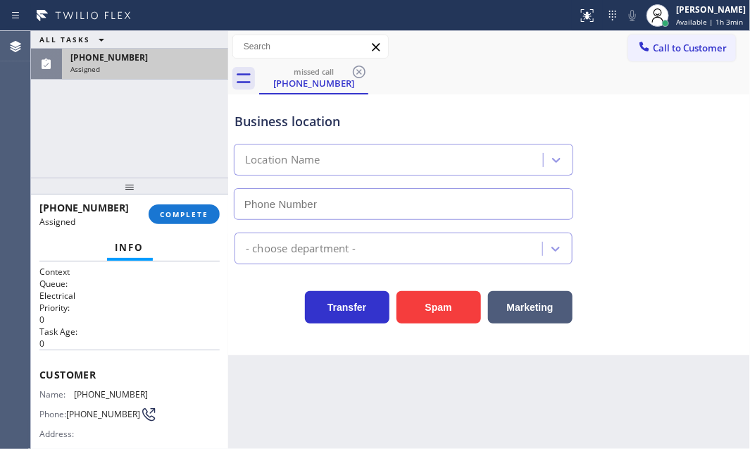
type input "[PHONE_NUMBER]"
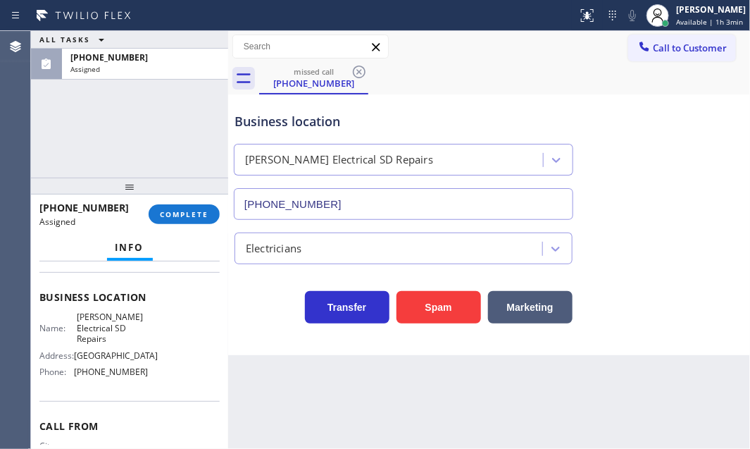
scroll to position [192, 0]
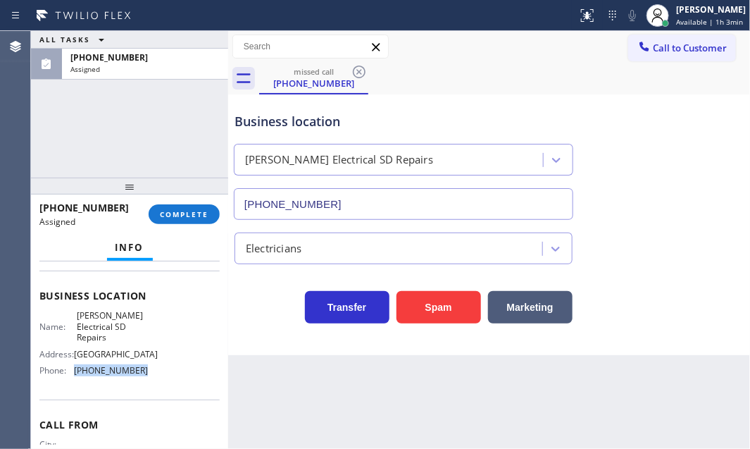
drag, startPoint x: 144, startPoint y: 373, endPoint x: 76, endPoint y: 375, distance: 67.7
click at [76, 375] on div "Name: [PERSON_NAME] Electrical SD Repairs Address: [STREET_ADDRESS] Phone: [PHO…" at bounding box center [129, 345] width 180 height 71
click at [683, 49] on span "Call to Customer" at bounding box center [690, 48] width 74 height 13
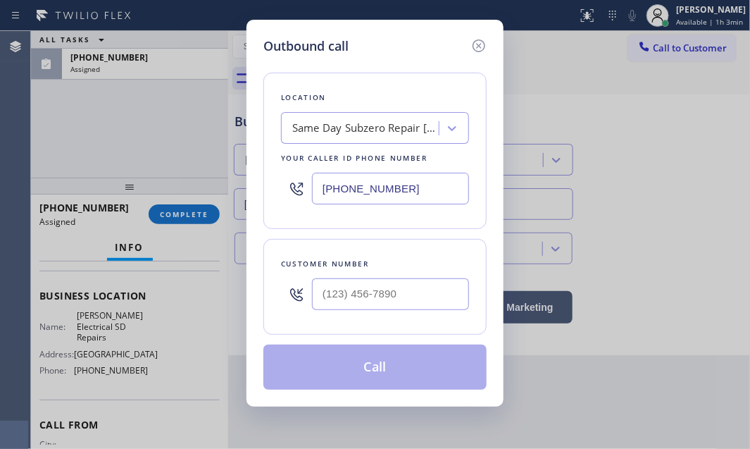
click at [406, 183] on input "[PHONE_NUMBER]" at bounding box center [390, 189] width 157 height 32
click at [407, 183] on input "[PHONE_NUMBER]" at bounding box center [390, 189] width 157 height 32
paste input "58) 348-5545"
type input "[PHONE_NUMBER]"
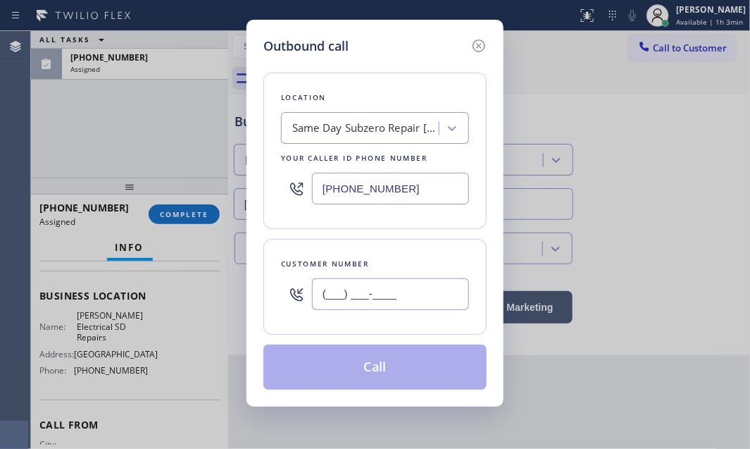
click at [383, 307] on input "(___) ___-____" at bounding box center [390, 294] width 157 height 32
type input "[PHONE_NUMBER]"
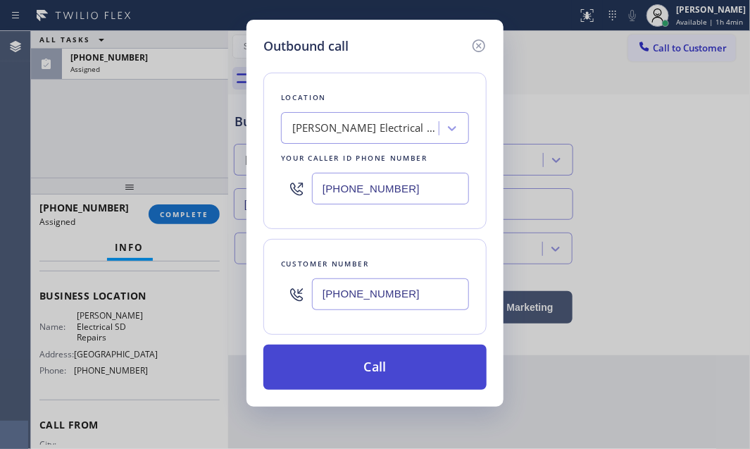
click at [361, 359] on button "Call" at bounding box center [375, 367] width 223 height 45
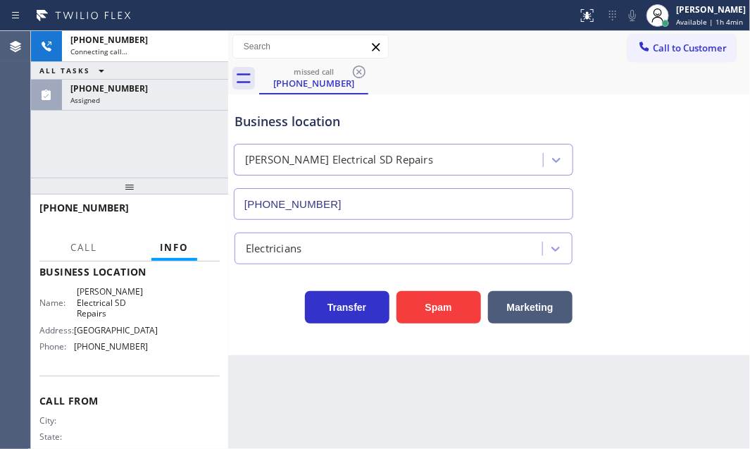
scroll to position [169, 0]
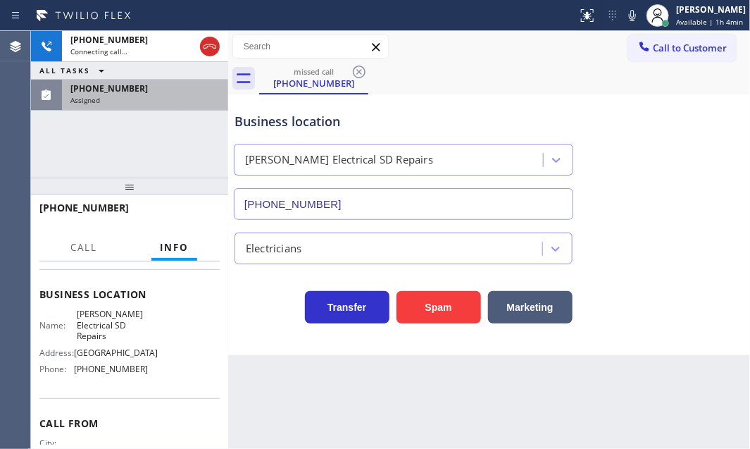
click at [140, 85] on div "[PHONE_NUMBER]" at bounding box center [144, 88] width 149 height 12
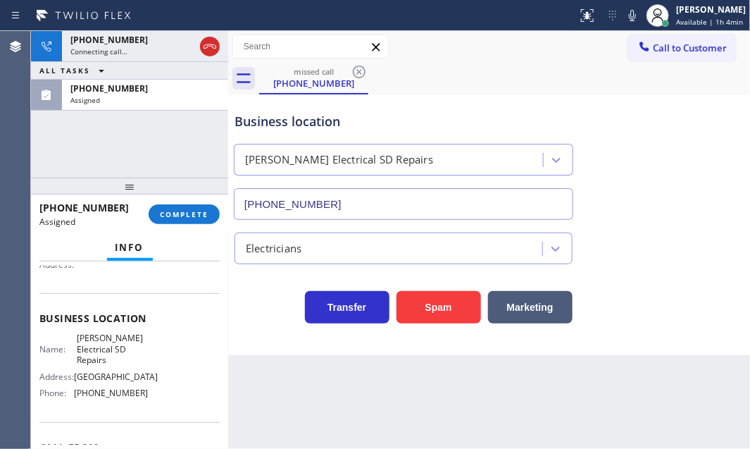
scroll to position [192, 0]
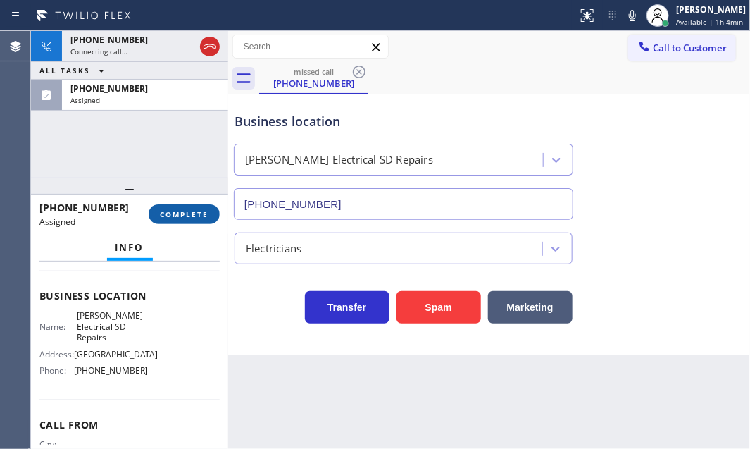
click at [175, 211] on span "COMPLETE" at bounding box center [184, 214] width 49 height 10
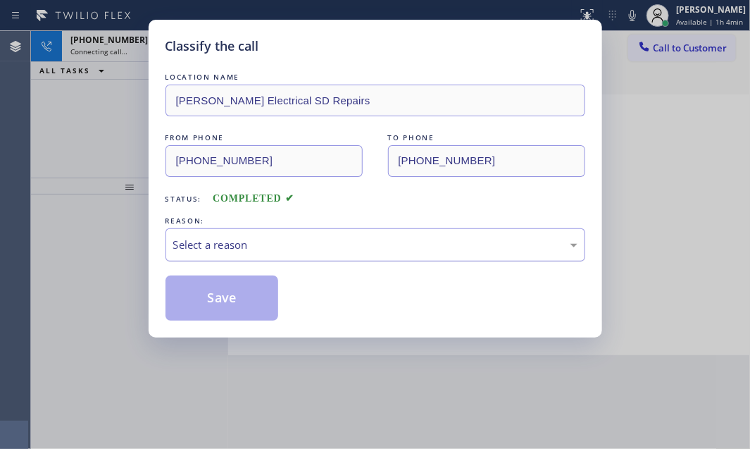
drag, startPoint x: 274, startPoint y: 233, endPoint x: 275, endPoint y: 252, distance: 19.1
click at [274, 233] on div "Select a reason" at bounding box center [376, 244] width 420 height 33
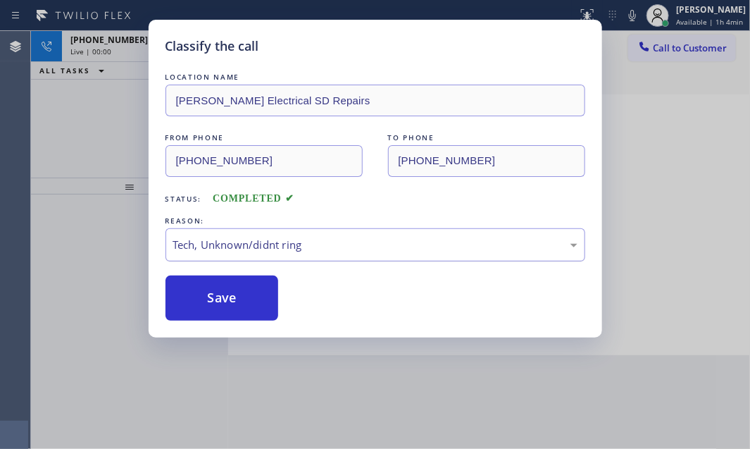
drag, startPoint x: 234, startPoint y: 289, endPoint x: 220, endPoint y: 259, distance: 33.4
click at [233, 289] on button "Save" at bounding box center [222, 297] width 113 height 45
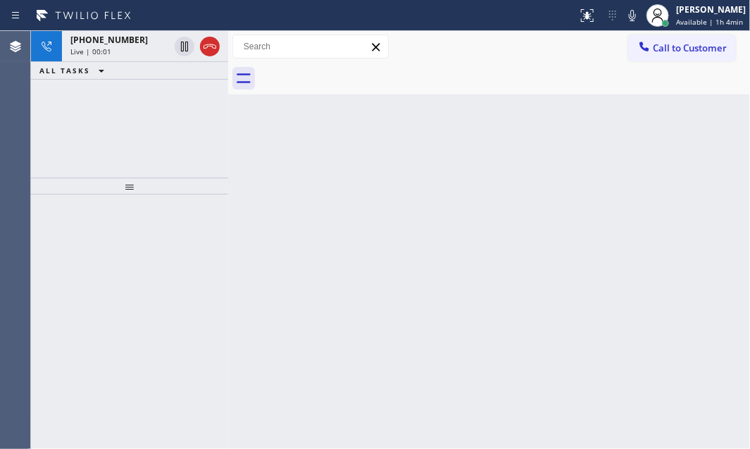
click at [135, 48] on div "Classify the call LOCATION NAME E Appliance Repair and HVAC Hollywood FROM PHON…" at bounding box center [390, 240] width 719 height 418
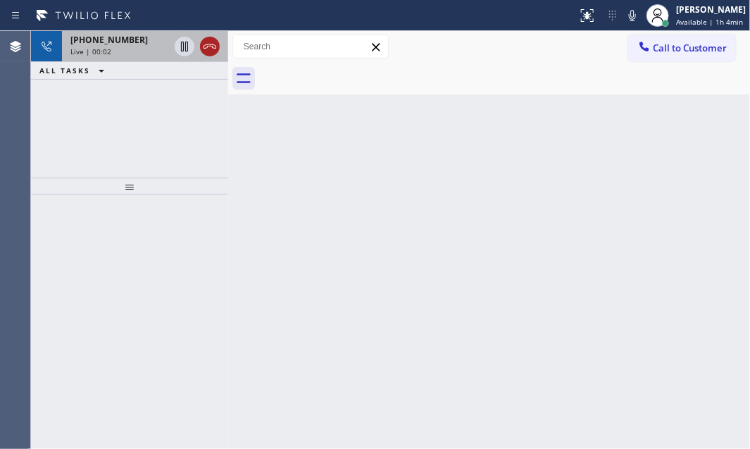
click at [209, 44] on icon at bounding box center [210, 46] width 13 height 4
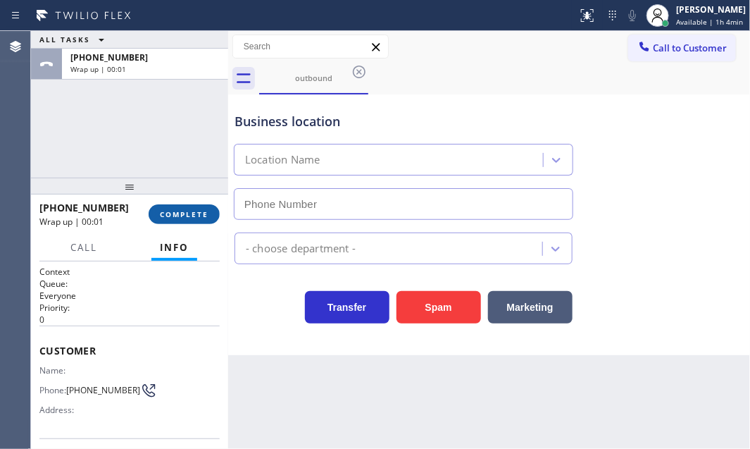
click at [183, 206] on button "COMPLETE" at bounding box center [184, 214] width 71 height 20
type input "[PHONE_NUMBER]"
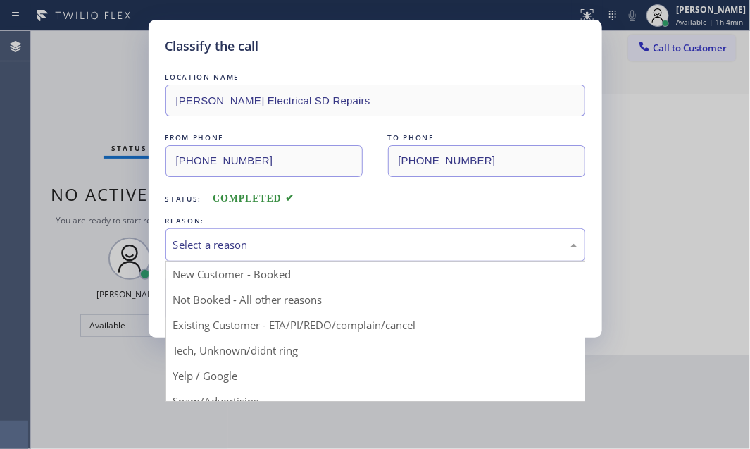
click at [340, 247] on div "Select a reason" at bounding box center [375, 245] width 404 height 16
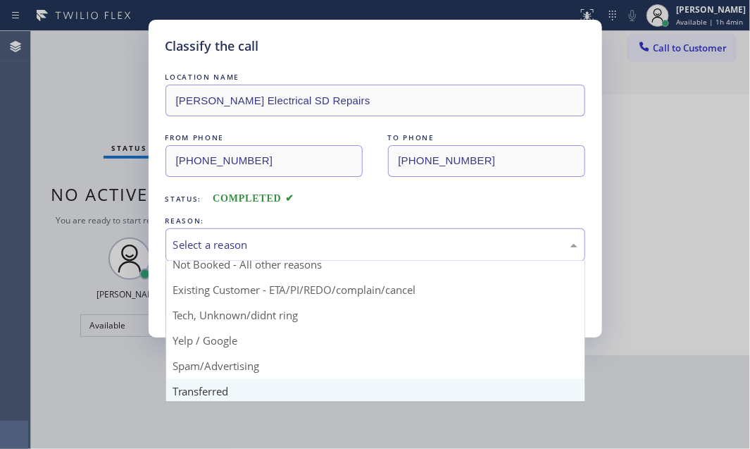
scroll to position [63, 0]
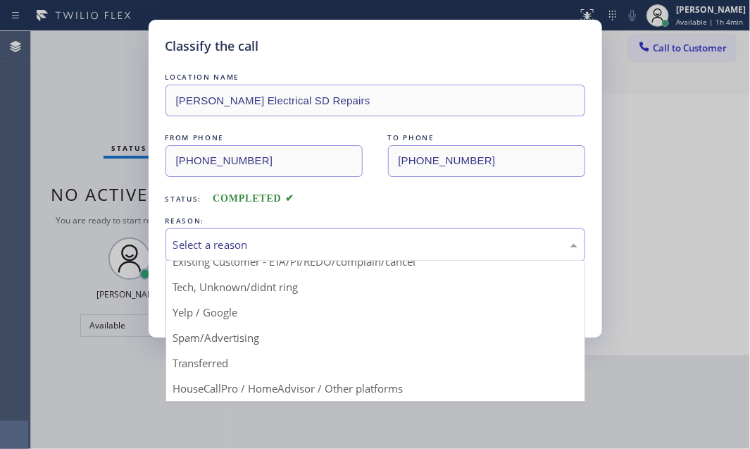
drag, startPoint x: 290, startPoint y: 387, endPoint x: 279, endPoint y: 354, distance: 34.1
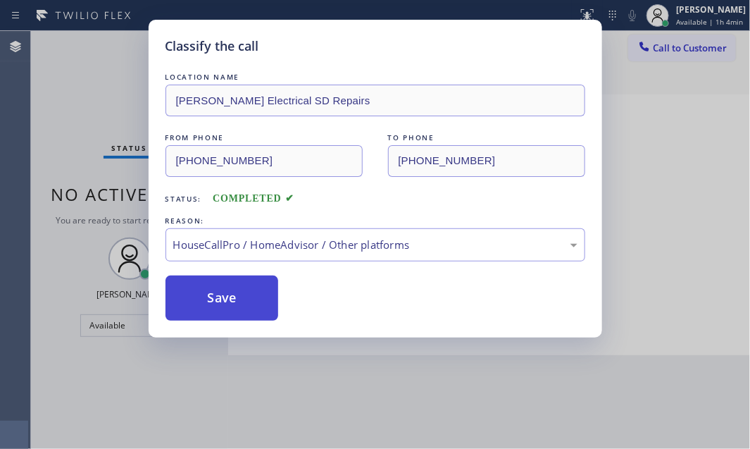
click at [239, 280] on button "Save" at bounding box center [222, 297] width 113 height 45
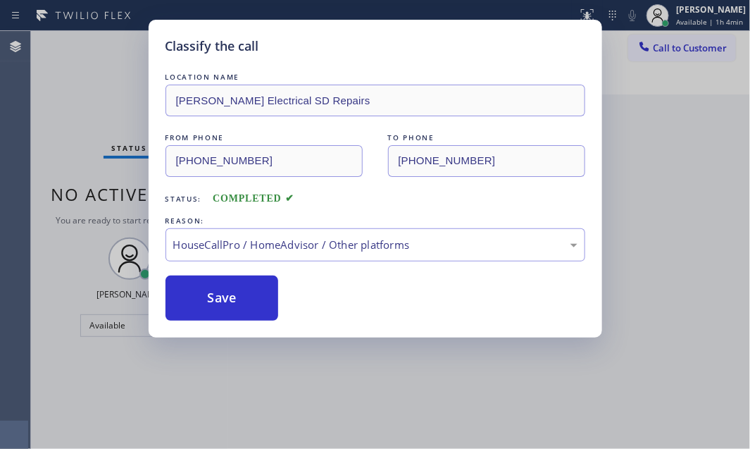
click at [662, 181] on div "Back to Dashboard Change Sender ID Customers Technicians Select a contact Outbo…" at bounding box center [489, 240] width 522 height 418
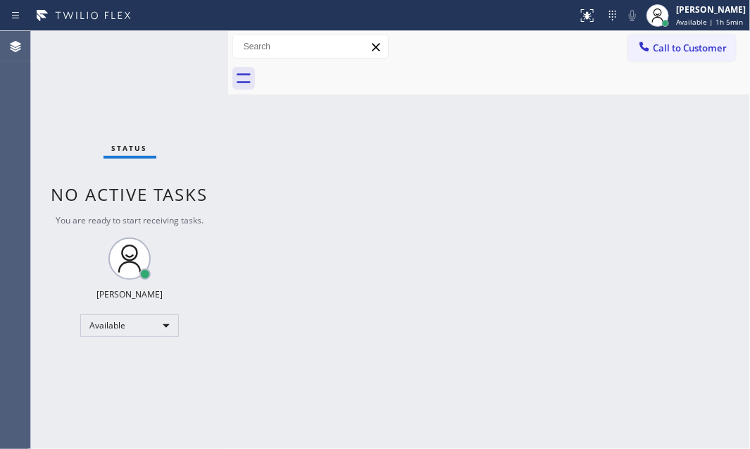
click at [570, 363] on div "Back to Dashboard Change Sender ID Customers Technicians Select a contact Outbo…" at bounding box center [489, 240] width 522 height 418
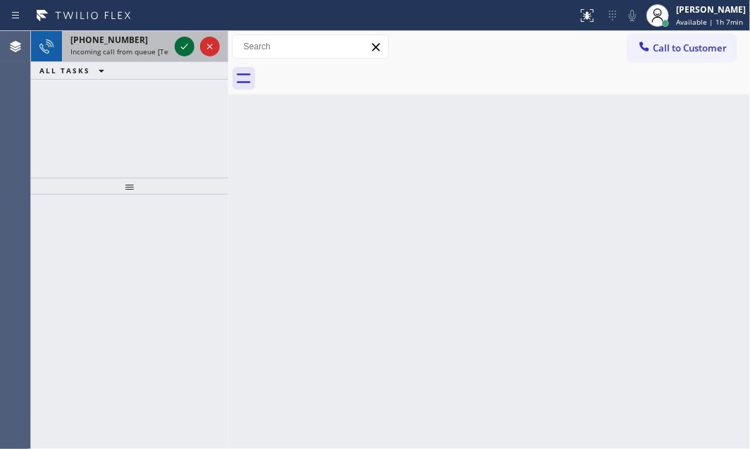
click at [183, 43] on icon at bounding box center [184, 46] width 17 height 17
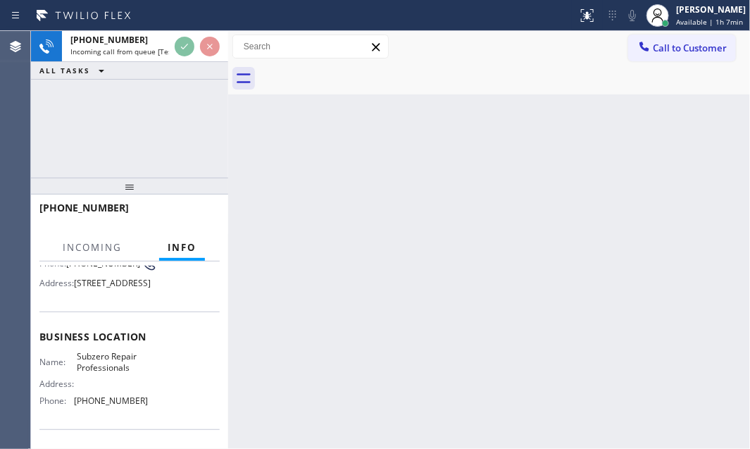
scroll to position [128, 0]
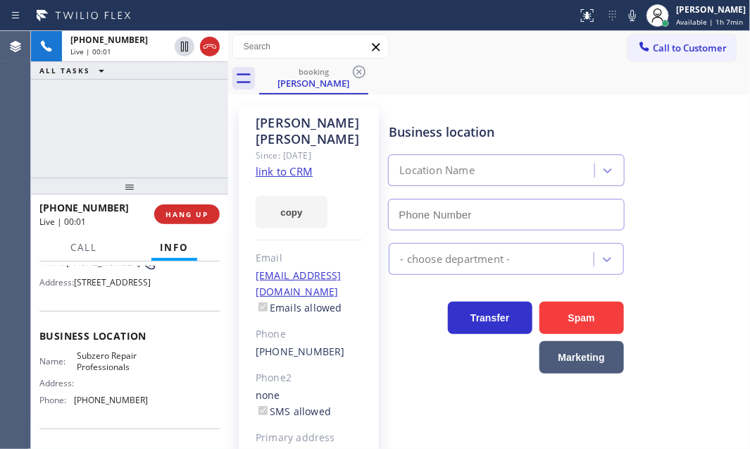
type input "[PHONE_NUMBER]"
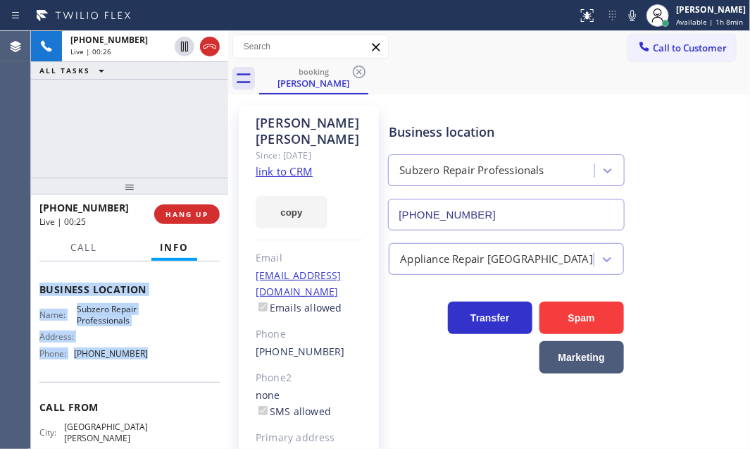
scroll to position [192, 0]
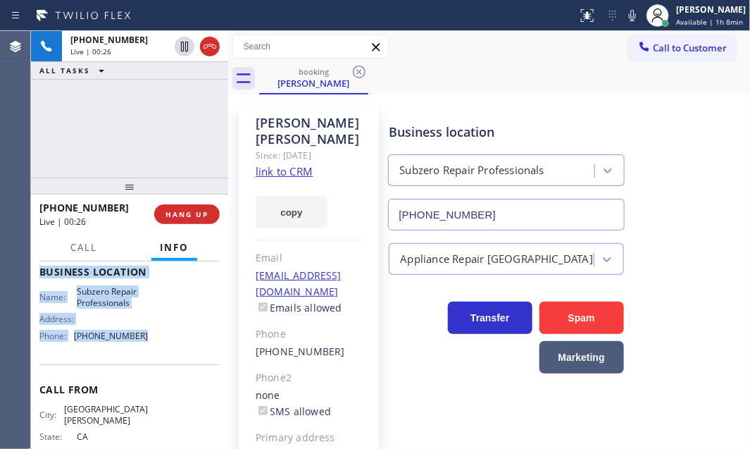
drag, startPoint x: 35, startPoint y: 345, endPoint x: 151, endPoint y: 380, distance: 120.8
click at [151, 380] on div "Context Queue: [Test] All Priority: 1 Customer Name: [PERSON_NAME] Phone: [PHON…" at bounding box center [129, 354] width 197 height 187
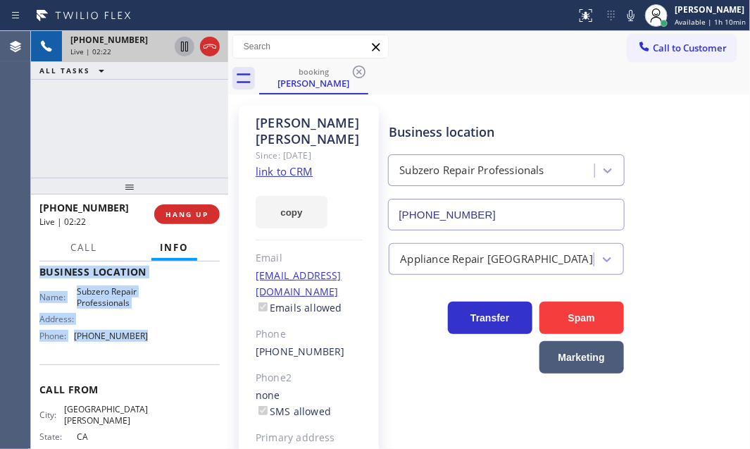
click at [181, 49] on icon at bounding box center [184, 47] width 7 height 10
click at [180, 44] on icon at bounding box center [184, 46] width 17 height 17
click at [182, 213] on span "HANG UP" at bounding box center [187, 214] width 43 height 10
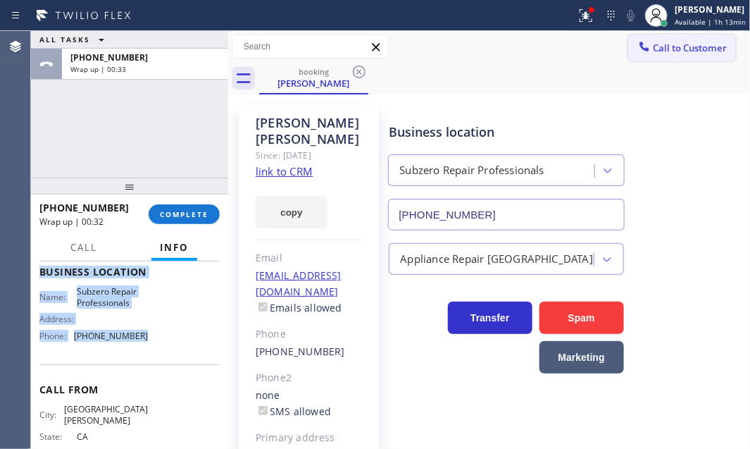
click at [657, 45] on span "Call to Customer" at bounding box center [690, 48] width 74 height 13
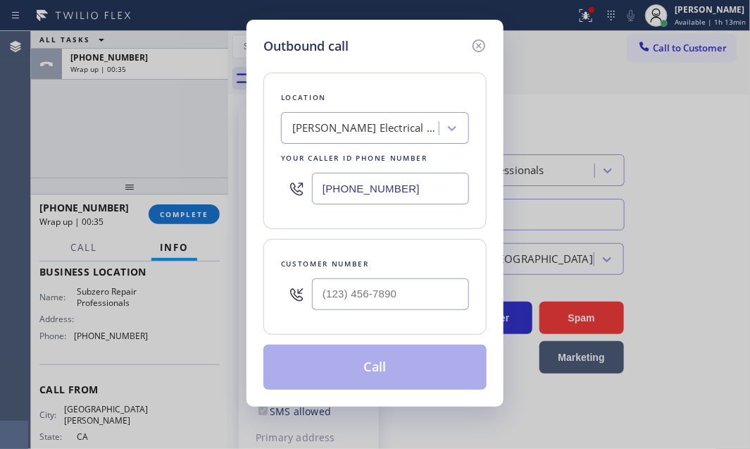
click at [431, 189] on input "[PHONE_NUMBER]" at bounding box center [390, 189] width 157 height 32
paste input "415) 914-8003"
type input "[PHONE_NUMBER]"
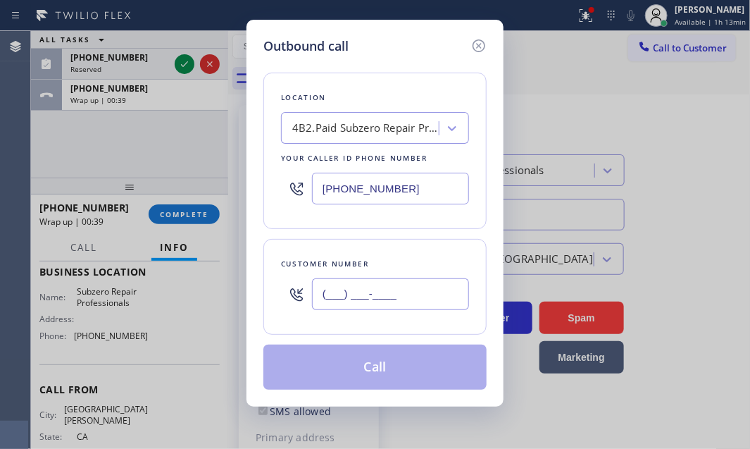
click at [356, 290] on input "(___) ___-____" at bounding box center [390, 294] width 157 height 32
paste input "408) 499-4178"
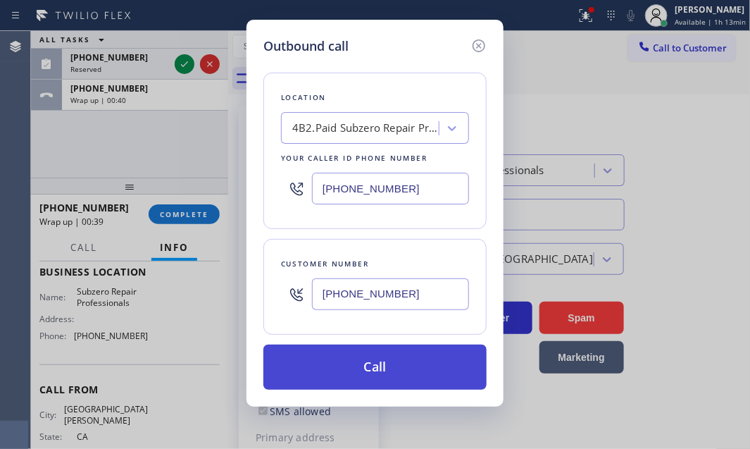
type input "[PHONE_NUMBER]"
click at [380, 361] on button "Call" at bounding box center [375, 367] width 223 height 45
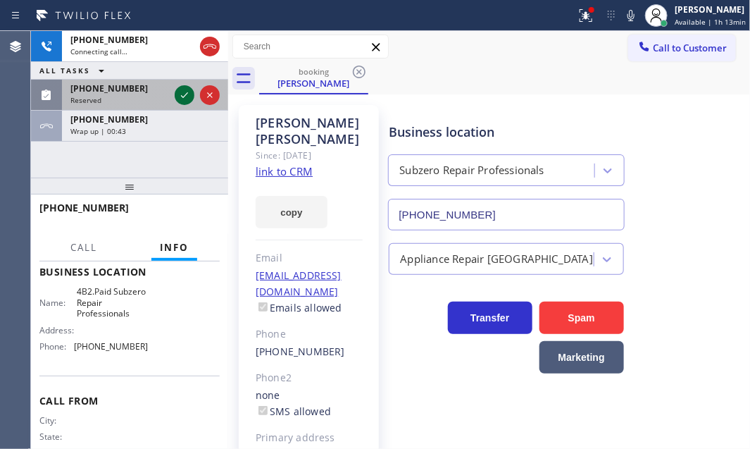
click at [182, 96] on icon at bounding box center [184, 95] width 7 height 6
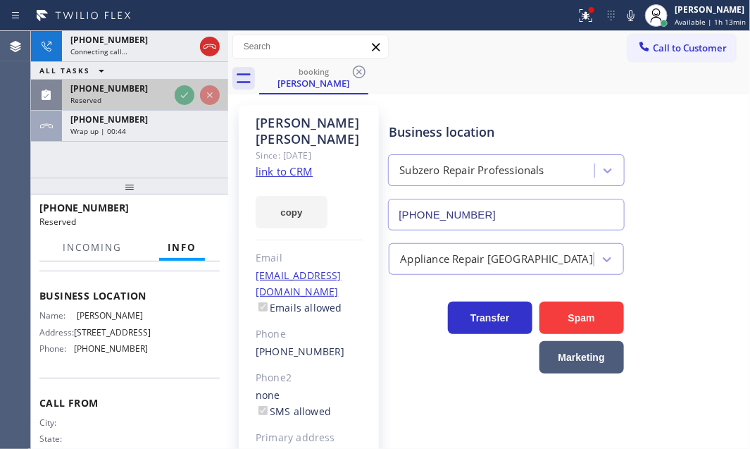
scroll to position [204, 0]
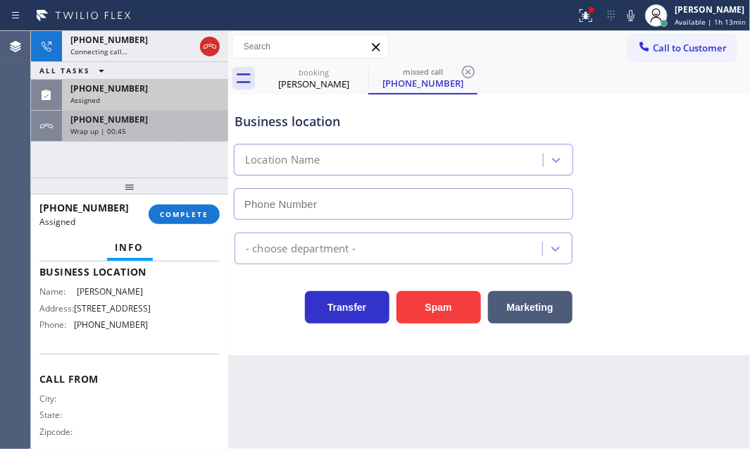
type input "[PHONE_NUMBER]"
click at [171, 130] on div "Wrap up | 00:45" at bounding box center [144, 131] width 149 height 10
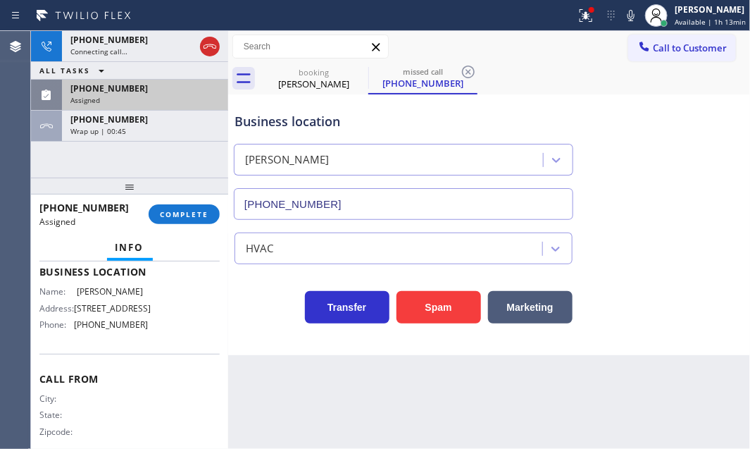
scroll to position [192, 0]
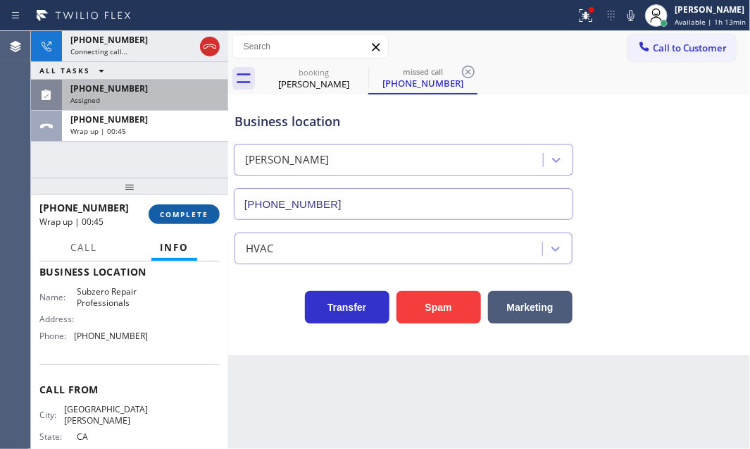
click at [185, 215] on span "COMPLETE" at bounding box center [184, 214] width 49 height 10
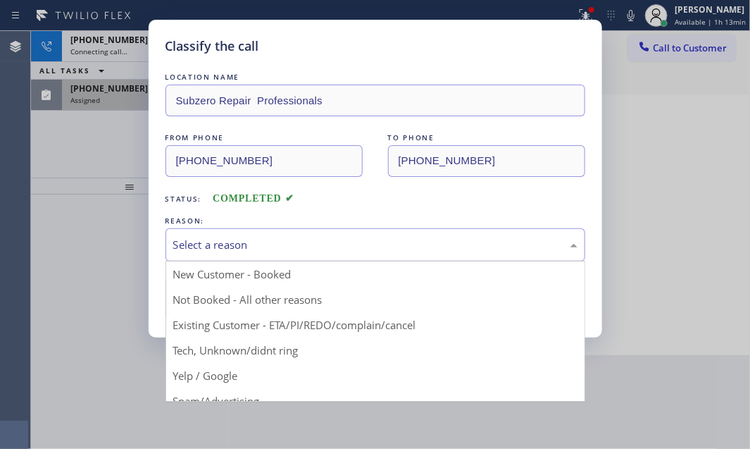
drag, startPoint x: 319, startPoint y: 242, endPoint x: 337, endPoint y: 236, distance: 18.7
click at [320, 242] on div "Select a reason" at bounding box center [375, 245] width 404 height 16
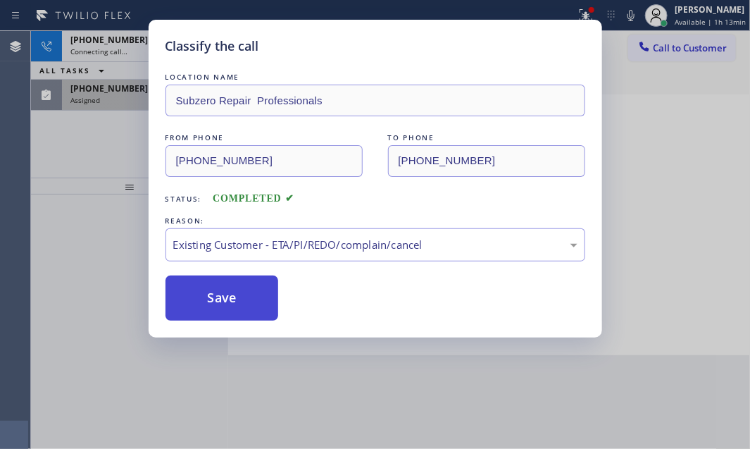
click at [219, 302] on button "Save" at bounding box center [222, 297] width 113 height 45
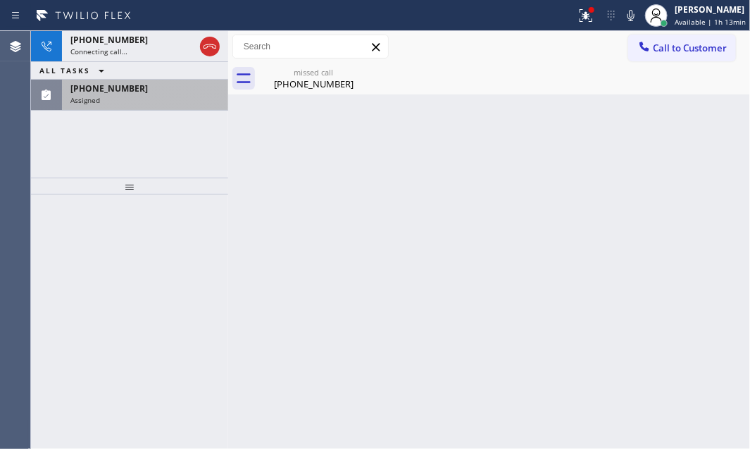
click at [120, 99] on div "Assigned" at bounding box center [144, 100] width 149 height 10
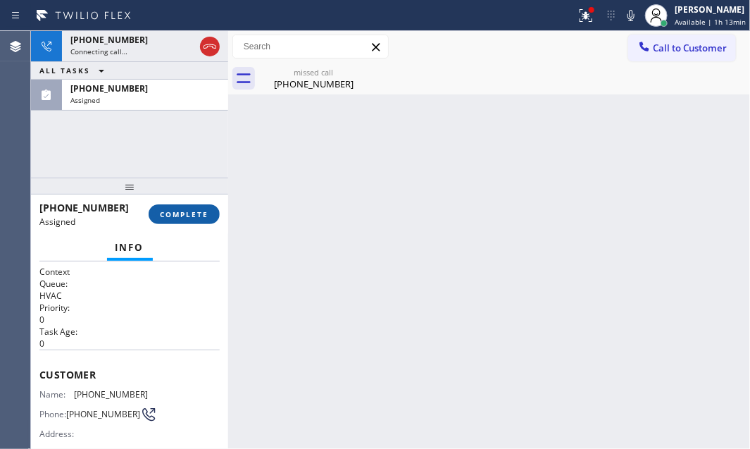
click at [187, 211] on span "COMPLETE" at bounding box center [184, 214] width 49 height 10
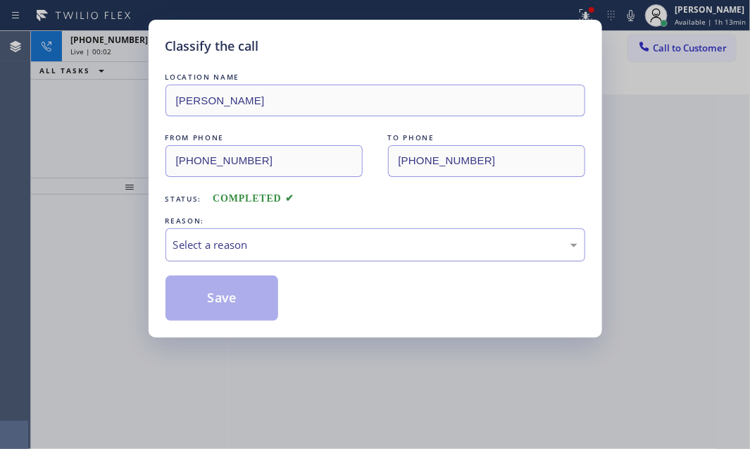
click at [308, 244] on div "Select a reason" at bounding box center [375, 245] width 404 height 16
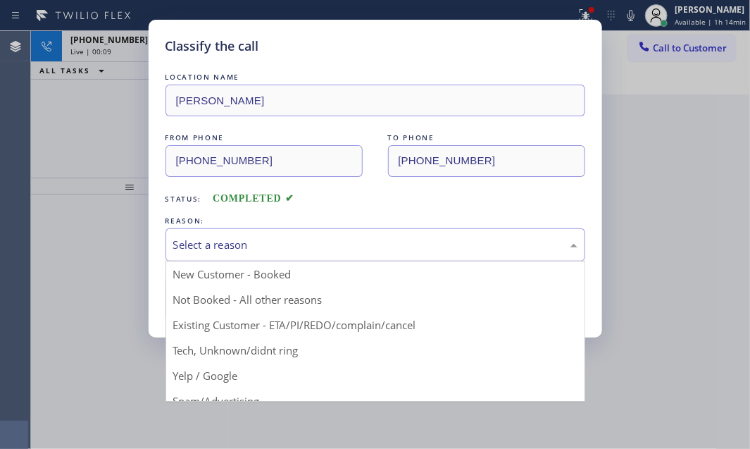
drag, startPoint x: 226, startPoint y: 347, endPoint x: 228, endPoint y: 297, distance: 50.0
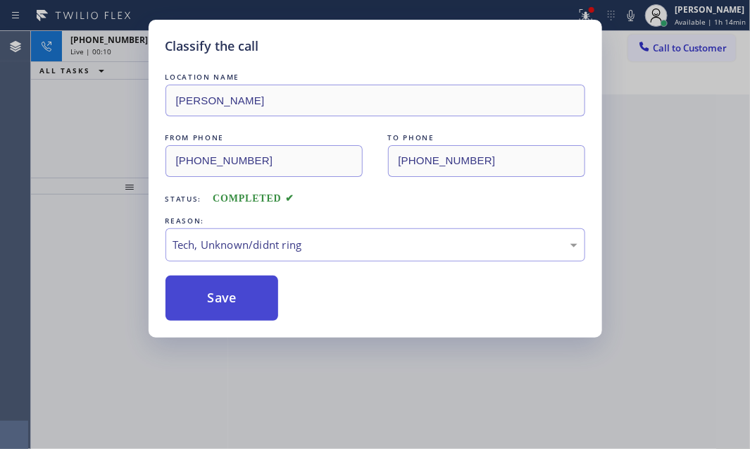
click at [228, 290] on button "Save" at bounding box center [222, 297] width 113 height 45
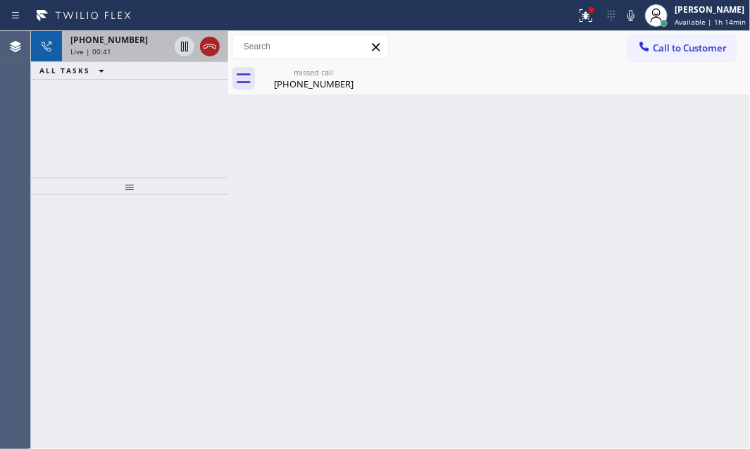
click at [207, 49] on icon at bounding box center [210, 46] width 17 height 17
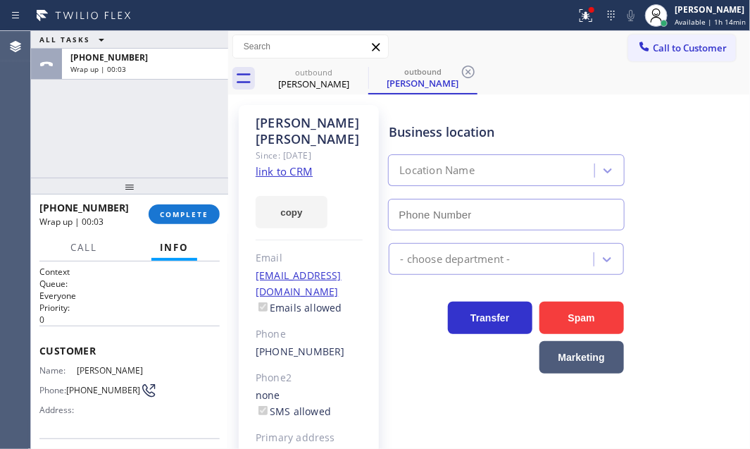
type input "[PHONE_NUMBER]"
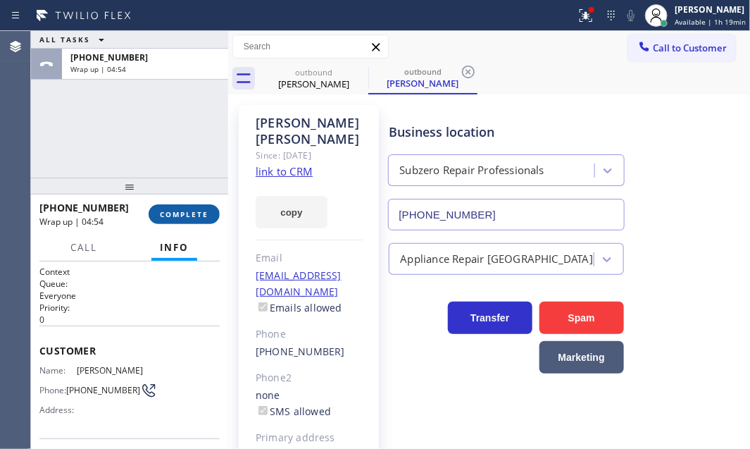
click at [187, 205] on button "COMPLETE" at bounding box center [184, 214] width 71 height 20
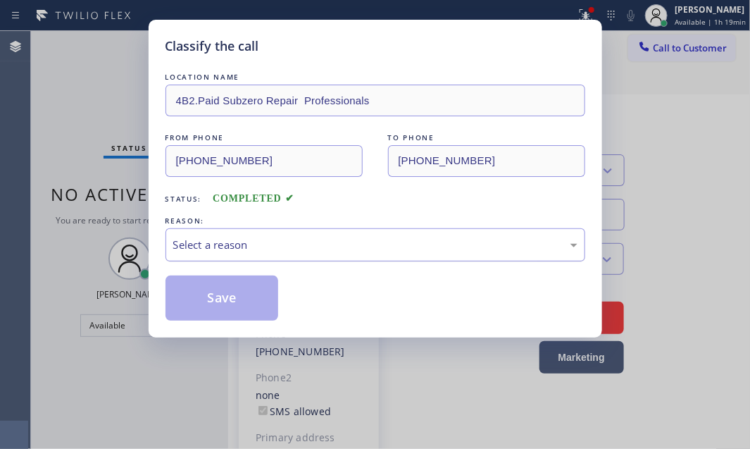
click at [258, 244] on div "Select a reason" at bounding box center [375, 245] width 404 height 16
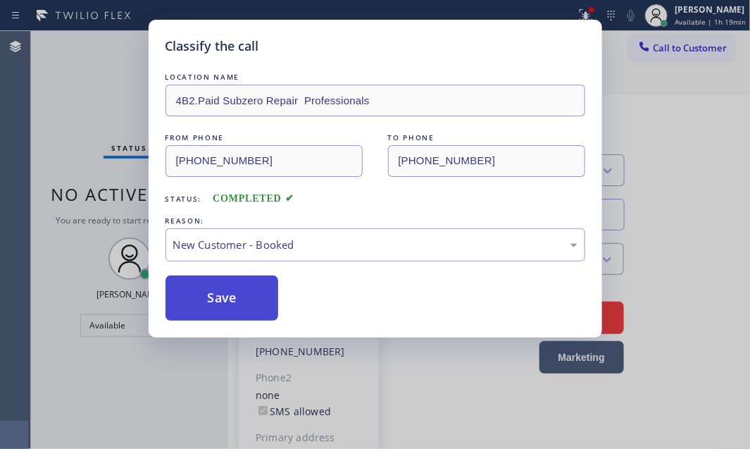
click at [211, 280] on button "Save" at bounding box center [222, 297] width 113 height 45
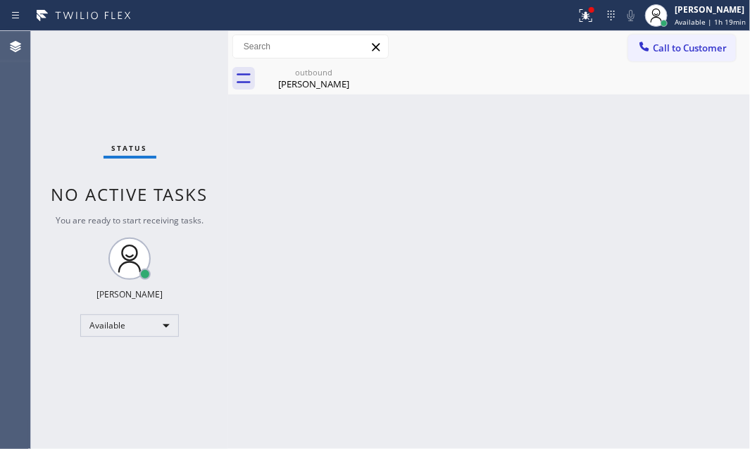
drag, startPoint x: 221, startPoint y: 288, endPoint x: 521, endPoint y: 123, distance: 342.8
click at [222, 288] on div "Status No active tasks You are ready to start receiving tasks. [PERSON_NAME] Av…" at bounding box center [129, 240] width 197 height 418
click at [323, 83] on div "[PERSON_NAME]" at bounding box center [314, 84] width 106 height 13
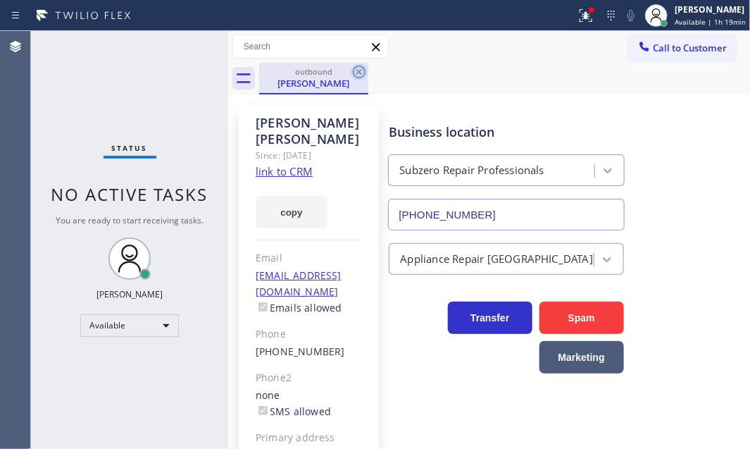
click at [360, 73] on icon at bounding box center [359, 72] width 13 height 13
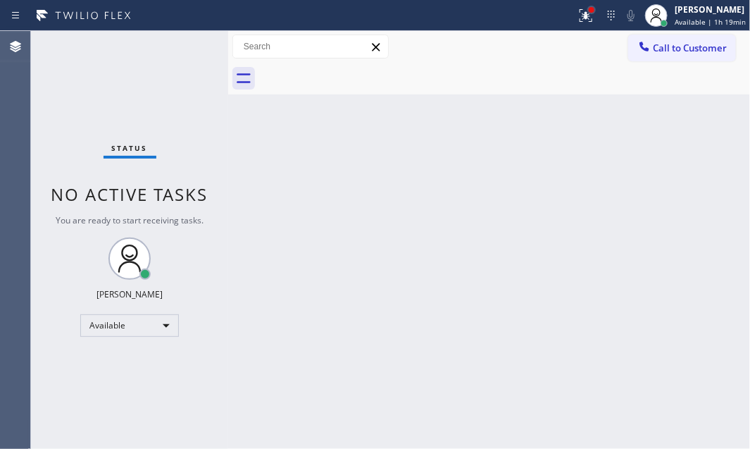
click at [588, 13] on div at bounding box center [592, 10] width 8 height 8
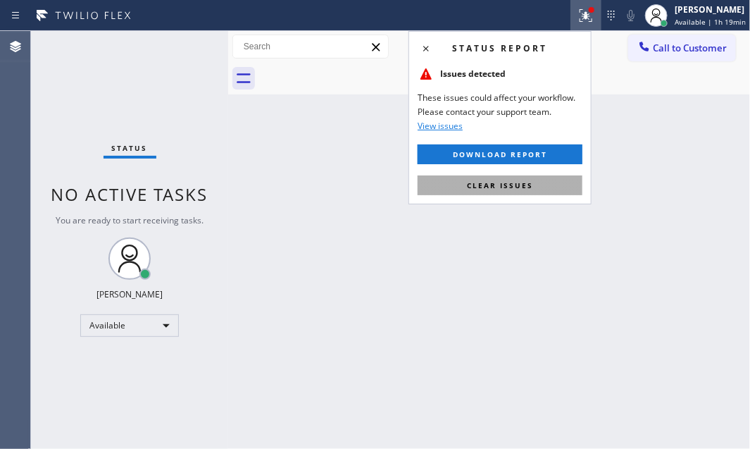
click at [531, 188] on span "Clear issues" at bounding box center [500, 185] width 66 height 10
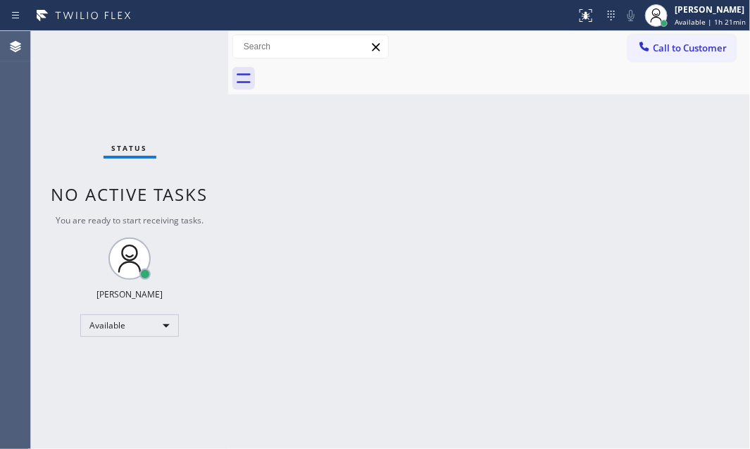
drag, startPoint x: 327, startPoint y: 191, endPoint x: 356, endPoint y: 182, distance: 30.3
click at [330, 187] on div "Back to Dashboard Change Sender ID Customers Technicians Select a contact Outbo…" at bounding box center [489, 240] width 522 height 418
click at [525, 175] on div "Back to Dashboard Change Sender ID Customers Technicians Select a contact Outbo…" at bounding box center [489, 240] width 522 height 418
click at [454, 214] on div "Back to Dashboard Change Sender ID Customers Technicians Select a contact Outbo…" at bounding box center [489, 240] width 522 height 418
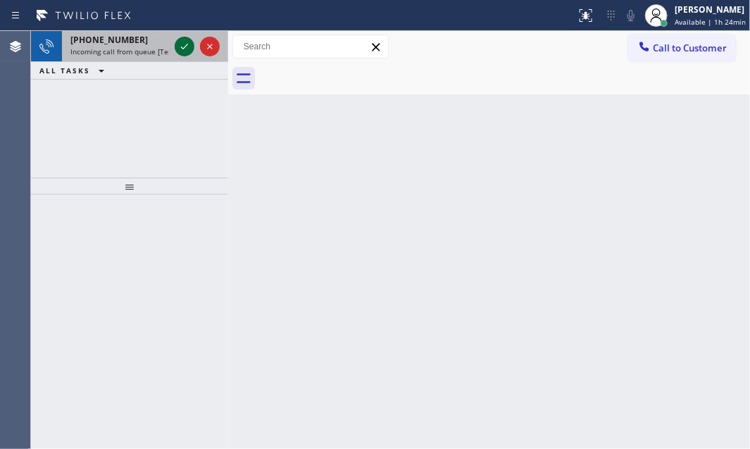
click at [183, 49] on icon at bounding box center [184, 46] width 17 height 17
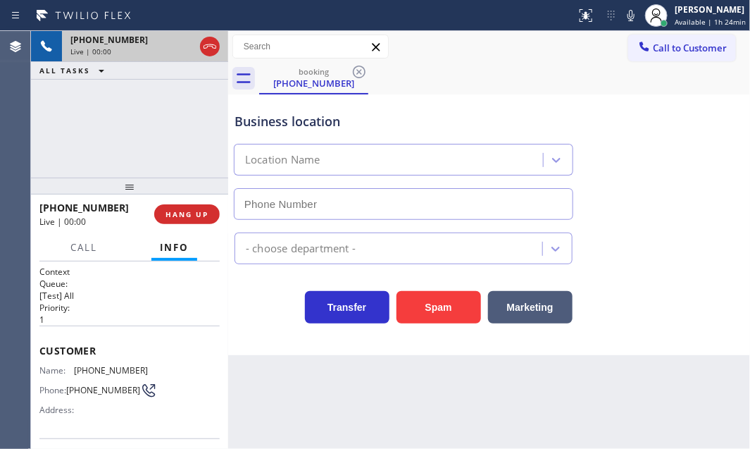
type input "[PHONE_NUMBER]"
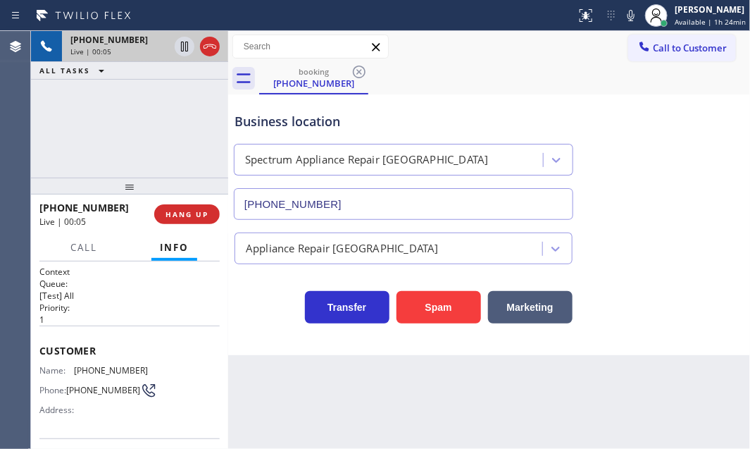
click at [148, 130] on div "[PHONE_NUMBER] Live | 00:05 ALL TASKS ALL TASKS ACTIVE TASKS TASKS IN WRAP UP" at bounding box center [129, 104] width 197 height 147
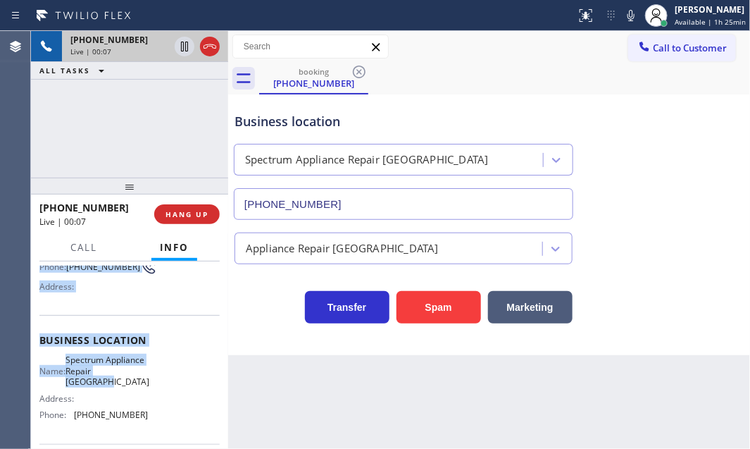
scroll to position [128, 0]
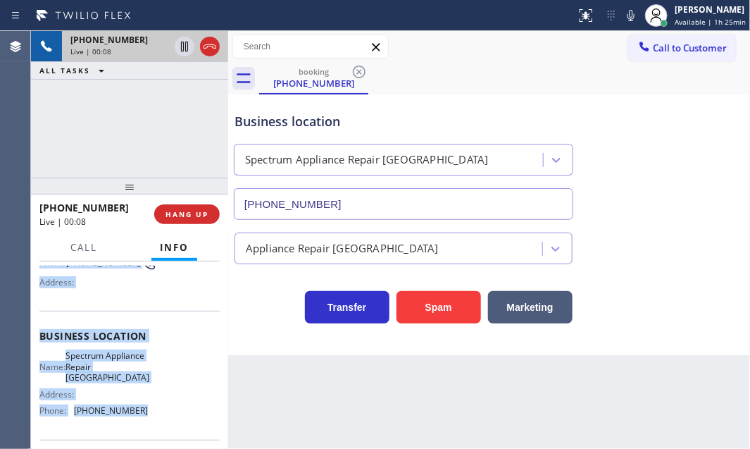
drag, startPoint x: 38, startPoint y: 345, endPoint x: 141, endPoint y: 417, distance: 125.9
click at [141, 417] on div "Context Queue: [Test] All Priority: 1 Customer Name: [PHONE_NUMBER] Phone: [PHO…" at bounding box center [129, 354] width 197 height 187
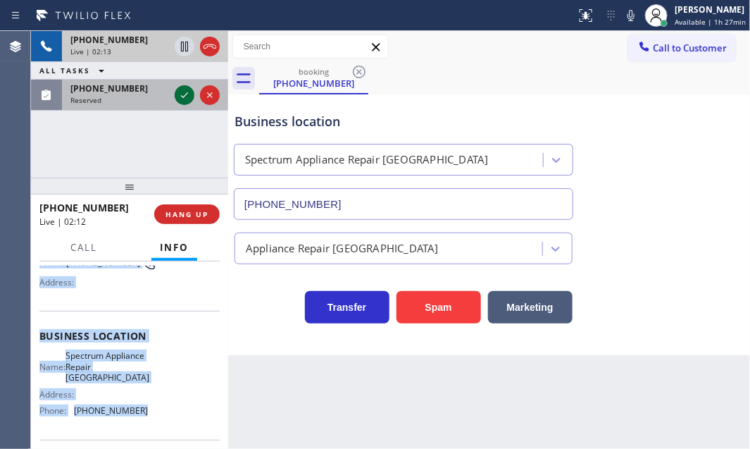
click at [180, 93] on icon at bounding box center [184, 95] width 17 height 17
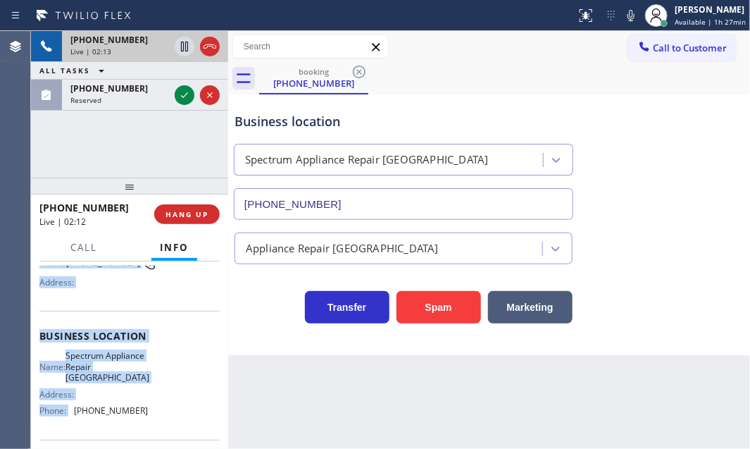
scroll to position [140, 0]
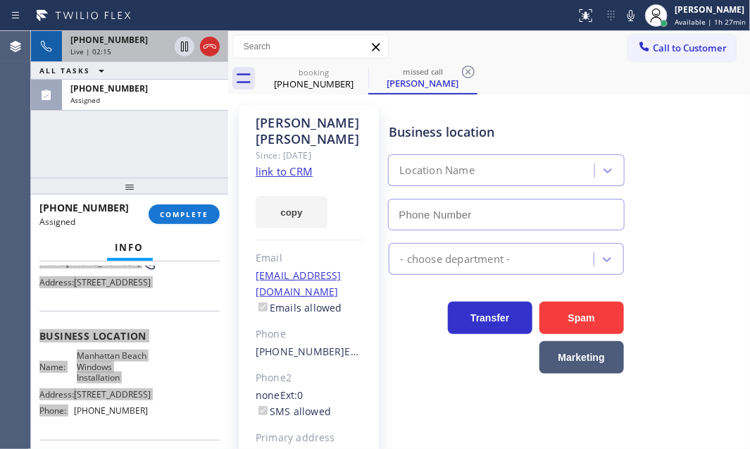
type input "[PHONE_NUMBER]"
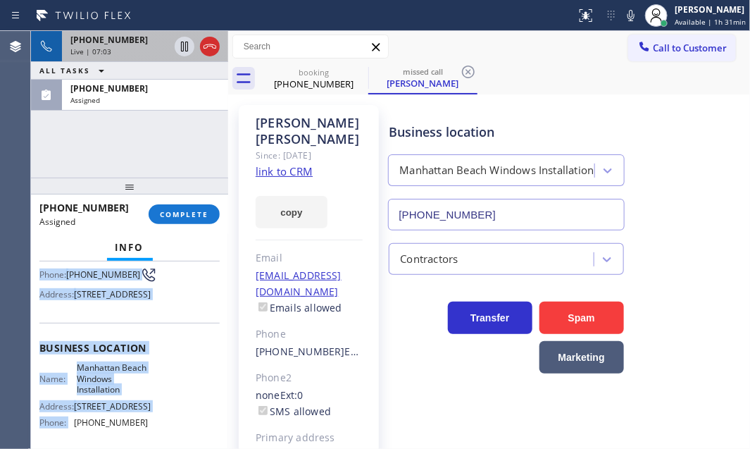
scroll to position [151, 0]
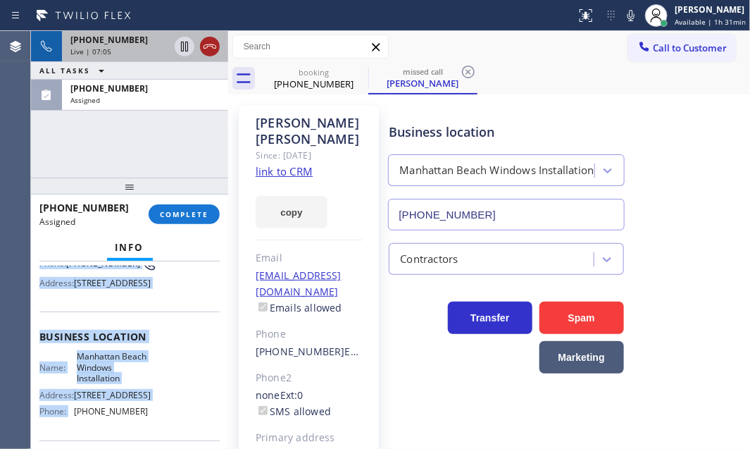
click at [213, 49] on icon at bounding box center [210, 46] width 17 height 17
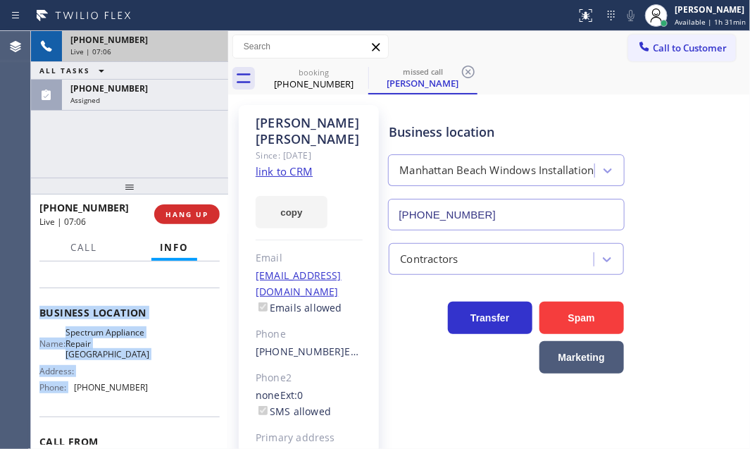
scroll to position [128, 0]
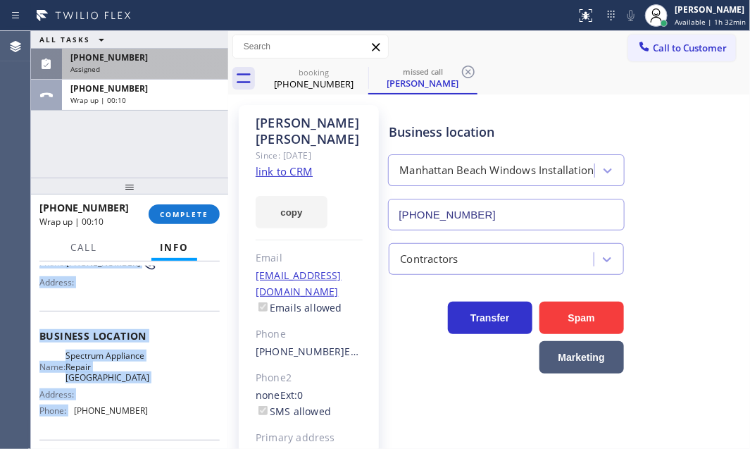
click at [148, 68] on div "Assigned" at bounding box center [144, 69] width 149 height 10
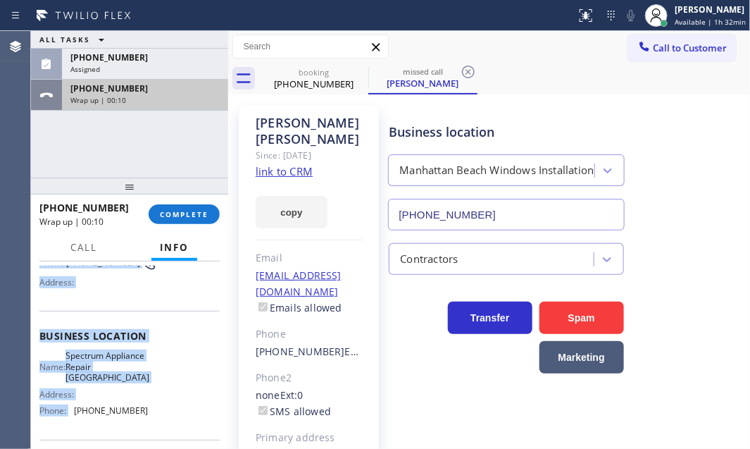
scroll to position [151, 0]
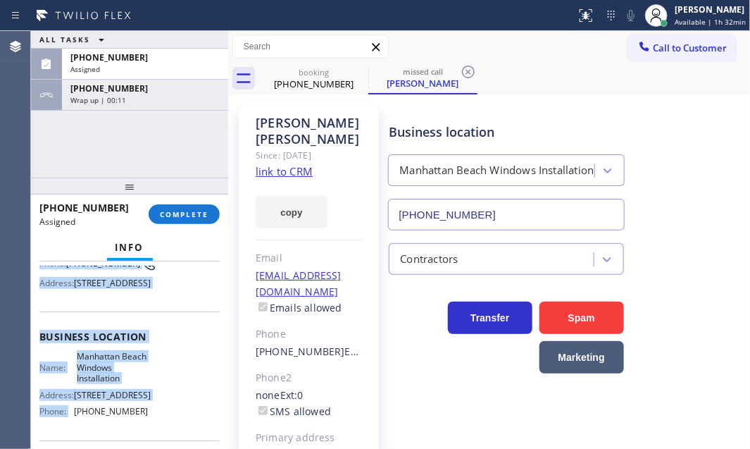
click at [168, 393] on div "Name: [GEOGRAPHIC_DATA] Windows Installation Address: [STREET_ADDRESS] Phone: […" at bounding box center [129, 386] width 180 height 71
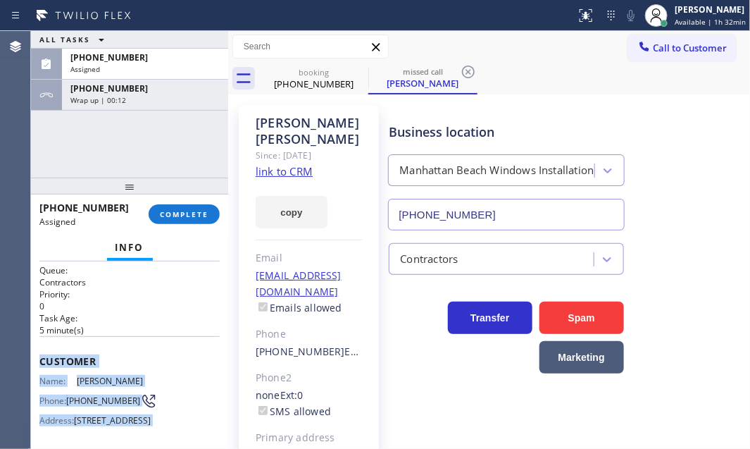
scroll to position [0, 0]
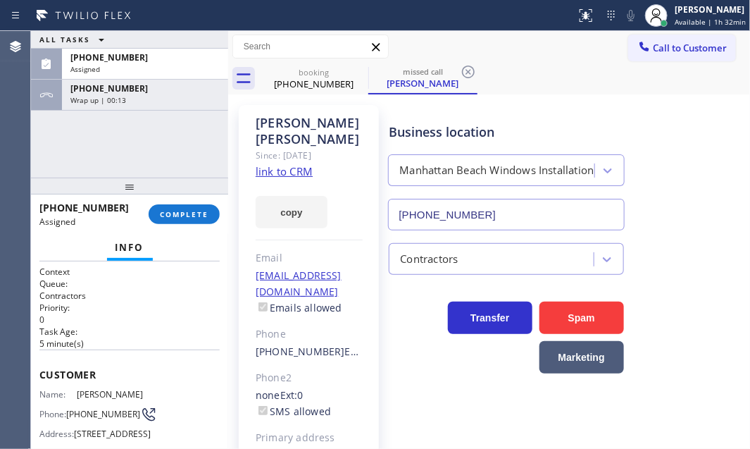
click at [182, 345] on p "5 minute(s)" at bounding box center [129, 344] width 180 height 12
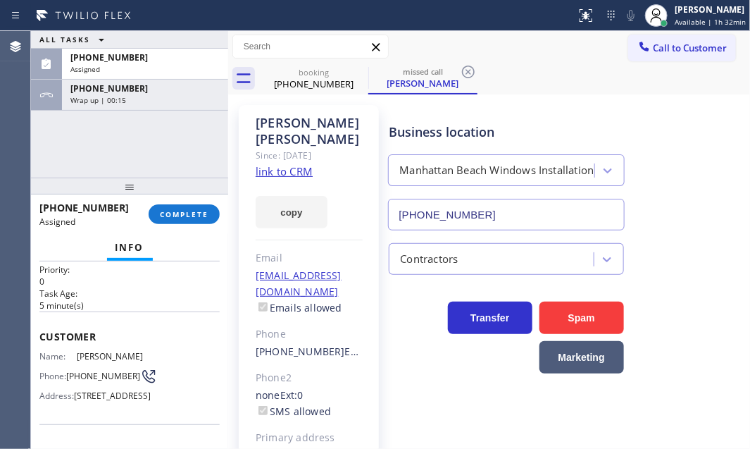
scroll to position [192, 0]
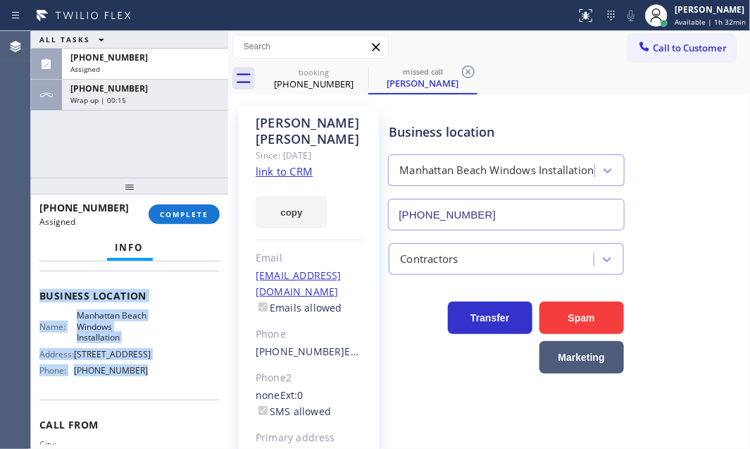
drag, startPoint x: 42, startPoint y: 369, endPoint x: 154, endPoint y: 428, distance: 126.7
click at [154, 428] on div "Context Queue: Contractors Priority: 0 Task Age: [DEMOGRAPHIC_DATA] minute(s) C…" at bounding box center [129, 290] width 180 height 432
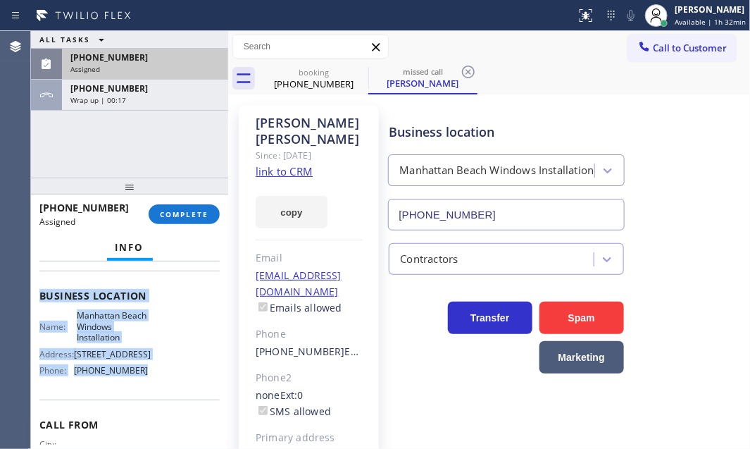
click at [161, 63] on div "[PHONE_NUMBER]" at bounding box center [144, 57] width 149 height 12
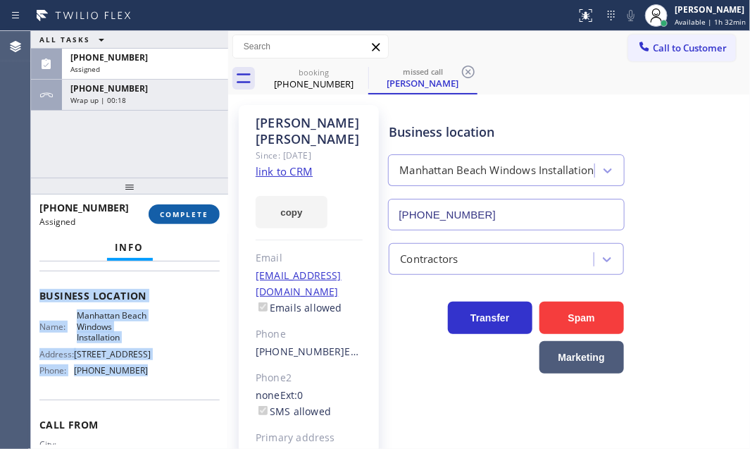
click at [202, 218] on span "COMPLETE" at bounding box center [184, 214] width 49 height 10
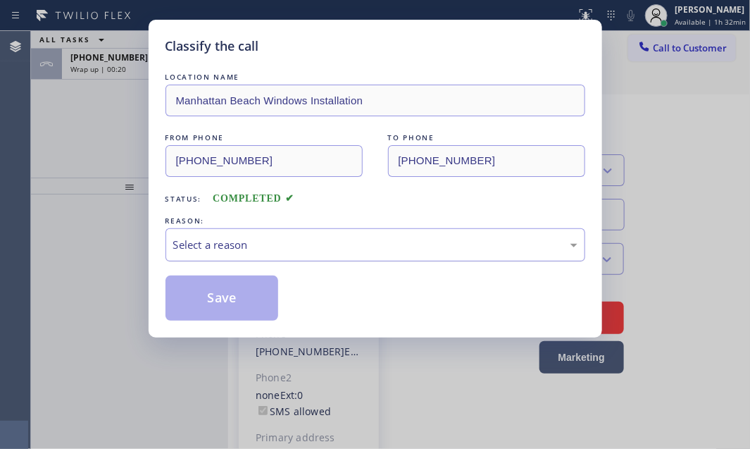
drag, startPoint x: 291, startPoint y: 246, endPoint x: 295, endPoint y: 253, distance: 7.9
click at [292, 246] on div "Select a reason" at bounding box center [375, 245] width 404 height 16
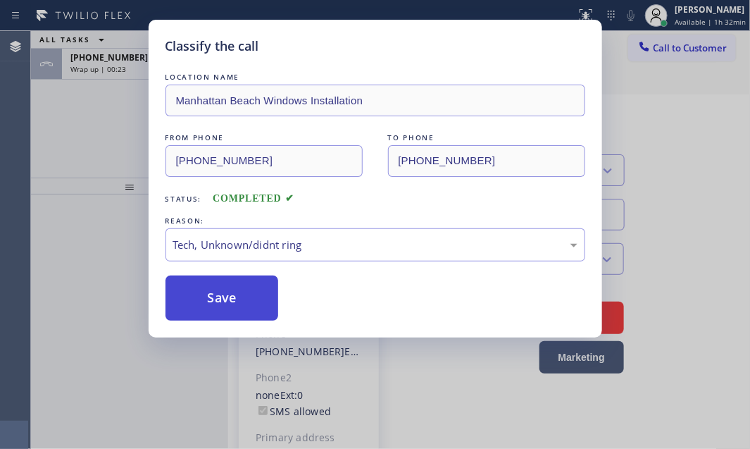
drag, startPoint x: 233, startPoint y: 293, endPoint x: 256, endPoint y: 302, distance: 25.4
click at [233, 293] on button "Save" at bounding box center [222, 297] width 113 height 45
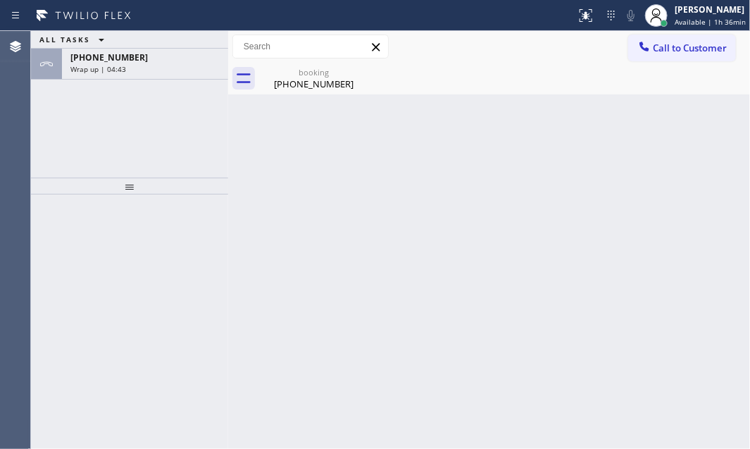
drag, startPoint x: 144, startPoint y: 74, endPoint x: 154, endPoint y: 90, distance: 19.0
click at [146, 74] on div "[PHONE_NUMBER] Wrap up | 04:43" at bounding box center [142, 64] width 161 height 31
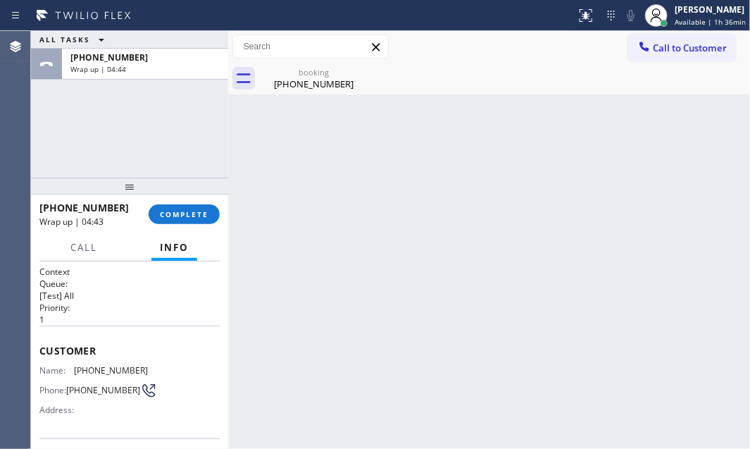
click at [186, 224] on div "[PHONE_NUMBER] Wrap up | 04:43 COMPLETE" at bounding box center [129, 214] width 180 height 37
click at [408, 231] on div "Back to Dashboard Change Sender ID Customers Technicians Select a contact Outbo…" at bounding box center [489, 240] width 522 height 418
click at [204, 207] on button "COMPLETE" at bounding box center [184, 214] width 71 height 20
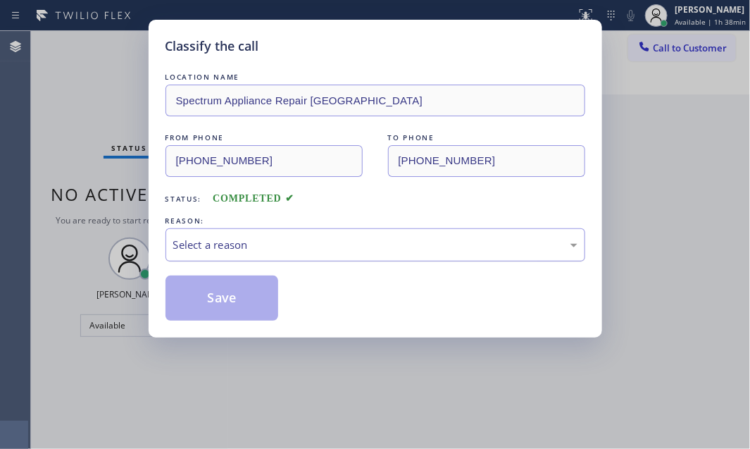
click at [331, 246] on div "Select a reason" at bounding box center [375, 245] width 404 height 16
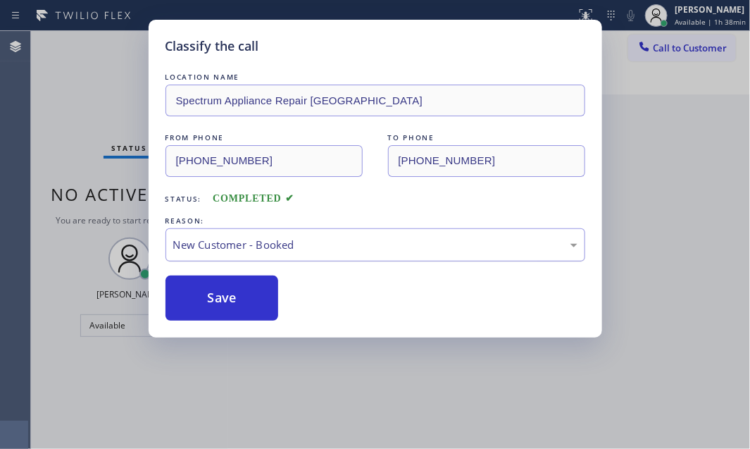
drag, startPoint x: 215, startPoint y: 288, endPoint x: 360, endPoint y: 238, distance: 153.5
click at [224, 287] on button "Save" at bounding box center [222, 297] width 113 height 45
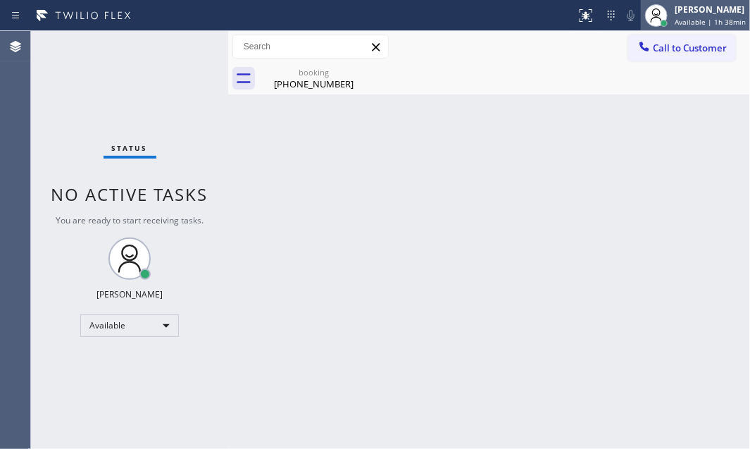
click at [692, 18] on span "Available | 1h 38min" at bounding box center [710, 22] width 71 height 10
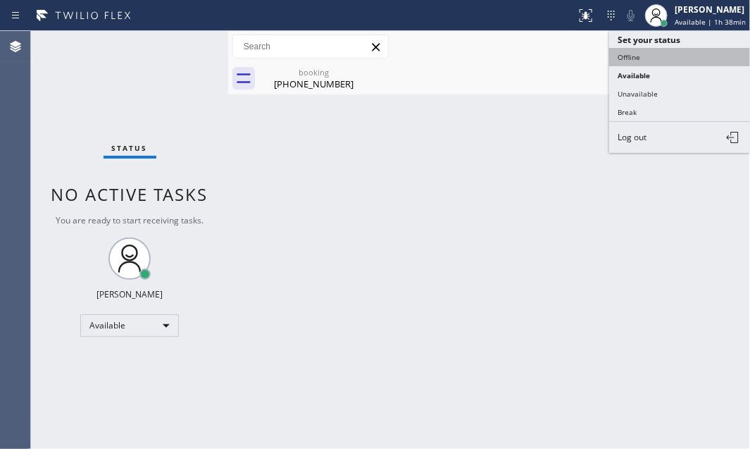
click at [638, 56] on button "Offline" at bounding box center [679, 57] width 141 height 18
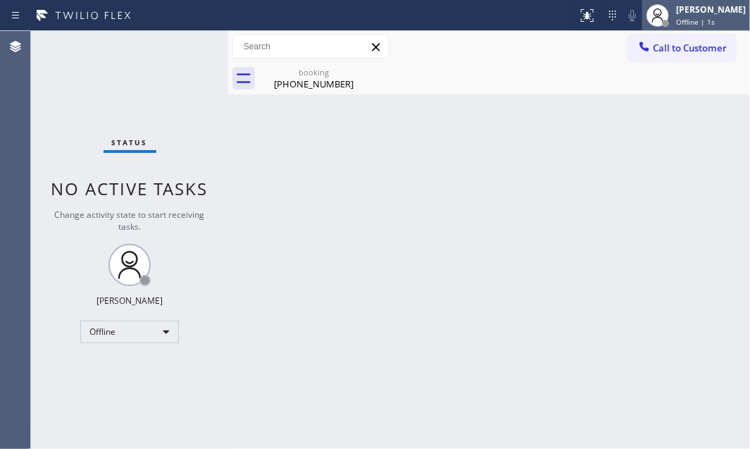
click at [683, 17] on span "Offline | 1s" at bounding box center [695, 22] width 39 height 10
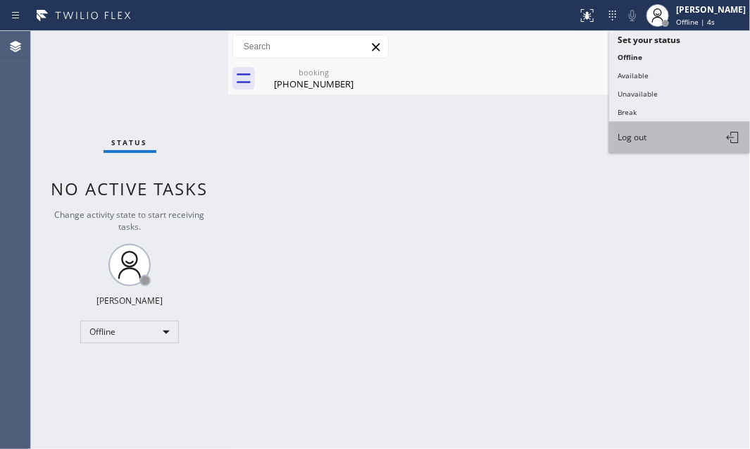
click at [636, 134] on span "Log out" at bounding box center [632, 137] width 29 height 12
